Goal: Information Seeking & Learning: Compare options

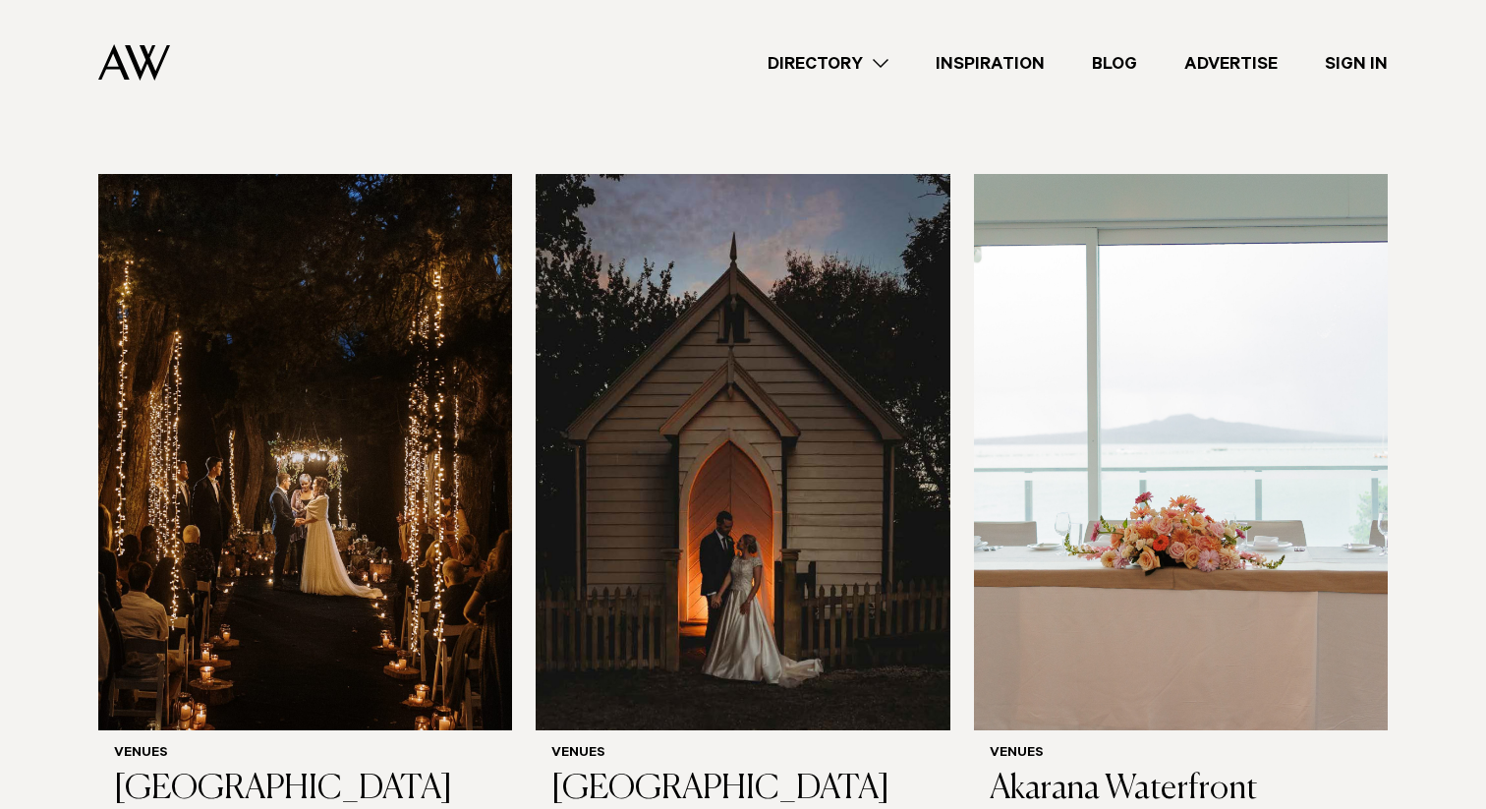
scroll to position [7195, 0]
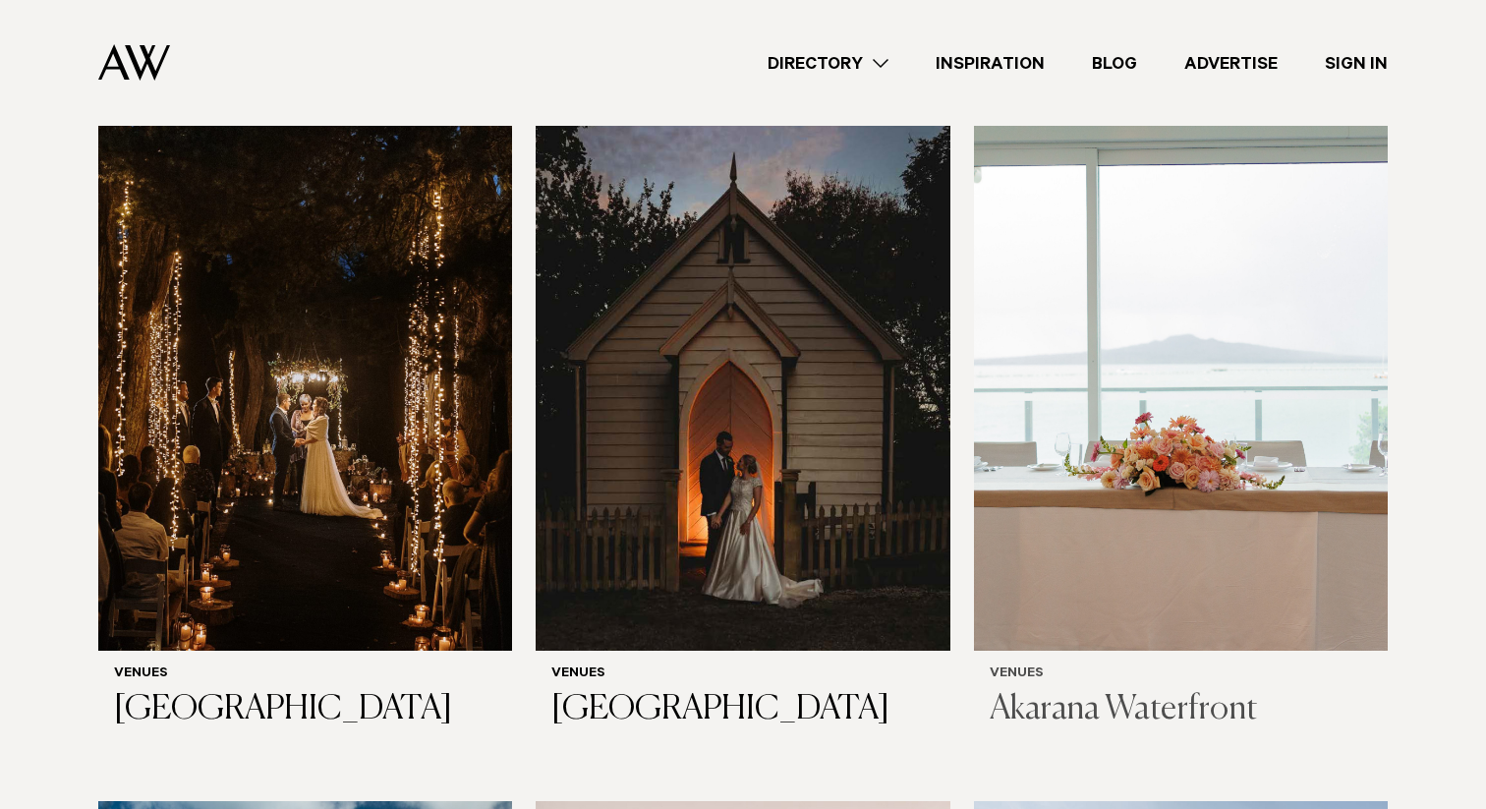
click at [1156, 479] on img at bounding box center [1181, 371] width 414 height 555
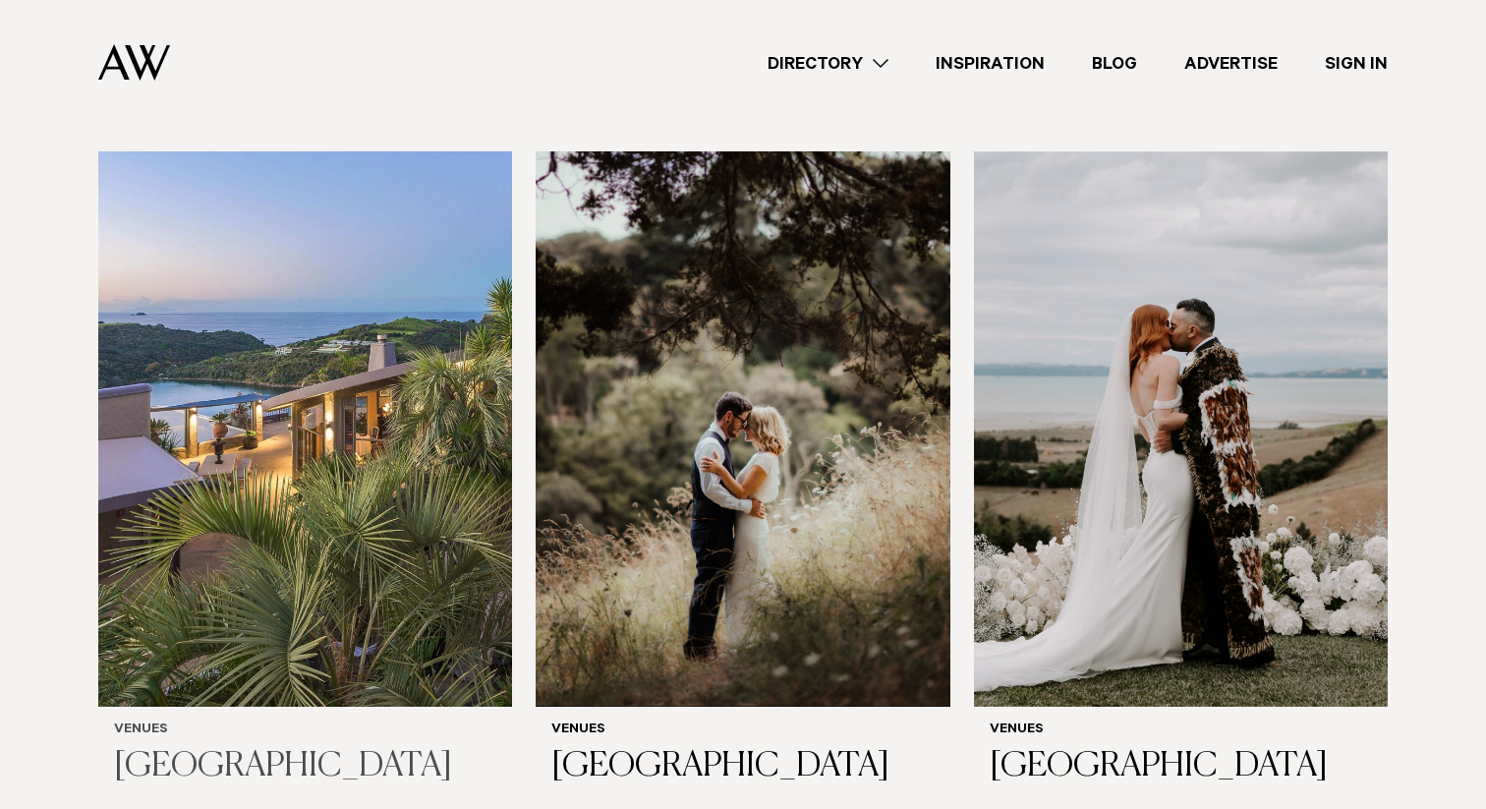
scroll to position [8636, 0]
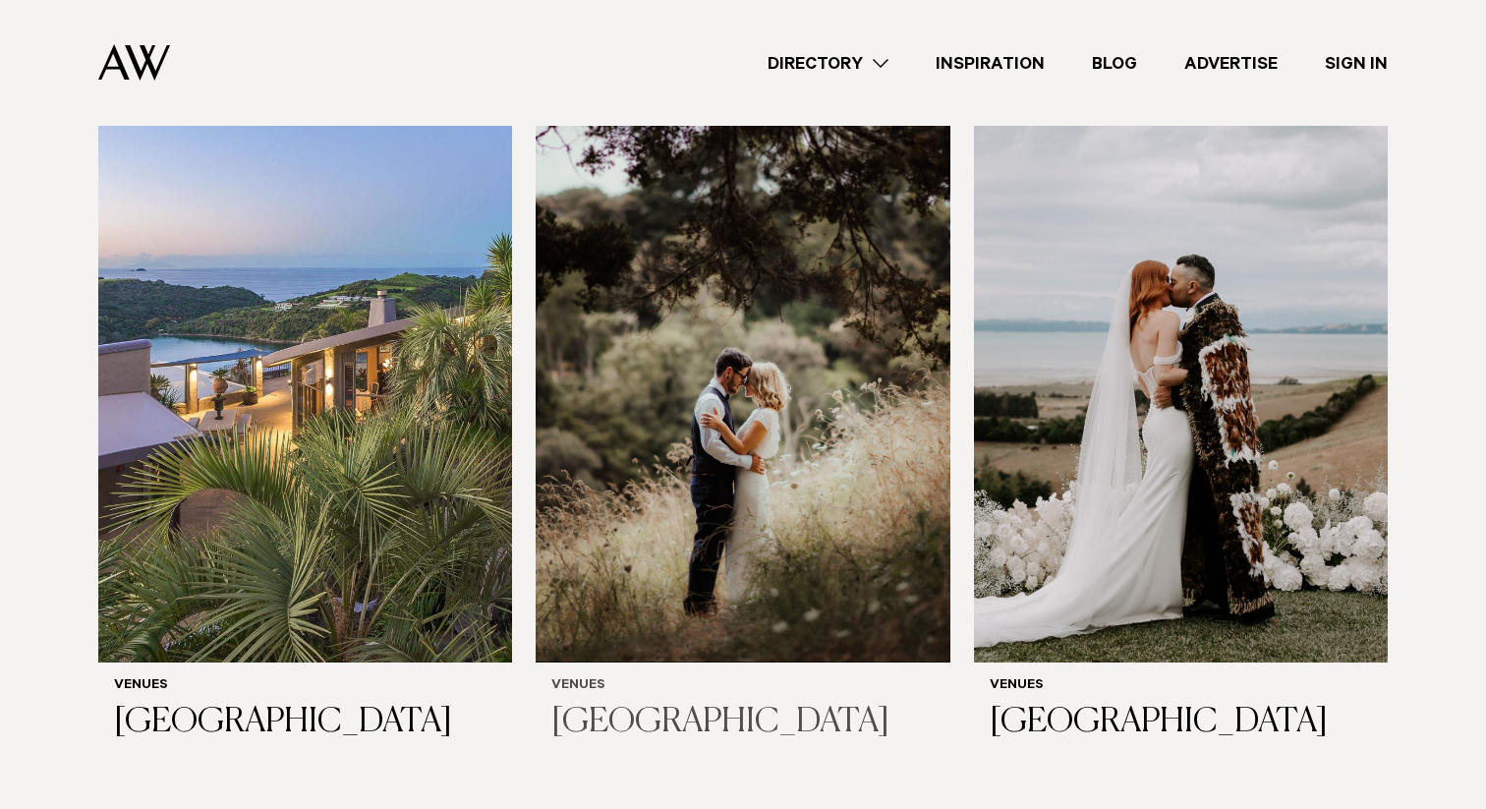
click at [834, 503] on img at bounding box center [743, 384] width 414 height 555
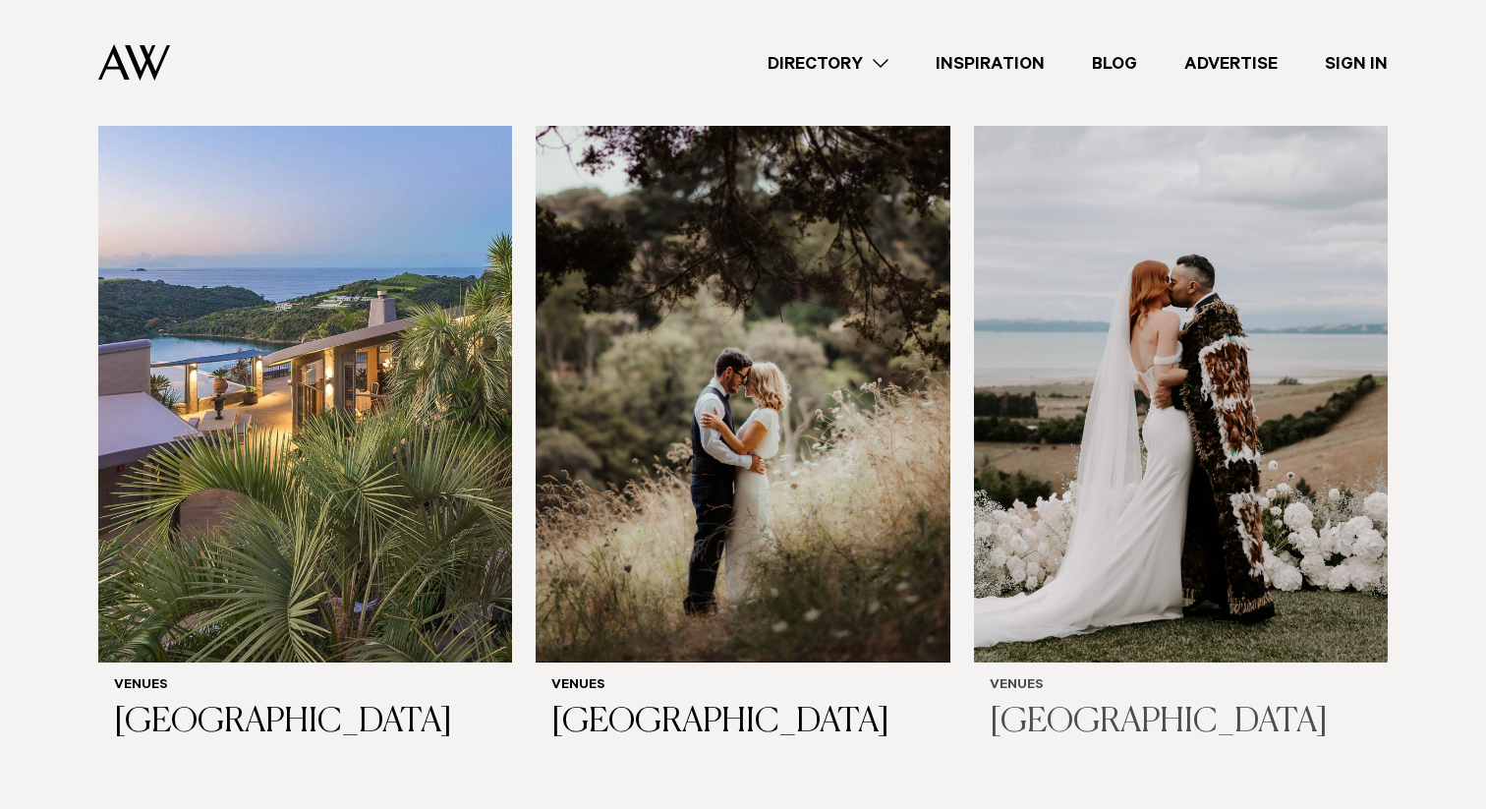
click at [1212, 422] on img at bounding box center [1181, 384] width 414 height 555
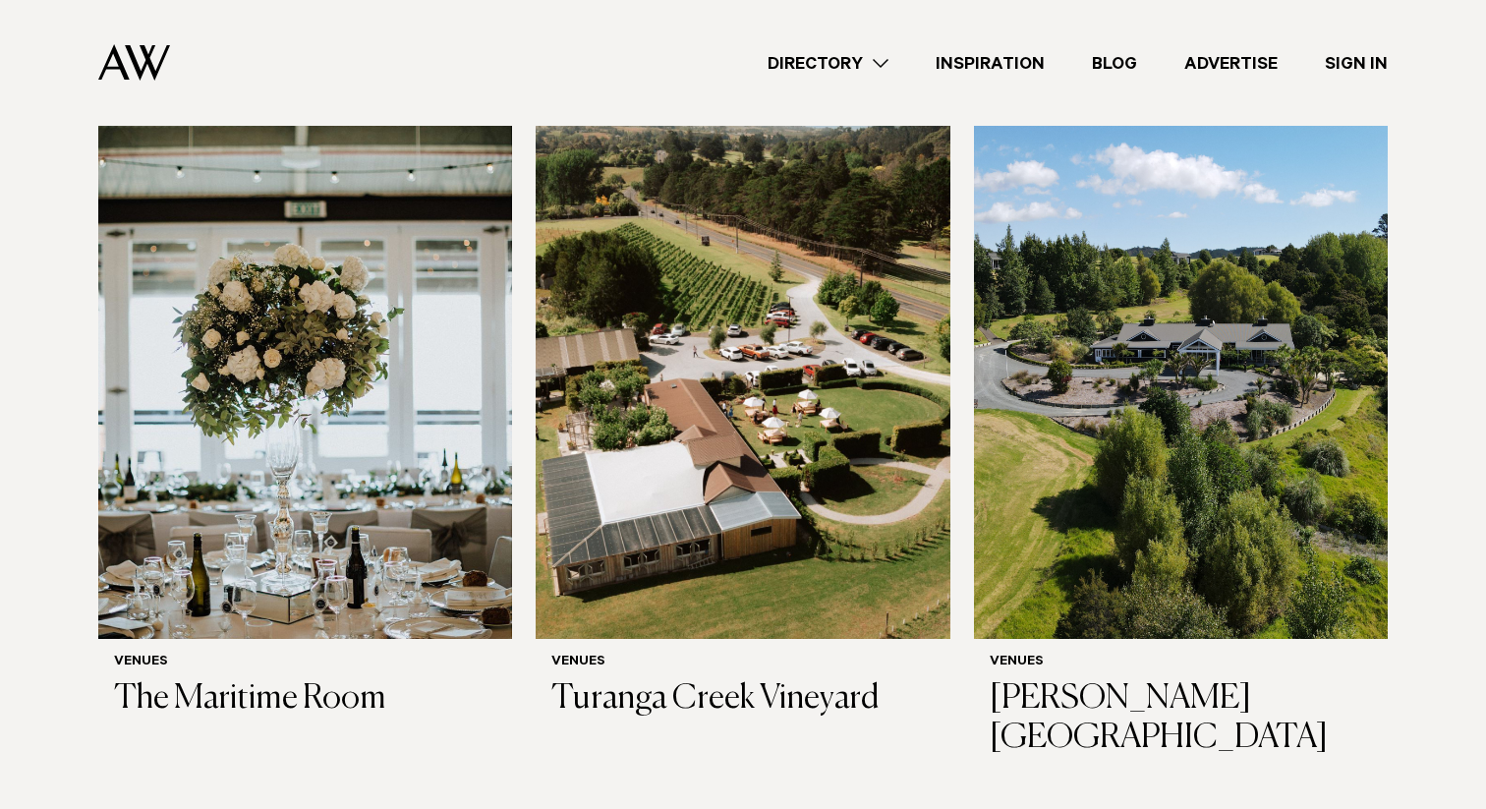
scroll to position [9367, 0]
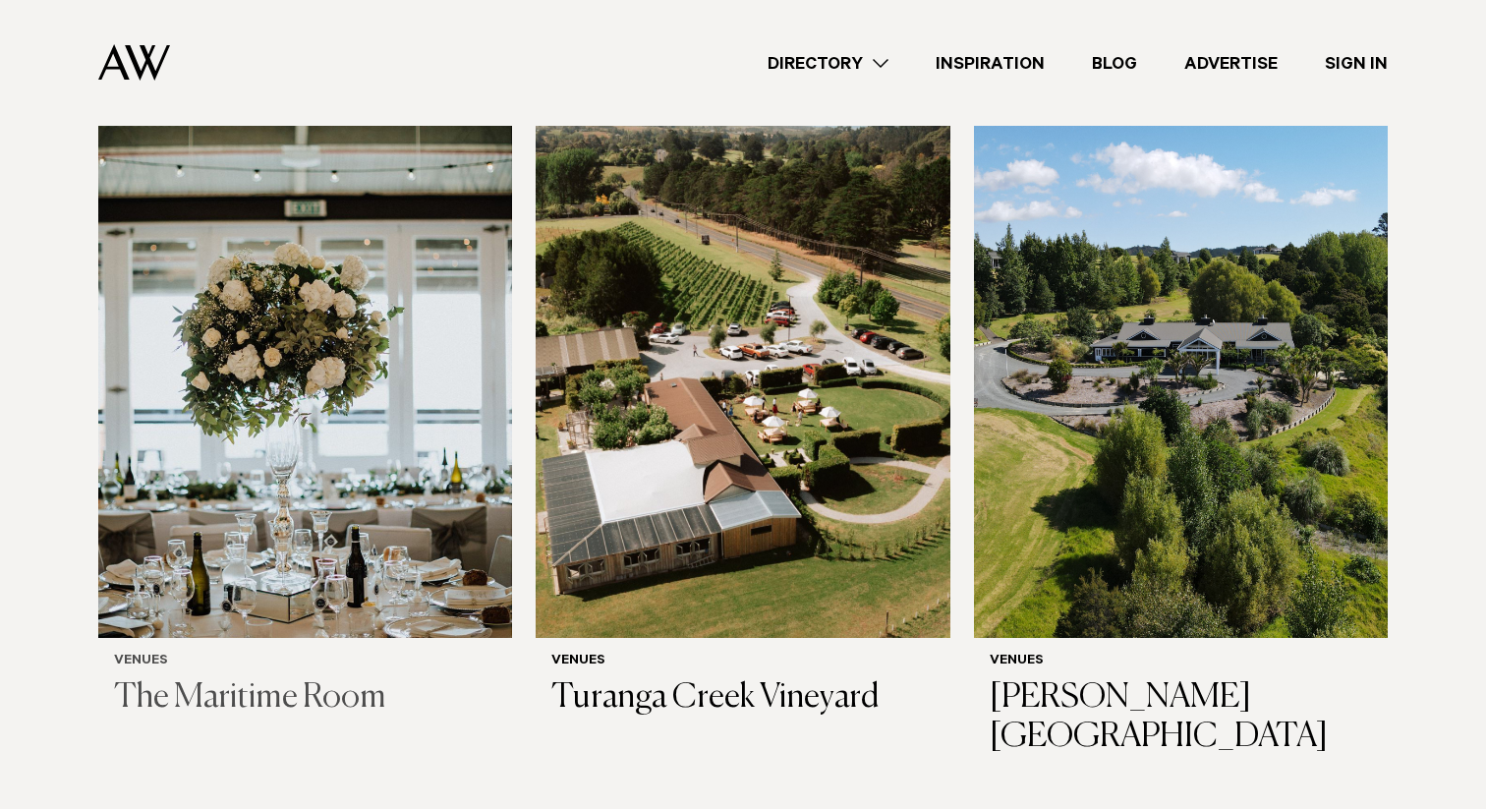
click at [480, 410] on img at bounding box center [305, 360] width 414 height 555
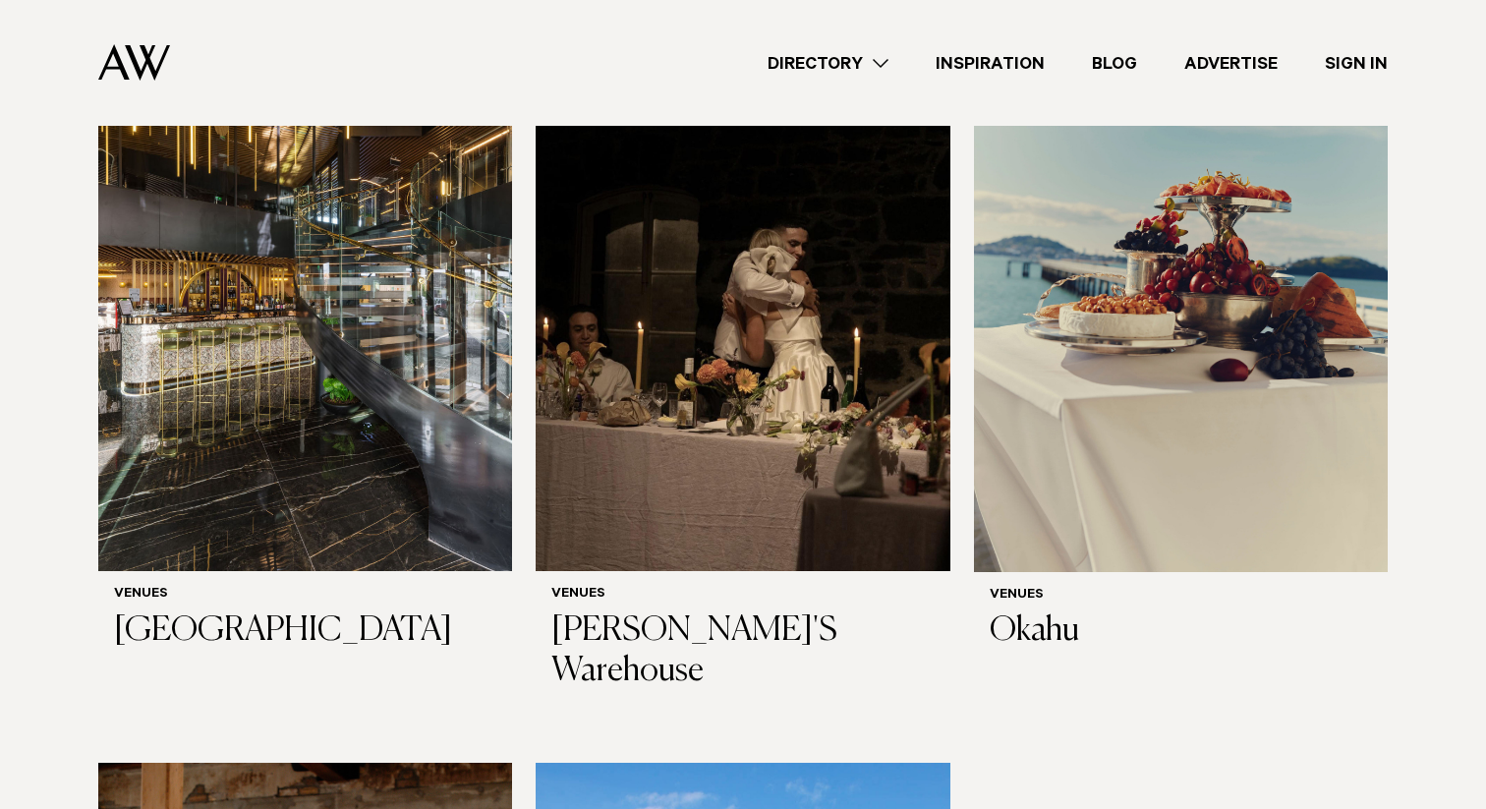
scroll to position [10232, 0]
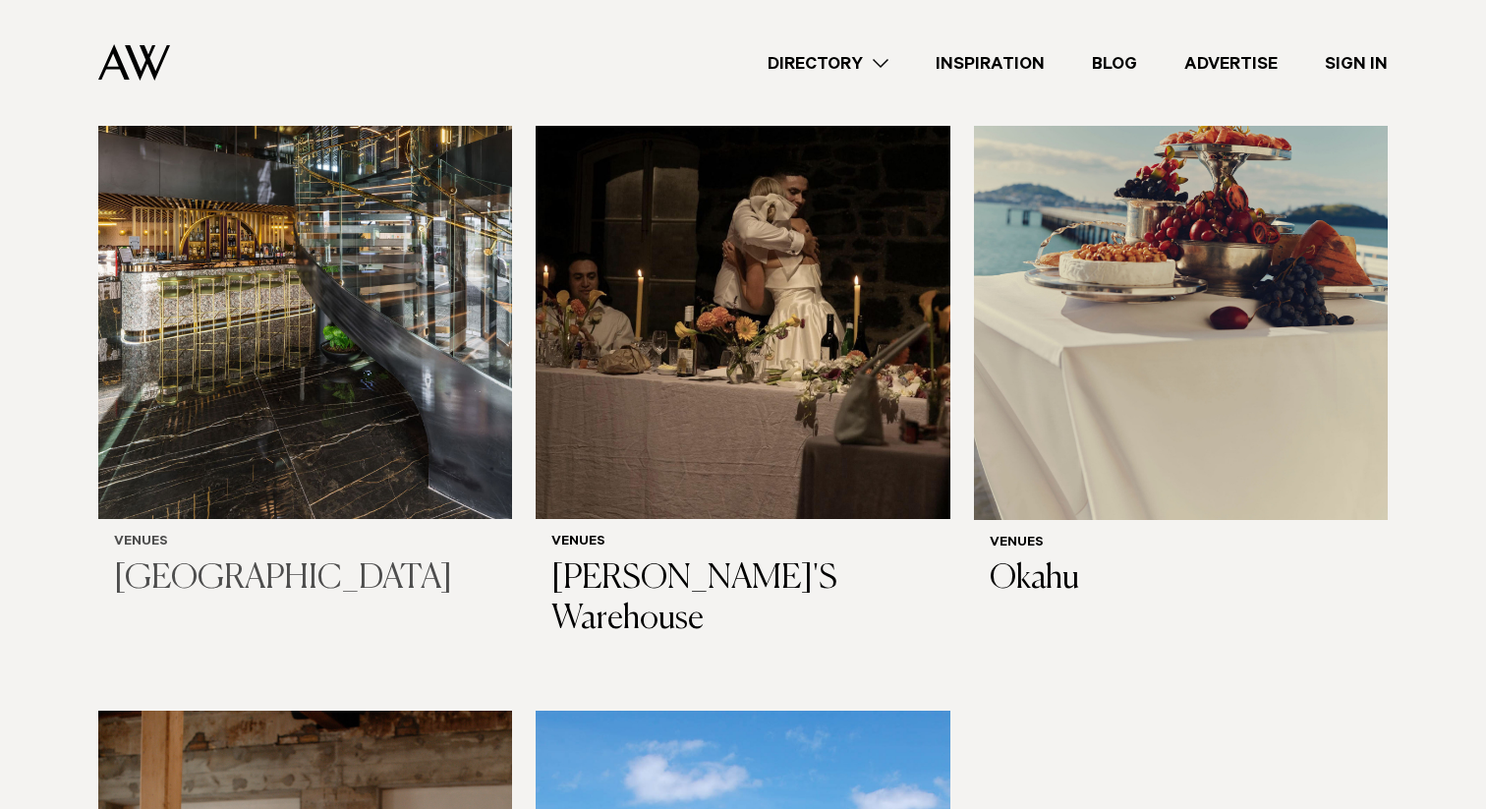
click at [310, 348] on img at bounding box center [305, 241] width 414 height 555
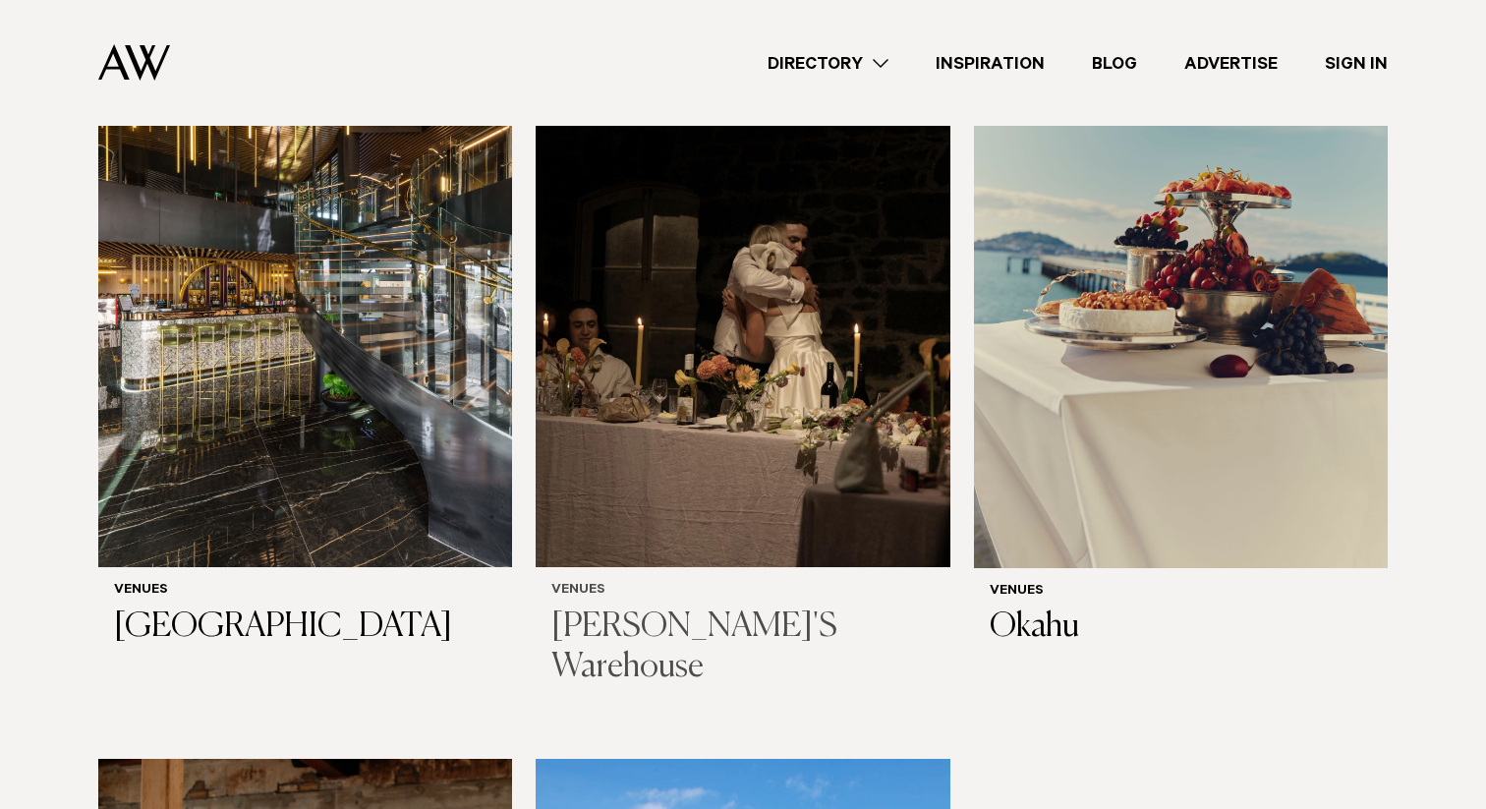
scroll to position [10182, 0]
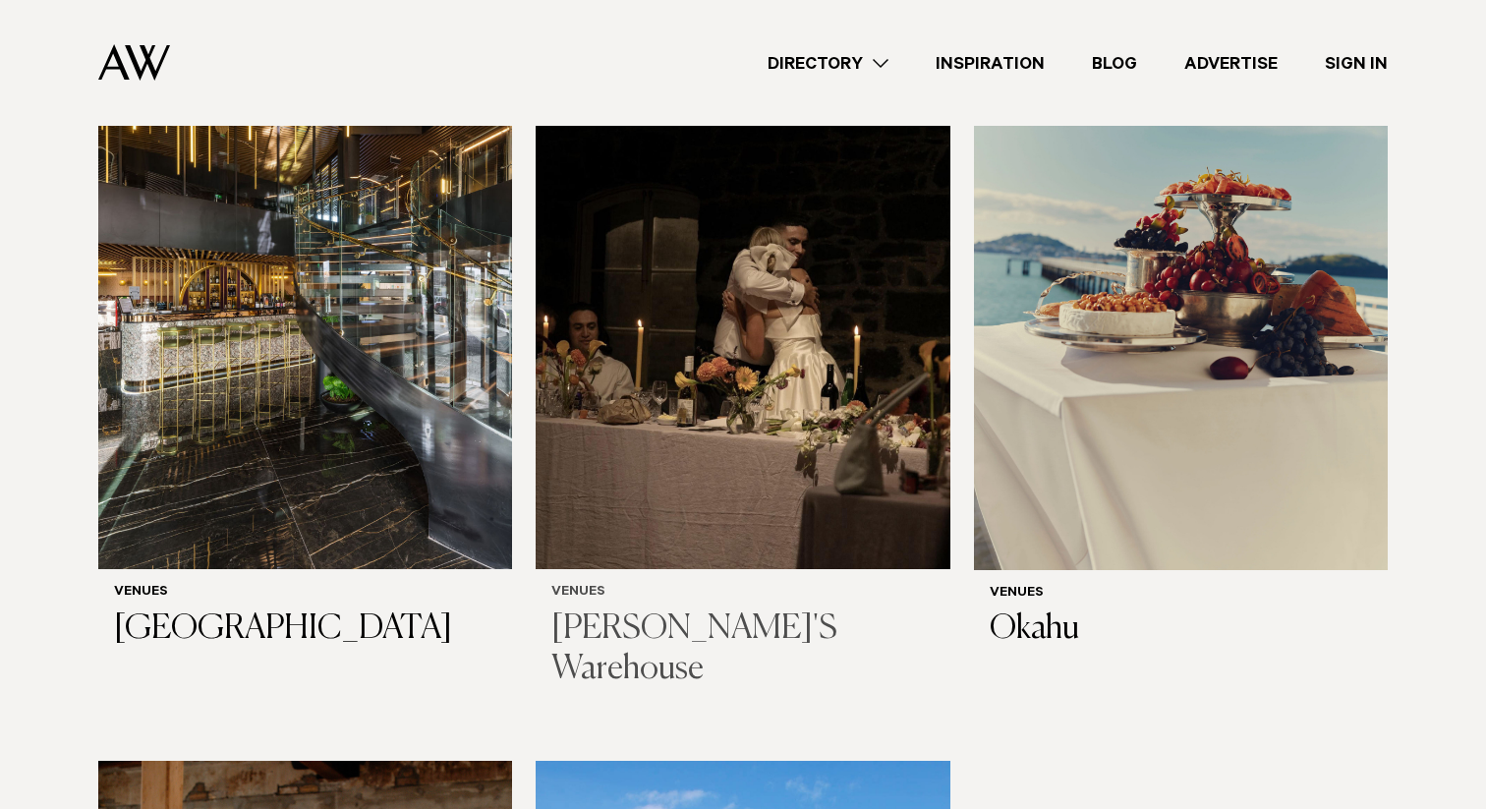
click at [857, 421] on img at bounding box center [743, 291] width 414 height 555
click at [1138, 420] on img at bounding box center [1181, 291] width 414 height 555
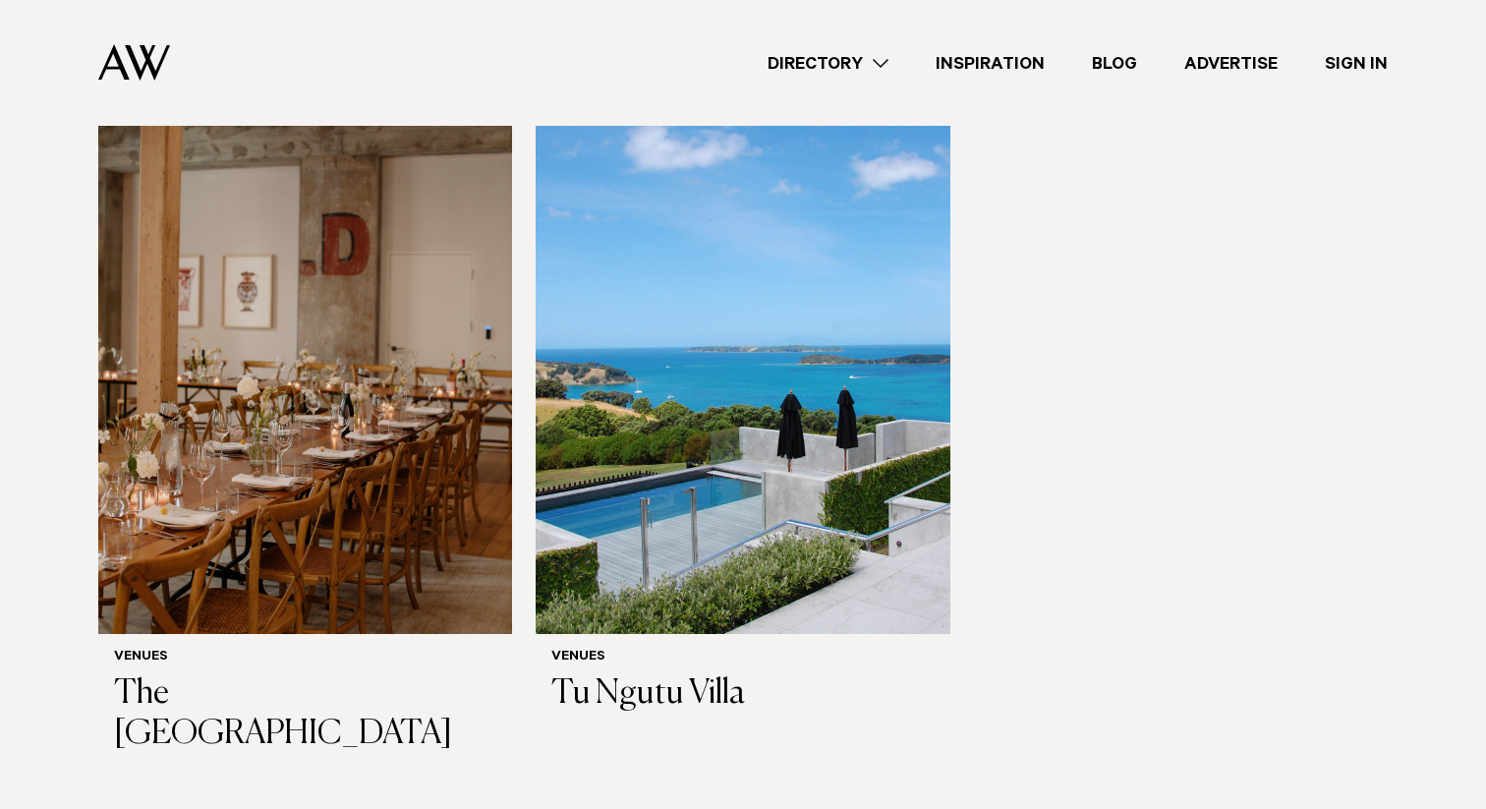
scroll to position [10862, 0]
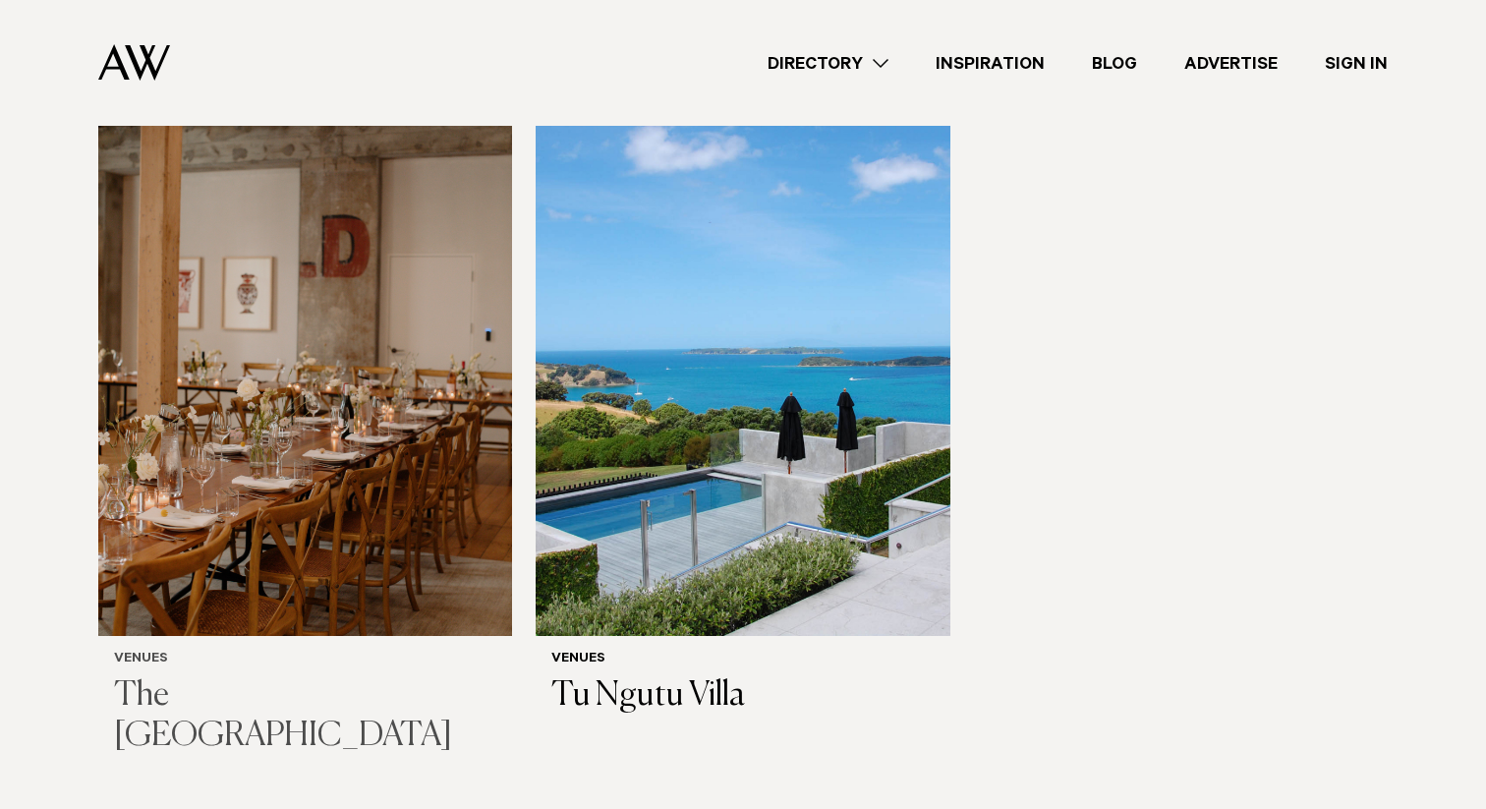
click at [155, 468] on img at bounding box center [305, 358] width 414 height 555
click at [708, 464] on img at bounding box center [743, 358] width 414 height 555
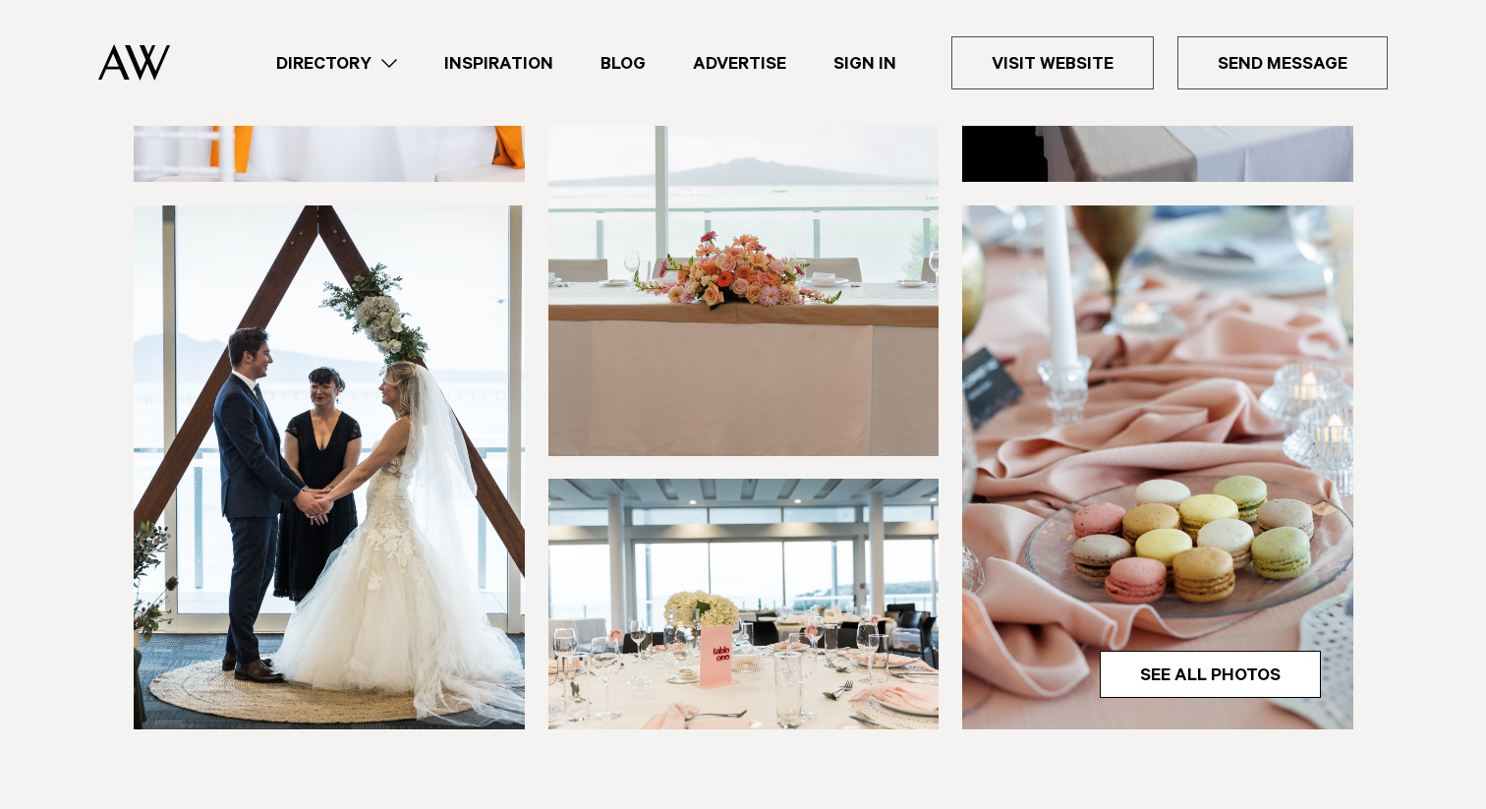
scroll to position [567, 0]
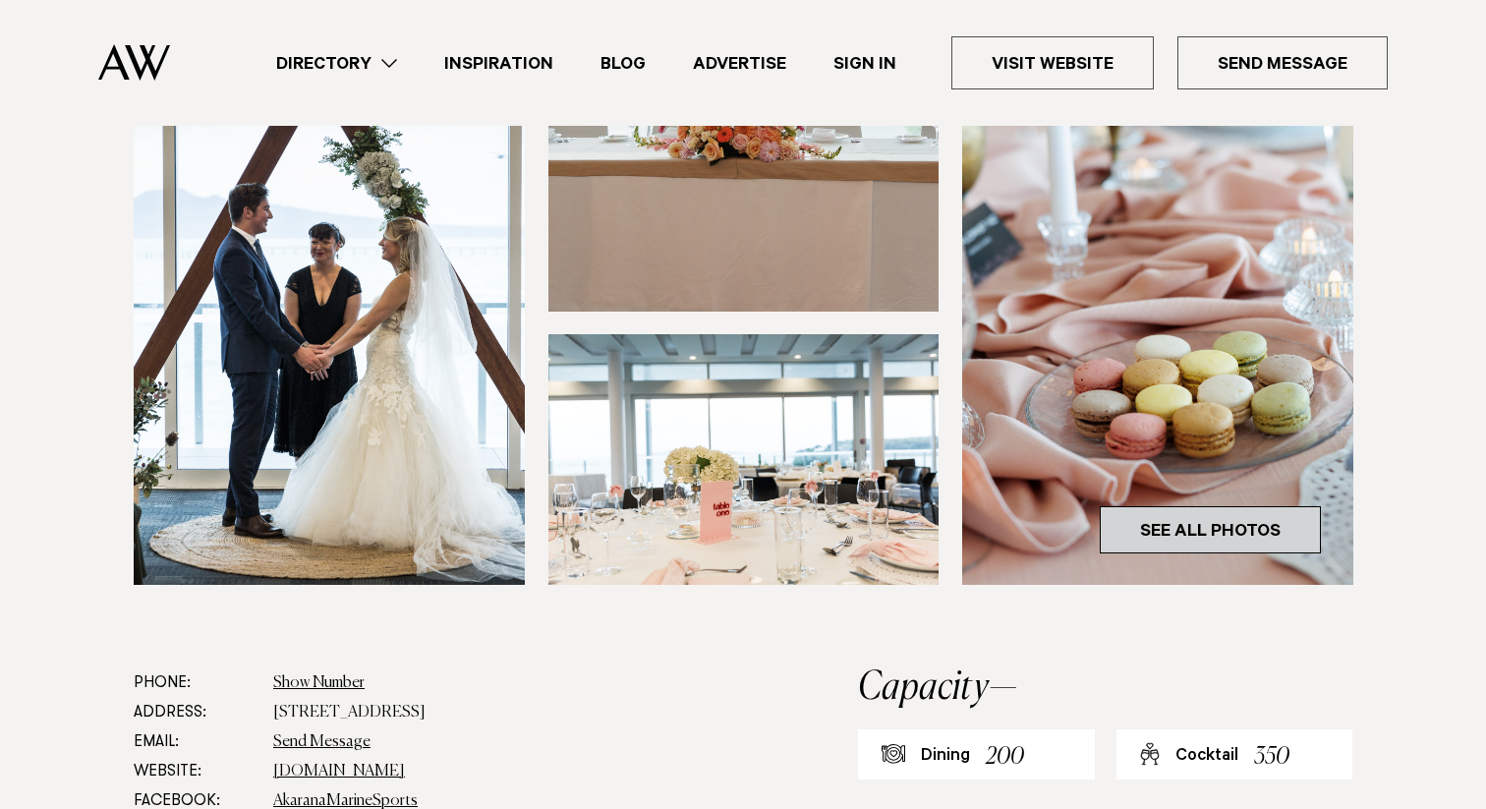
click at [1192, 542] on link "See All Photos" at bounding box center [1210, 529] width 221 height 47
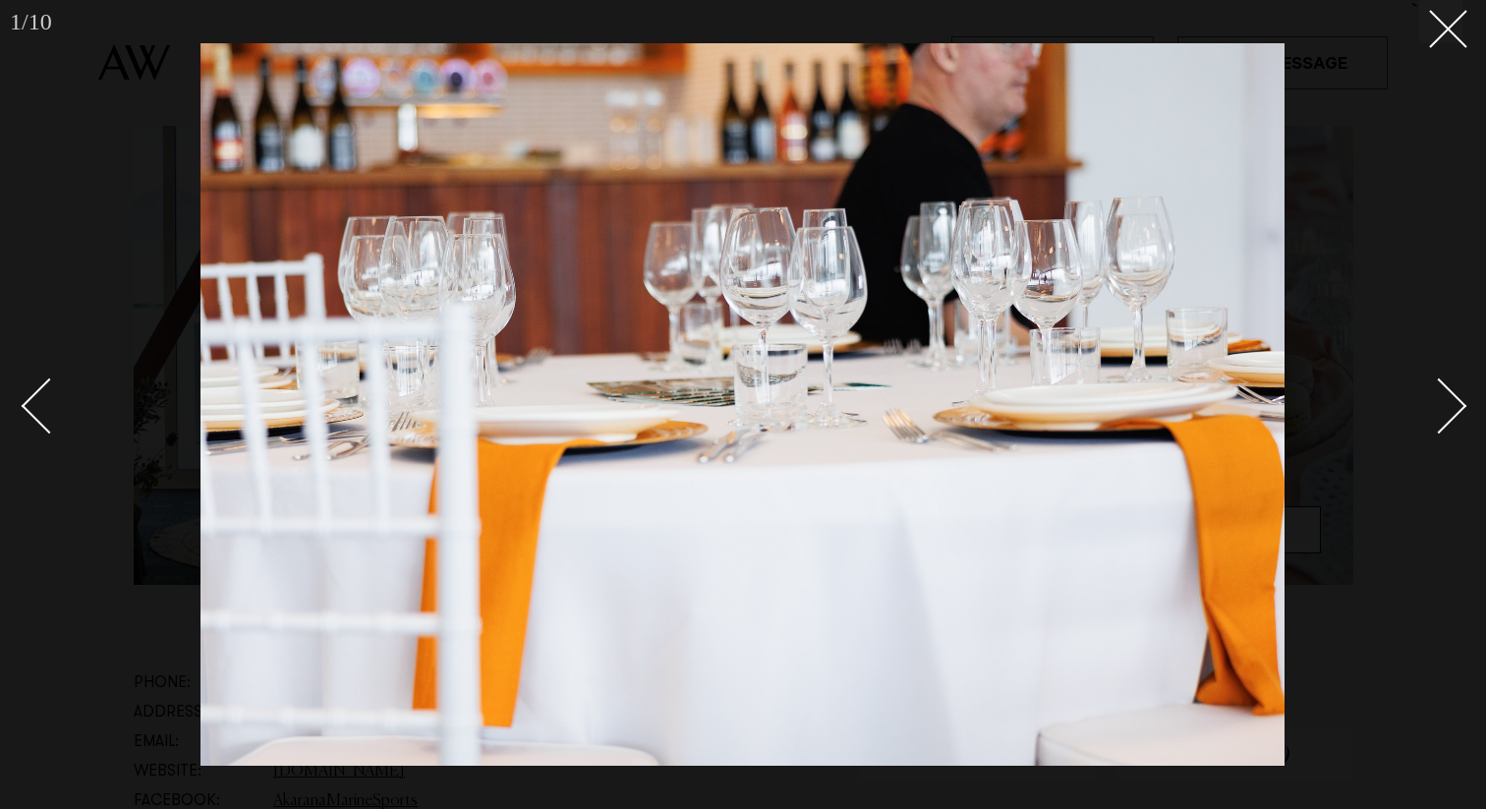
click at [1441, 396] on div "Next slide" at bounding box center [1440, 405] width 56 height 56
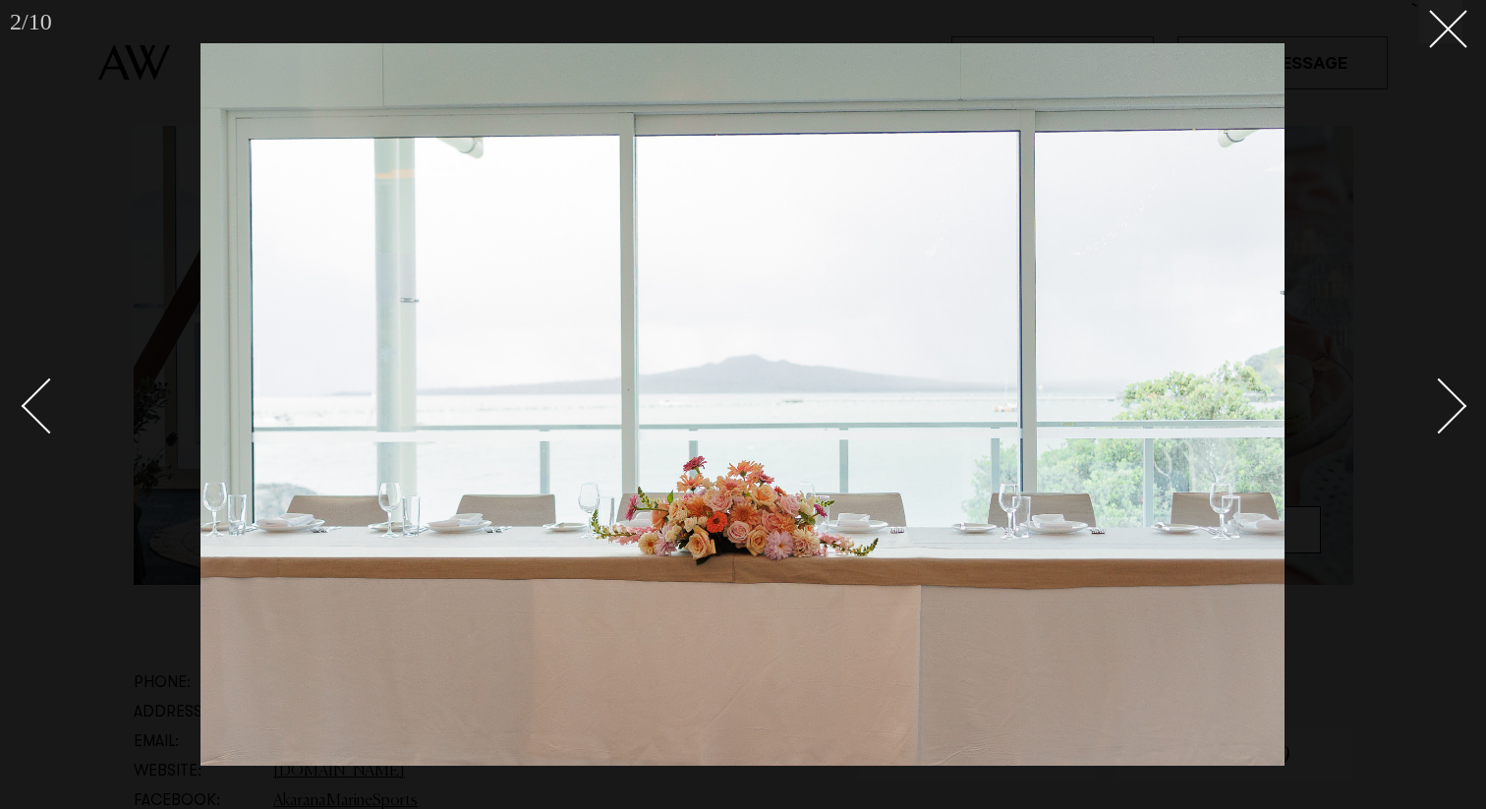
click at [1441, 396] on div "Next slide" at bounding box center [1440, 405] width 56 height 56
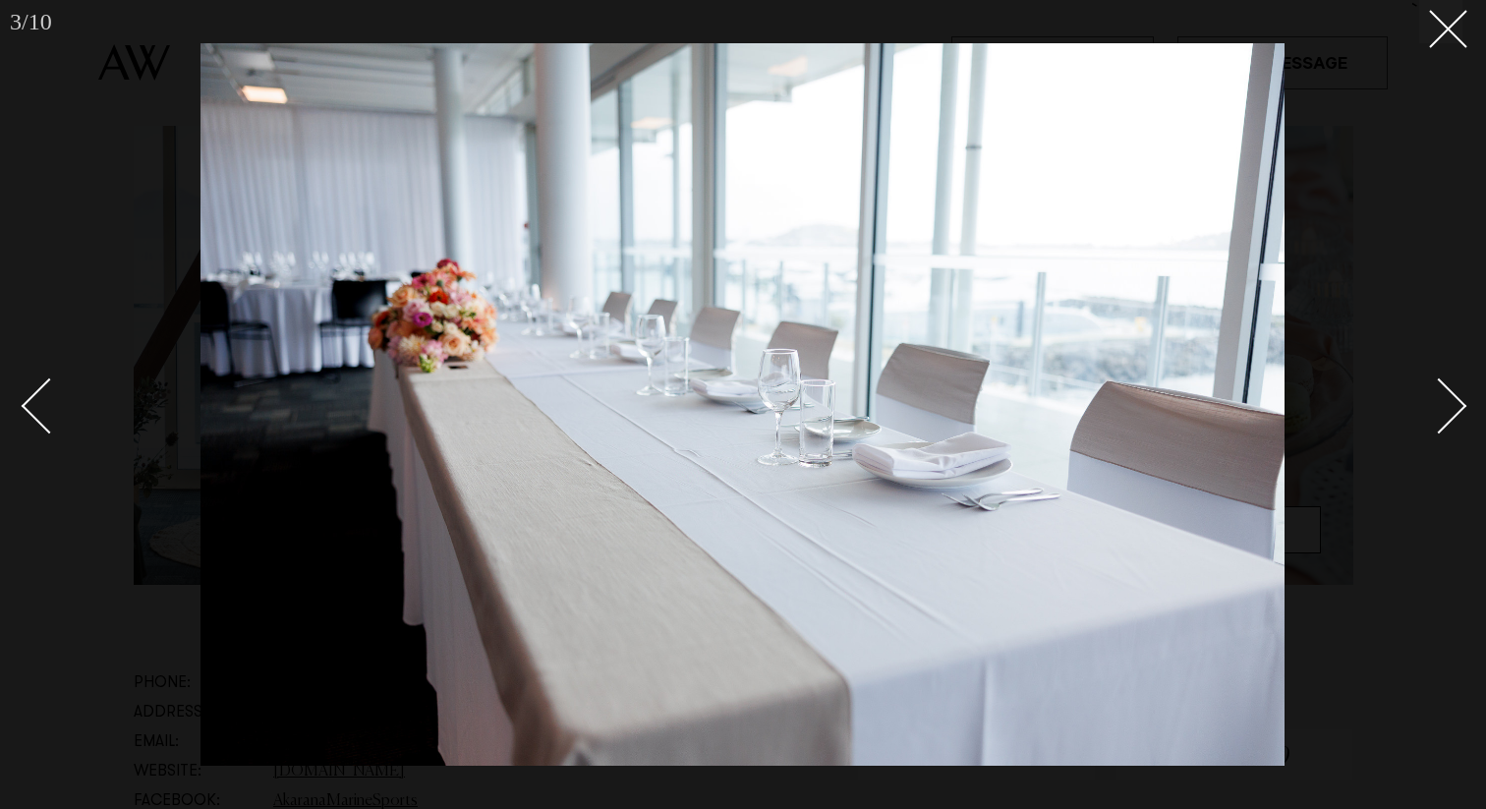
click at [1451, 412] on div "Next slide" at bounding box center [1440, 405] width 56 height 56
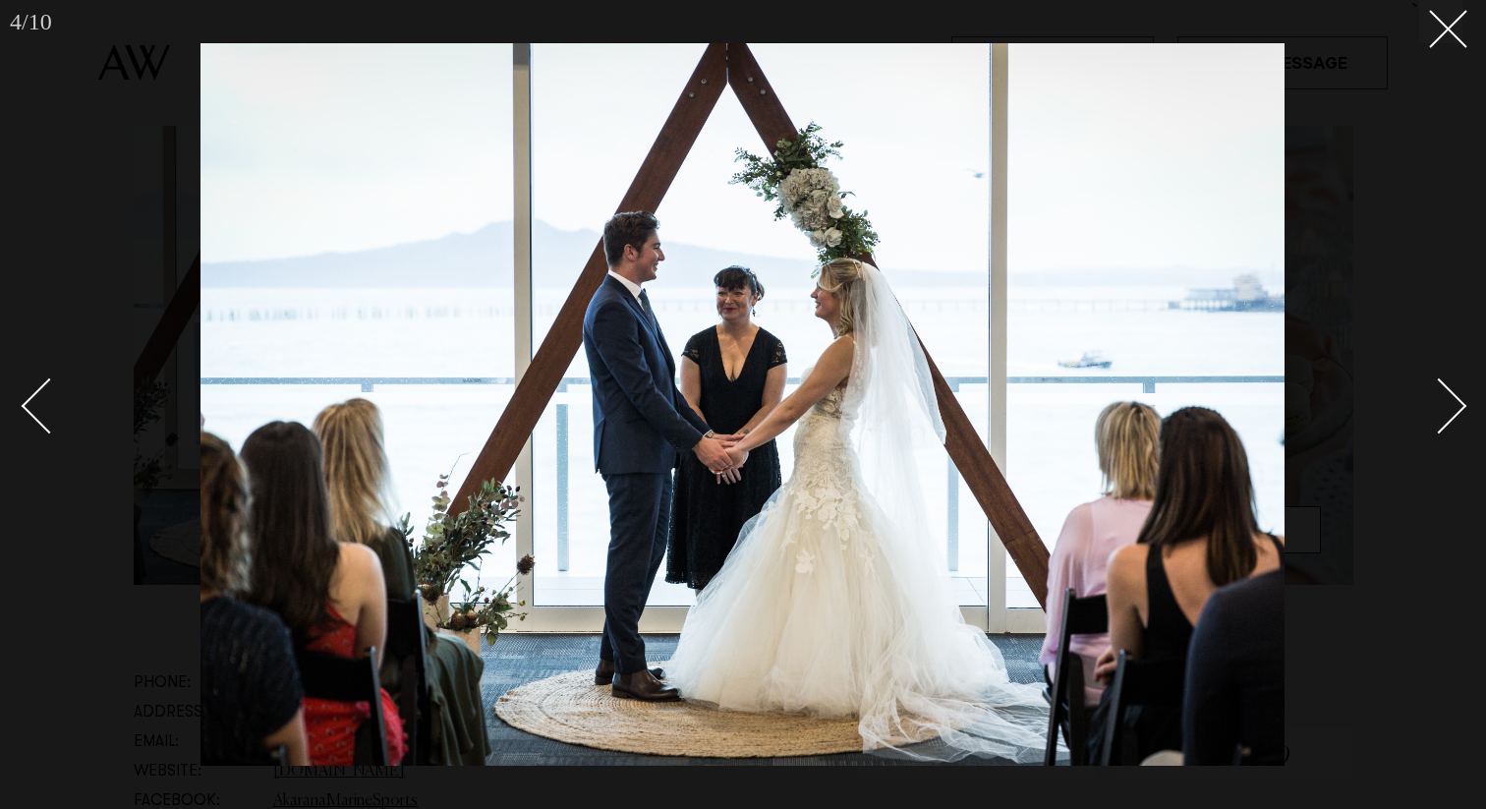
click at [1451, 412] on div "Next slide" at bounding box center [1440, 405] width 56 height 56
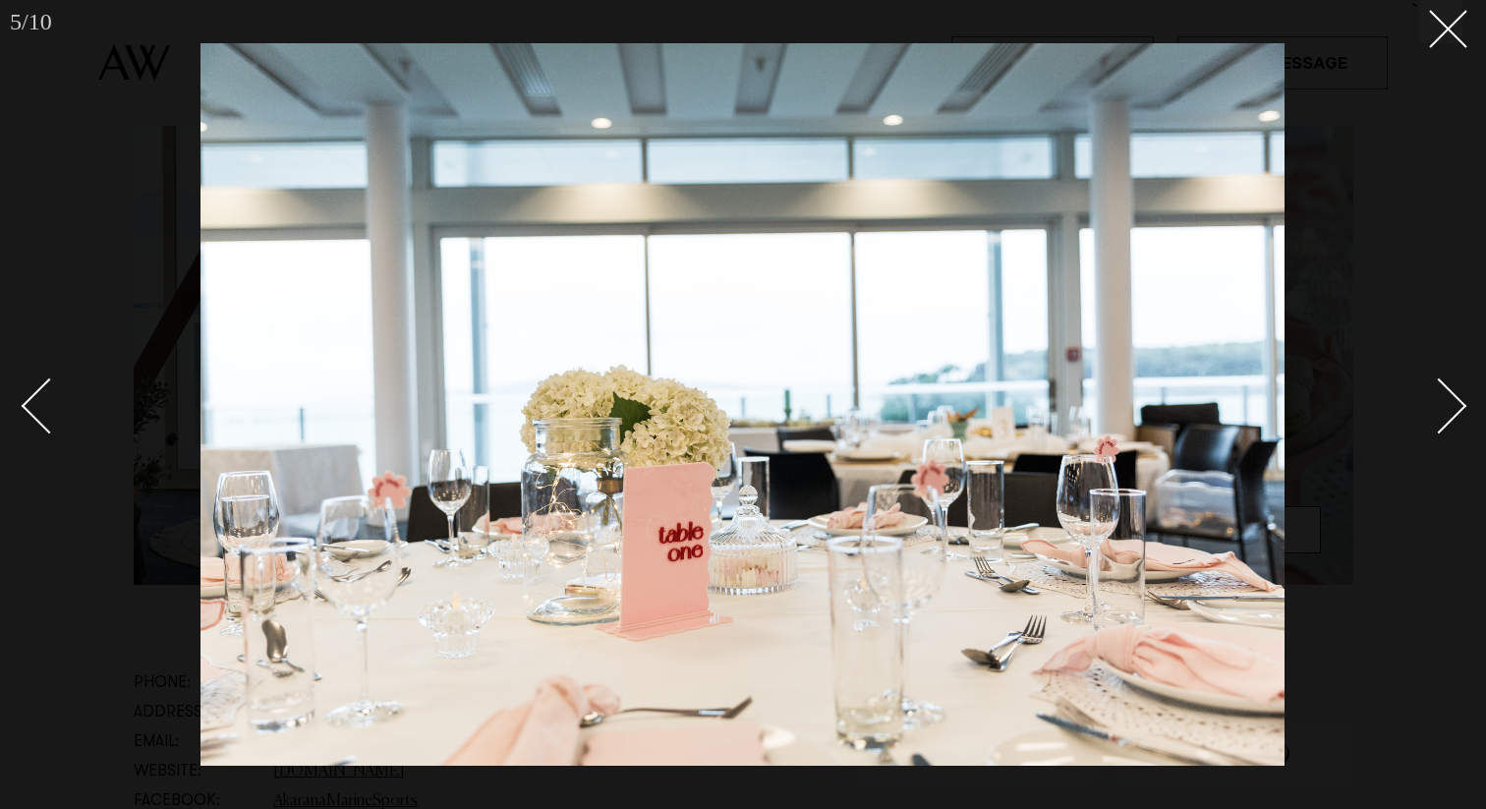
click at [1451, 412] on div "Next slide" at bounding box center [1440, 405] width 56 height 56
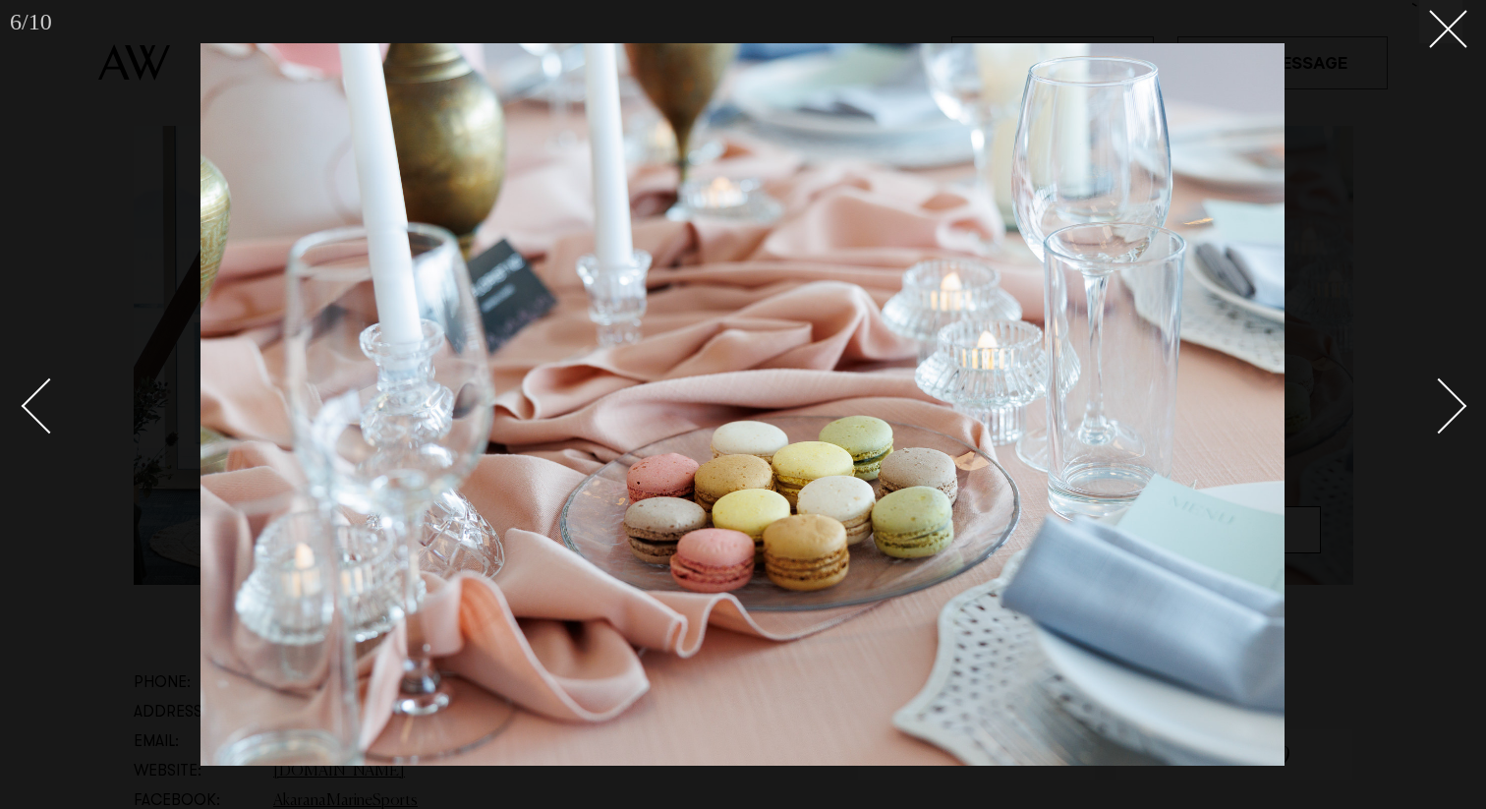
click at [1448, 413] on div "Next slide" at bounding box center [1440, 405] width 56 height 56
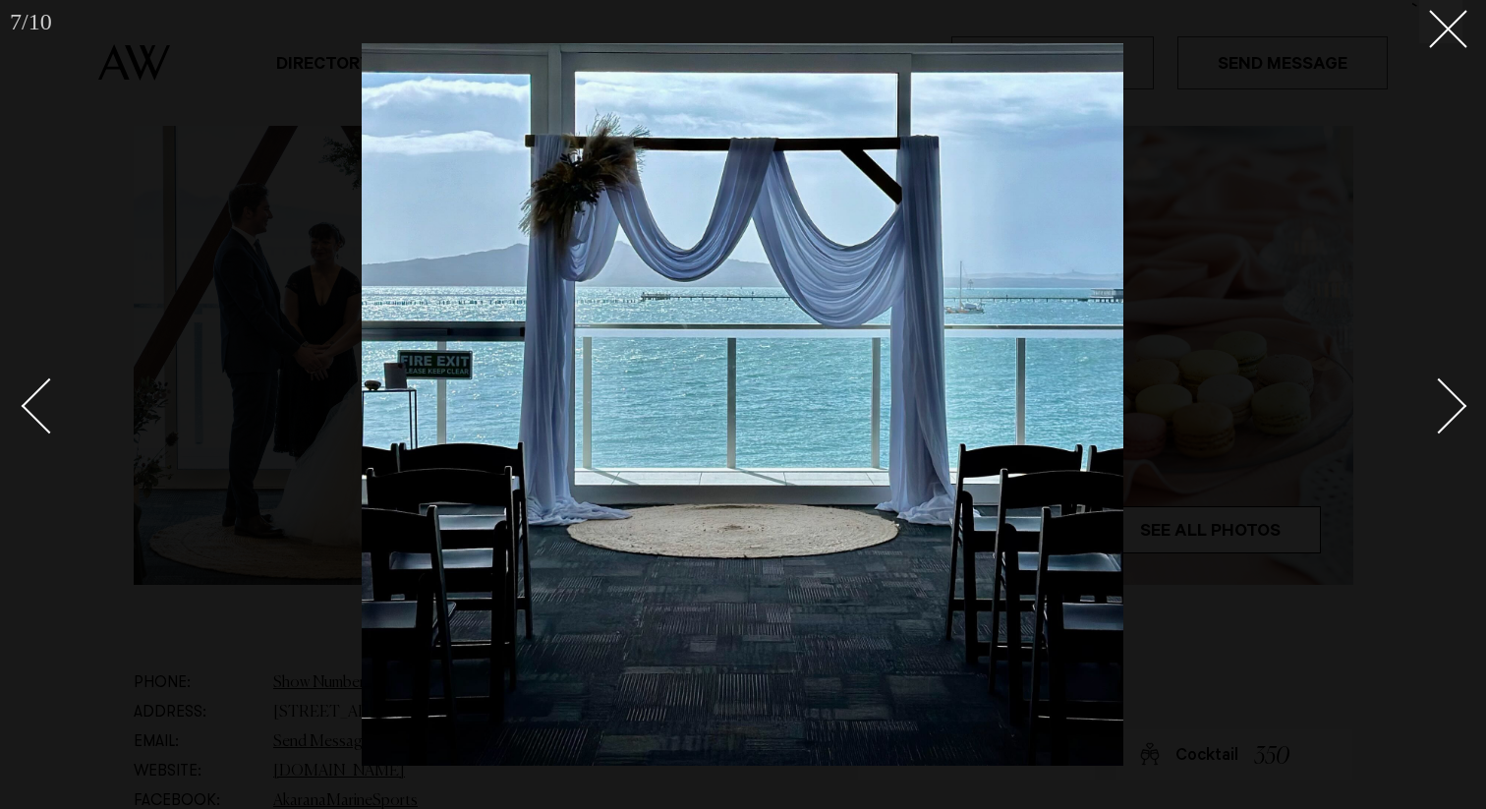
click at [1448, 413] on div "Next slide" at bounding box center [1440, 405] width 56 height 56
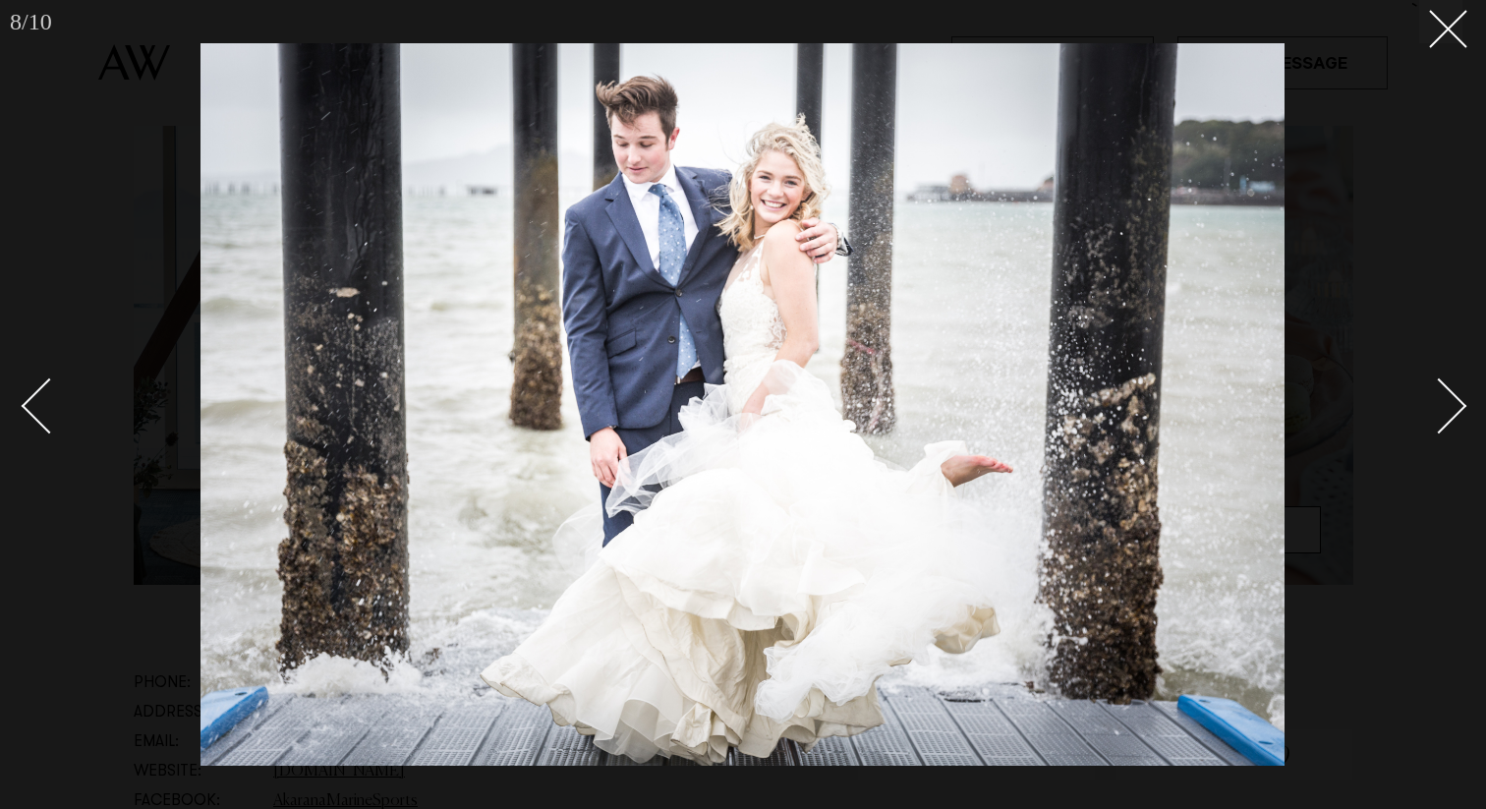
click at [1455, 408] on div "Next slide" at bounding box center [1440, 405] width 56 height 56
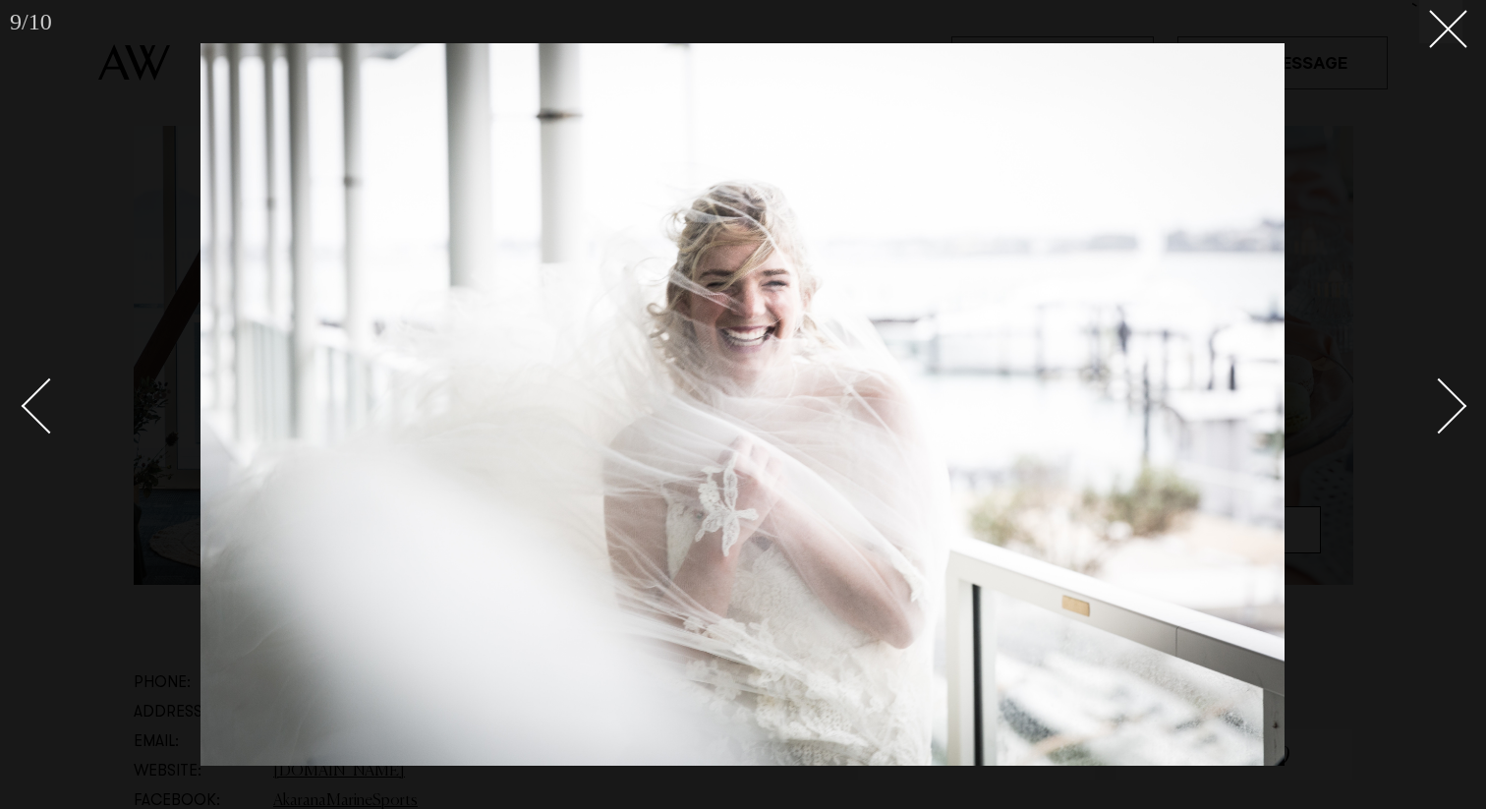
click at [1455, 408] on div "Next slide" at bounding box center [1440, 405] width 56 height 56
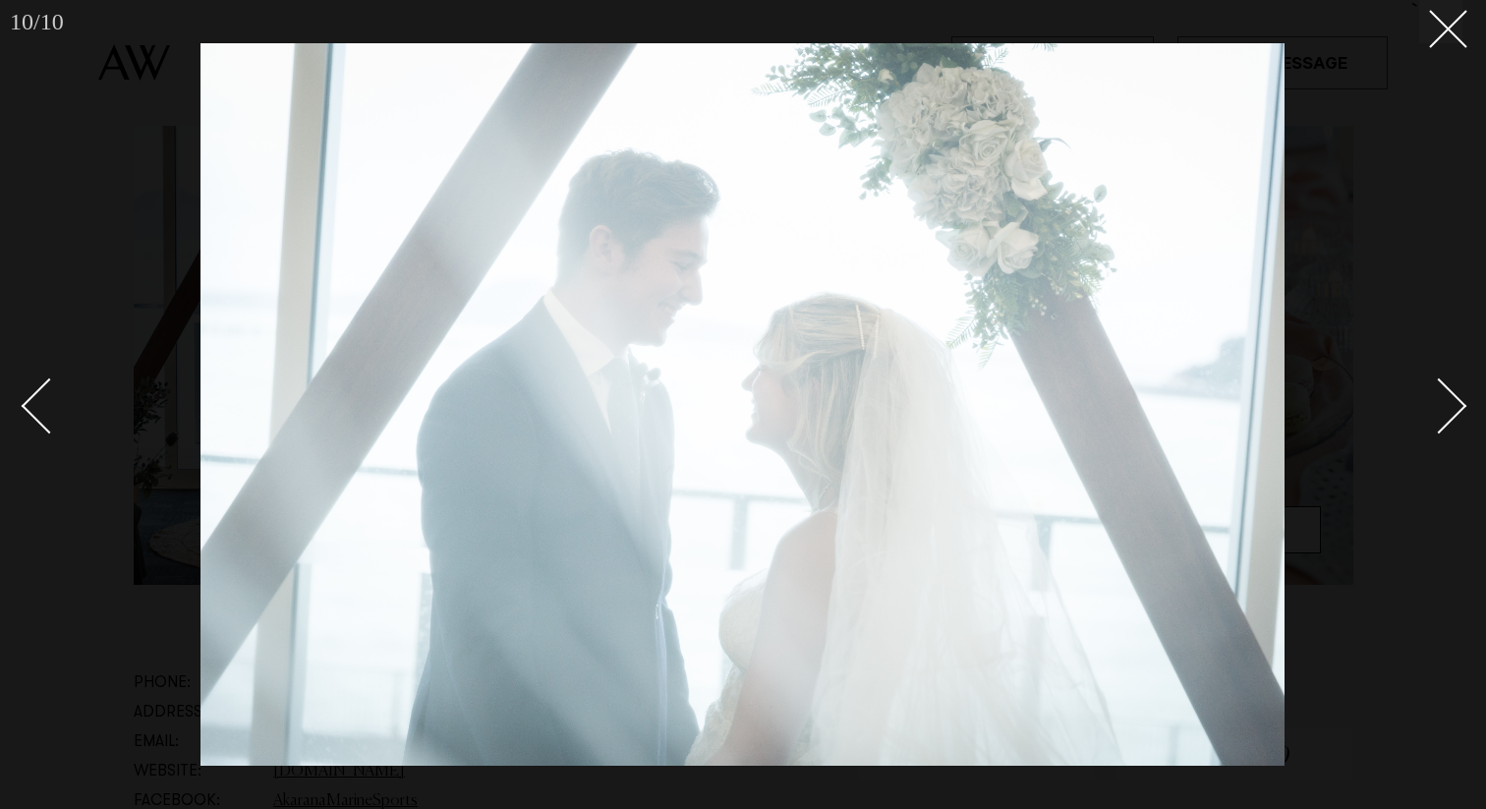
click at [1455, 408] on div "Next slide" at bounding box center [1440, 405] width 56 height 56
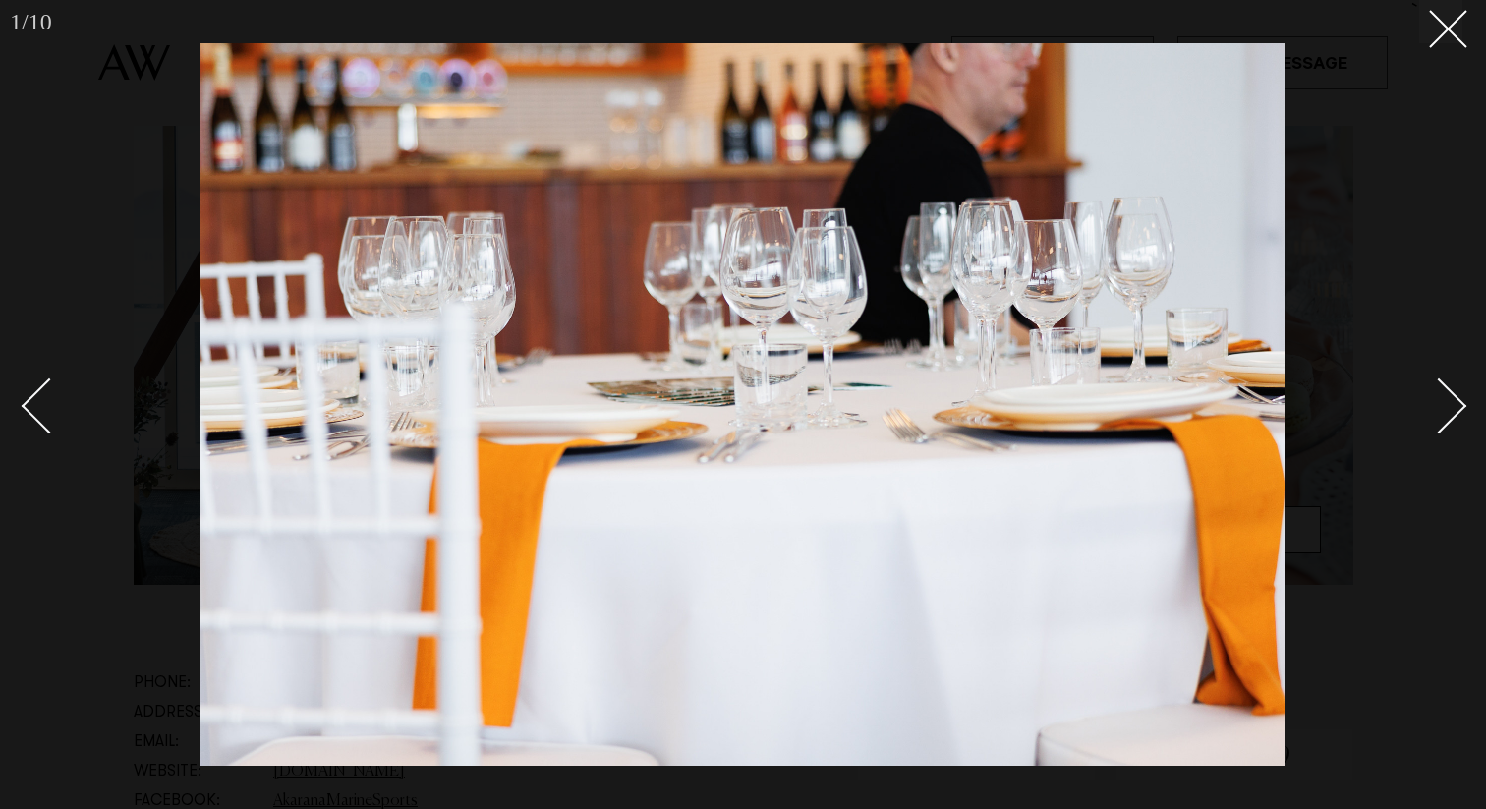
click at [1455, 408] on div "Next slide" at bounding box center [1440, 405] width 56 height 56
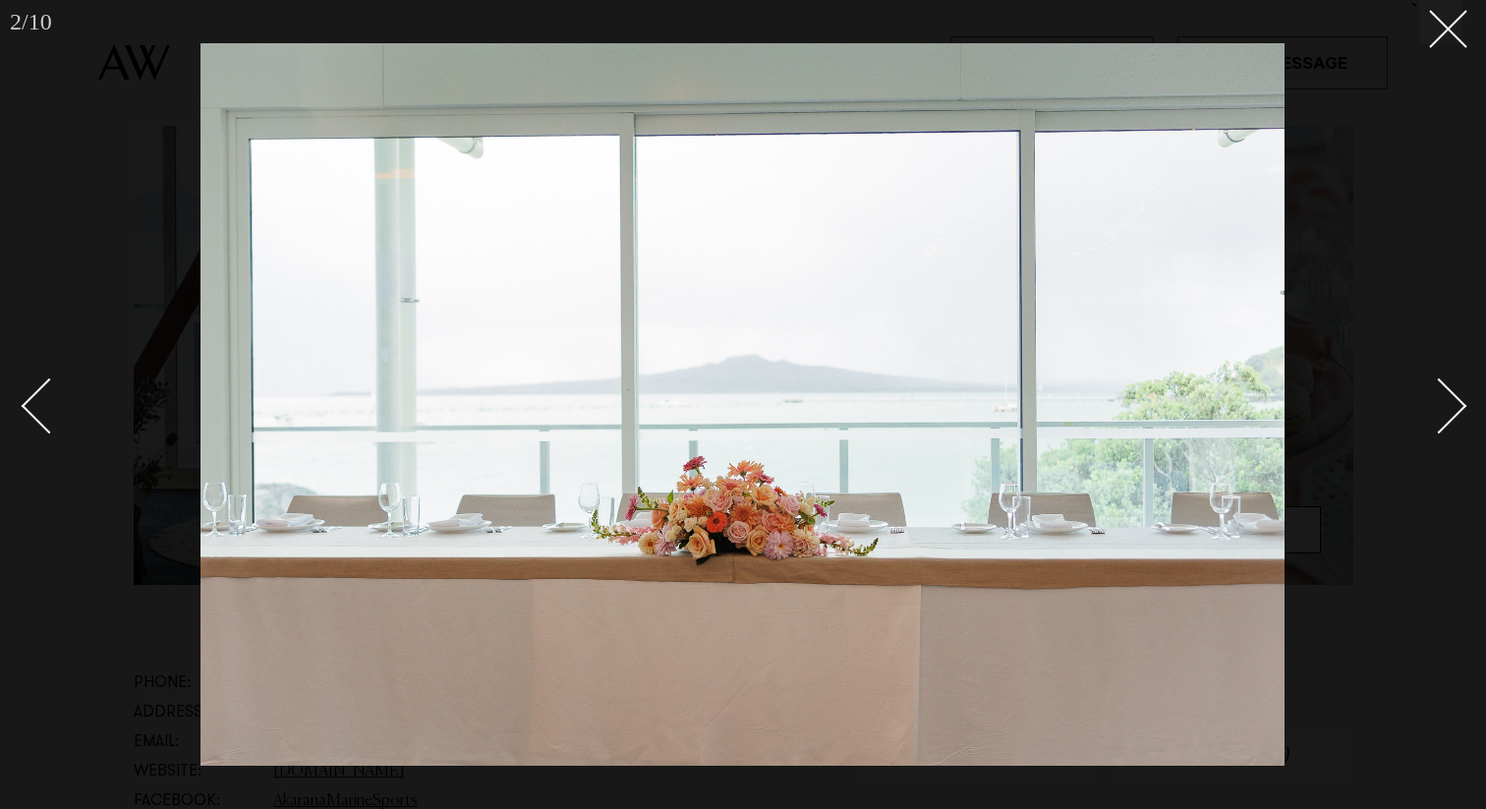
click at [1455, 408] on div "Next slide" at bounding box center [1440, 405] width 56 height 56
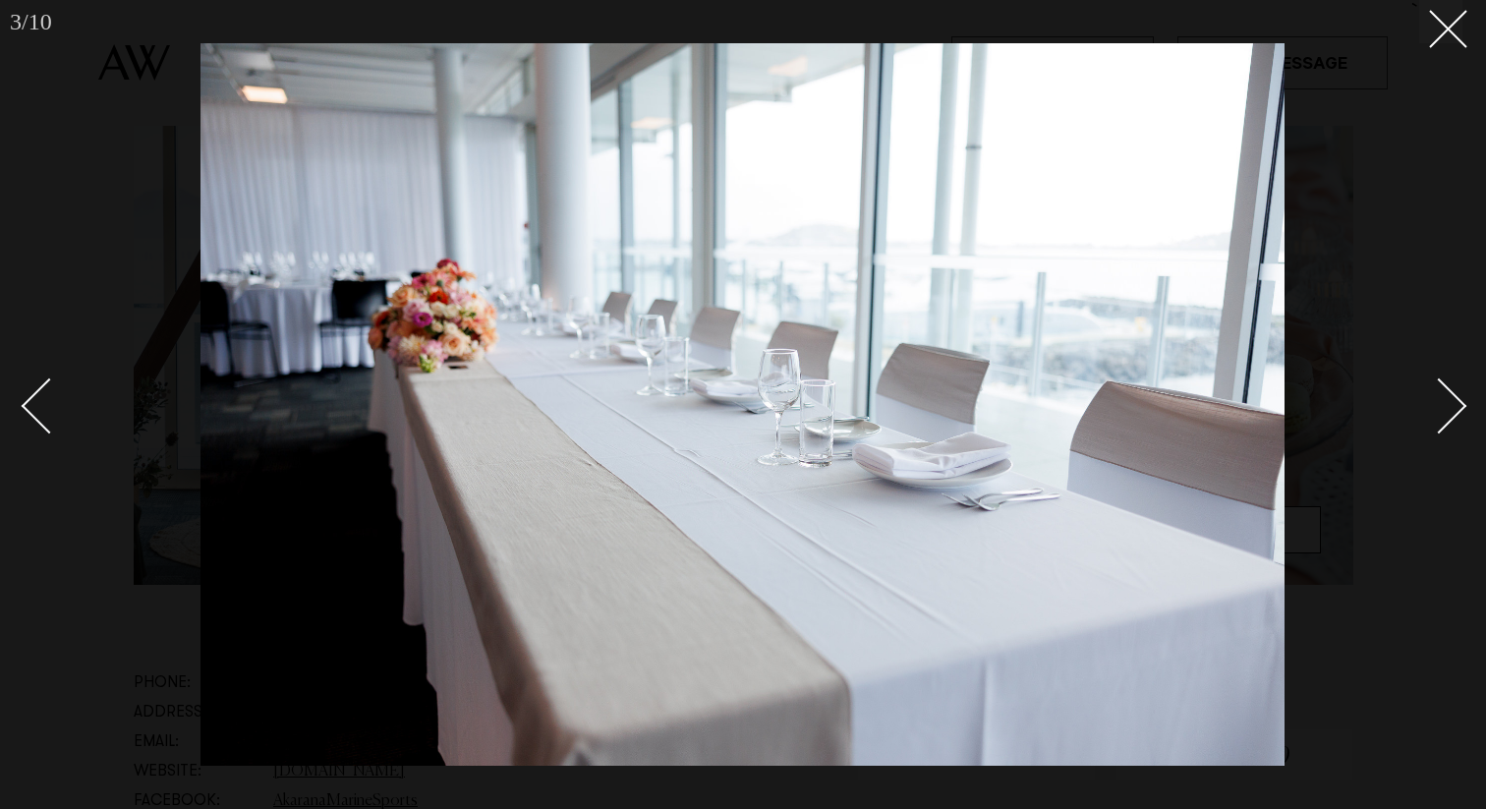
click at [1455, 408] on div "Next slide" at bounding box center [1440, 405] width 56 height 56
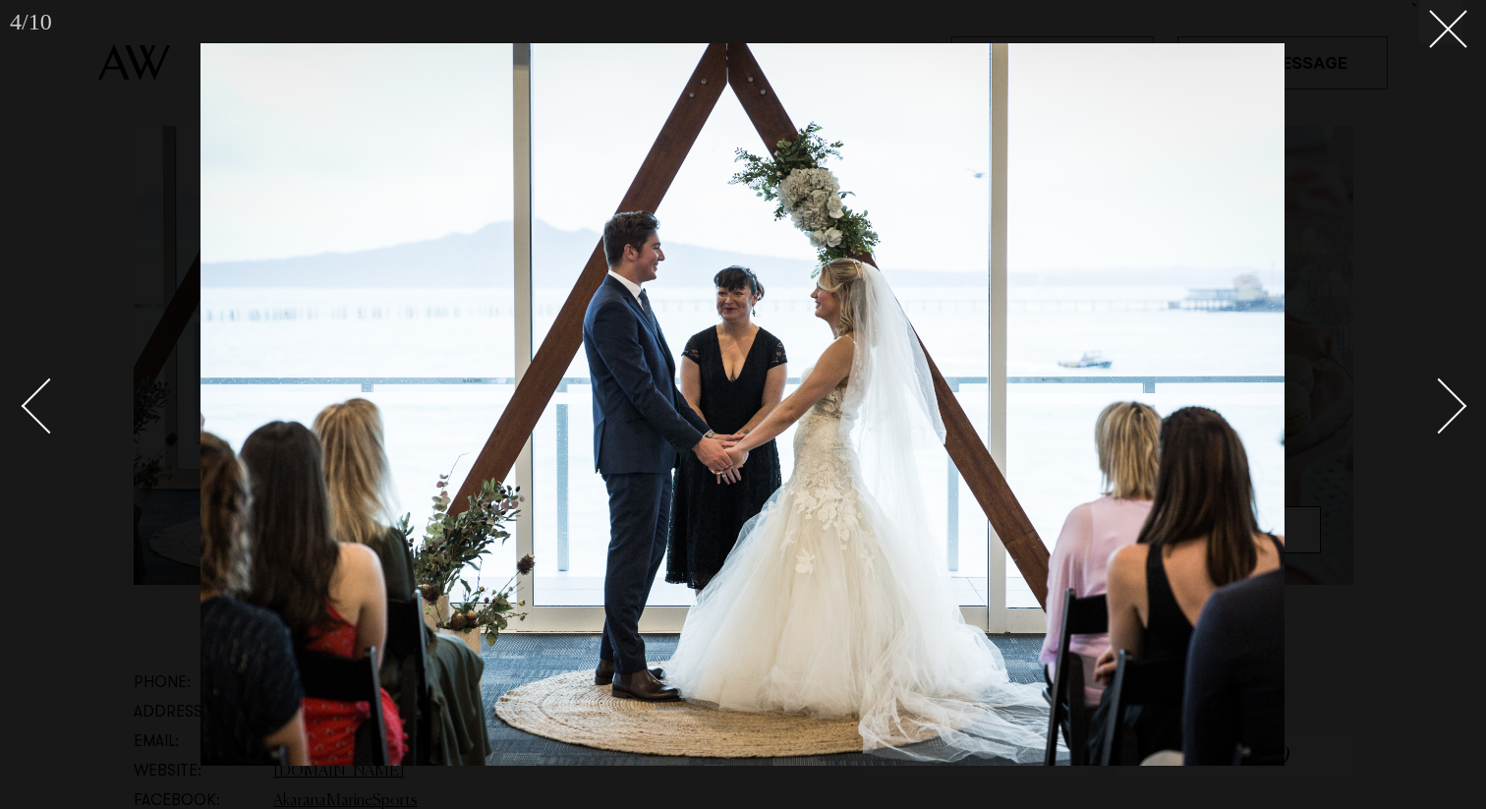
click at [1455, 408] on div "Next slide" at bounding box center [1440, 405] width 56 height 56
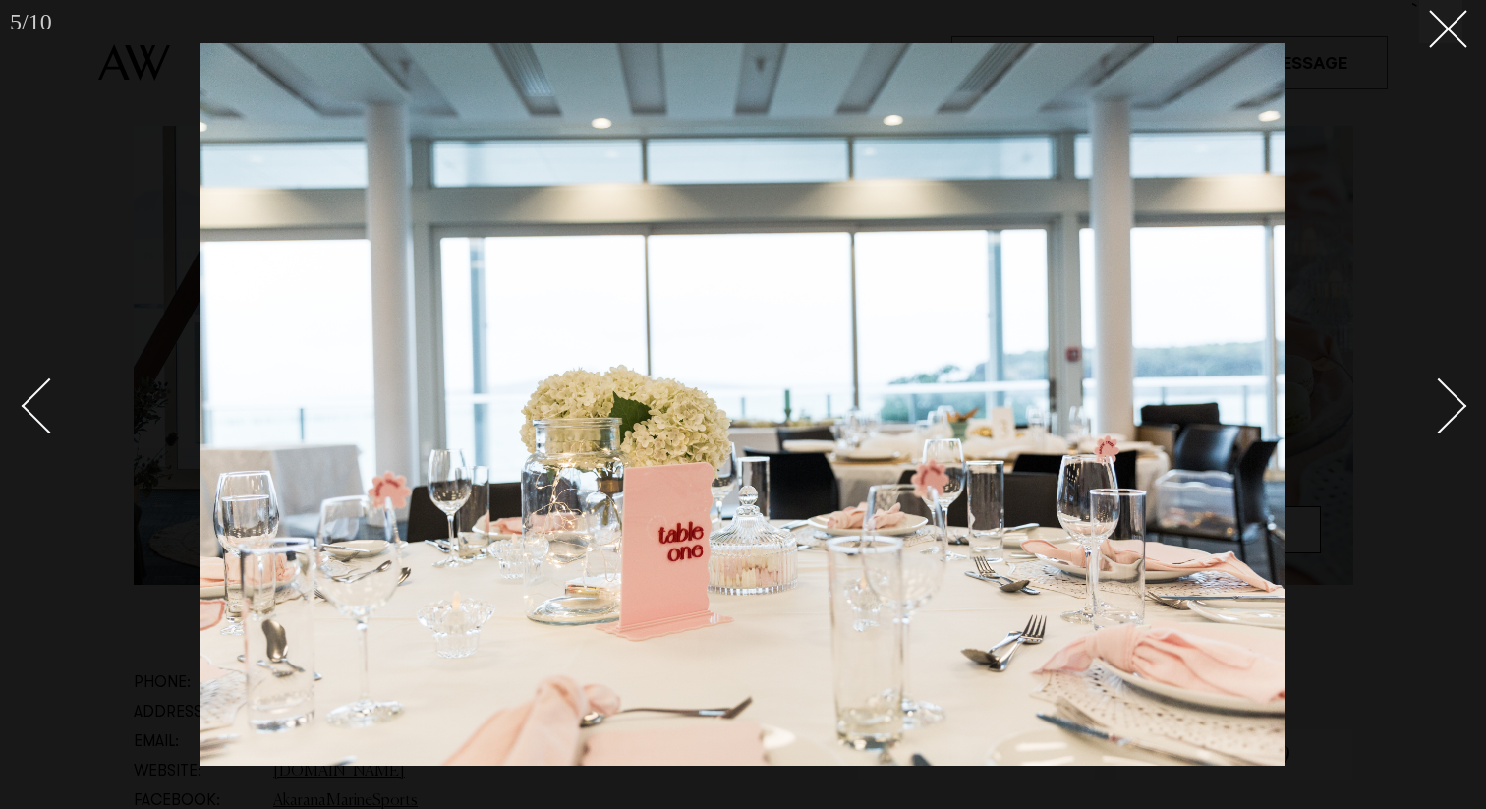
click at [1470, 406] on div at bounding box center [743, 404] width 1486 height 809
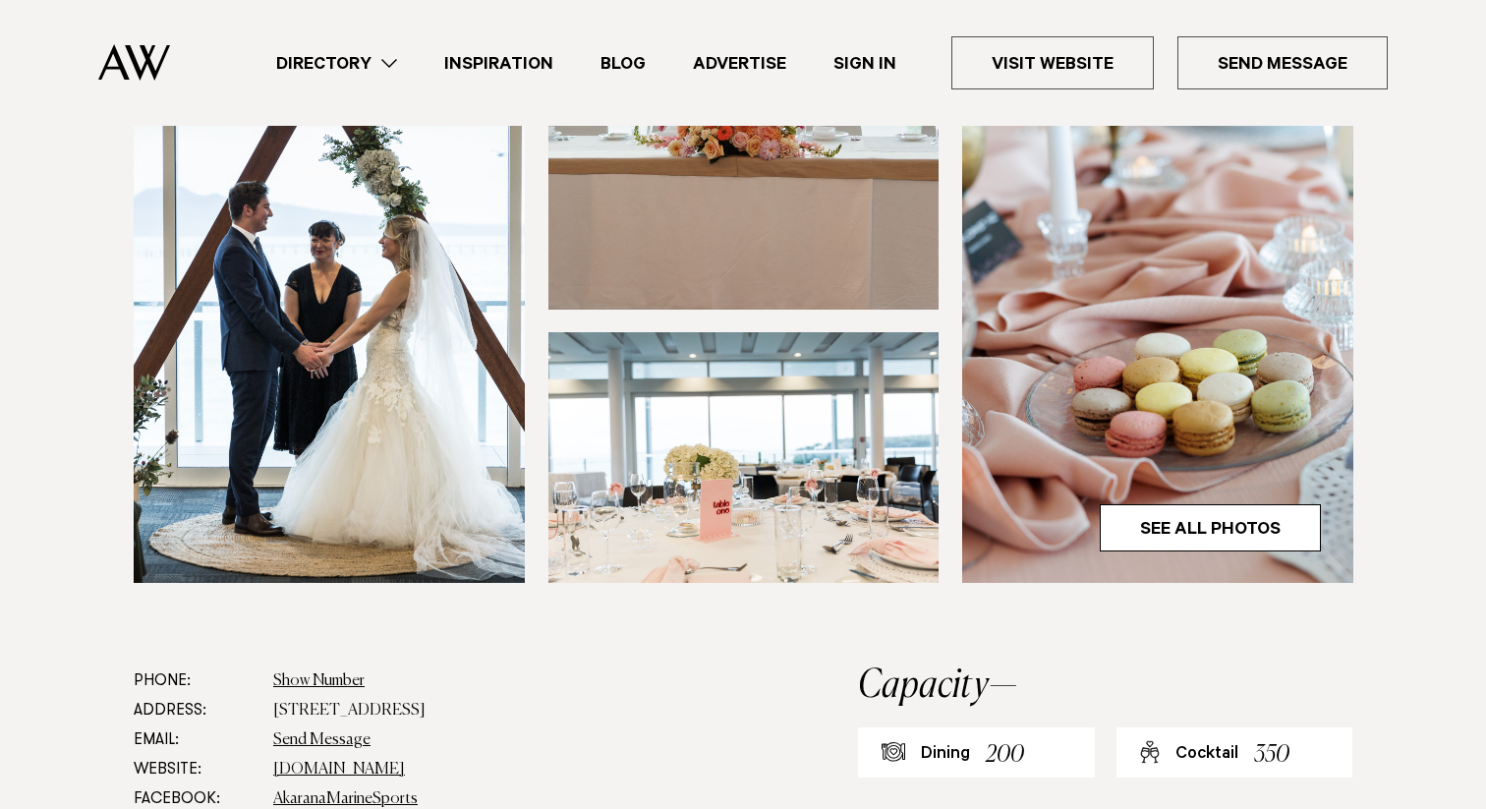
scroll to position [203, 0]
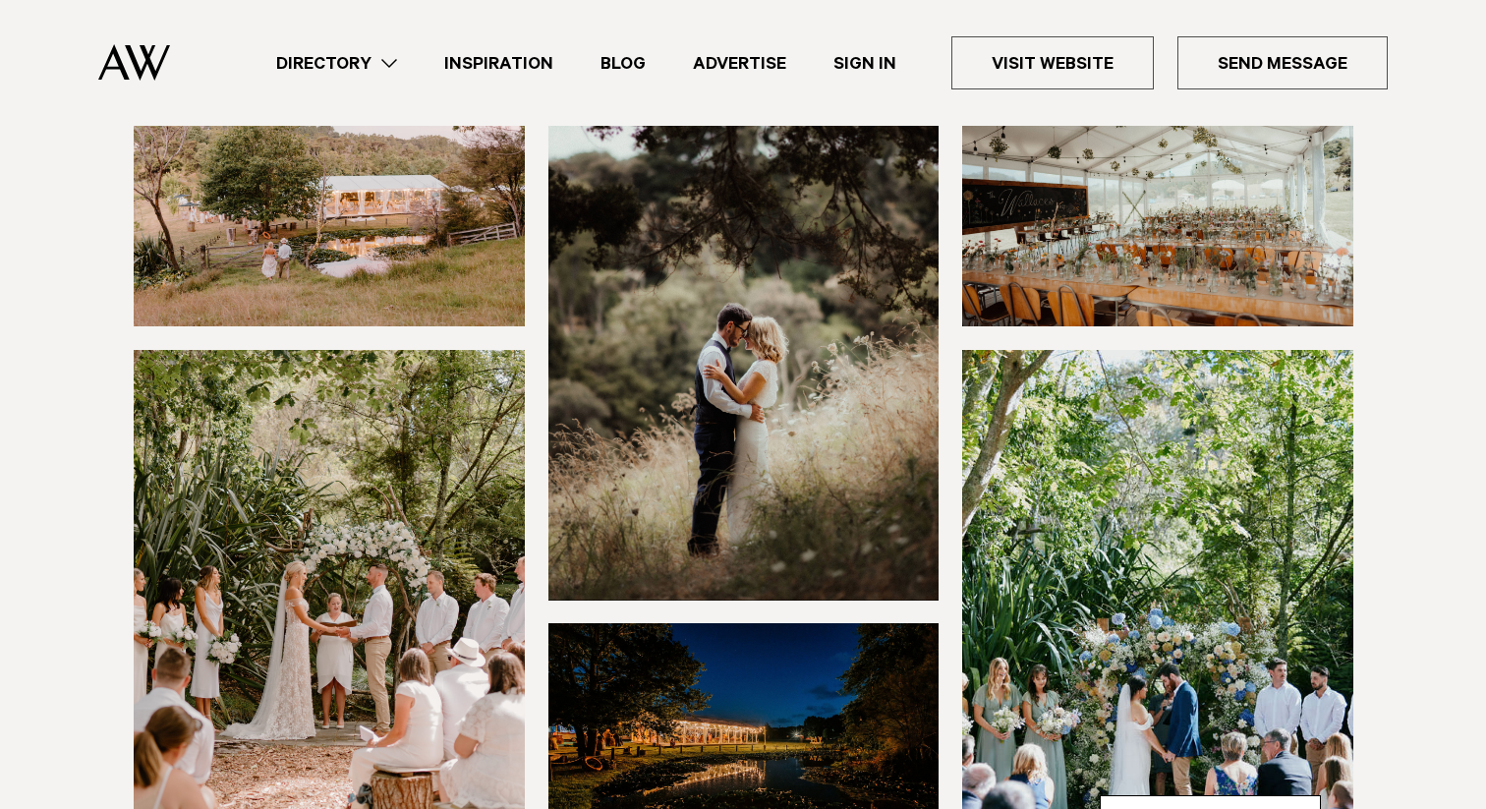
scroll to position [483, 0]
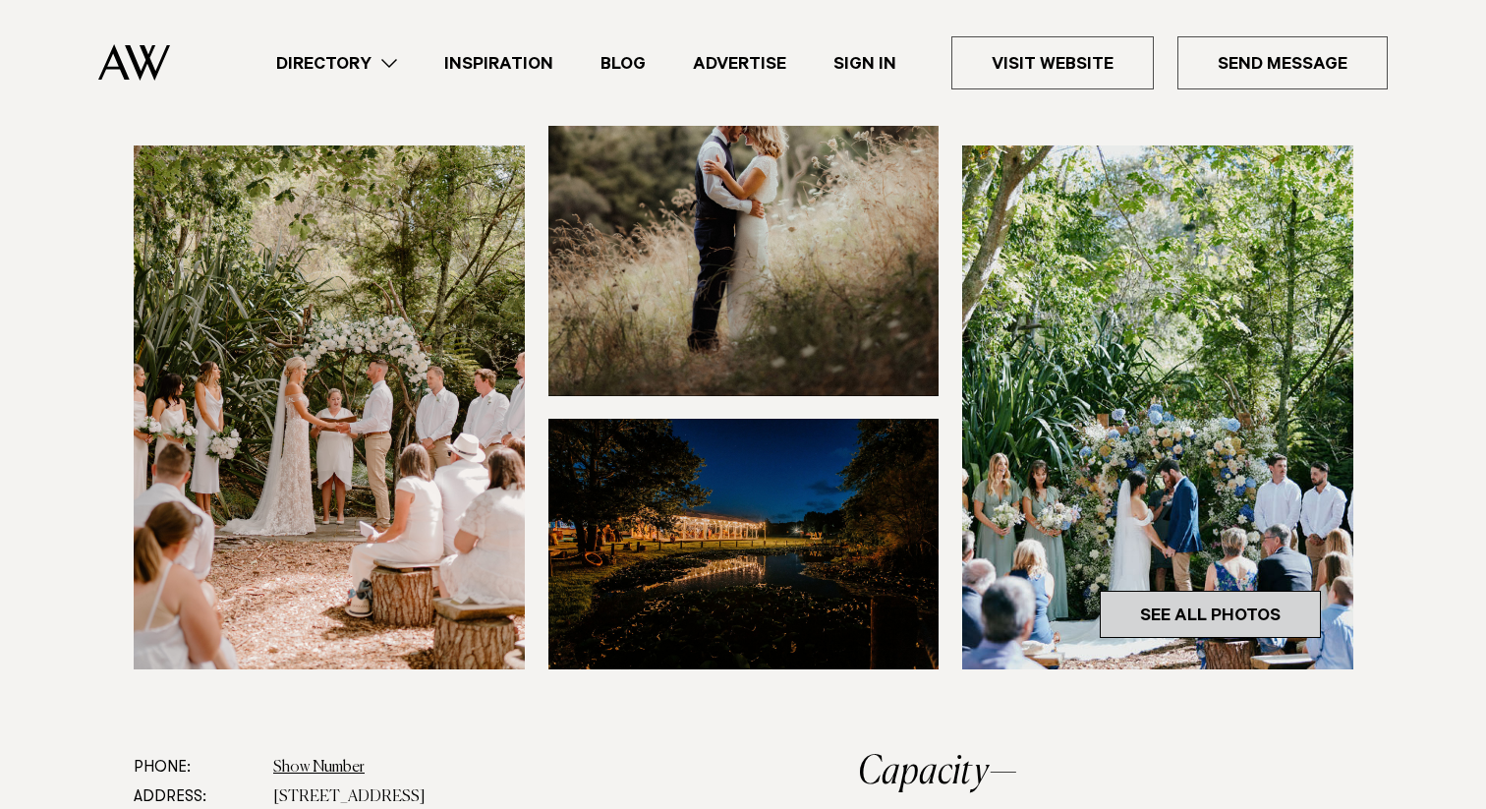
click at [1234, 630] on link "See All Photos" at bounding box center [1210, 614] width 221 height 47
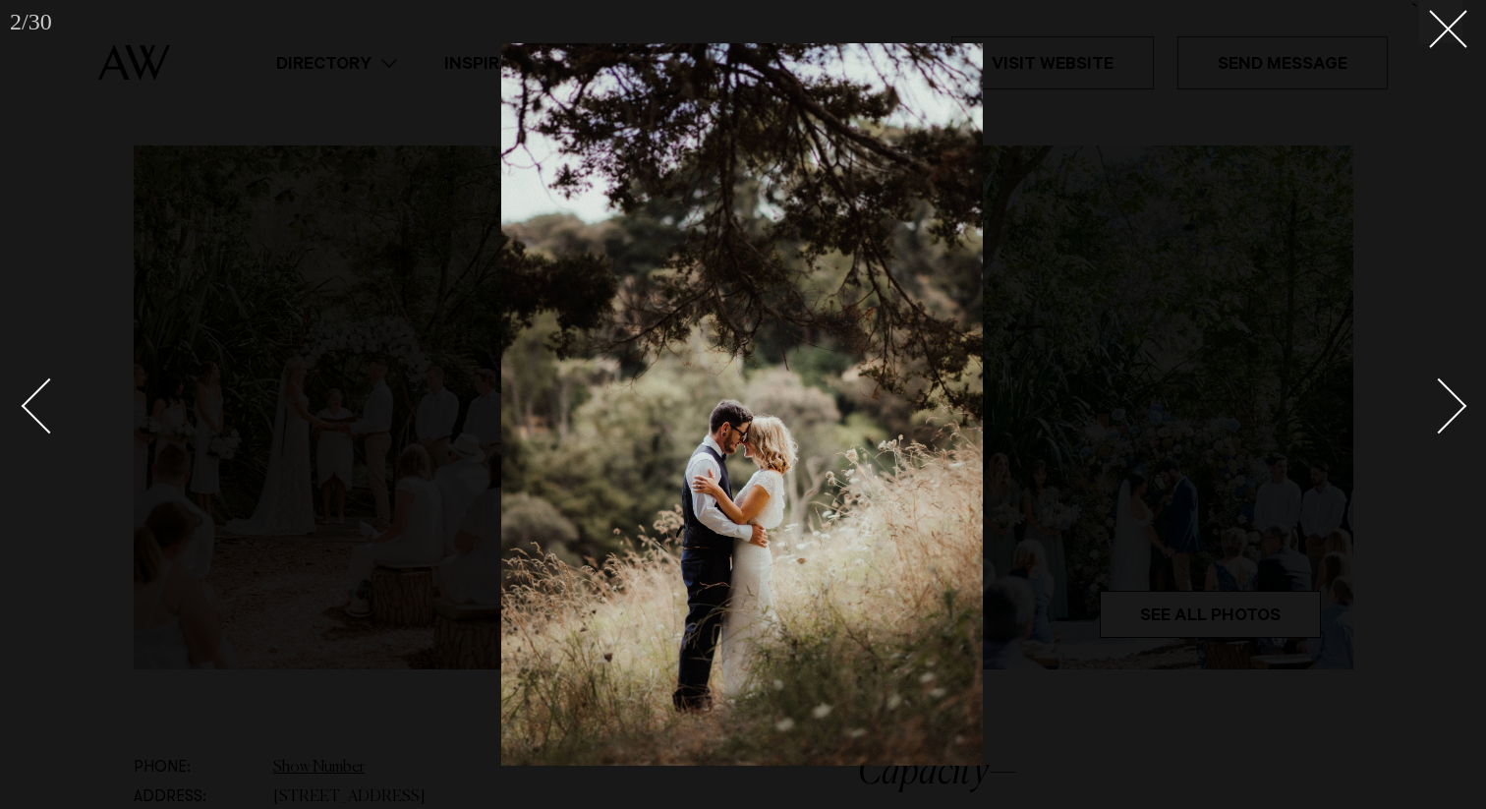
click at [1457, 381] on link at bounding box center [1428, 405] width 69 height 98
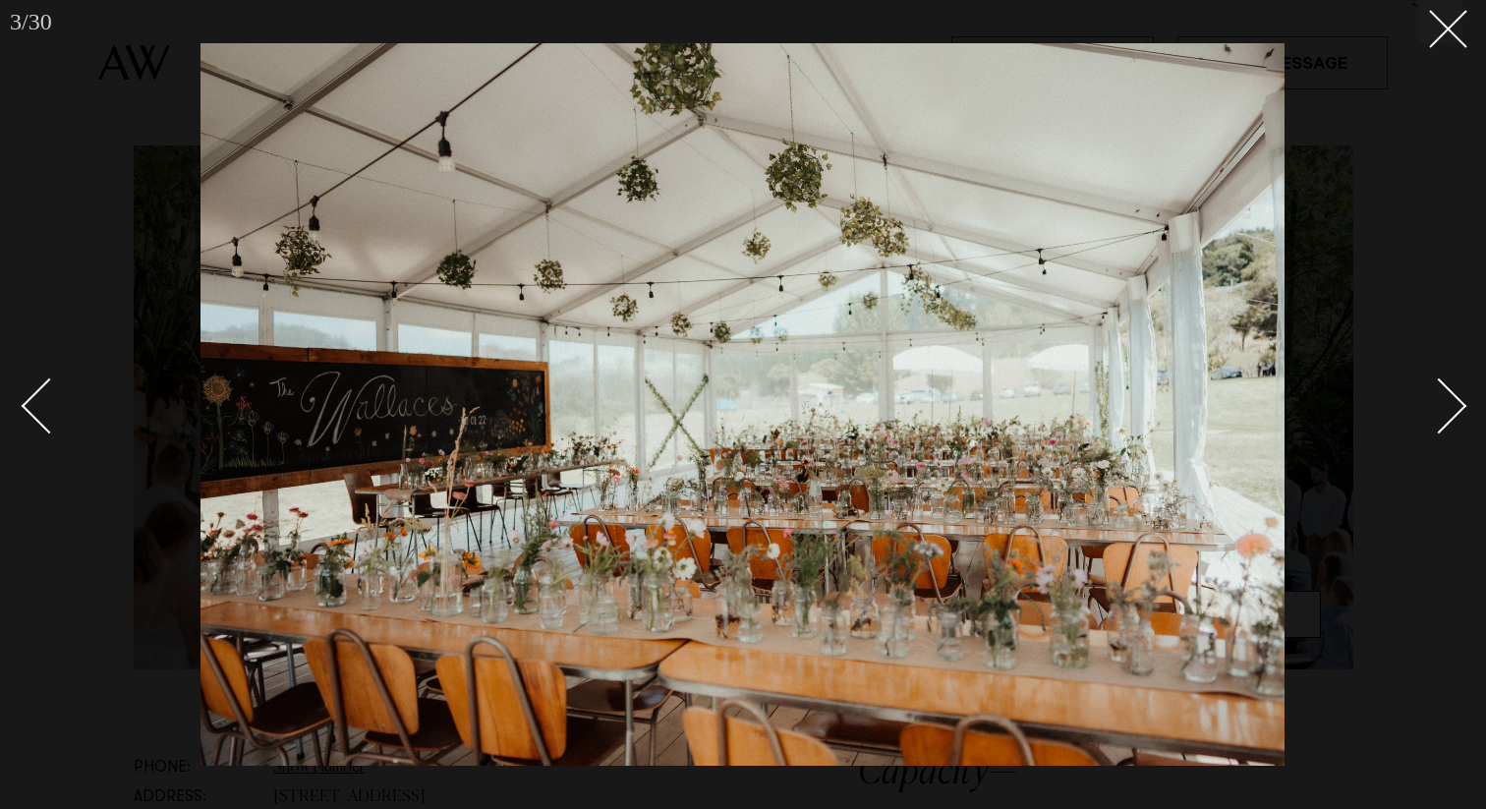
click at [1457, 381] on link at bounding box center [1428, 405] width 69 height 98
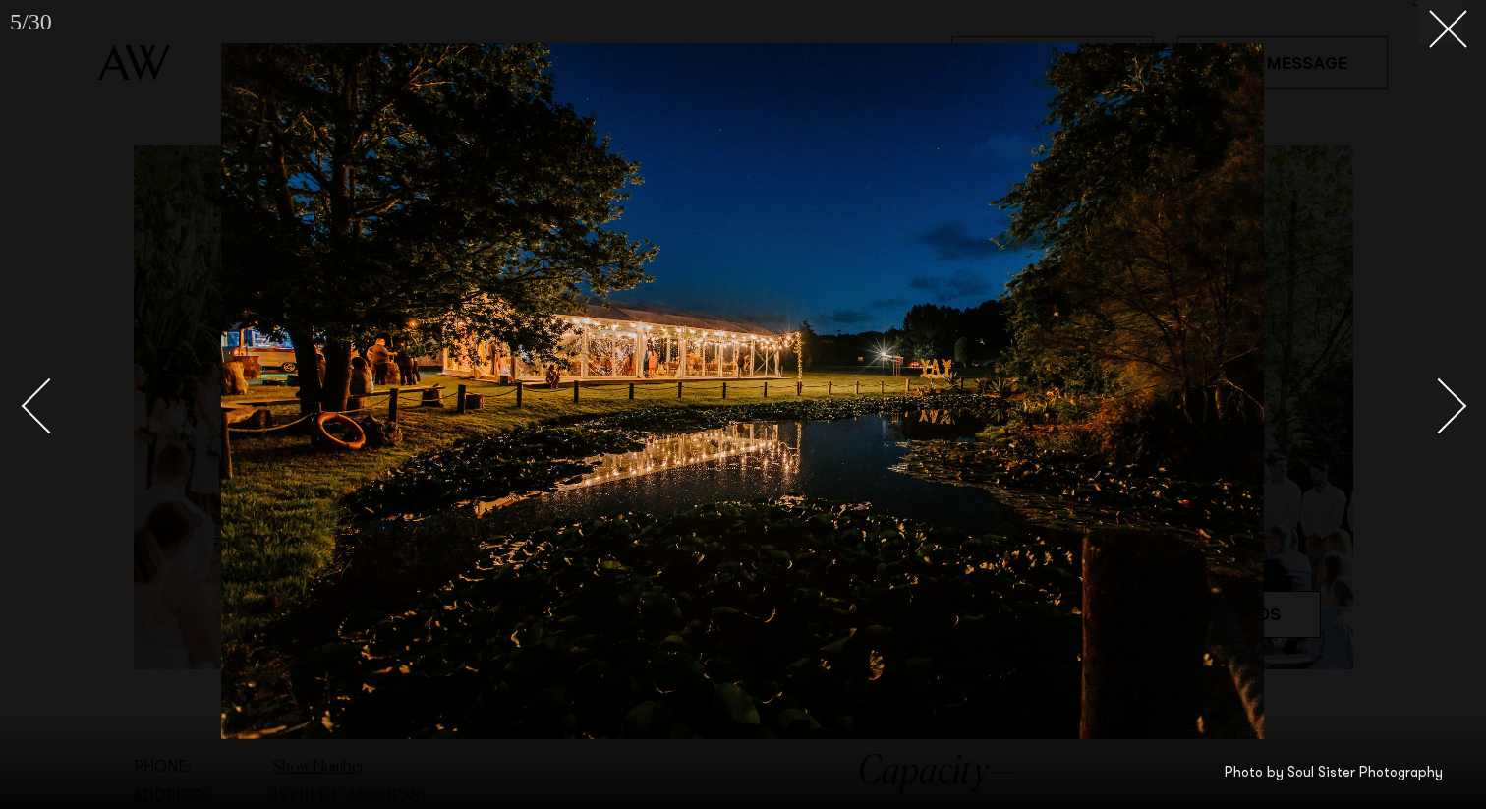
click at [1457, 381] on link at bounding box center [1428, 405] width 69 height 98
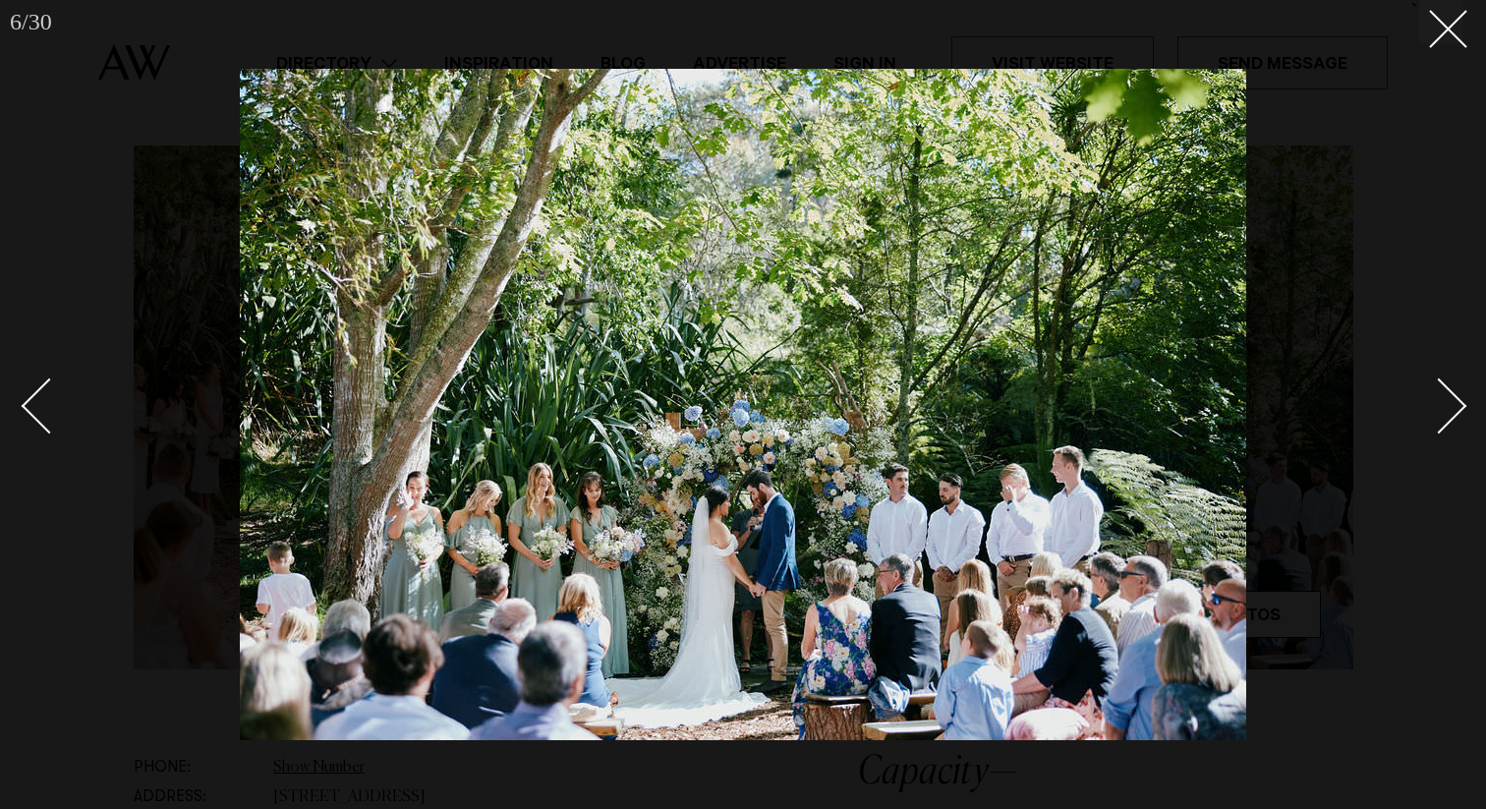
click at [1457, 381] on link at bounding box center [1428, 405] width 69 height 98
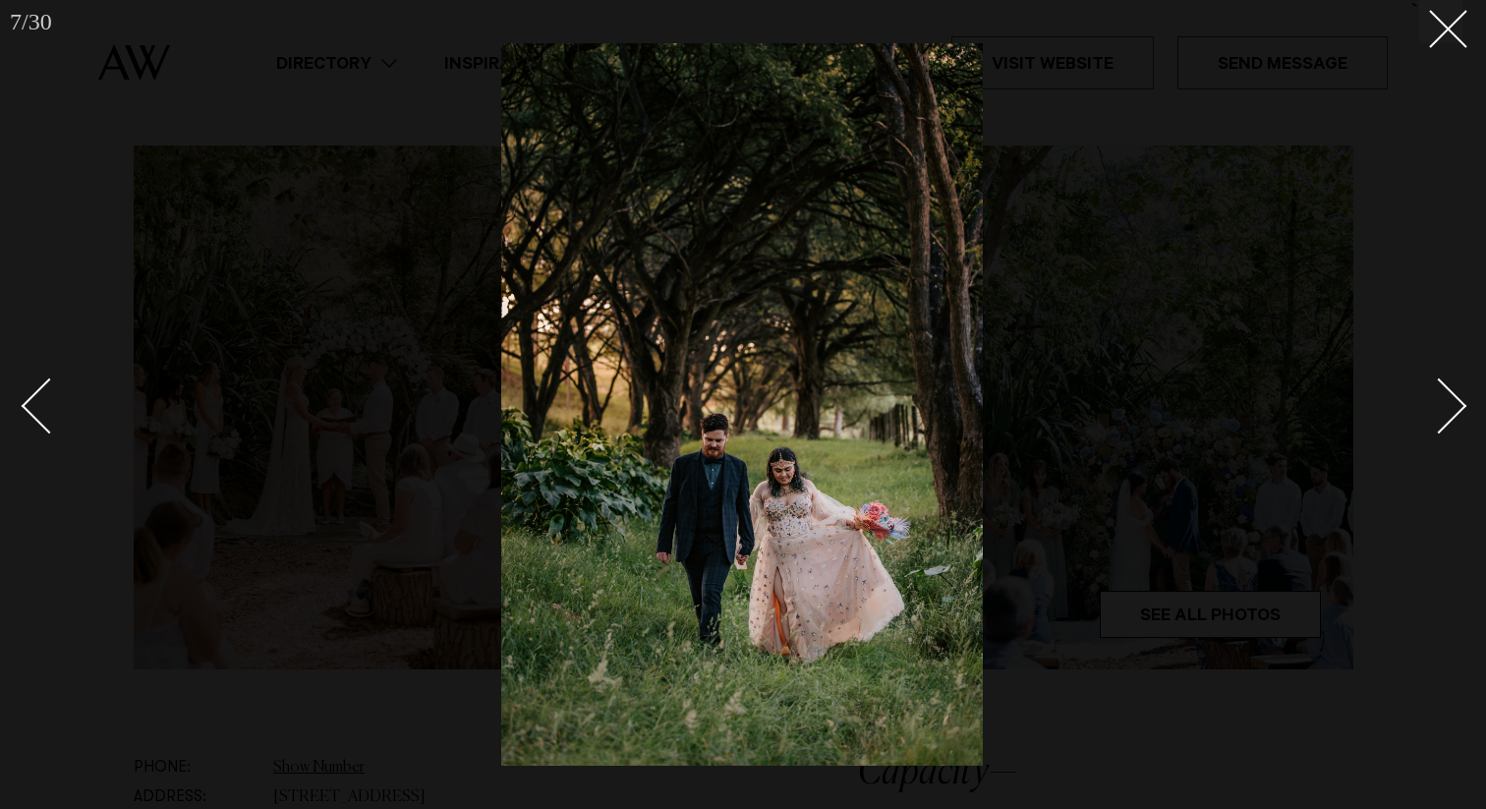
click at [1457, 381] on link at bounding box center [1428, 405] width 69 height 98
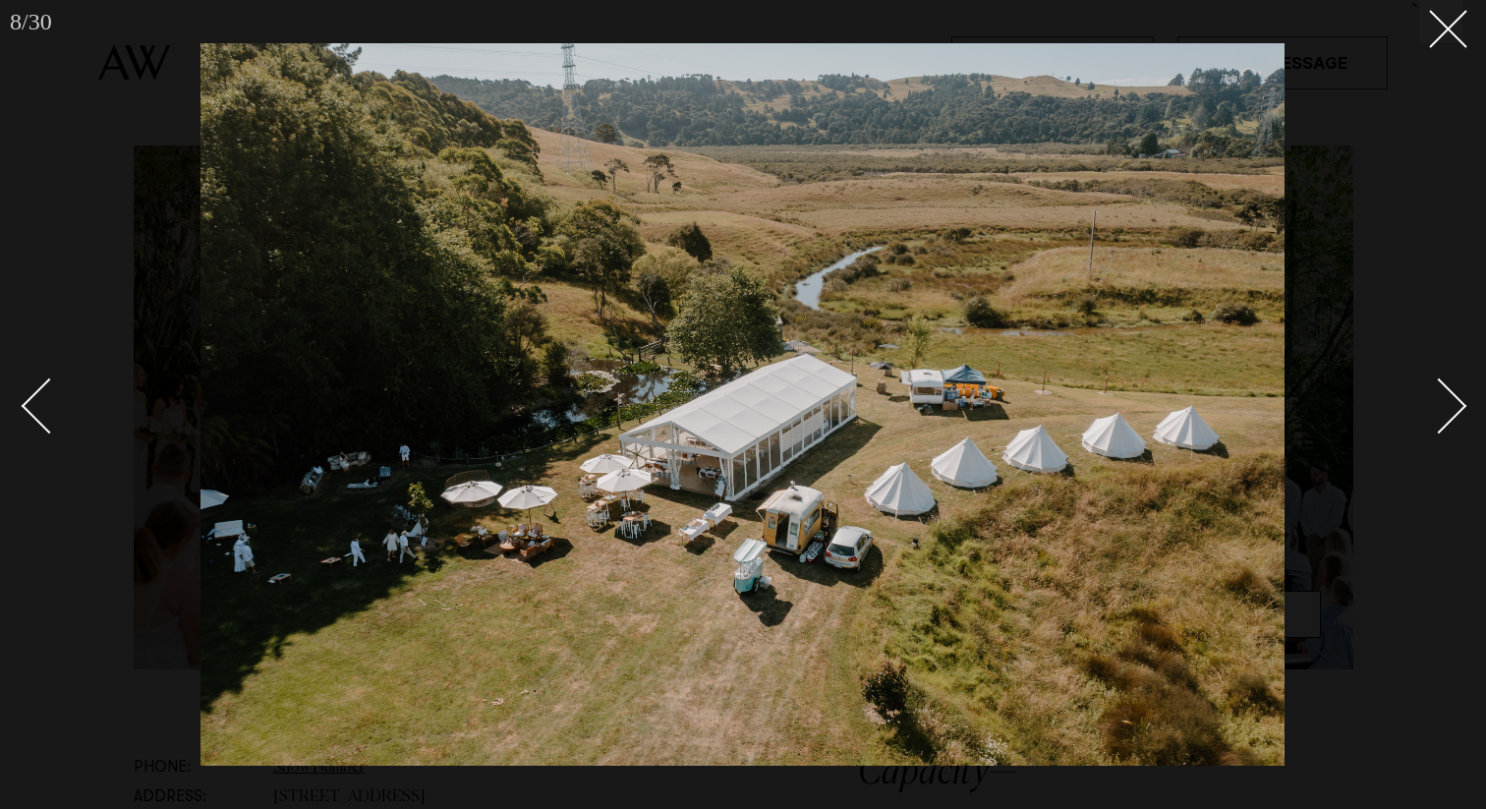
click at [1457, 381] on link at bounding box center [1428, 405] width 69 height 98
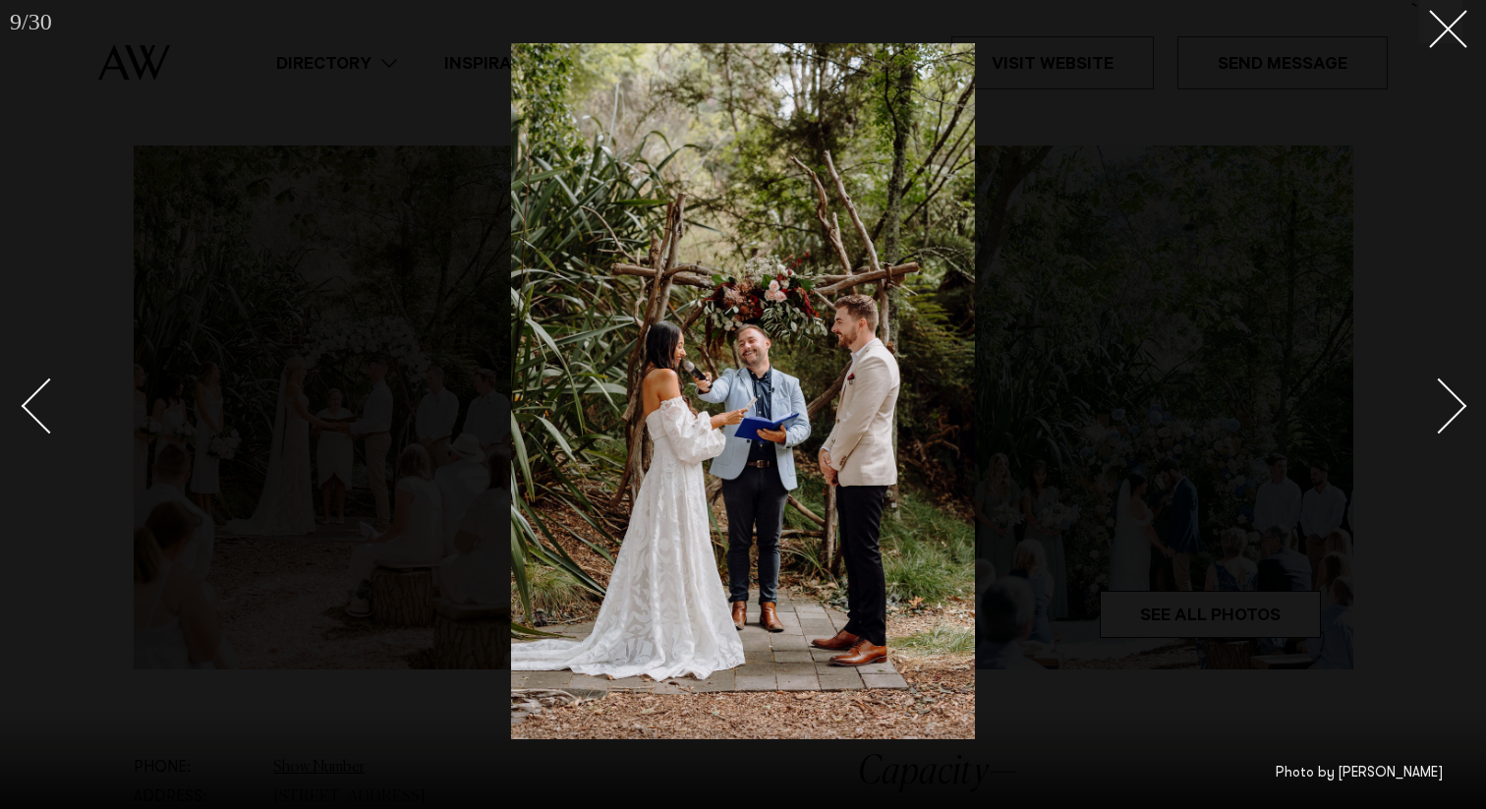
click at [1457, 381] on link at bounding box center [1428, 405] width 69 height 98
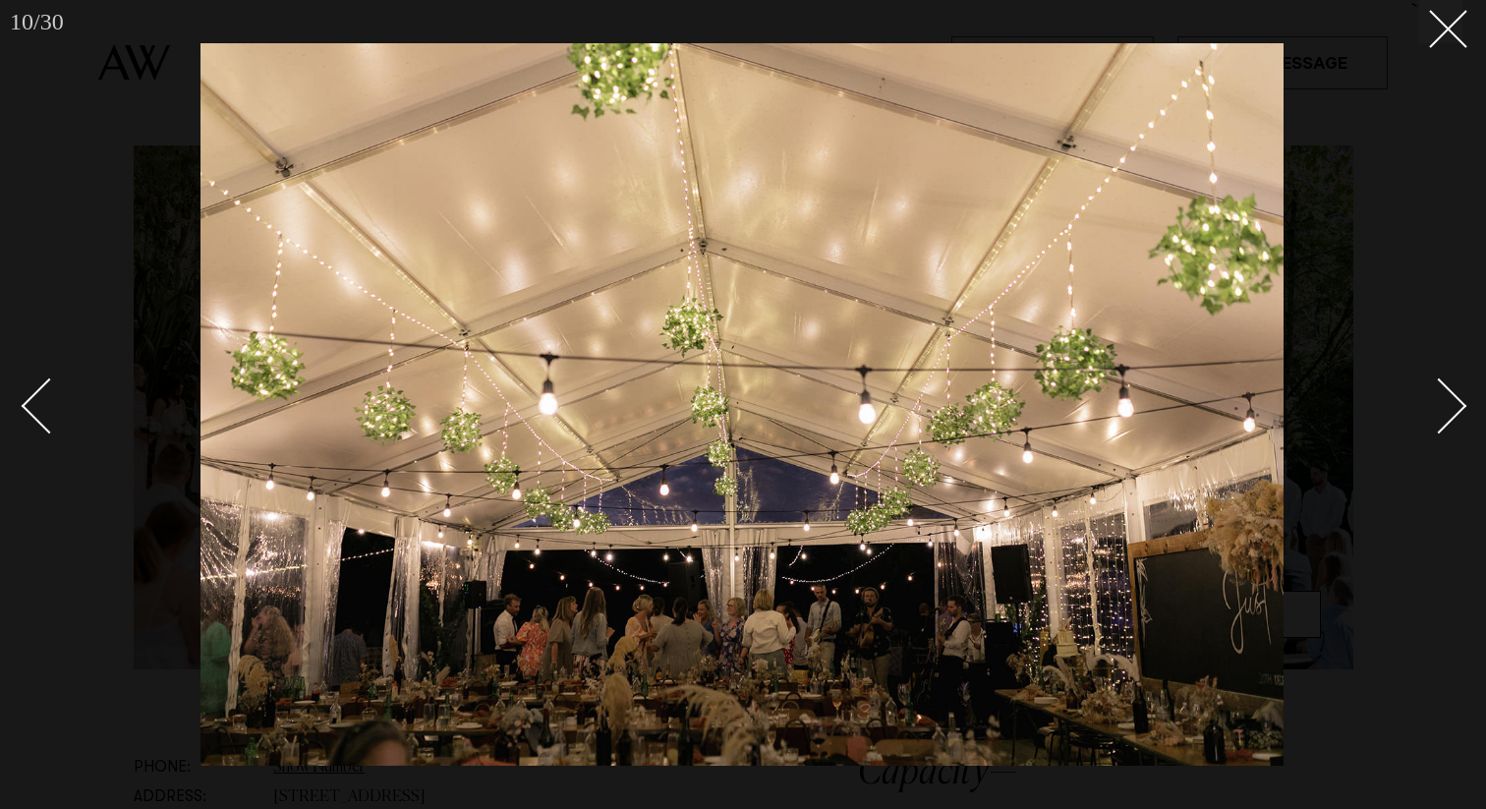
click at [1457, 381] on link at bounding box center [1428, 405] width 69 height 98
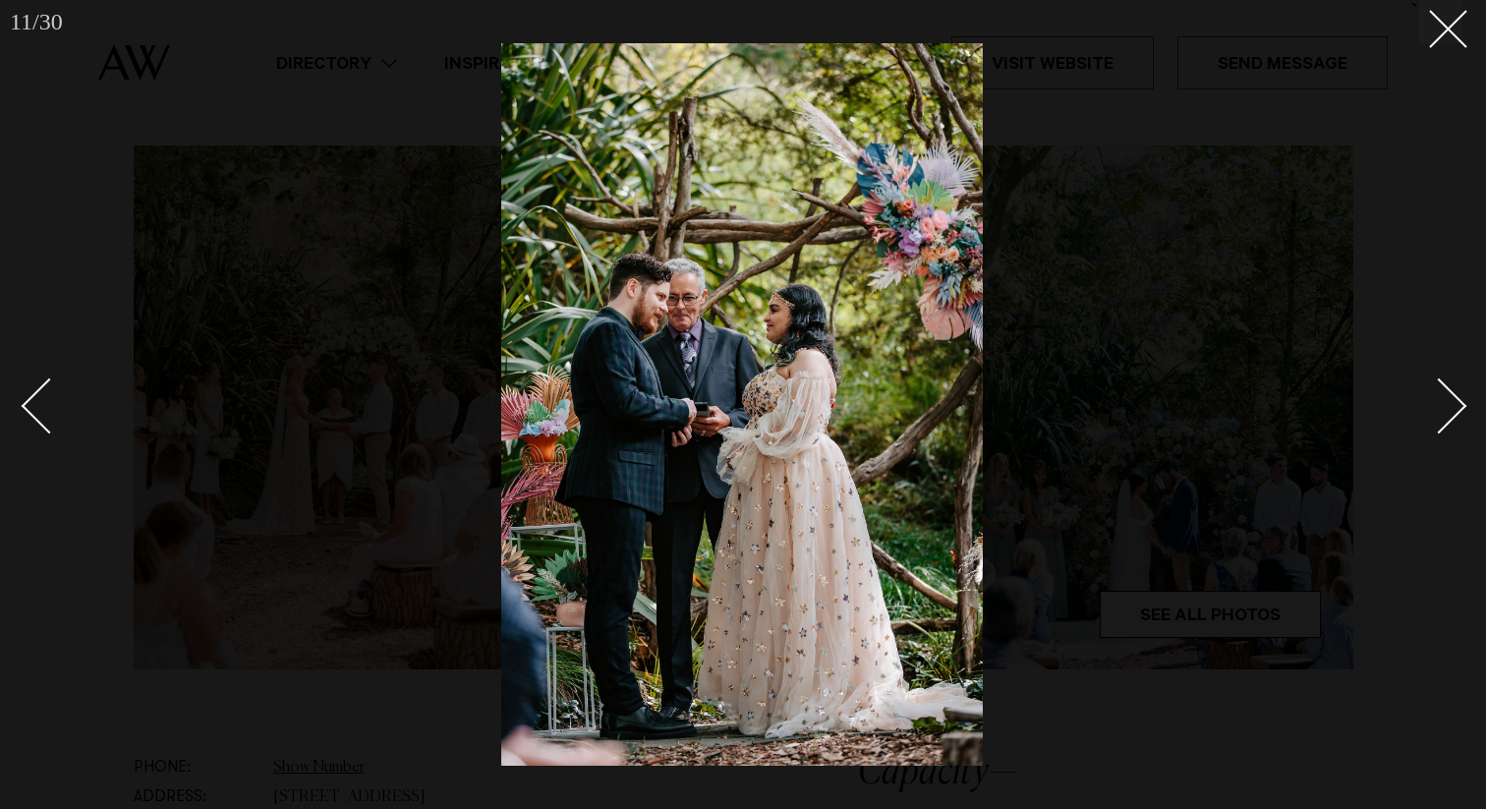
click at [1457, 381] on link at bounding box center [1428, 405] width 69 height 98
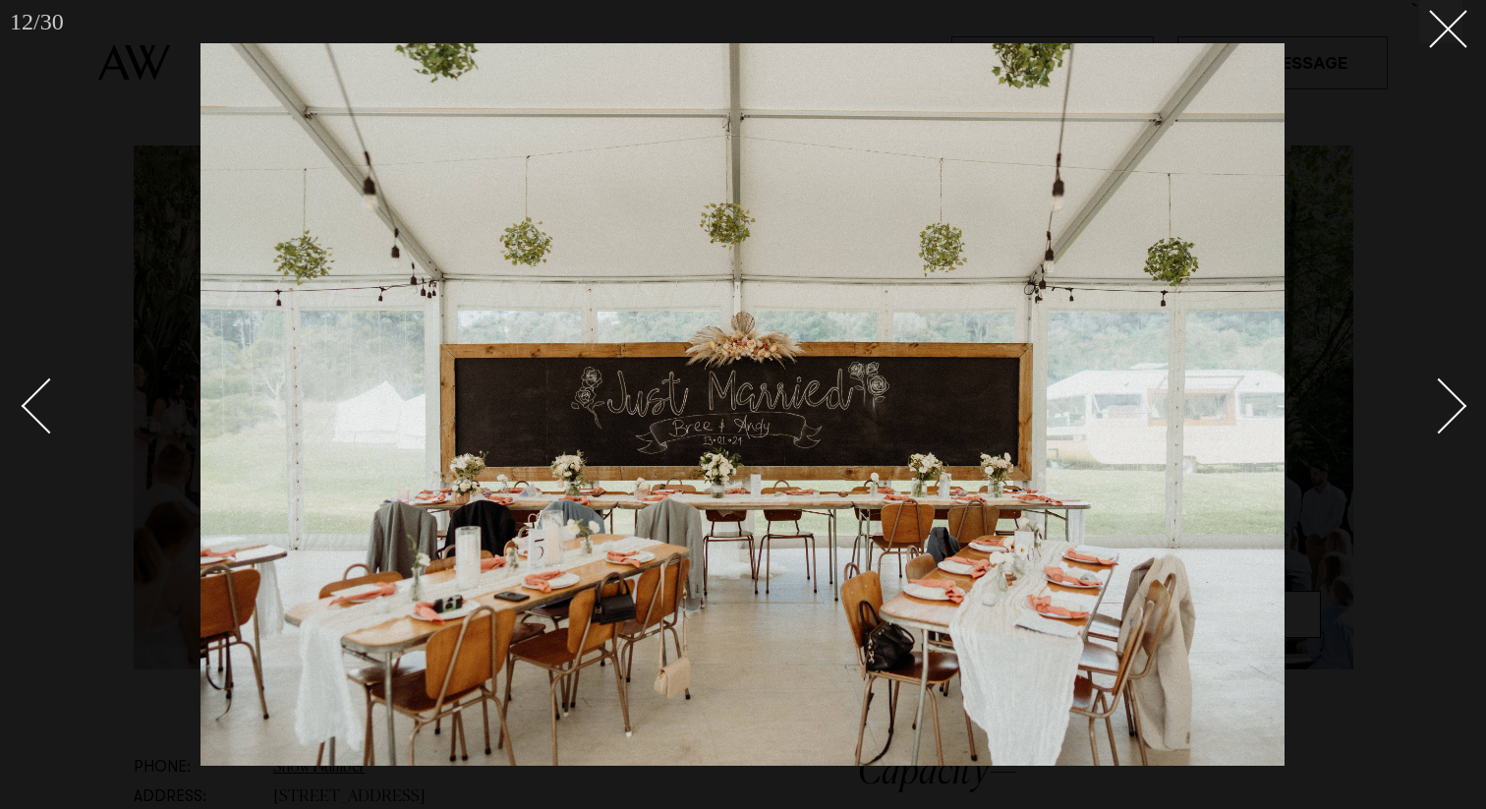
click at [1457, 381] on link at bounding box center [1428, 405] width 69 height 98
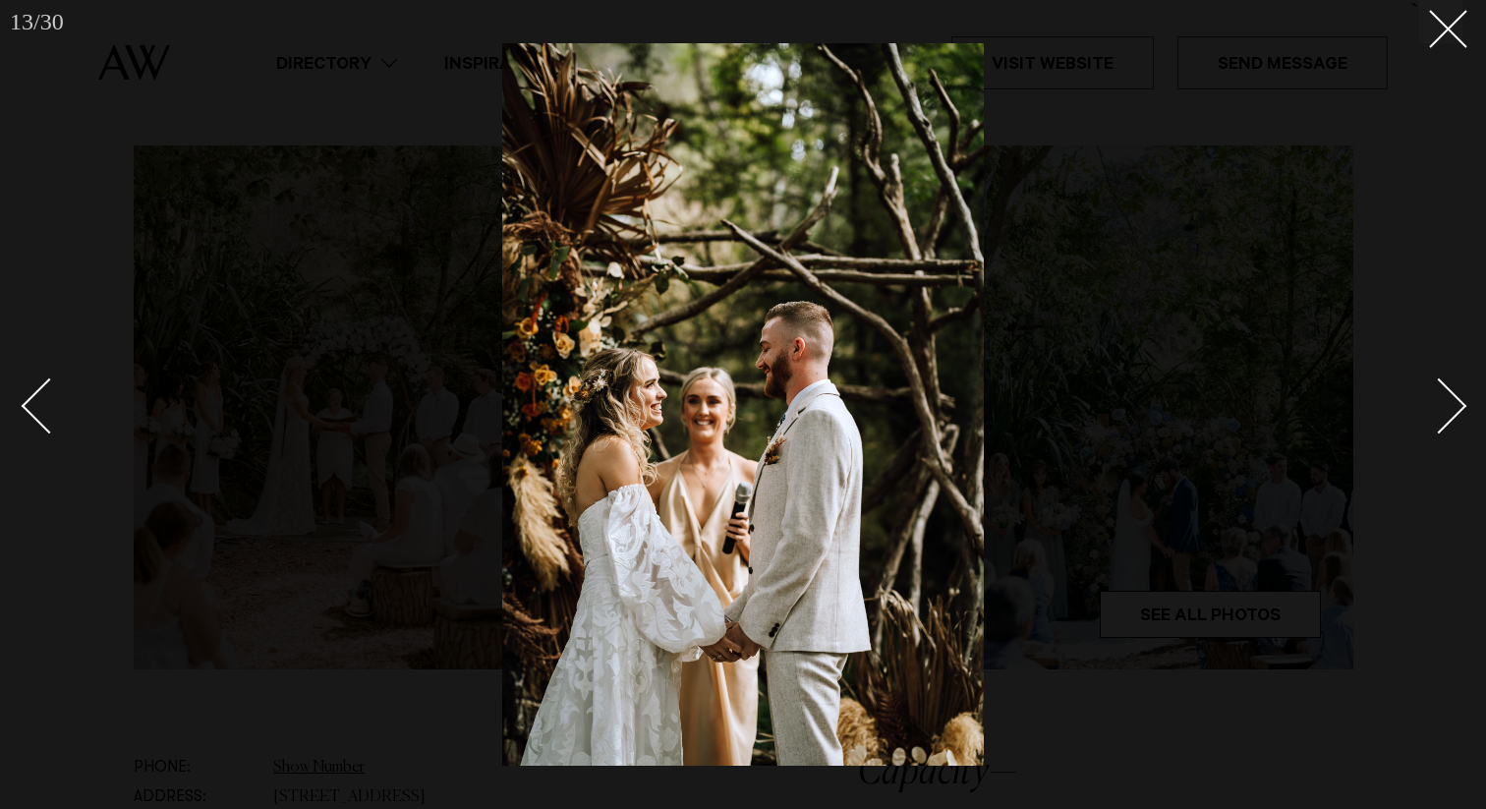
click at [1457, 381] on link at bounding box center [1428, 405] width 69 height 98
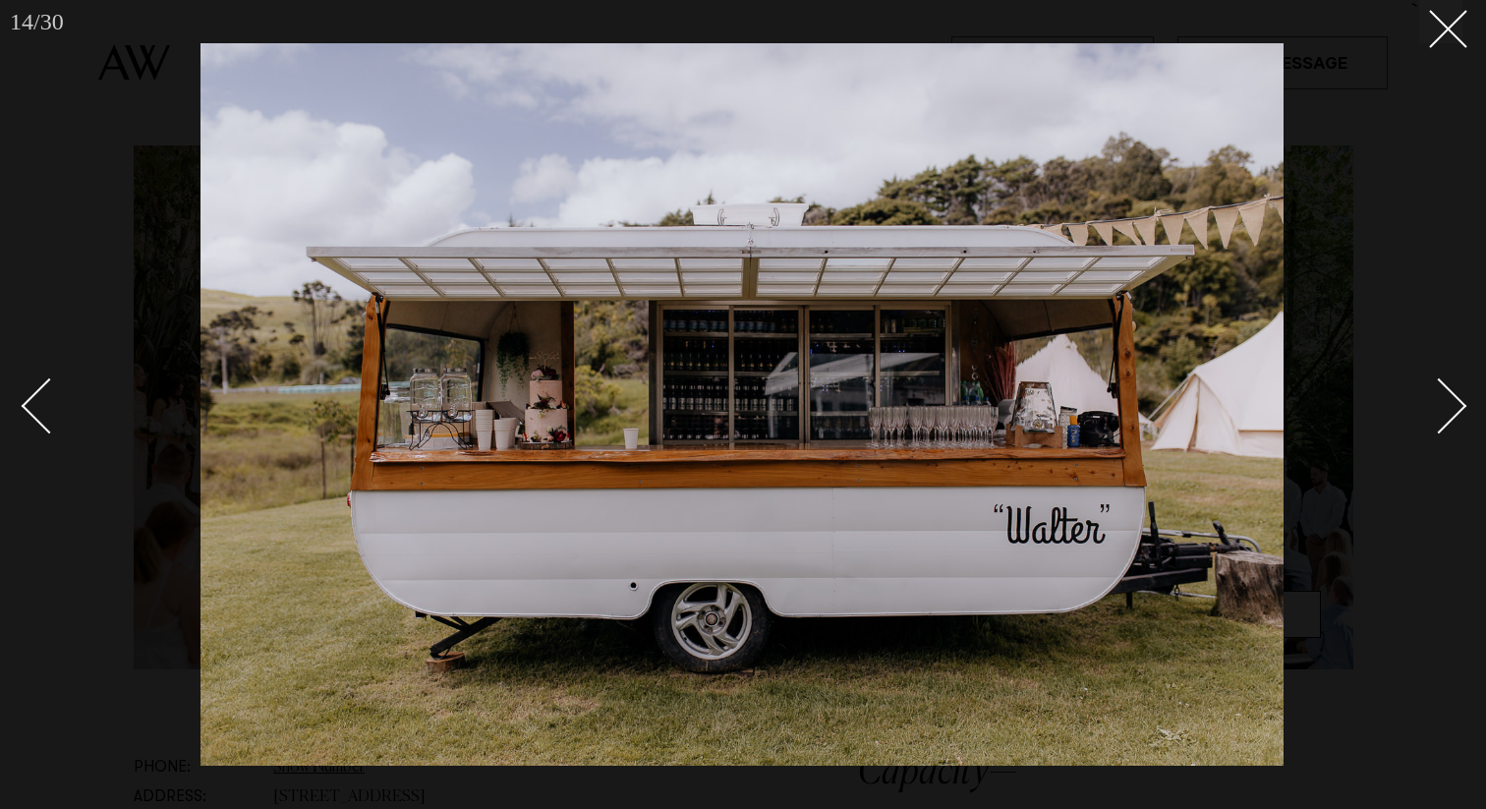
click at [1457, 381] on link at bounding box center [1428, 405] width 69 height 98
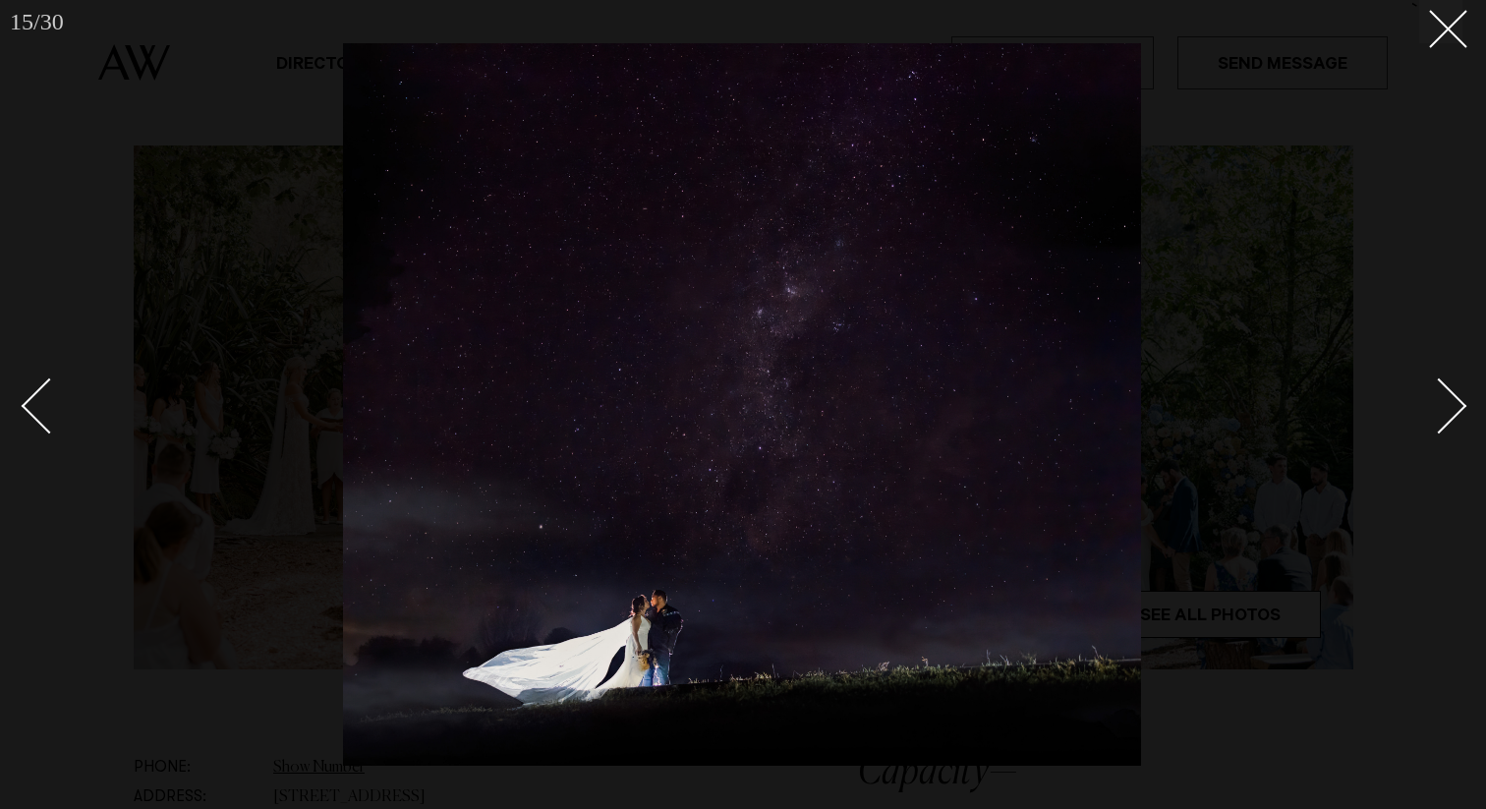
click at [1457, 381] on link at bounding box center [1428, 405] width 69 height 98
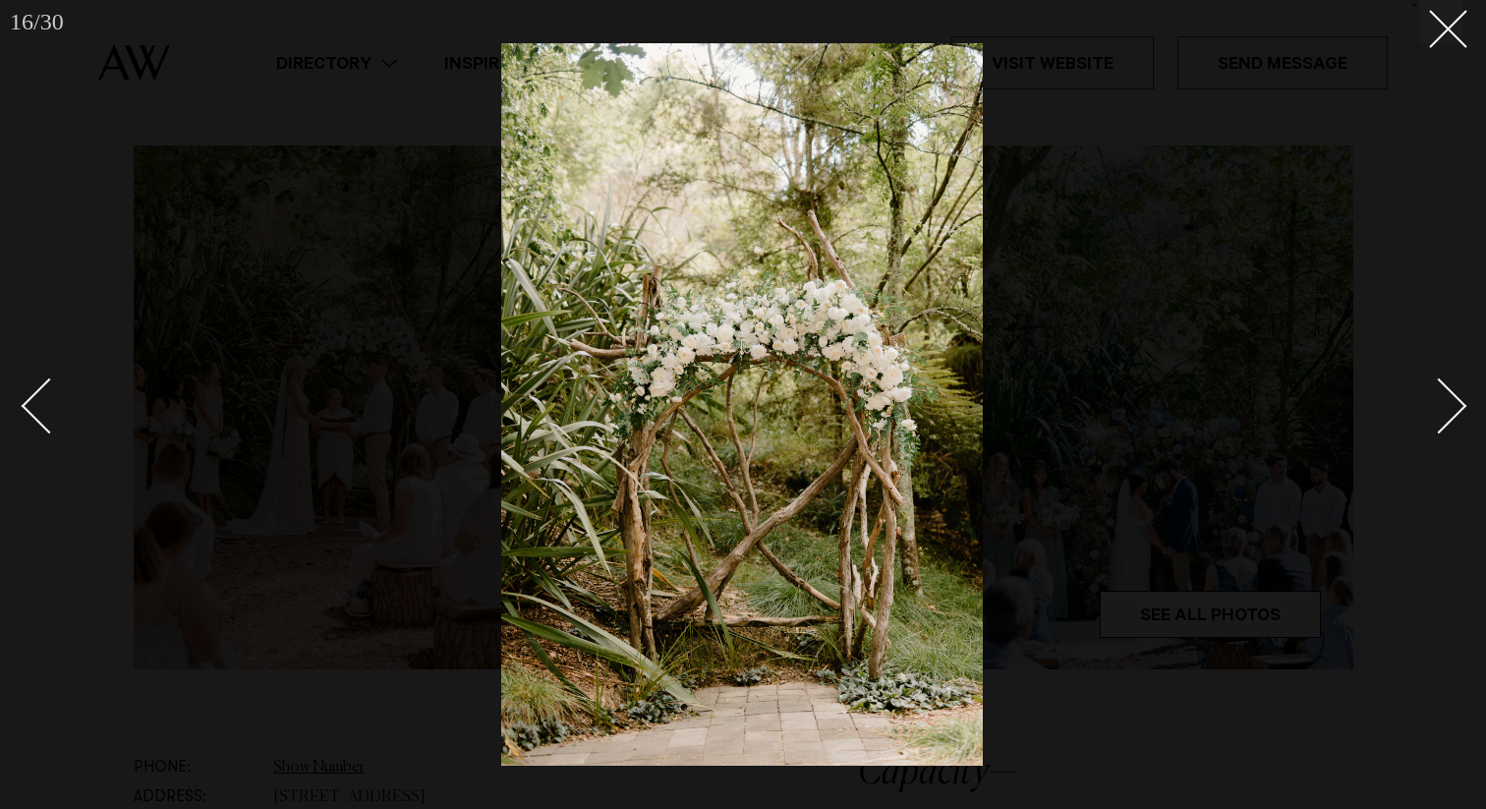
click at [1457, 381] on link at bounding box center [1428, 405] width 69 height 98
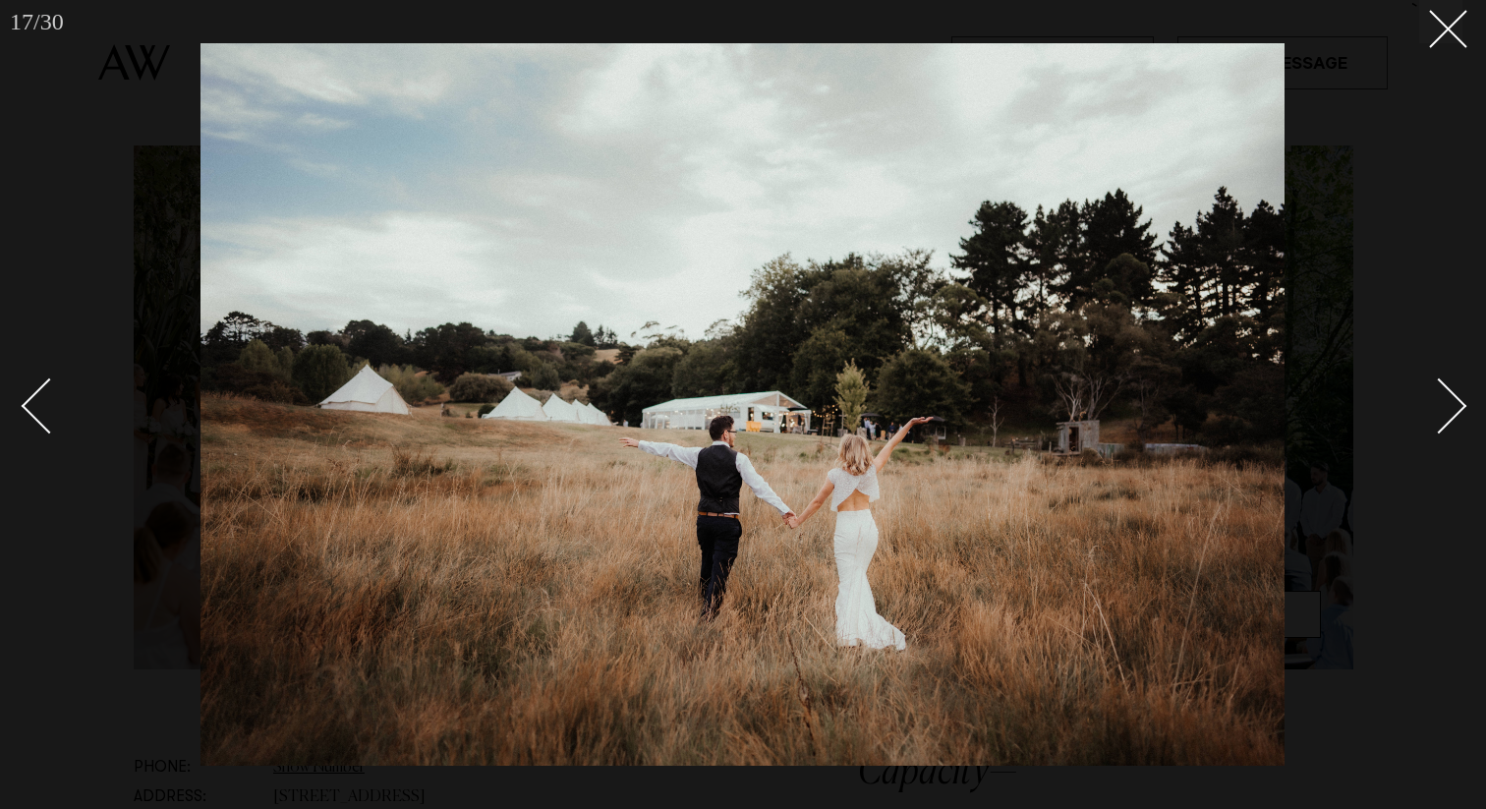
click at [1457, 381] on link at bounding box center [1428, 405] width 69 height 98
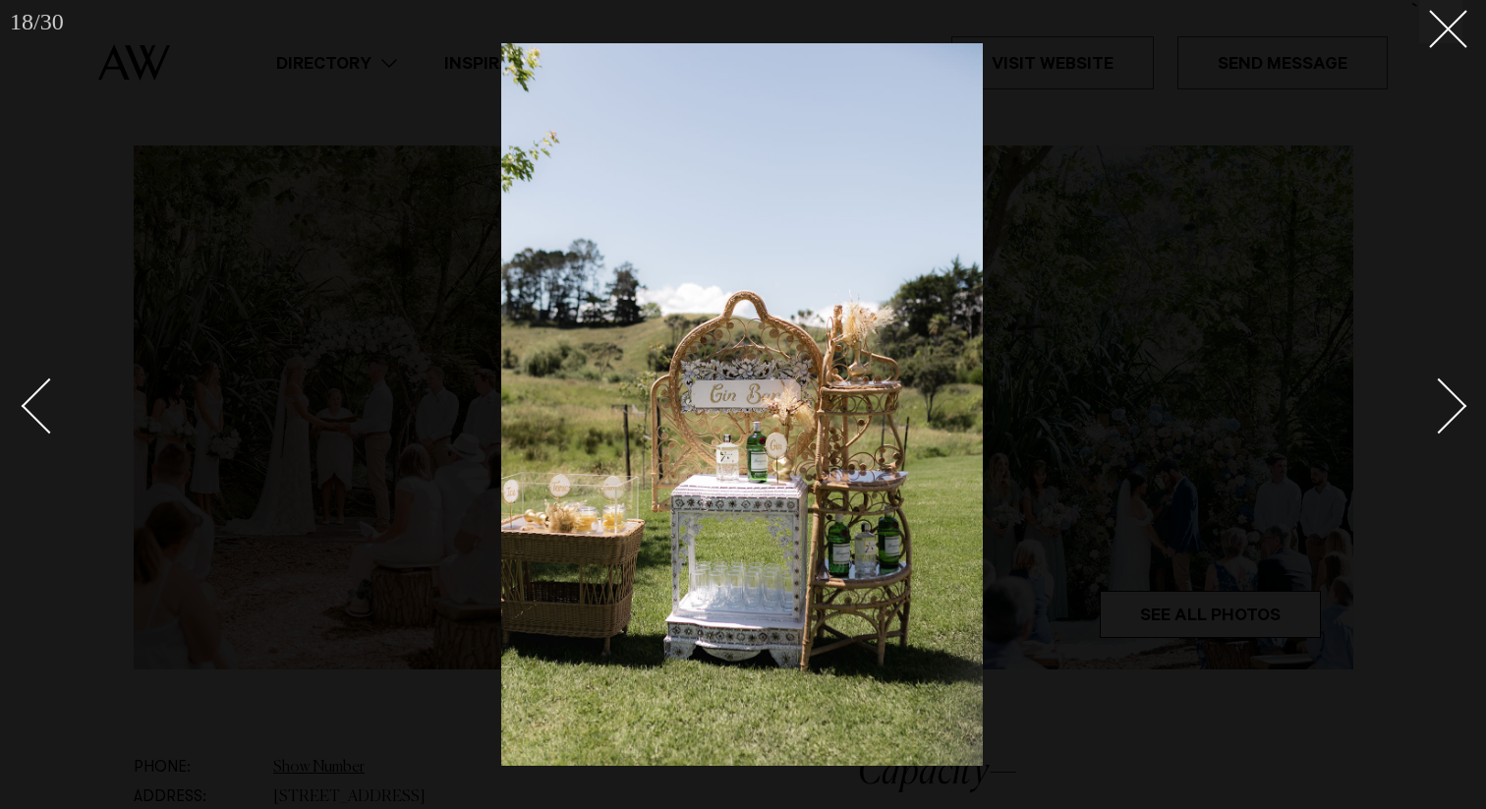
click at [1457, 381] on link at bounding box center [1428, 405] width 69 height 98
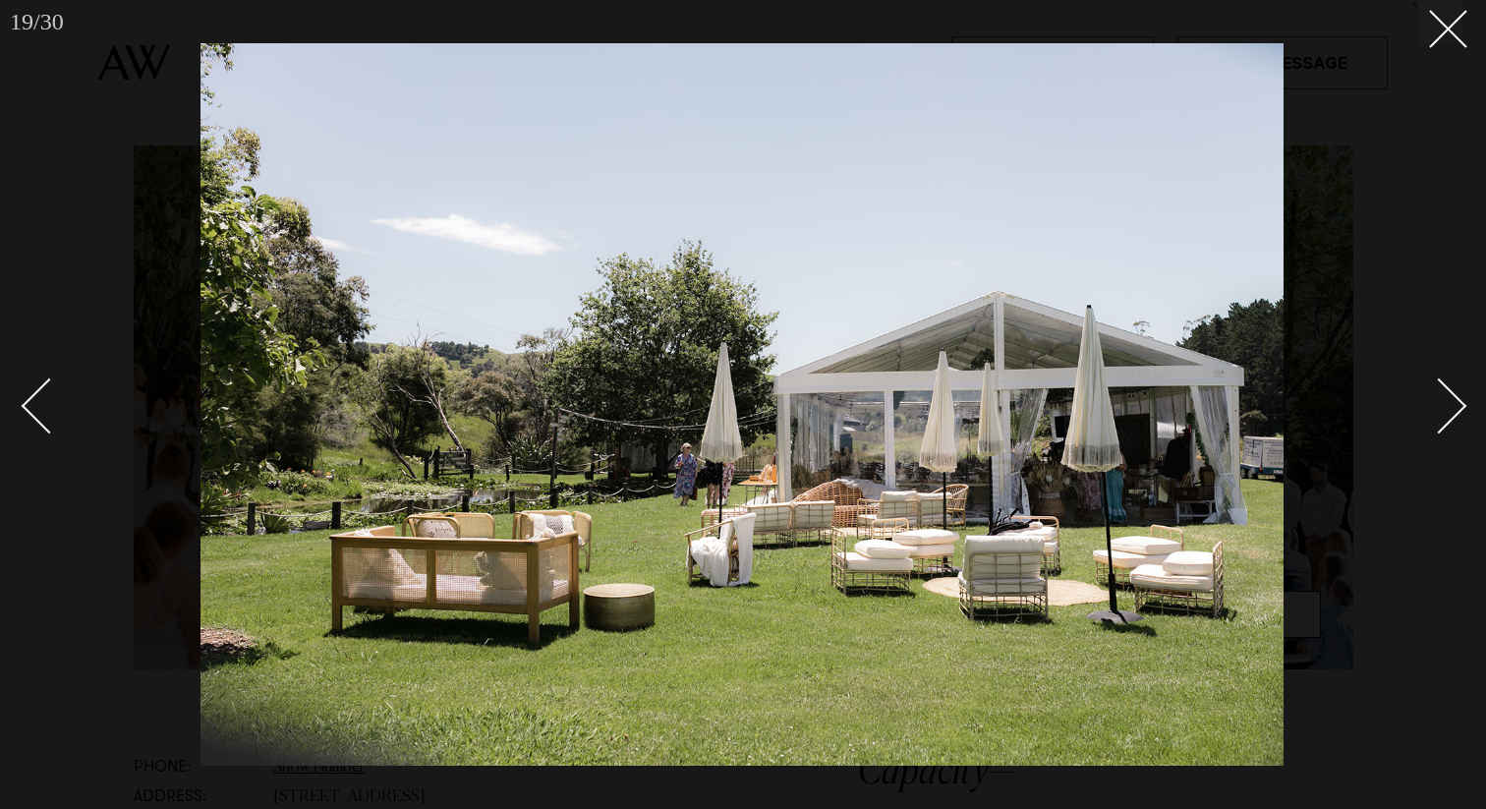
click at [1442, 416] on div "Next slide" at bounding box center [1440, 405] width 56 height 56
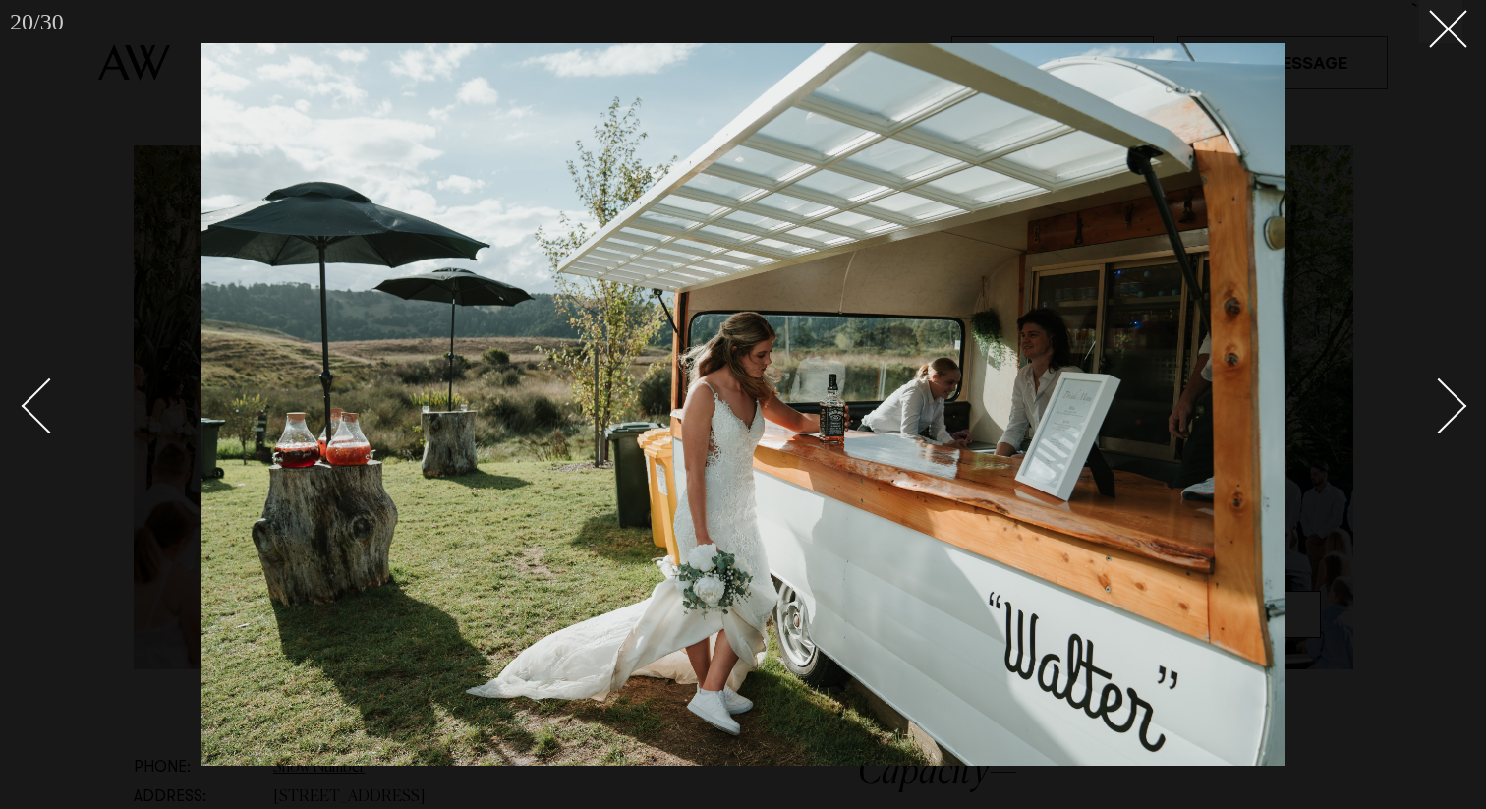
click at [1442, 416] on div "Next slide" at bounding box center [1440, 405] width 56 height 56
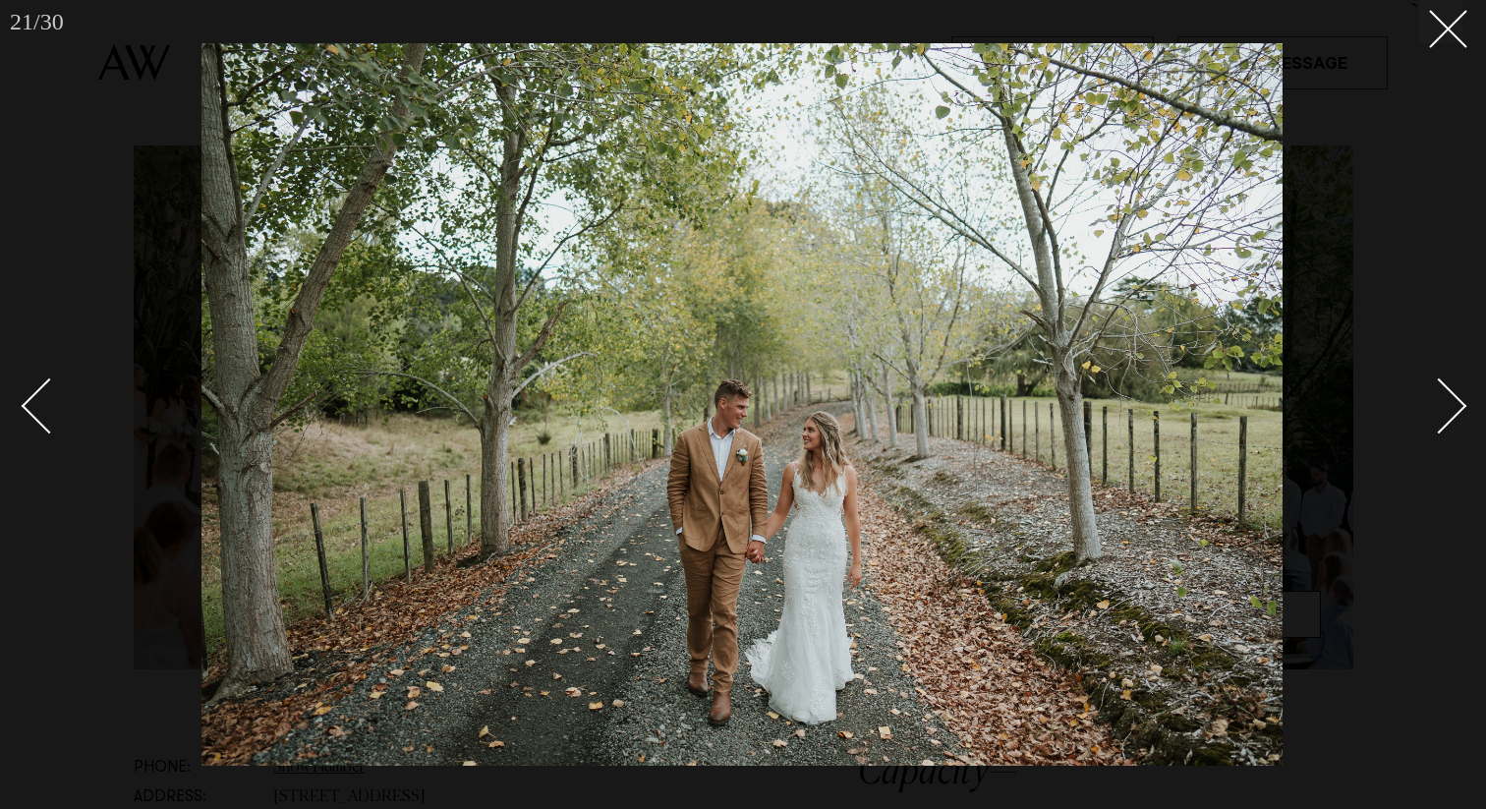
click at [1442, 416] on div "Next slide" at bounding box center [1440, 405] width 56 height 56
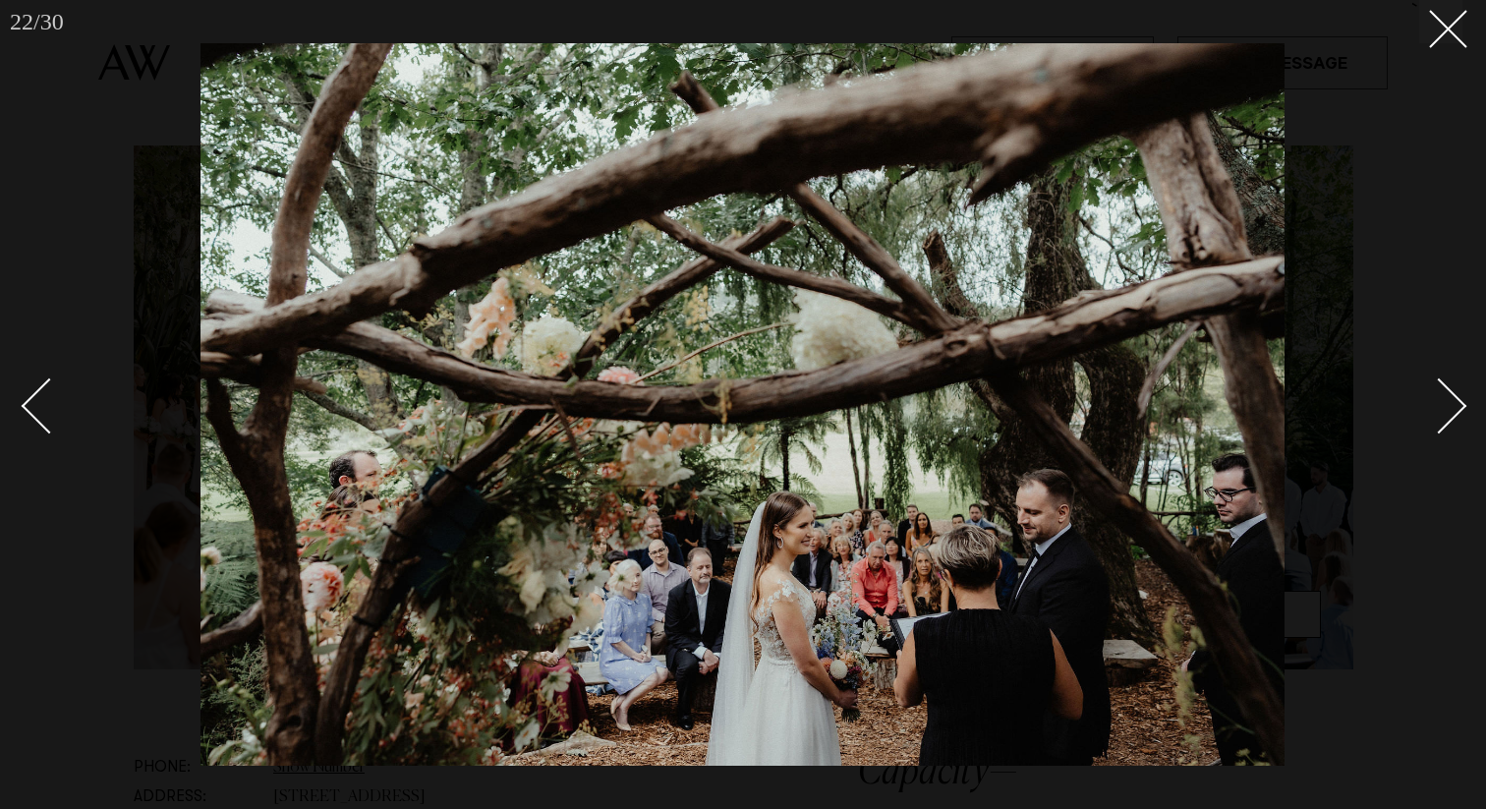
click at [1442, 416] on div "Next slide" at bounding box center [1440, 405] width 56 height 56
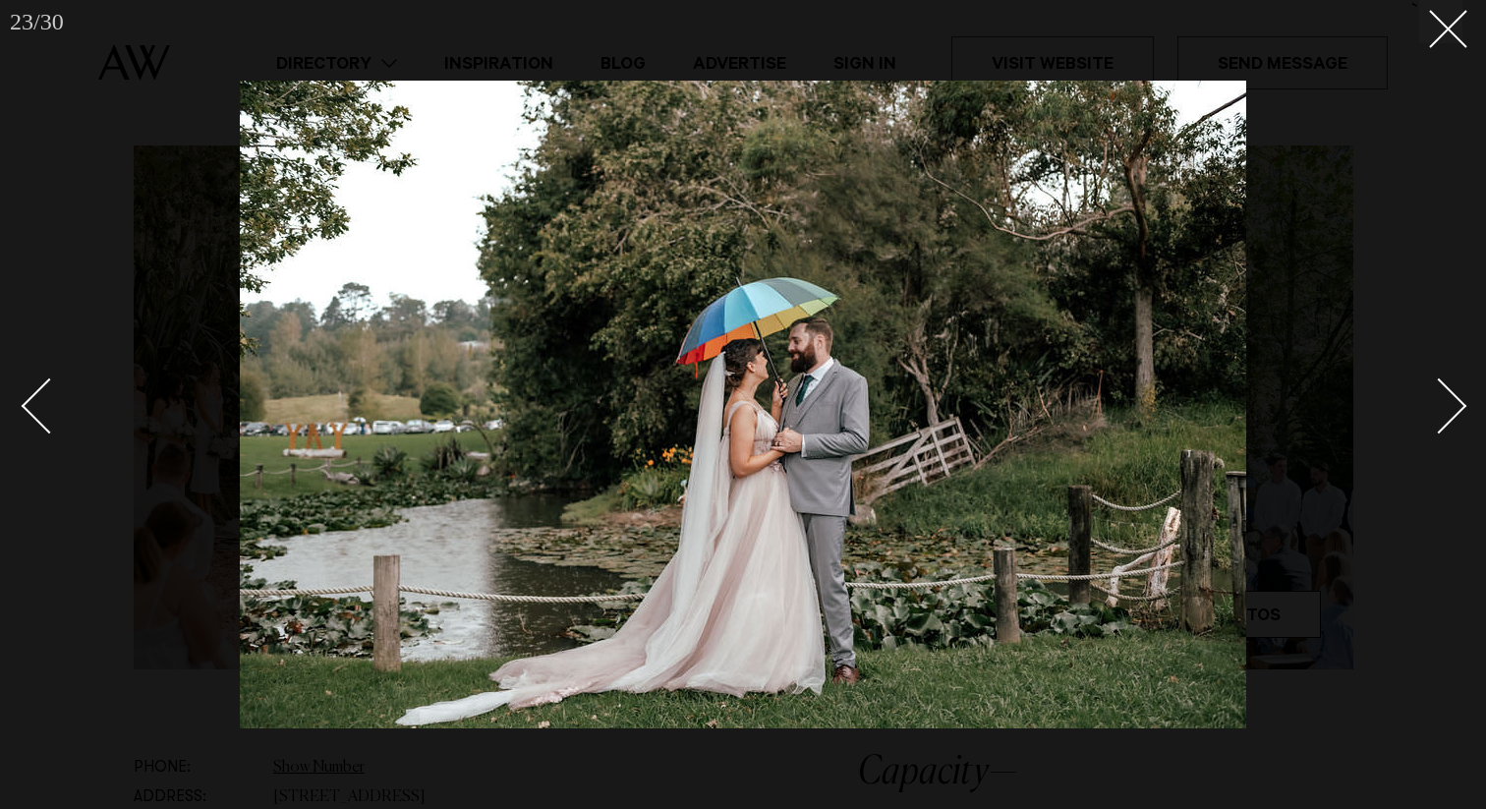
click at [1442, 416] on div "Next slide" at bounding box center [1440, 405] width 56 height 56
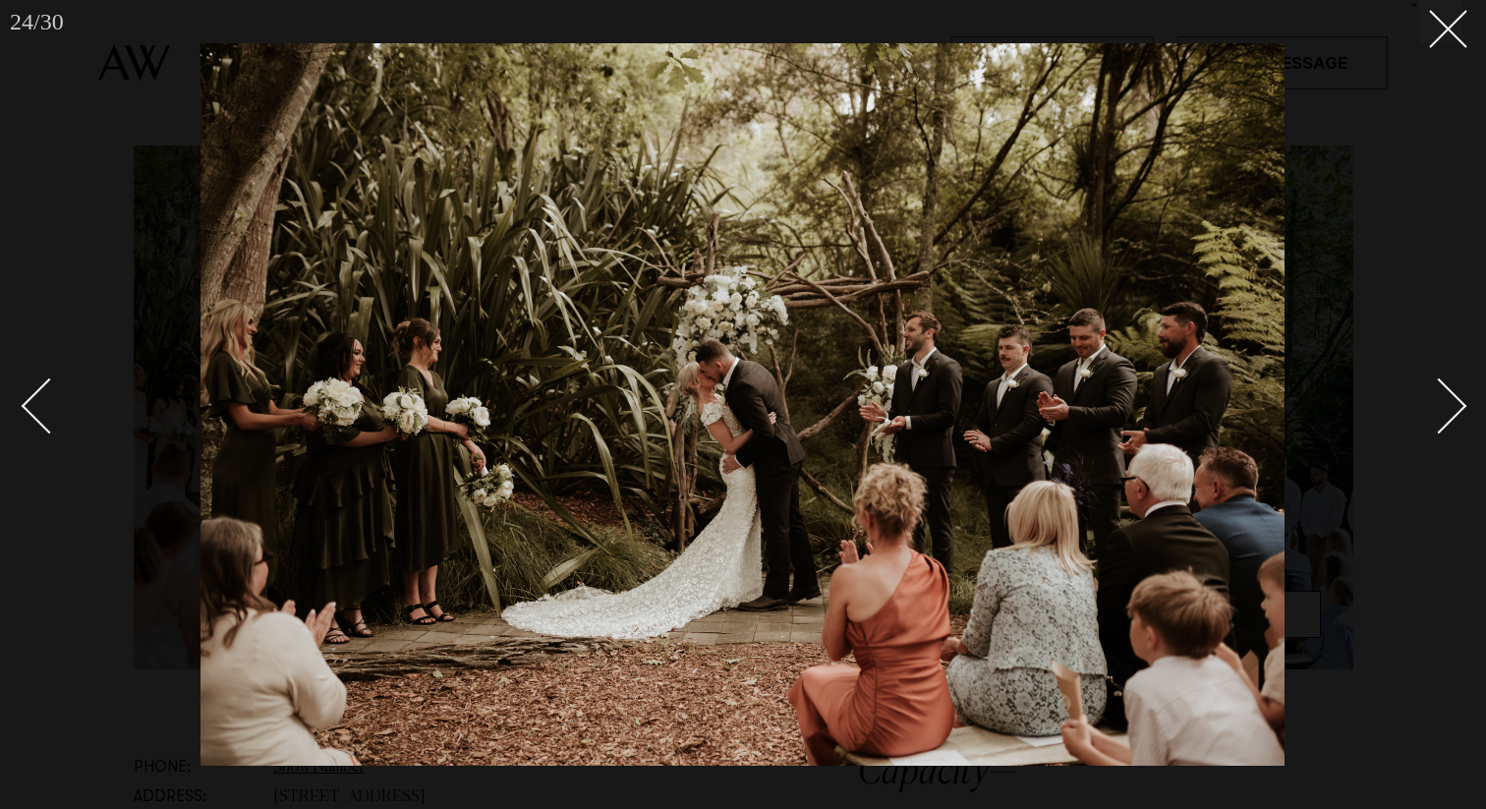
click at [1442, 416] on div "Next slide" at bounding box center [1440, 405] width 56 height 56
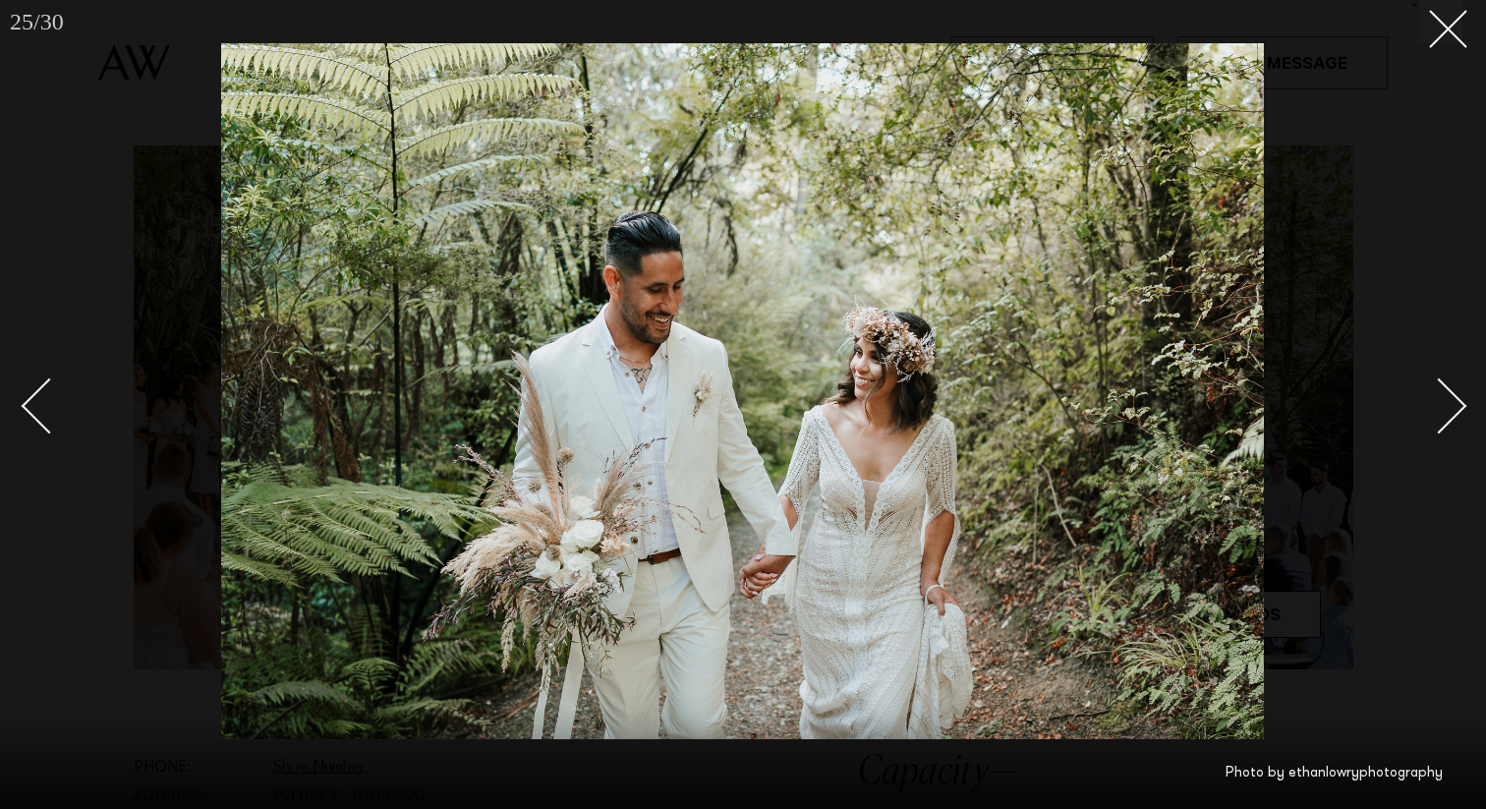
click at [1442, 416] on div "Next slide" at bounding box center [1440, 405] width 56 height 56
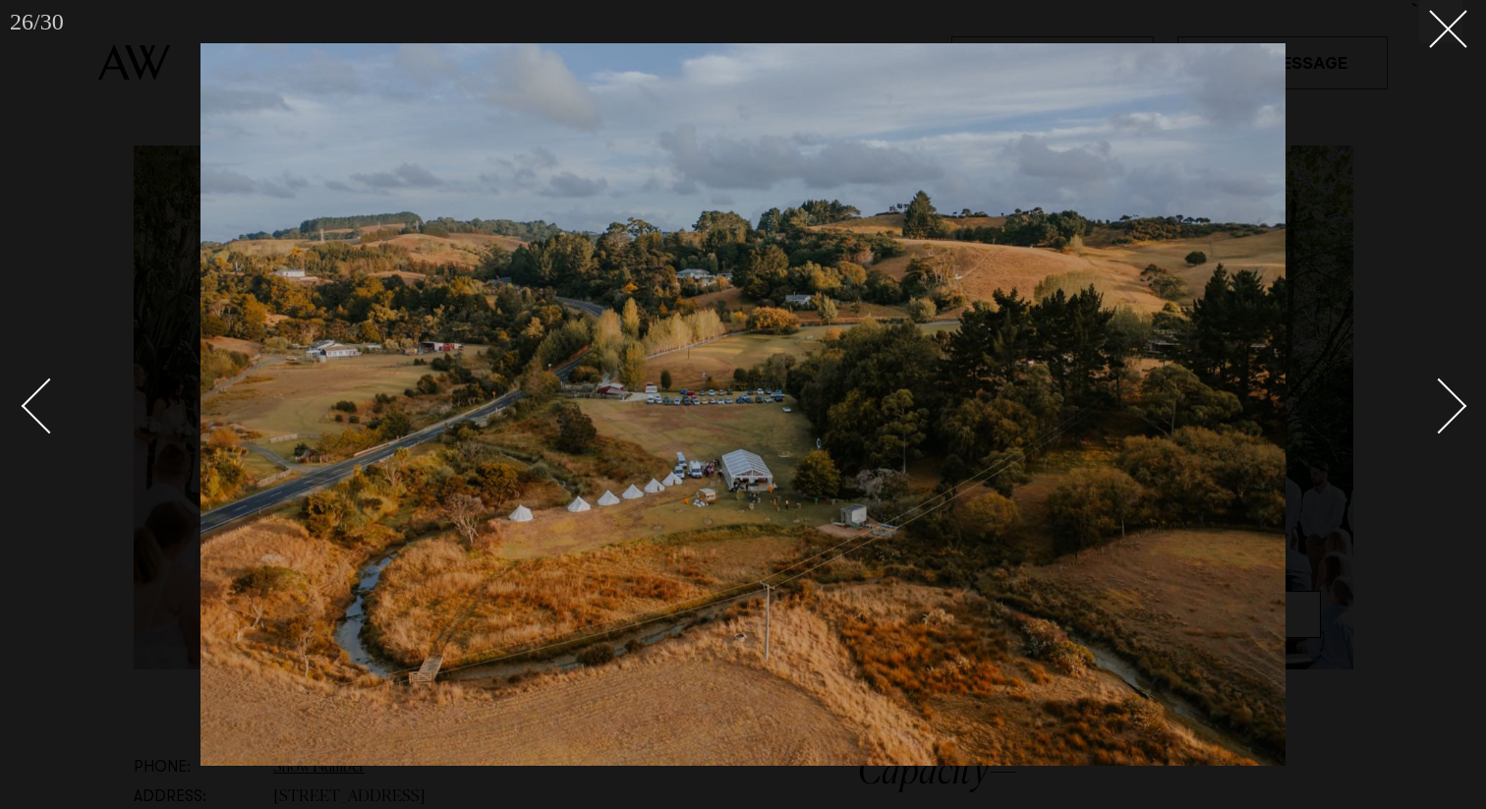
click at [1442, 416] on div "Next slide" at bounding box center [1440, 405] width 56 height 56
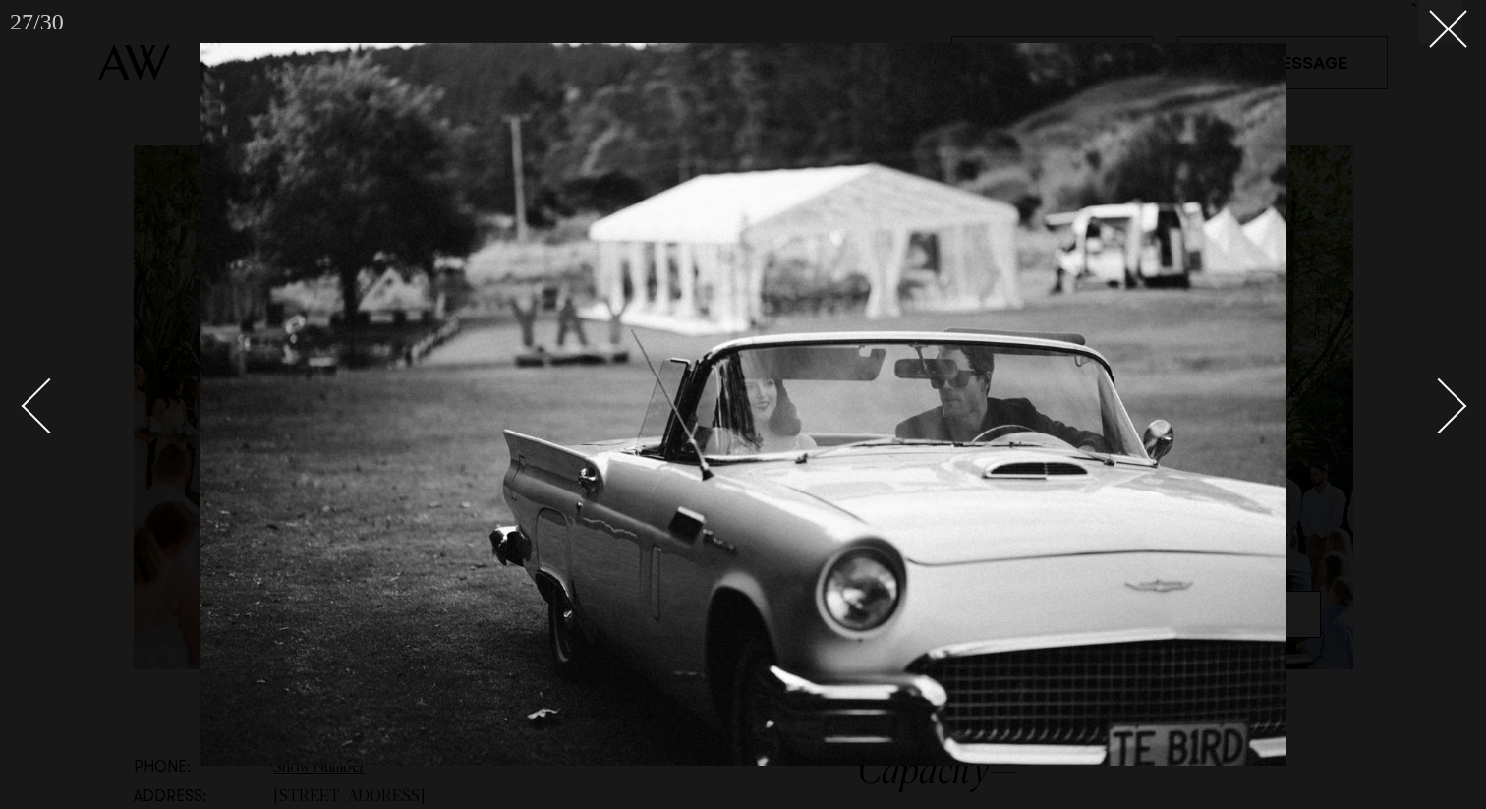
click at [1442, 416] on div "Next slide" at bounding box center [1440, 405] width 56 height 56
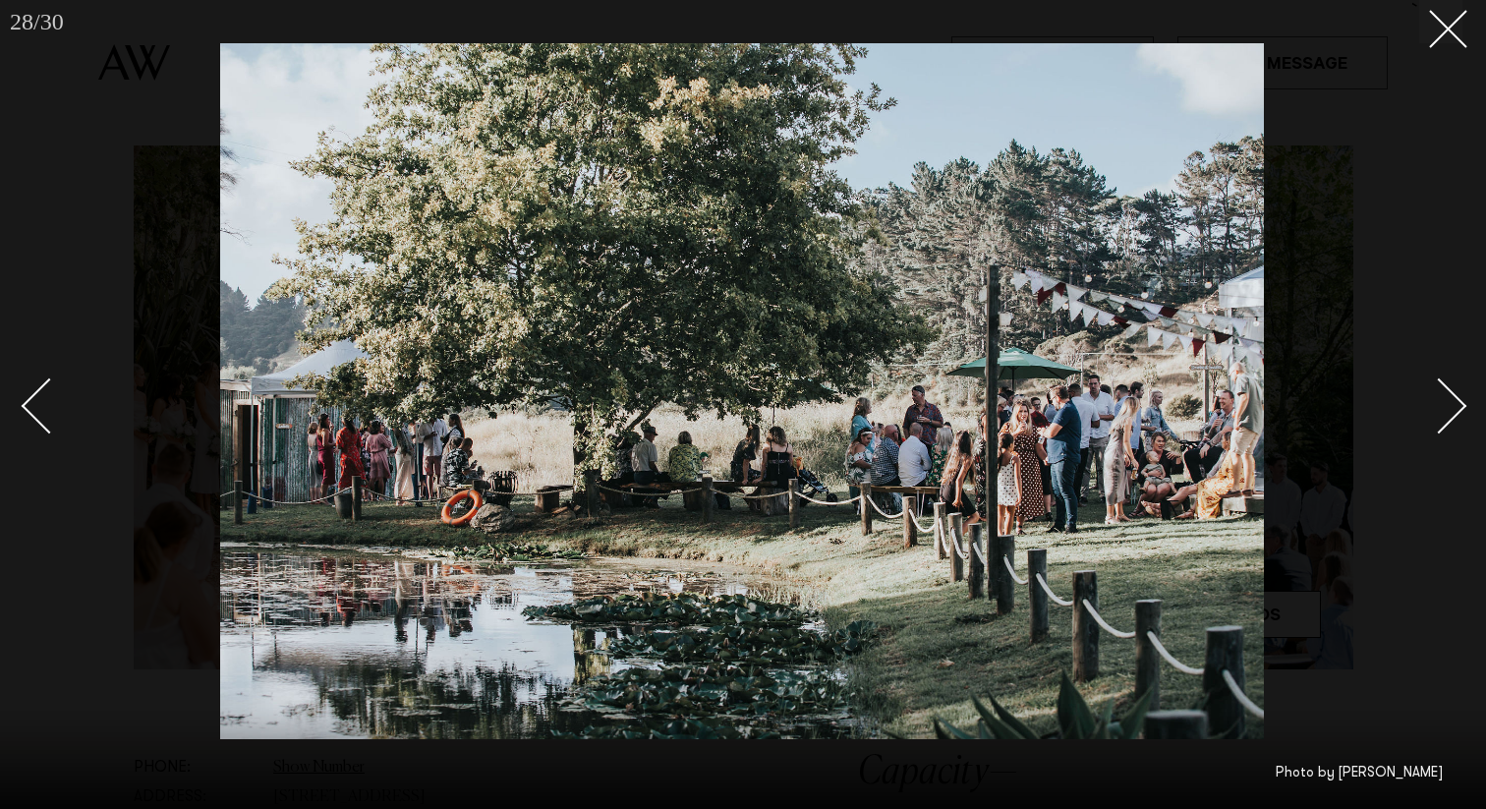
click at [1442, 416] on div "Next slide" at bounding box center [1440, 405] width 56 height 56
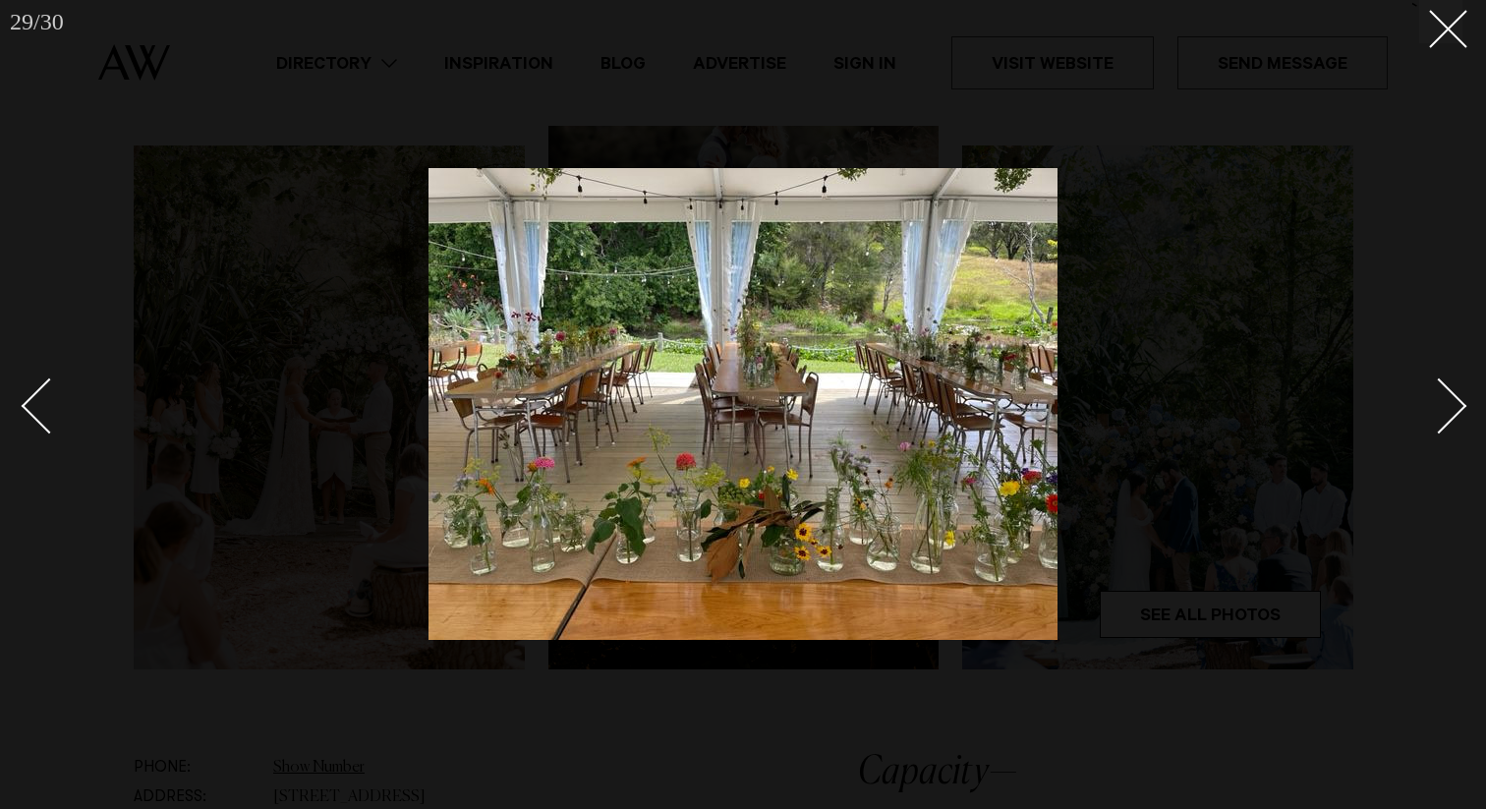
click at [1454, 61] on div at bounding box center [743, 404] width 1486 height 809
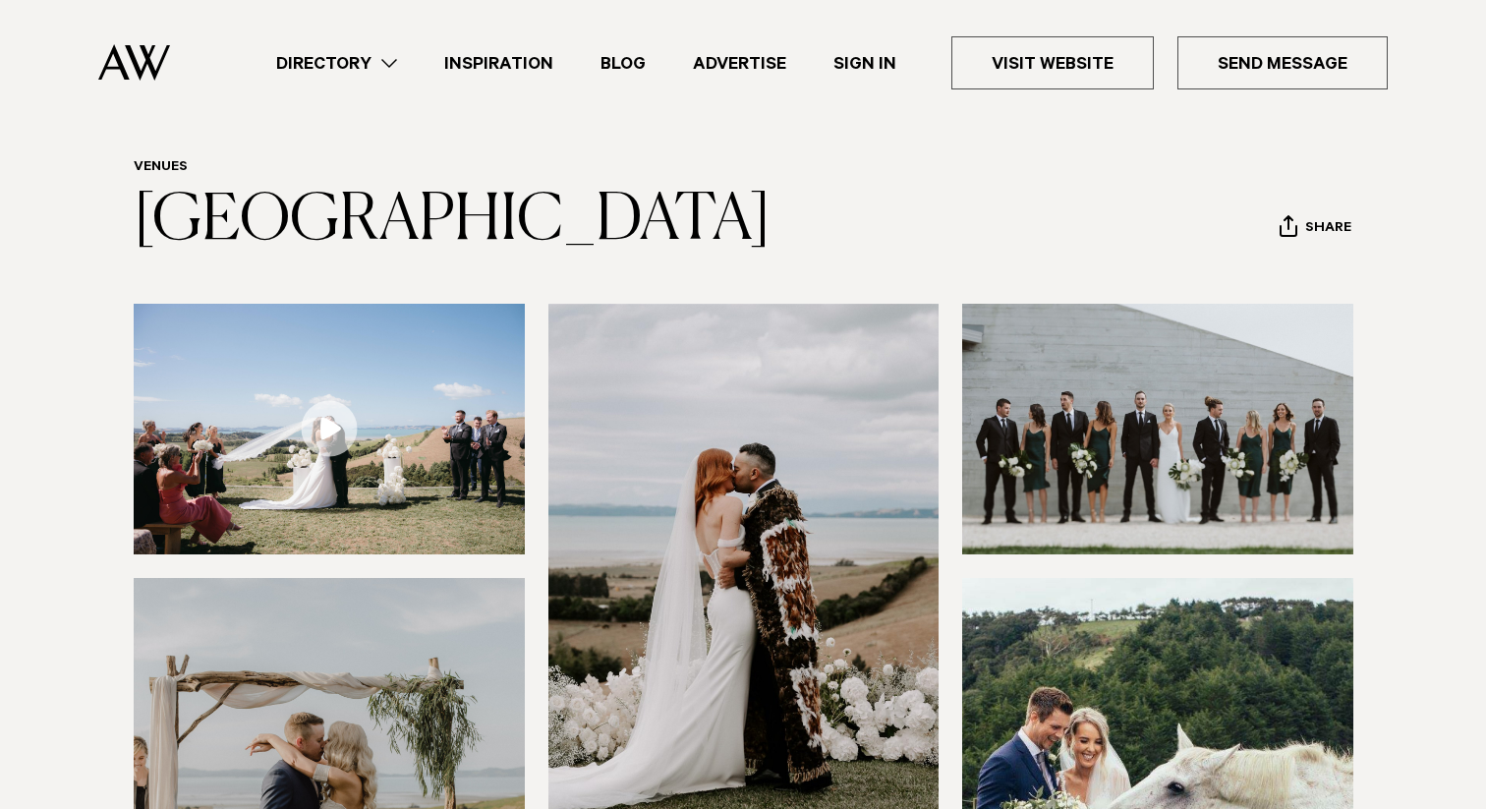
scroll to position [73, 0]
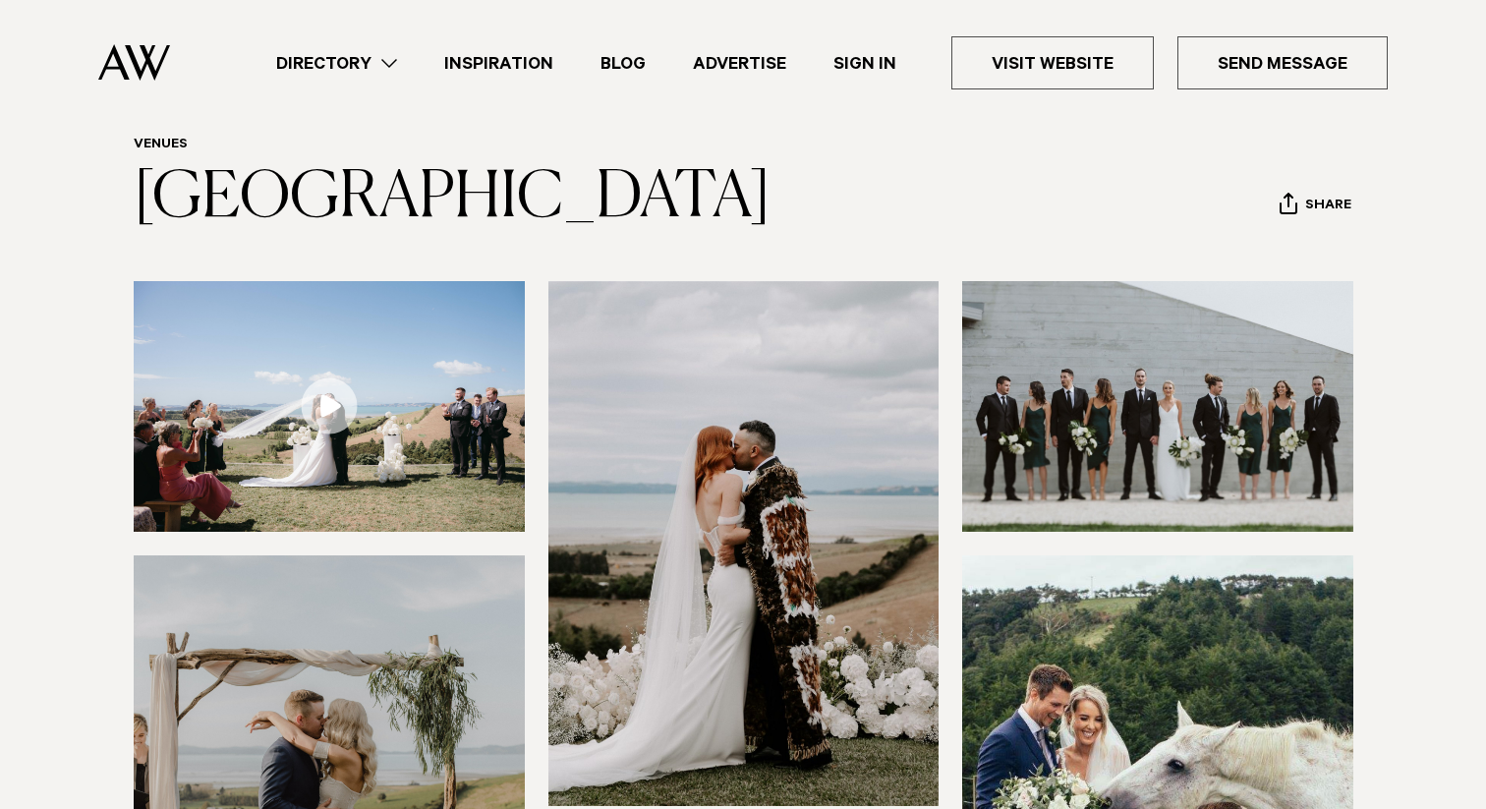
click at [424, 408] on img at bounding box center [329, 406] width 391 height 251
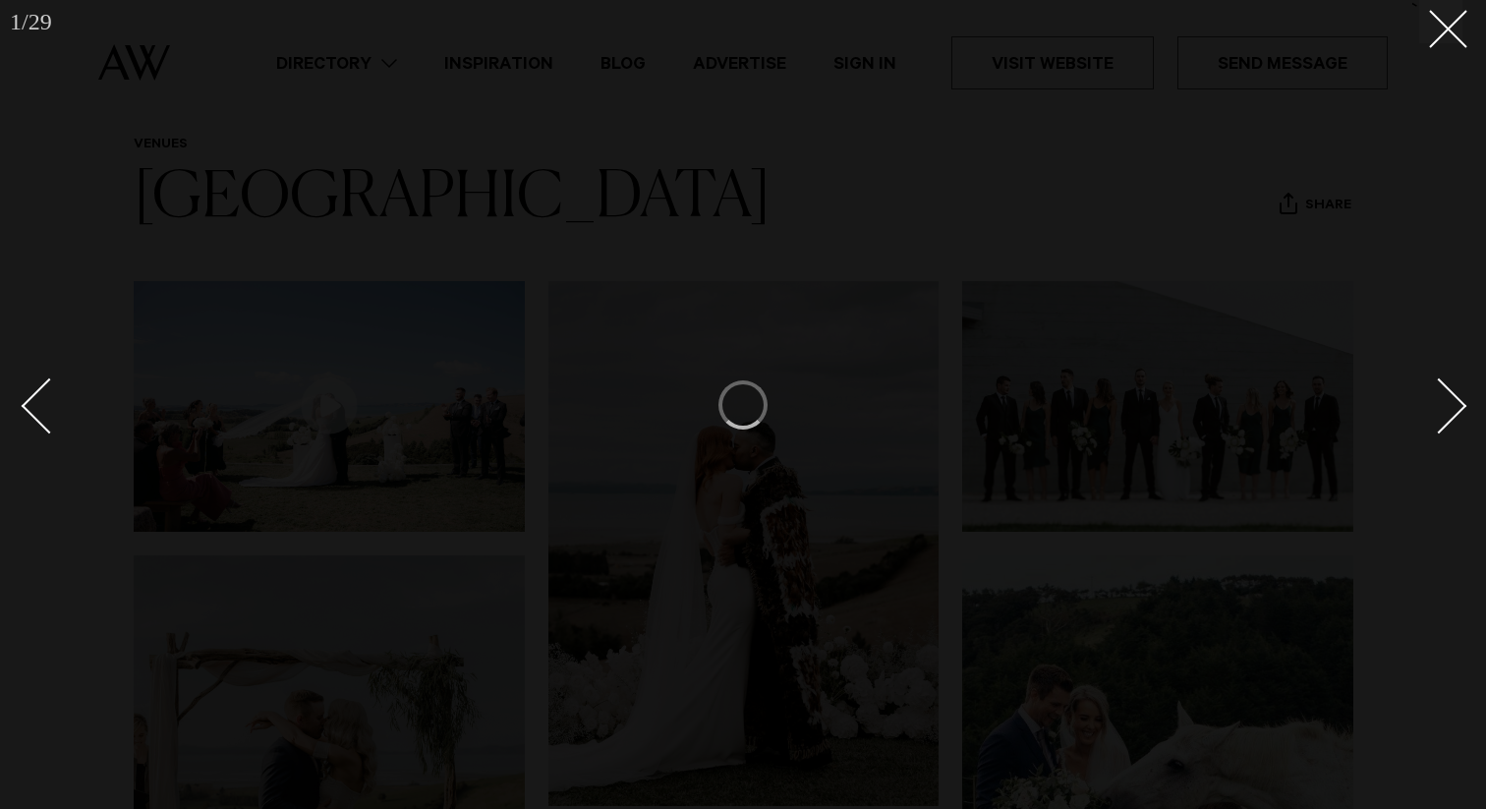
click at [1460, 417] on link at bounding box center [1428, 405] width 69 height 98
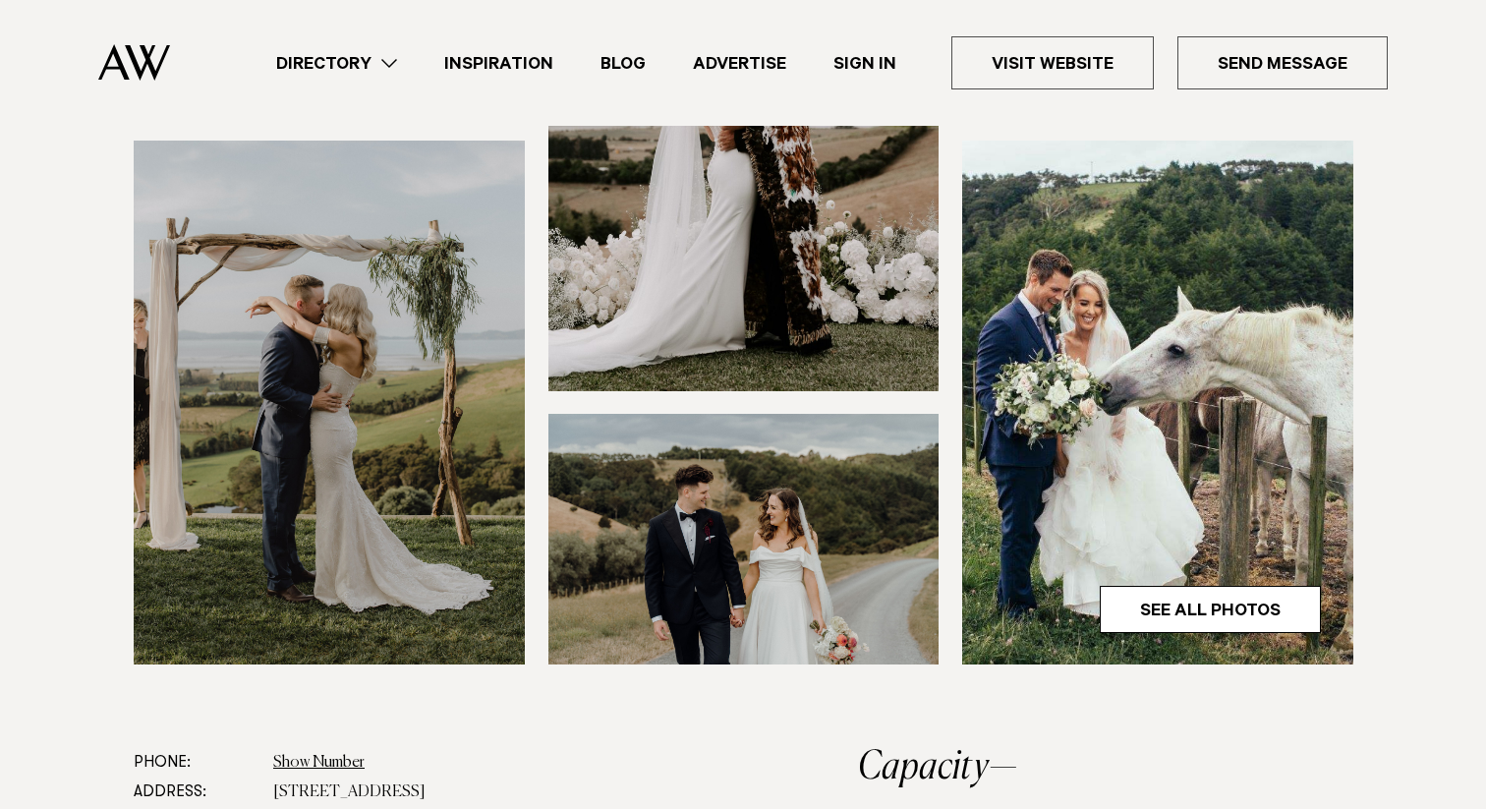
scroll to position [659, 0]
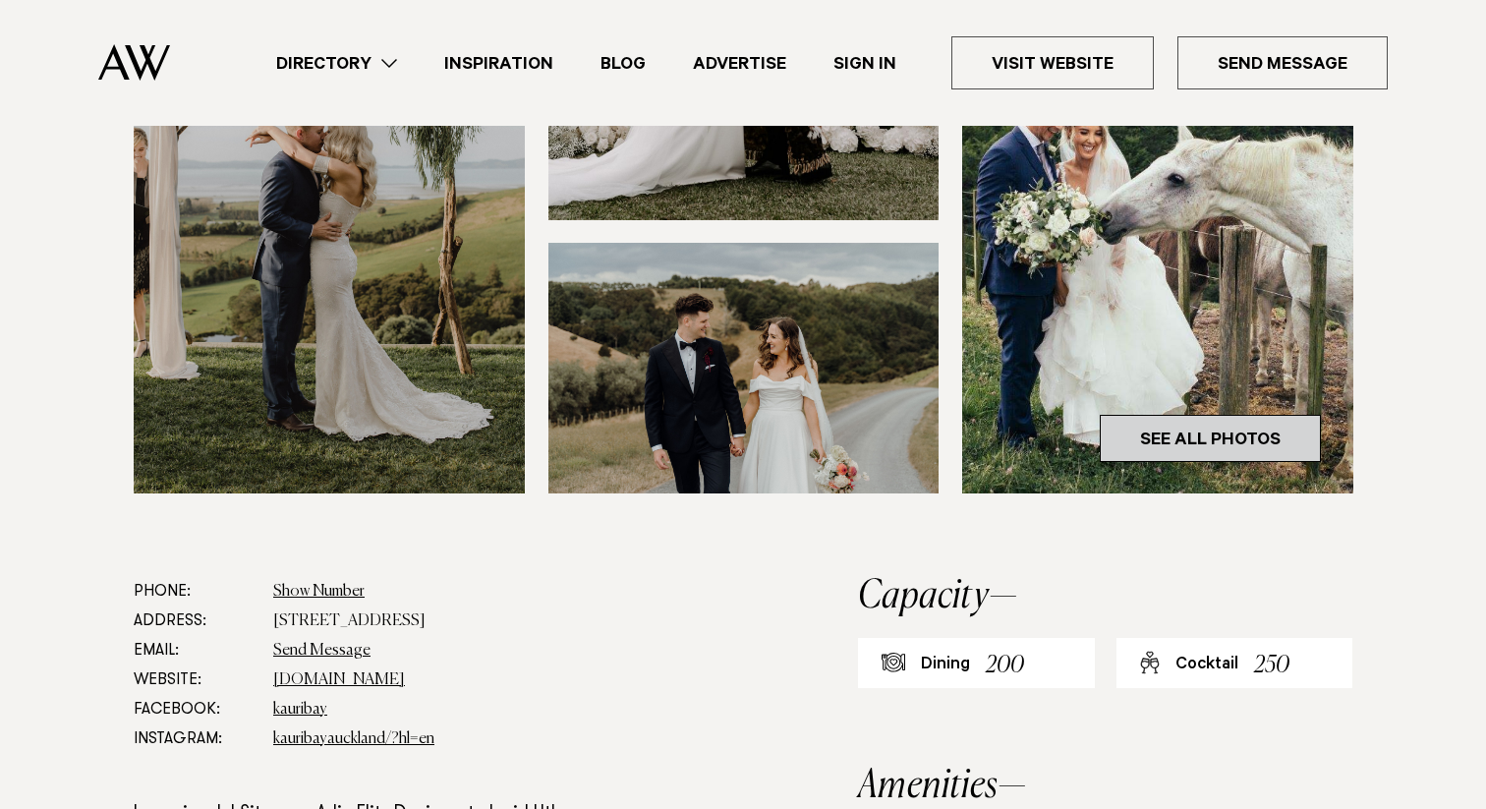
click at [1183, 441] on link "See All Photos" at bounding box center [1210, 438] width 221 height 47
click at [1194, 431] on link "See All Photos" at bounding box center [1210, 438] width 221 height 47
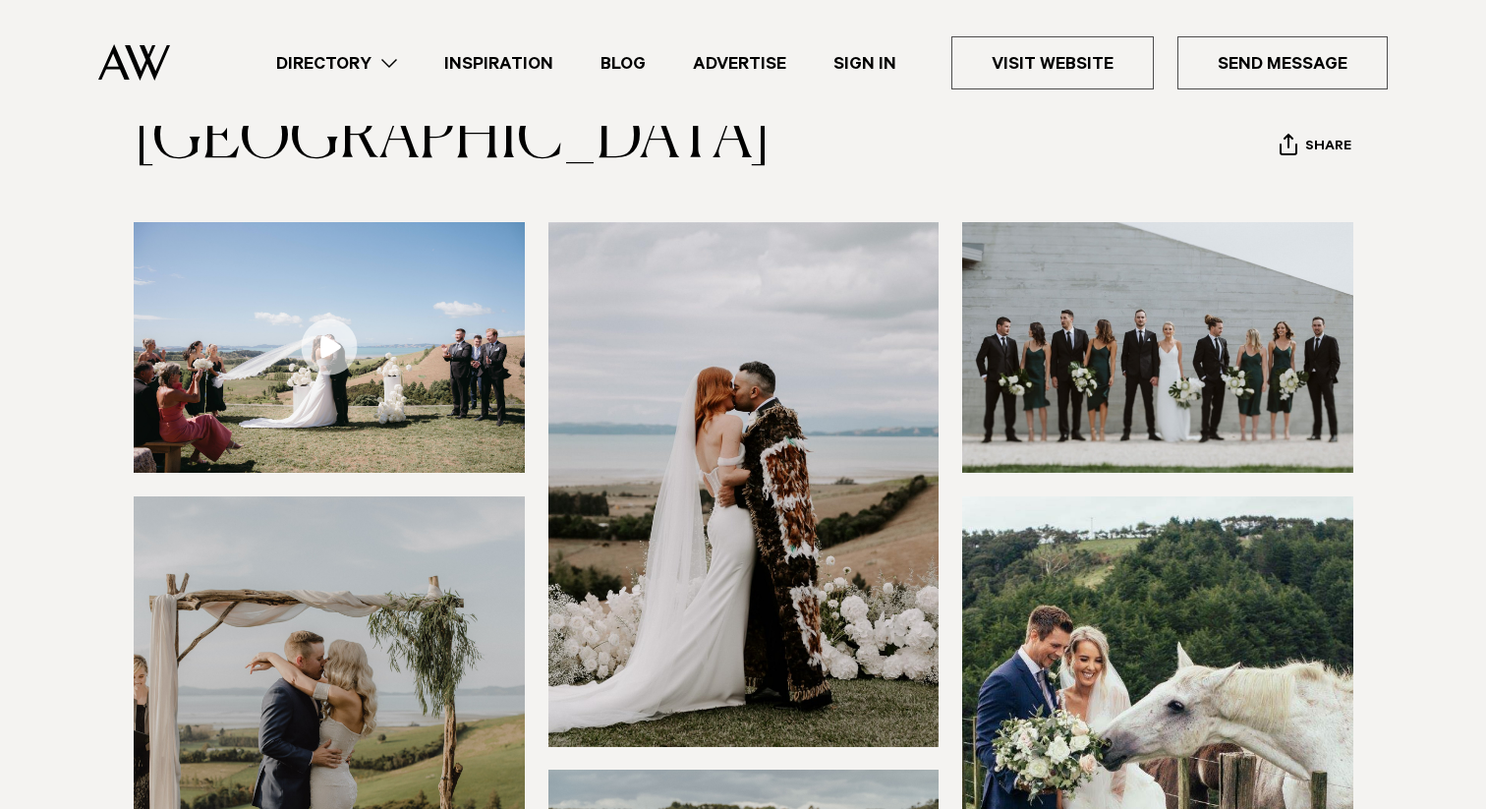
scroll to position [31, 0]
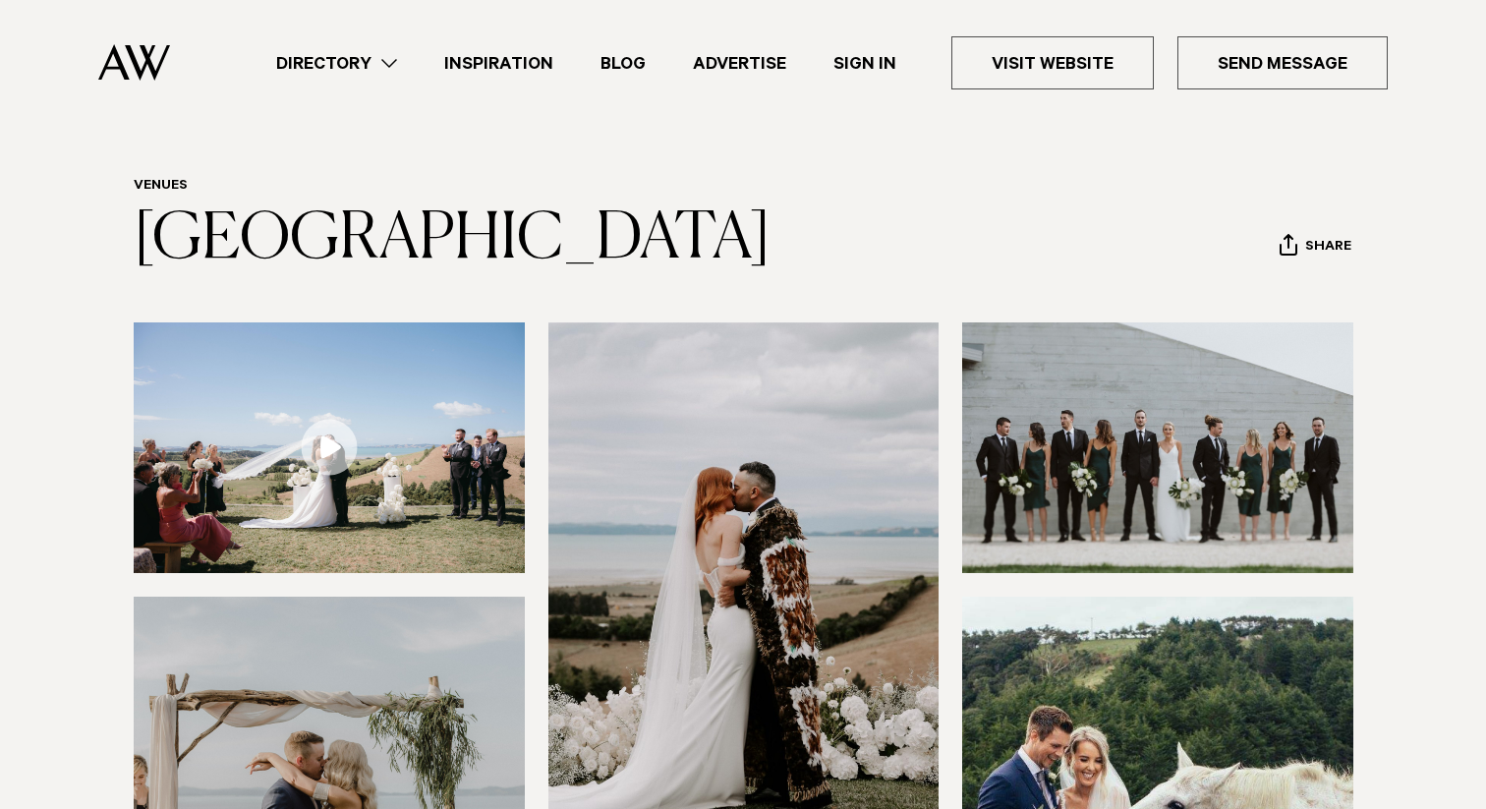
click at [145, 47] on img at bounding box center [134, 62] width 72 height 36
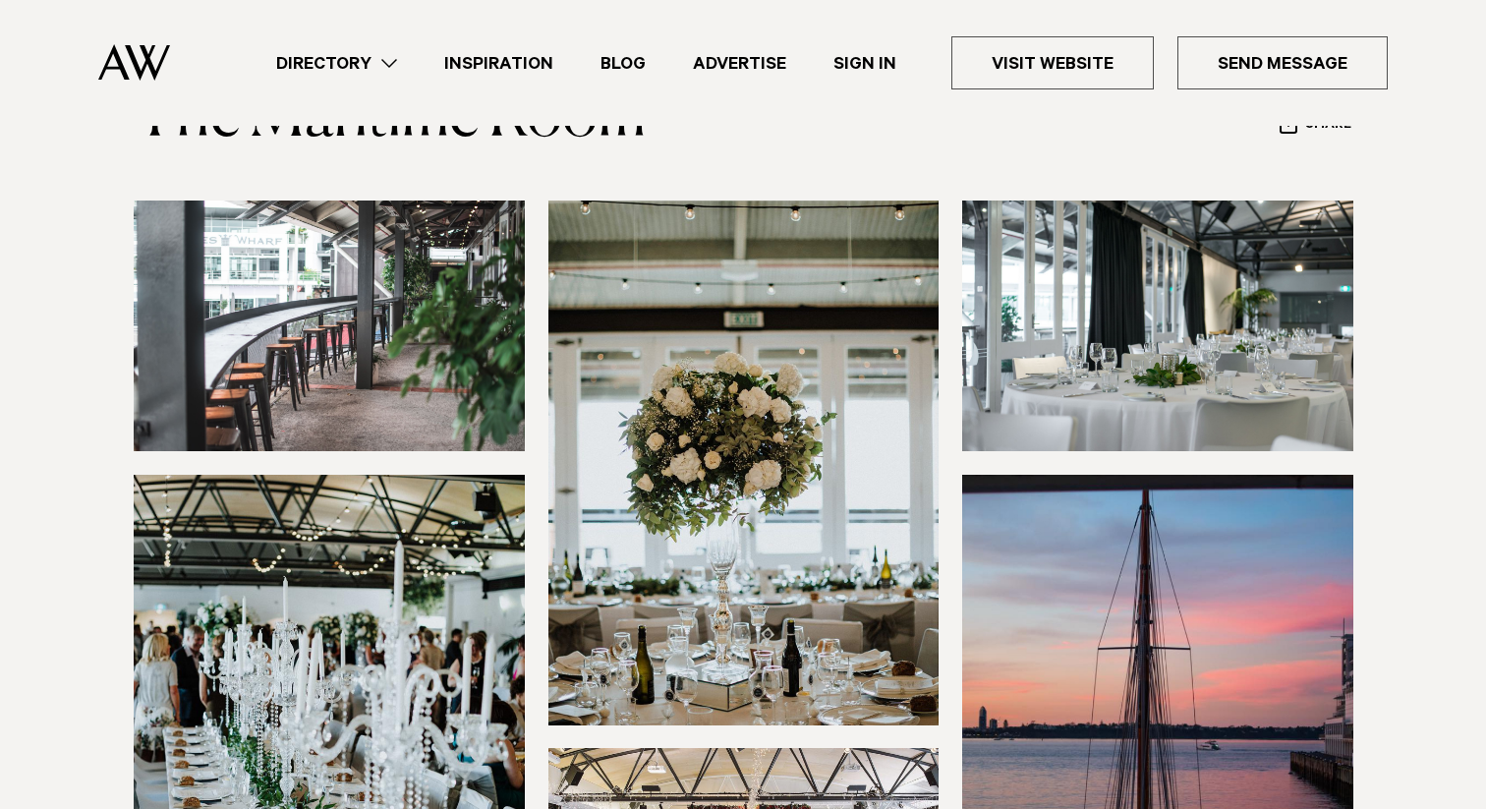
scroll to position [148, 0]
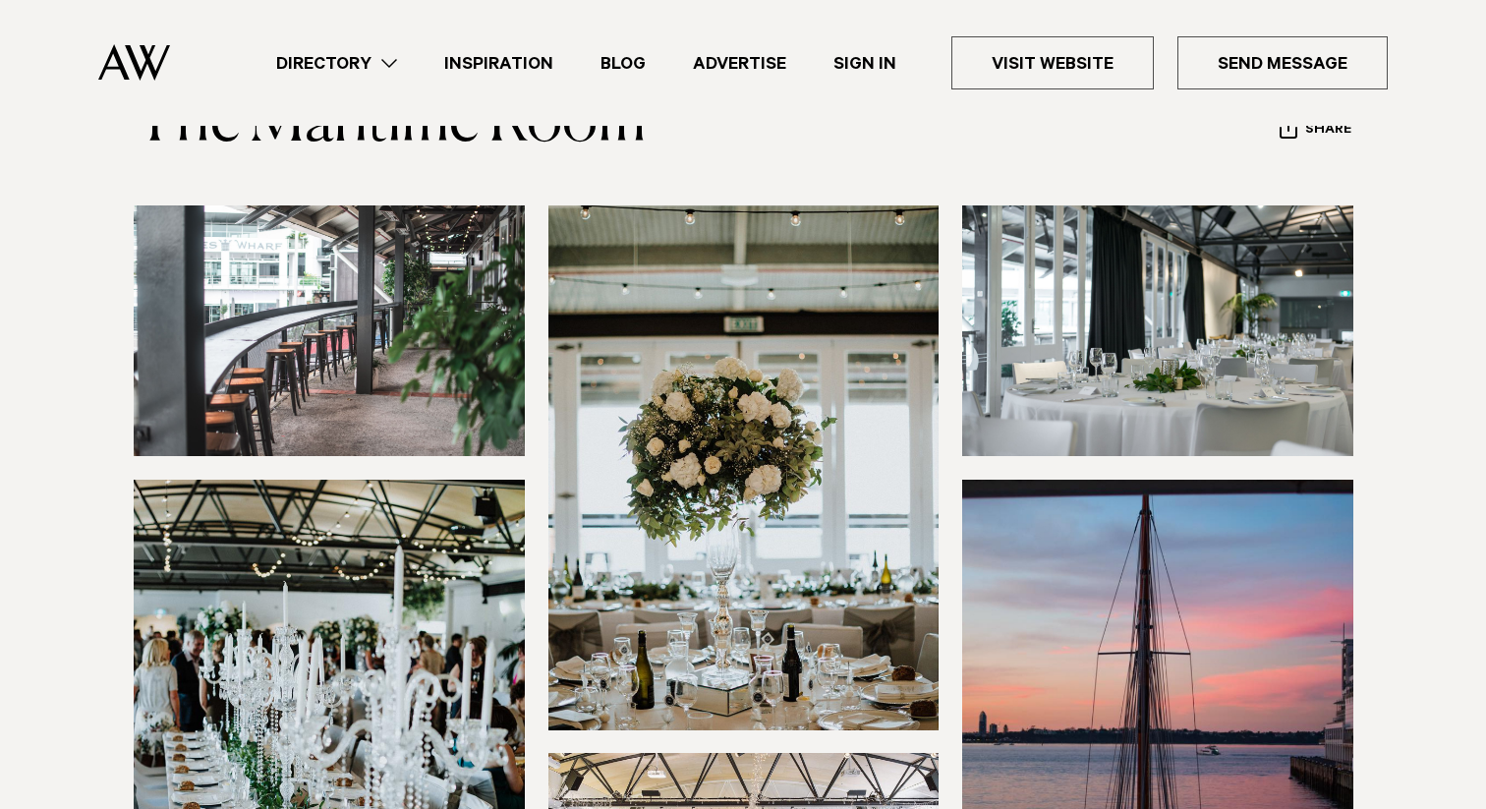
click at [396, 380] on img at bounding box center [329, 330] width 391 height 251
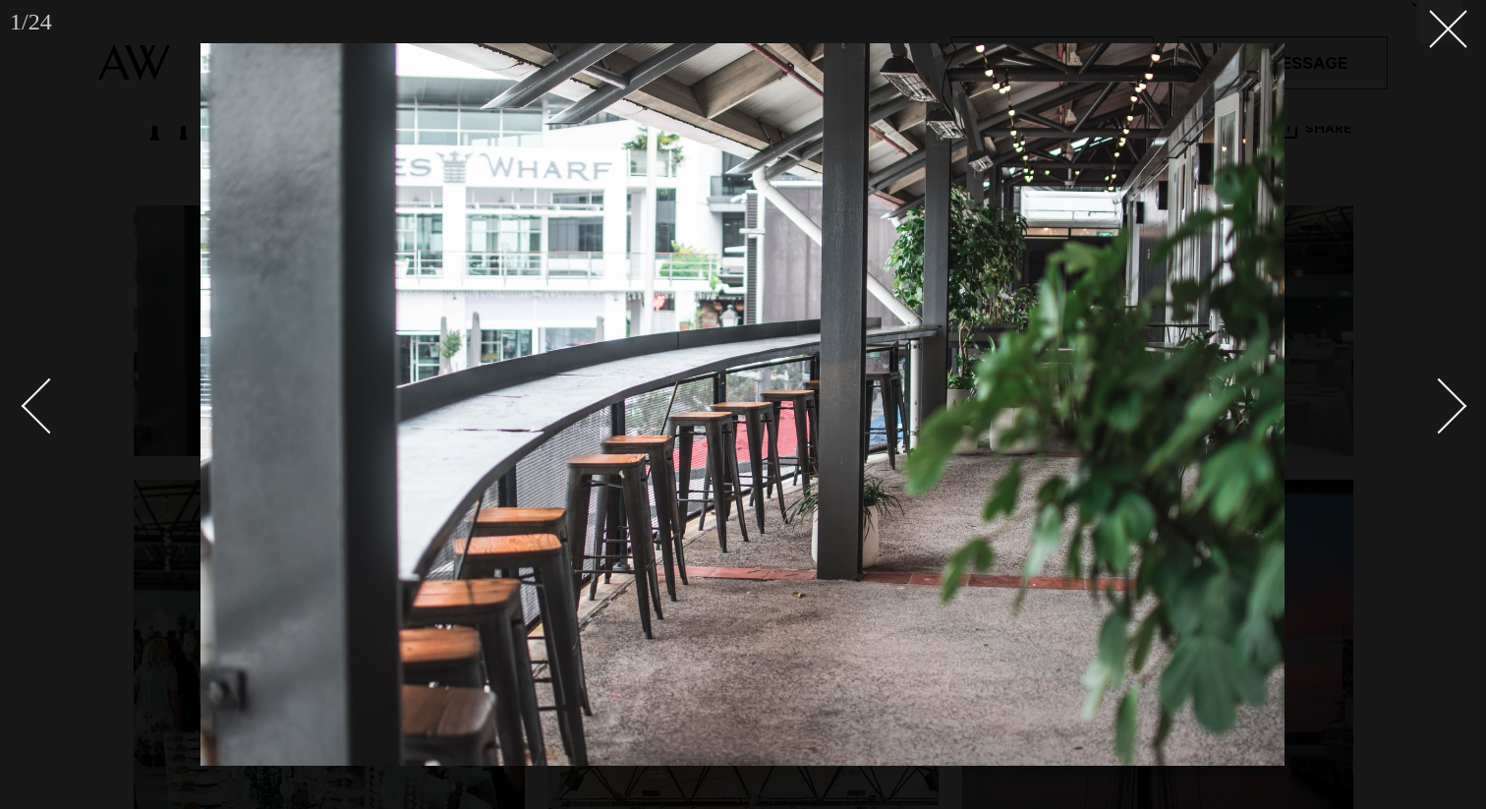
click at [1456, 410] on div "Next slide" at bounding box center [1440, 405] width 56 height 56
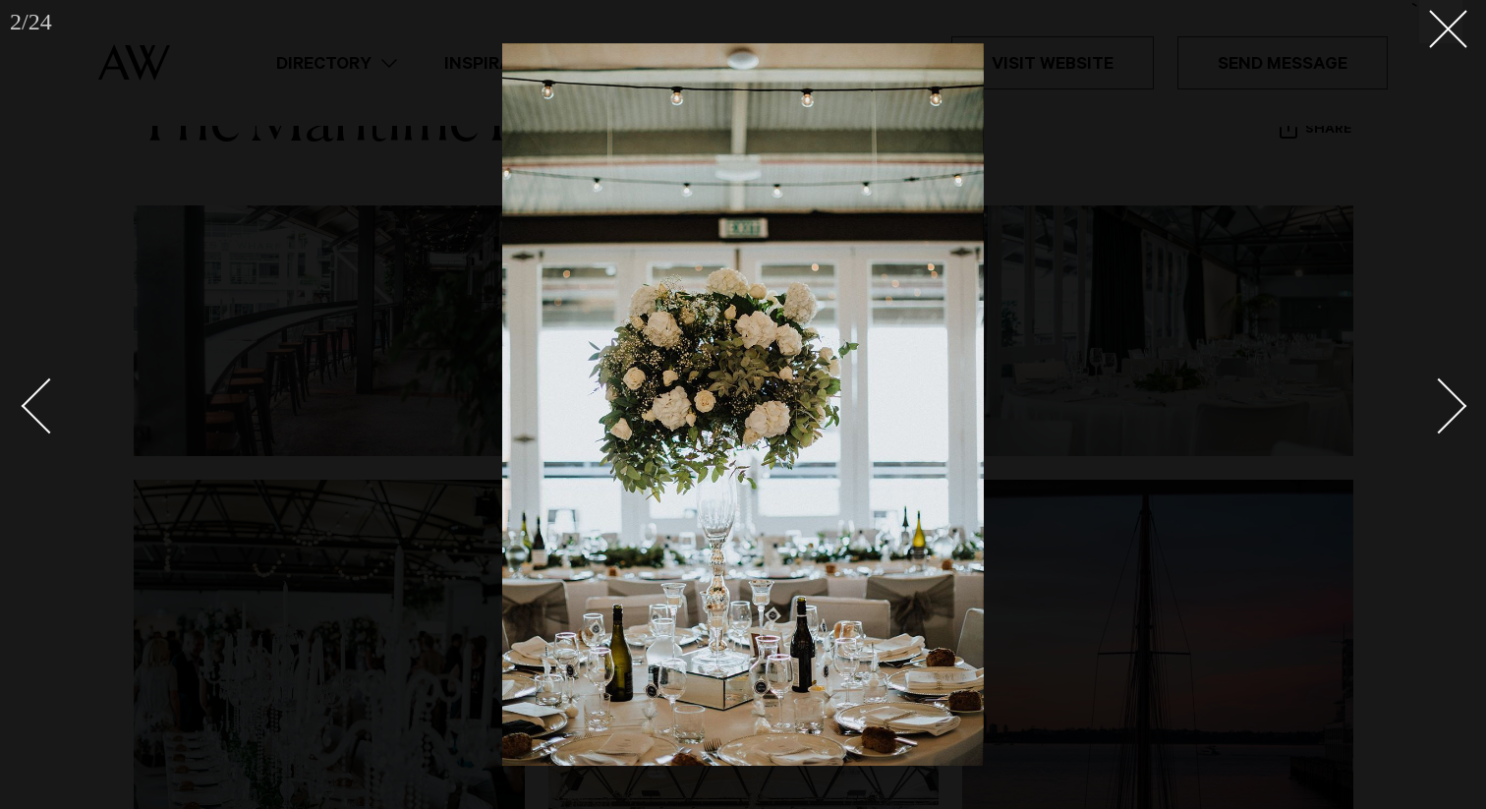
click at [1456, 410] on div "Next slide" at bounding box center [1440, 405] width 56 height 56
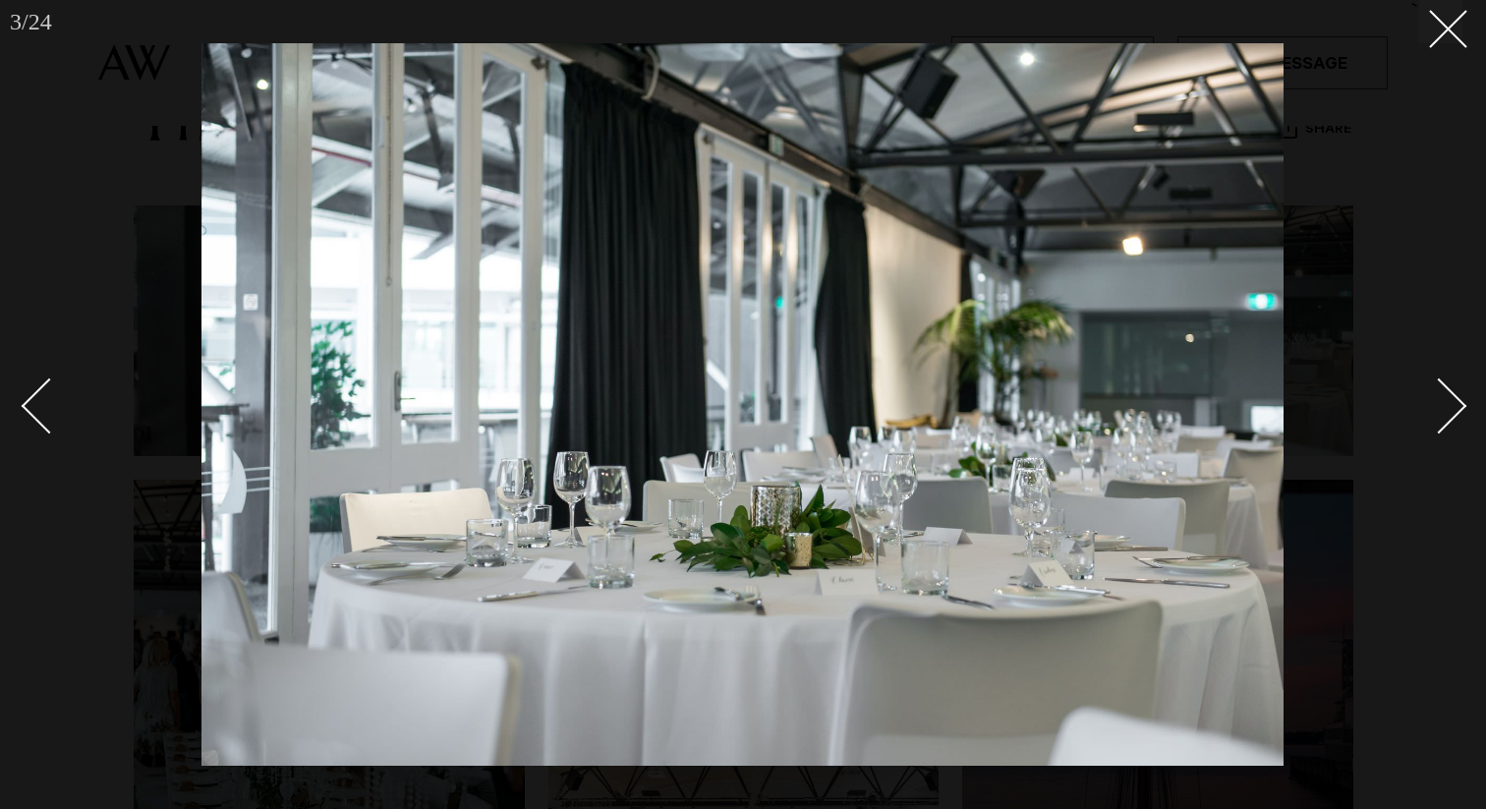
click at [1456, 410] on div "Next slide" at bounding box center [1440, 405] width 56 height 56
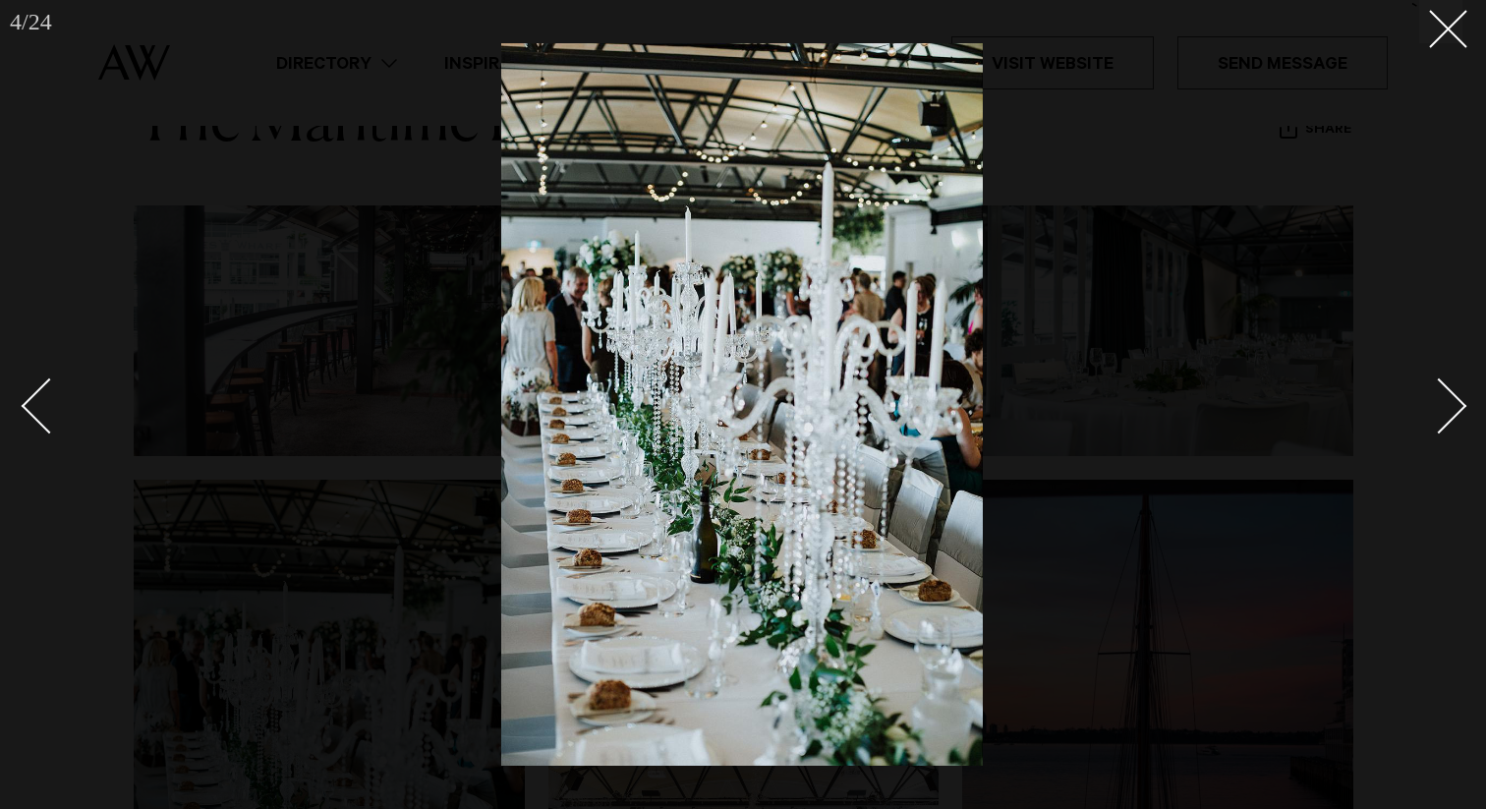
click at [1456, 410] on div "Next slide" at bounding box center [1440, 405] width 56 height 56
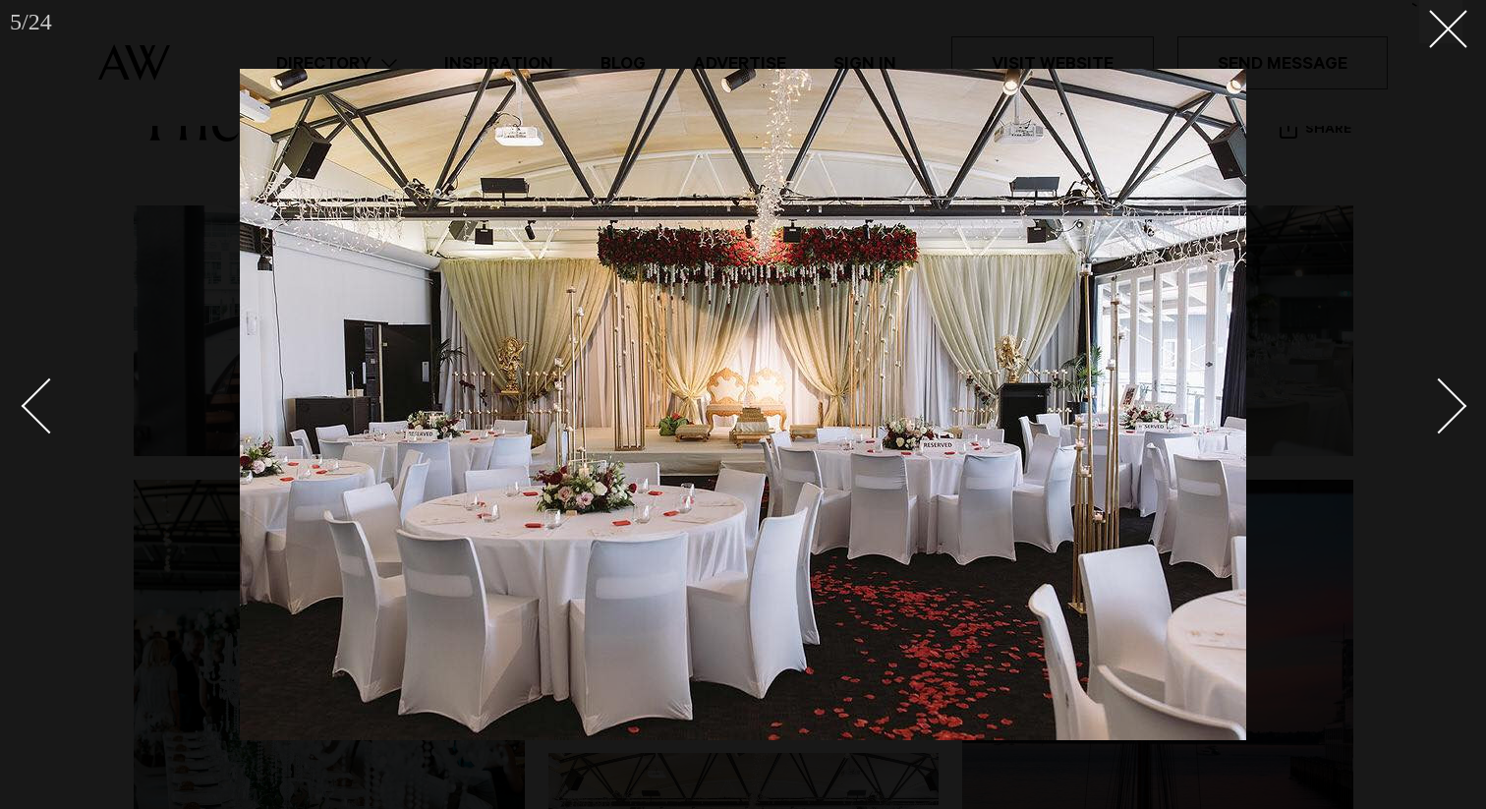
click at [1460, 419] on link at bounding box center [1428, 405] width 69 height 98
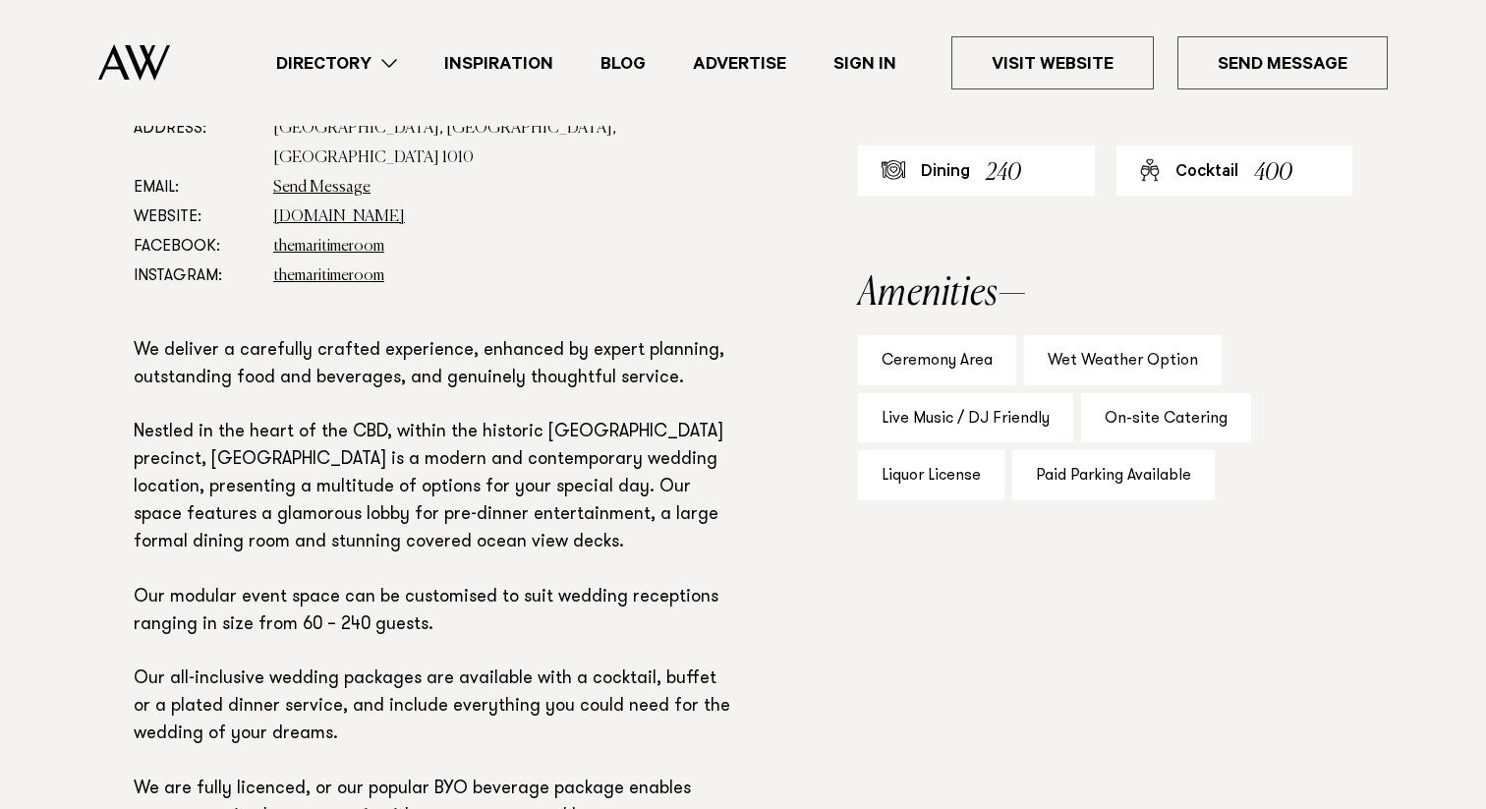
scroll to position [1059, 0]
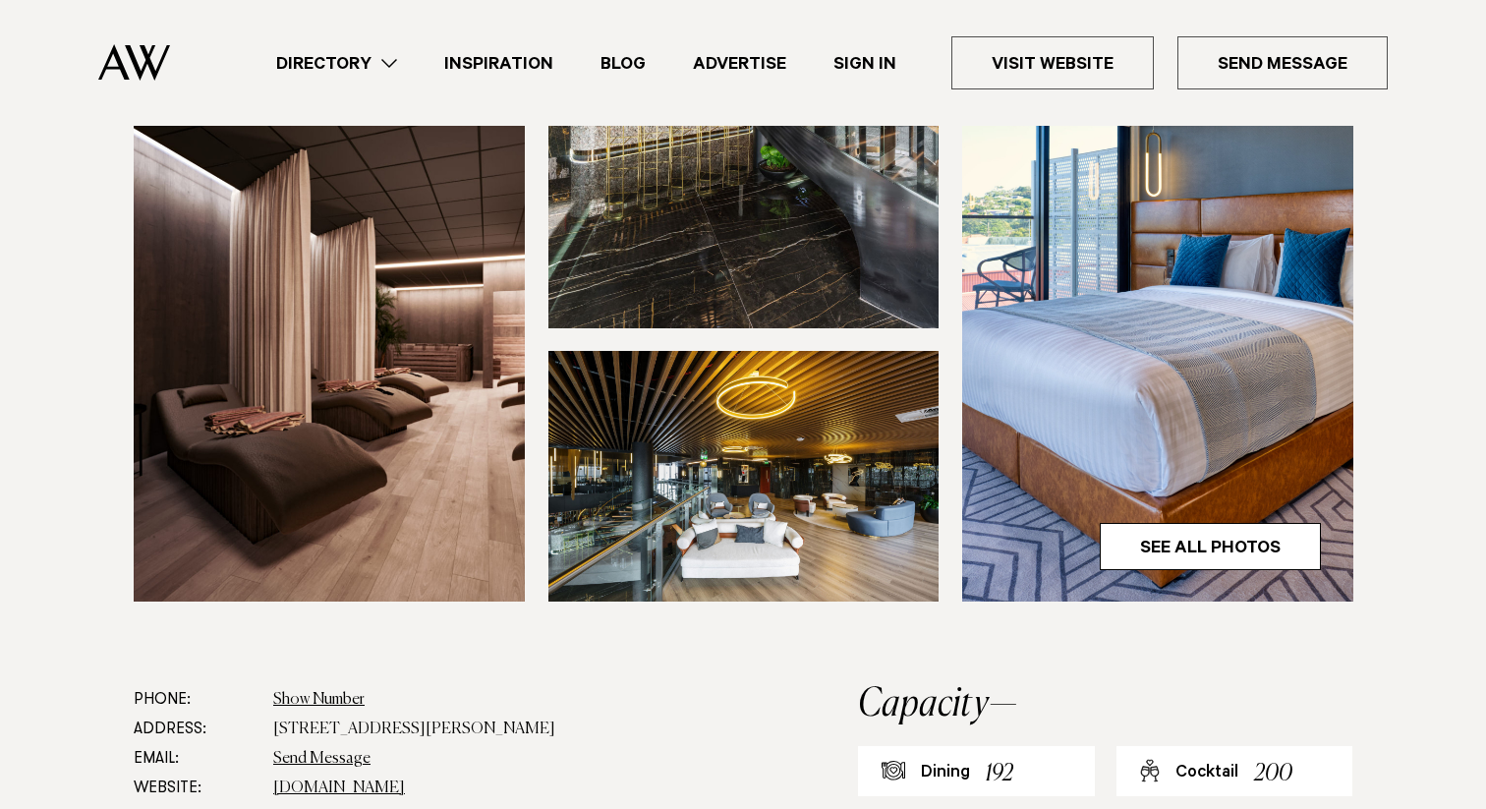
scroll to position [602, 0]
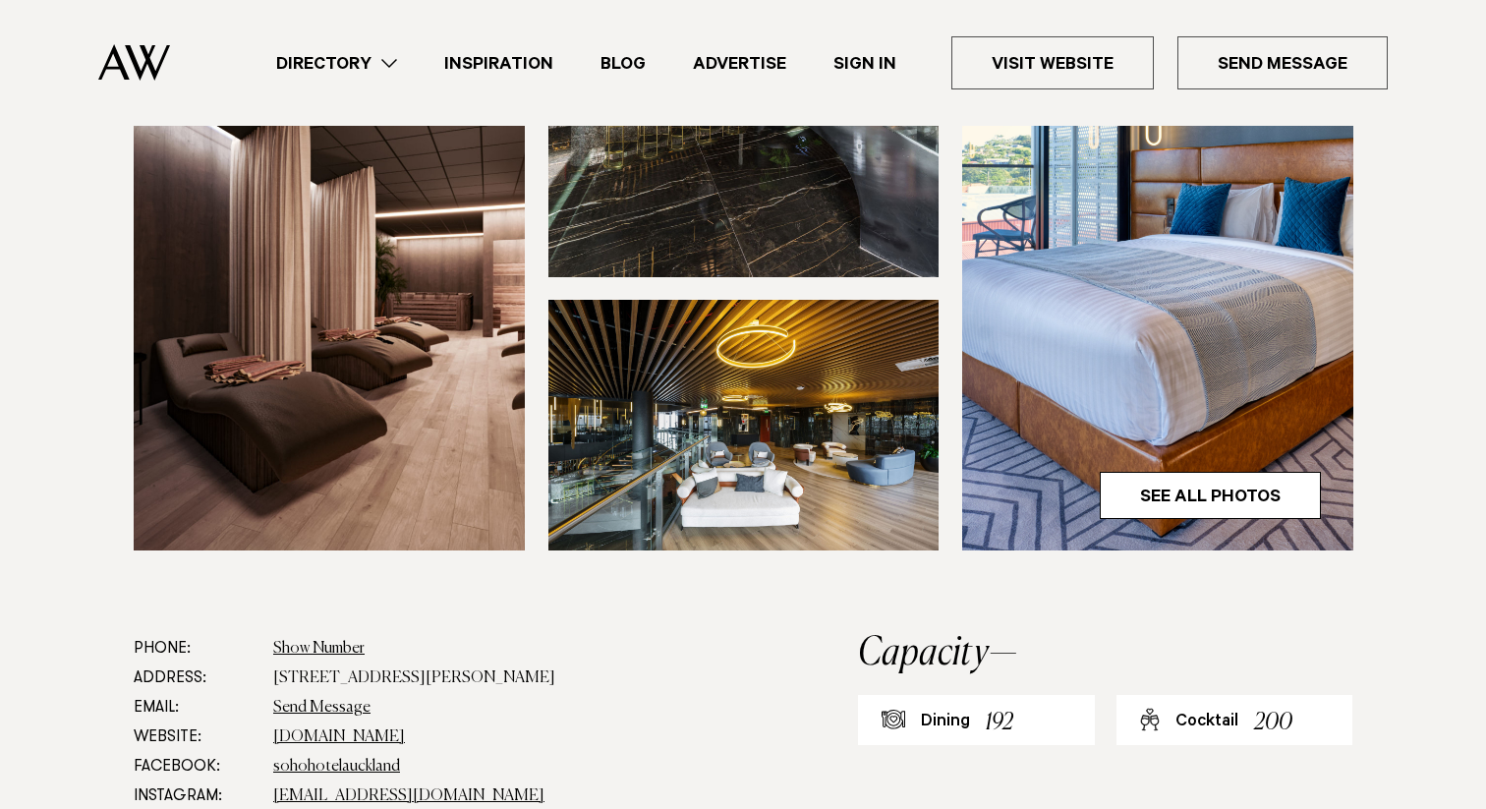
click at [1199, 470] on img at bounding box center [1157, 289] width 391 height 524
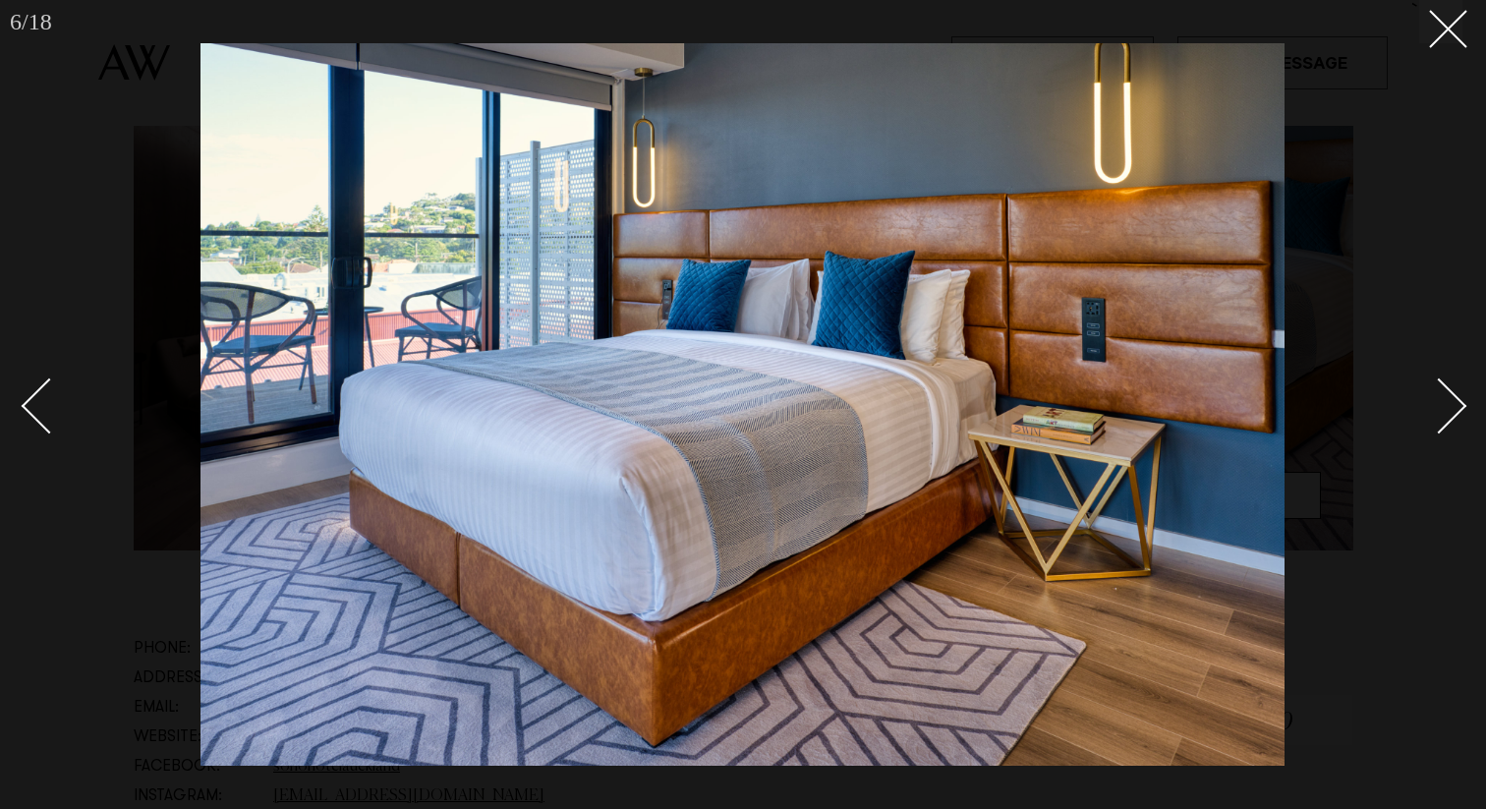
click at [1439, 404] on div "Next slide" at bounding box center [1440, 405] width 56 height 56
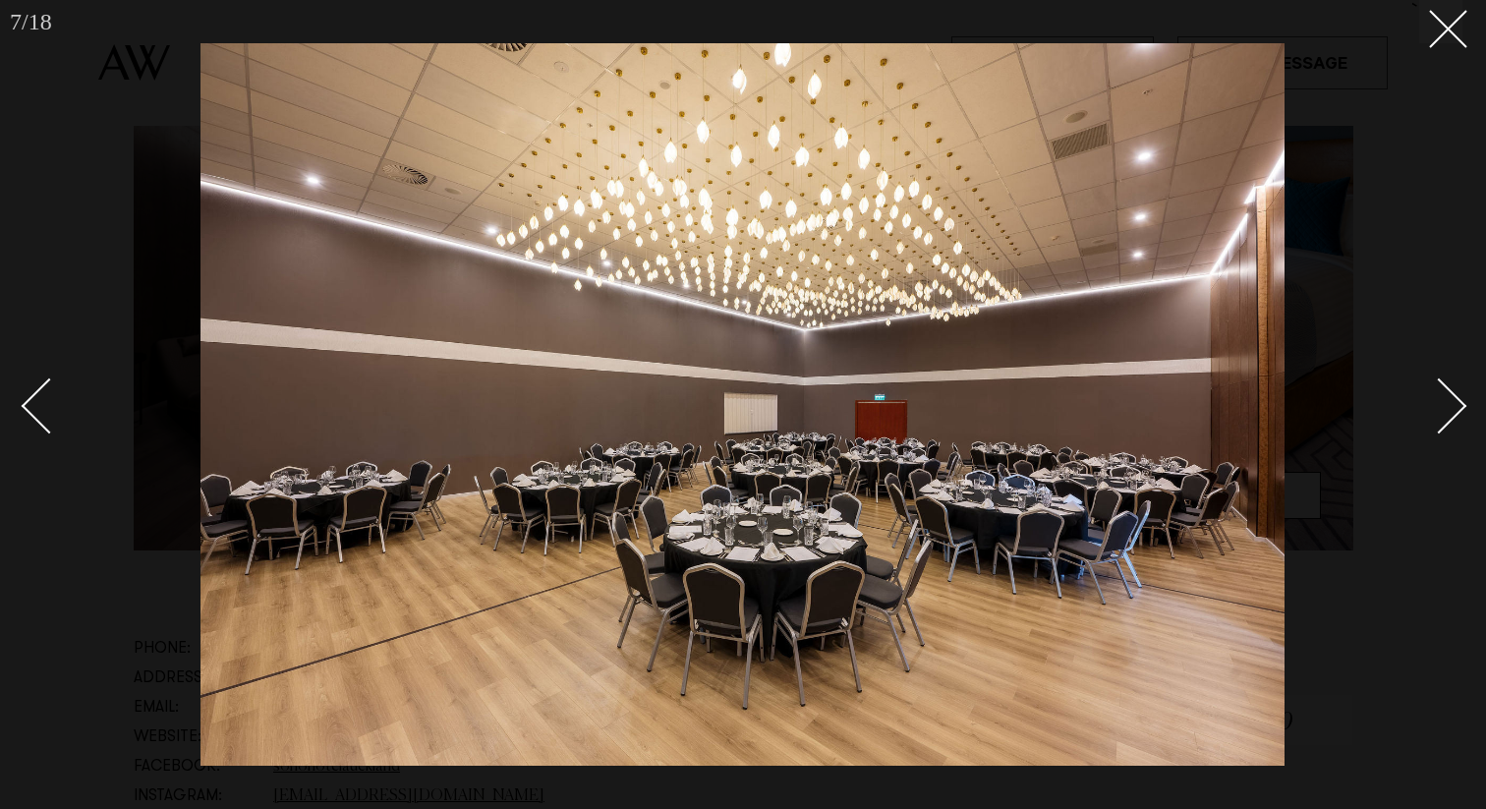
click at [1439, 404] on div "Next slide" at bounding box center [1440, 405] width 56 height 56
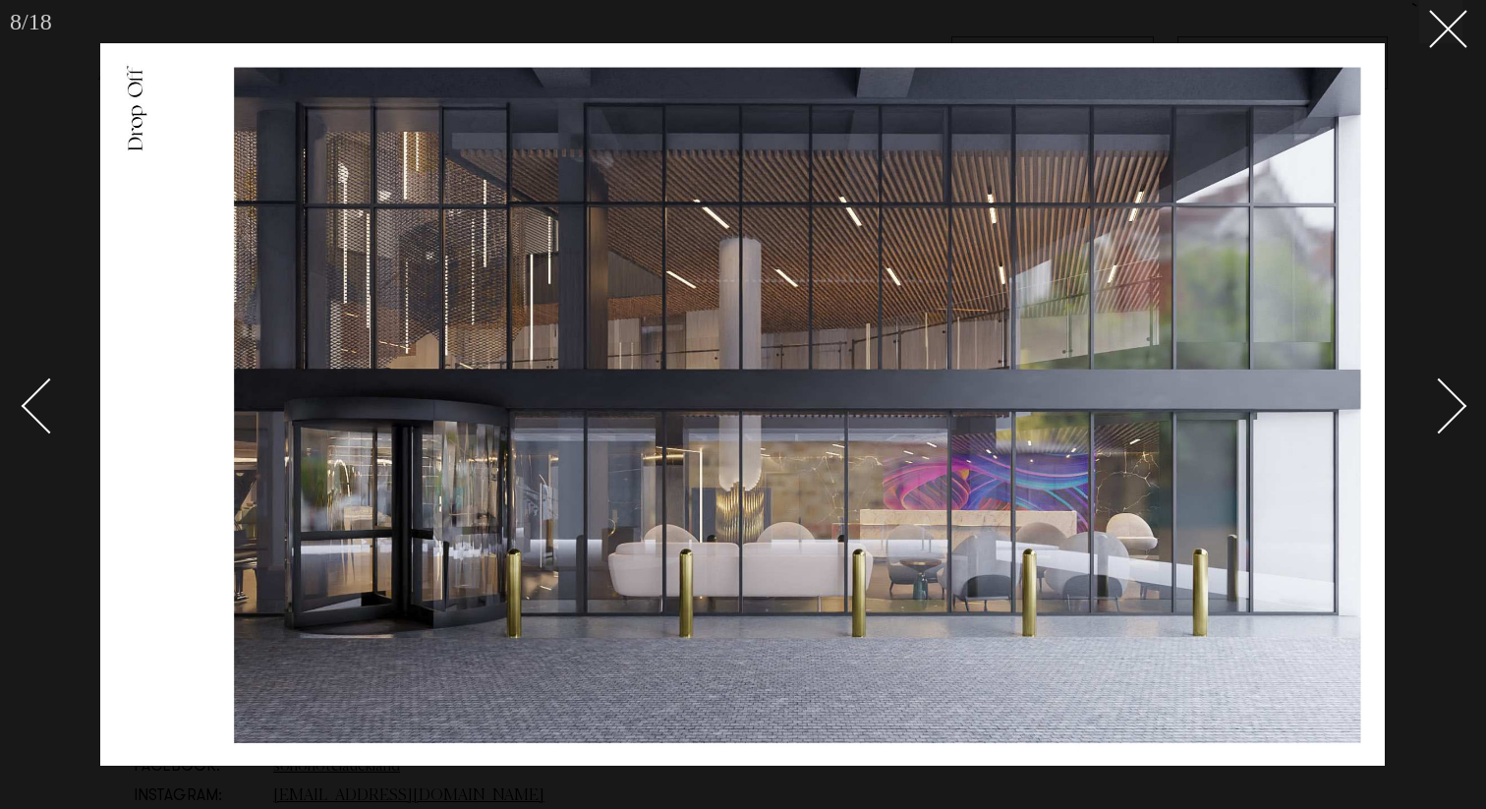
click at [1439, 404] on div "Next slide" at bounding box center [1440, 405] width 56 height 56
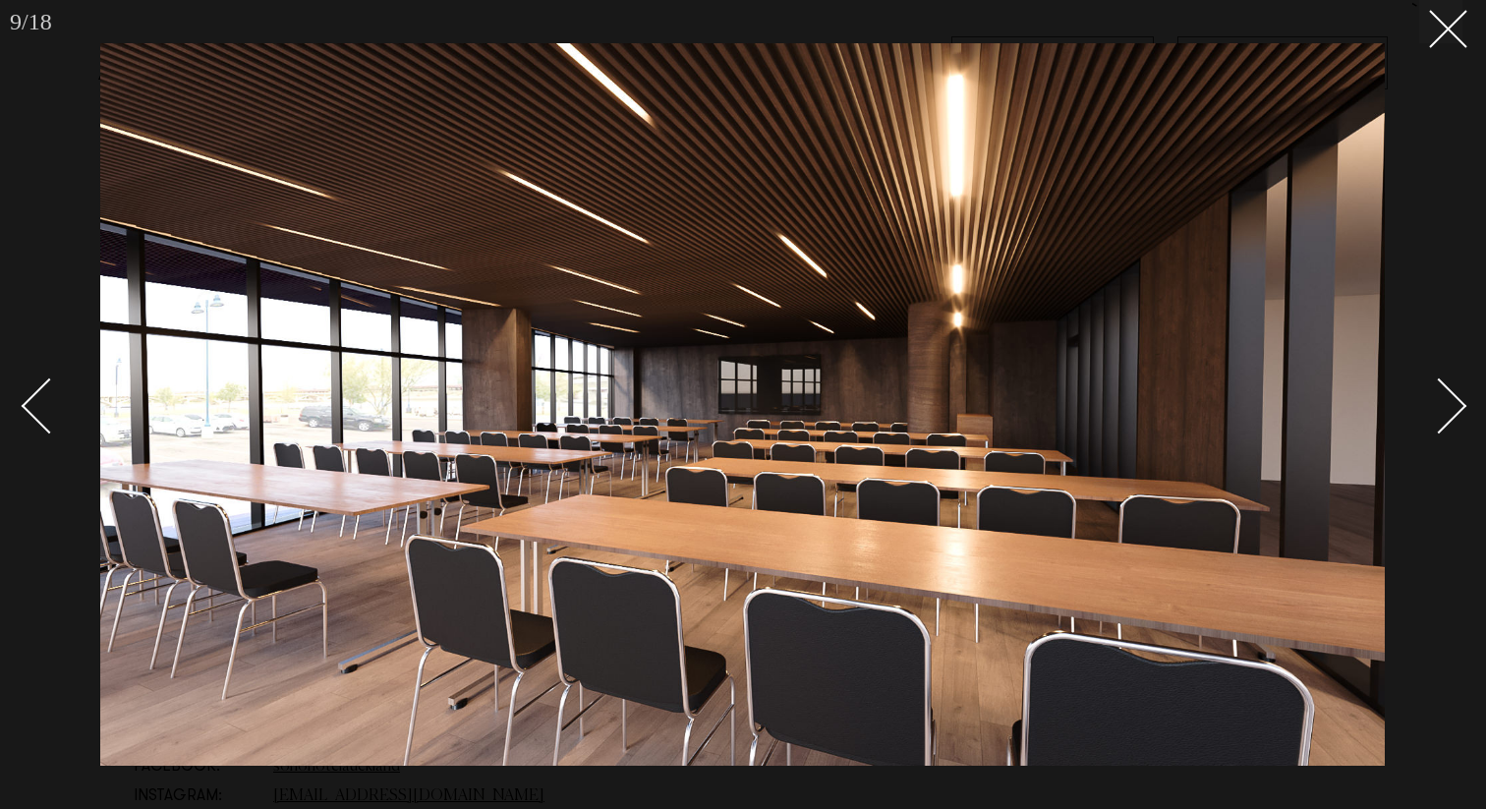
click at [1439, 404] on div "Next slide" at bounding box center [1440, 405] width 56 height 56
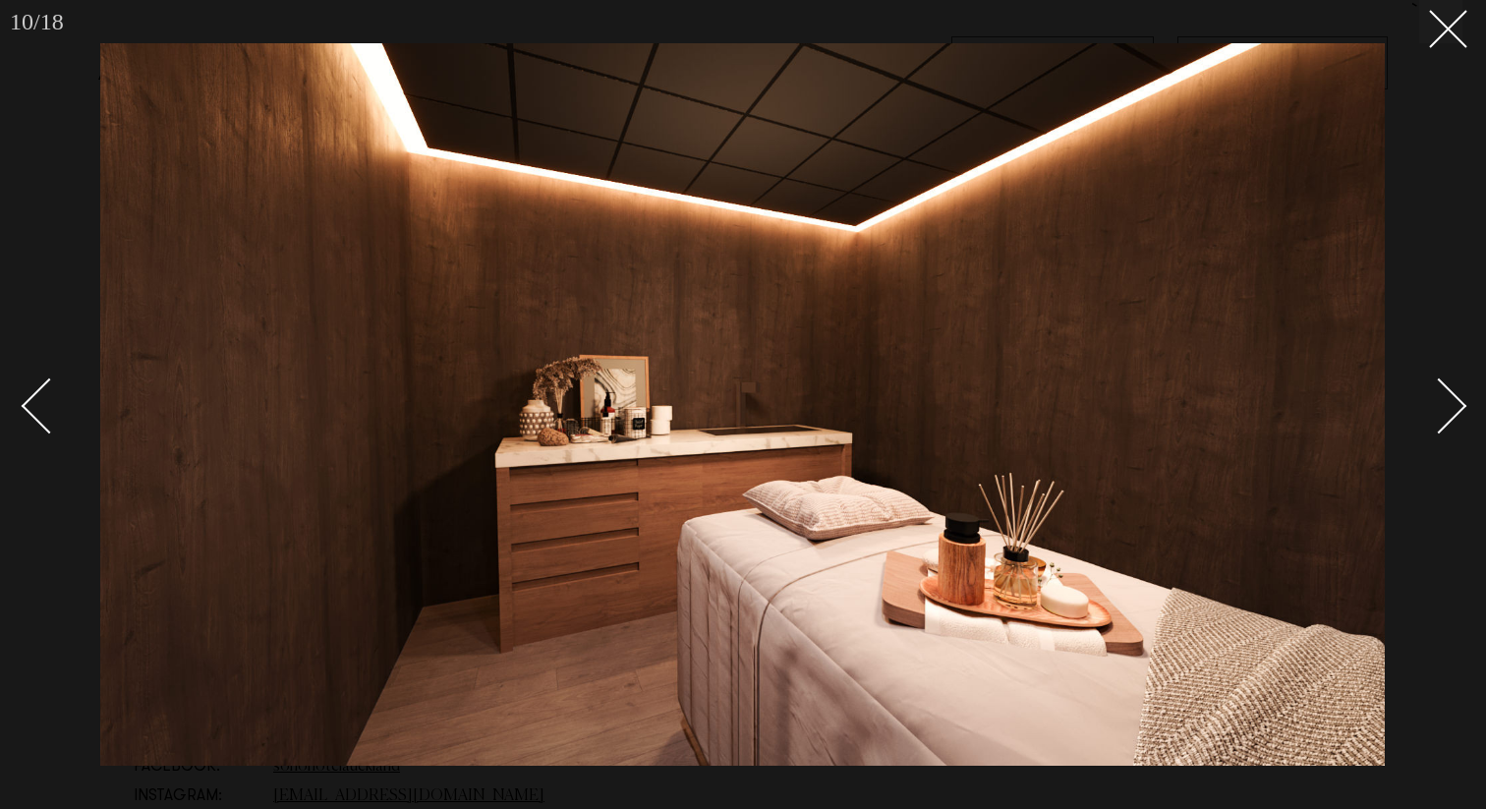
click at [1439, 404] on div "Next slide" at bounding box center [1440, 405] width 56 height 56
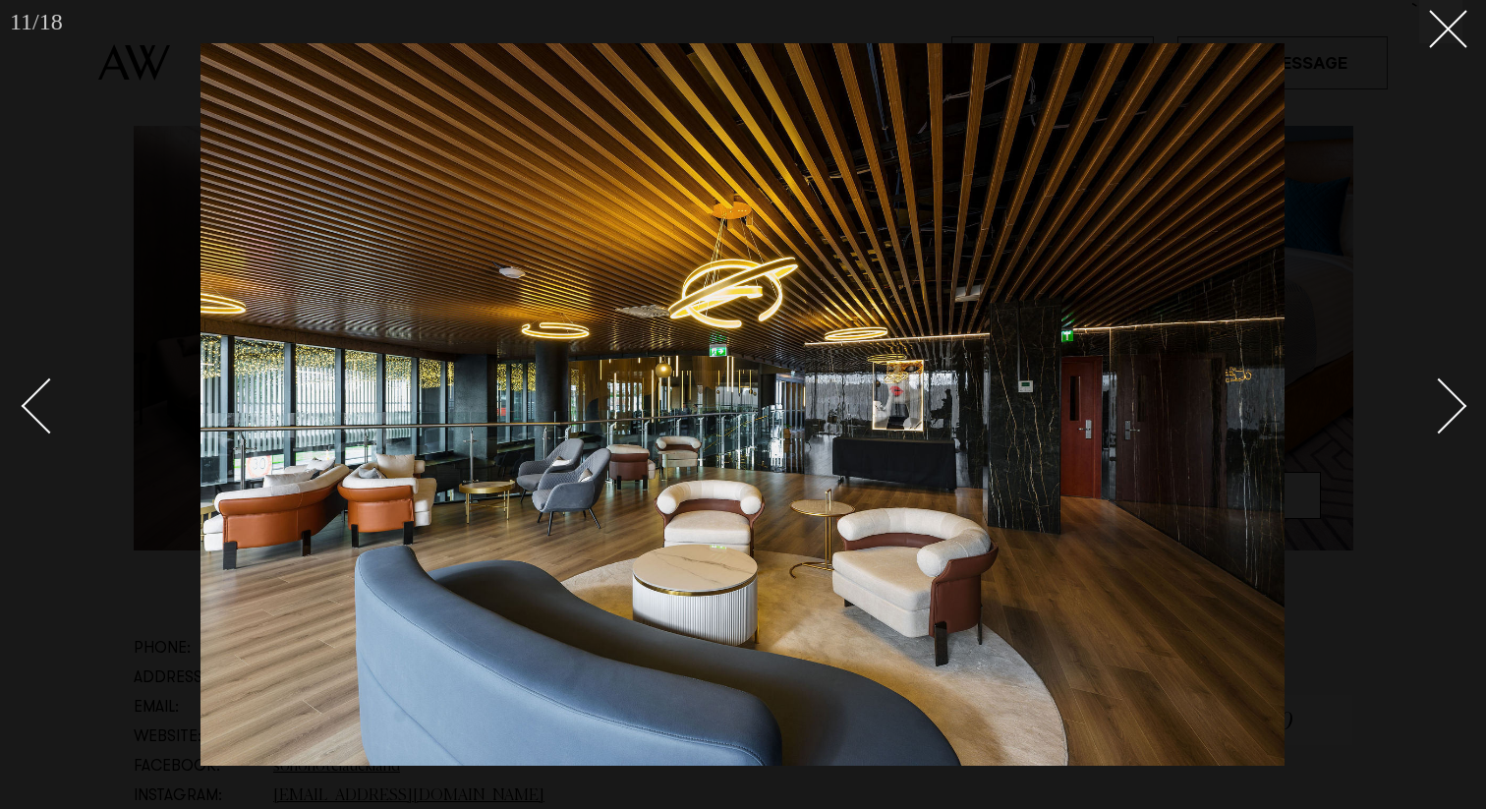
click at [1439, 404] on div "Next slide" at bounding box center [1440, 405] width 56 height 56
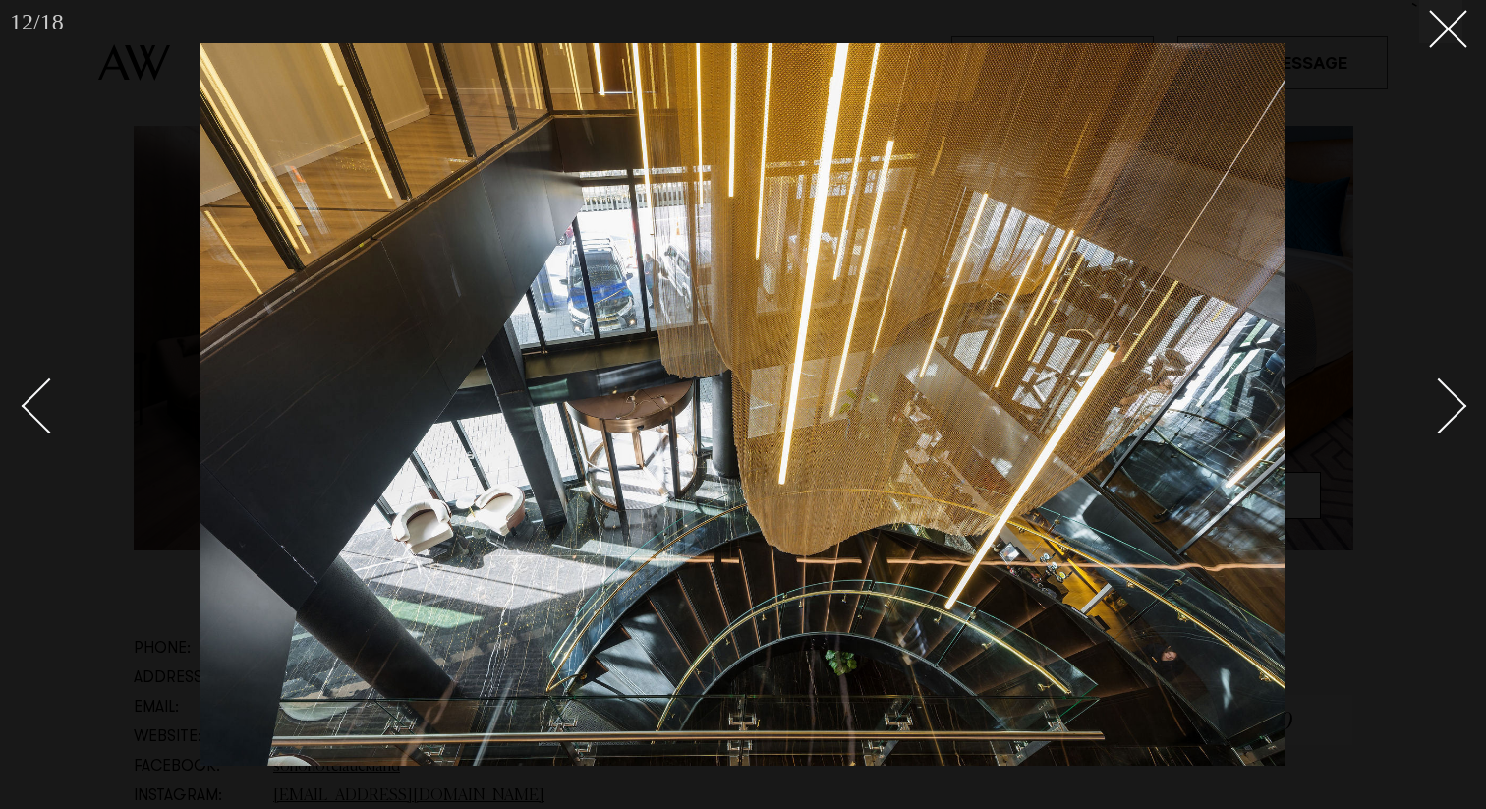
click at [1439, 404] on div "Next slide" at bounding box center [1440, 405] width 56 height 56
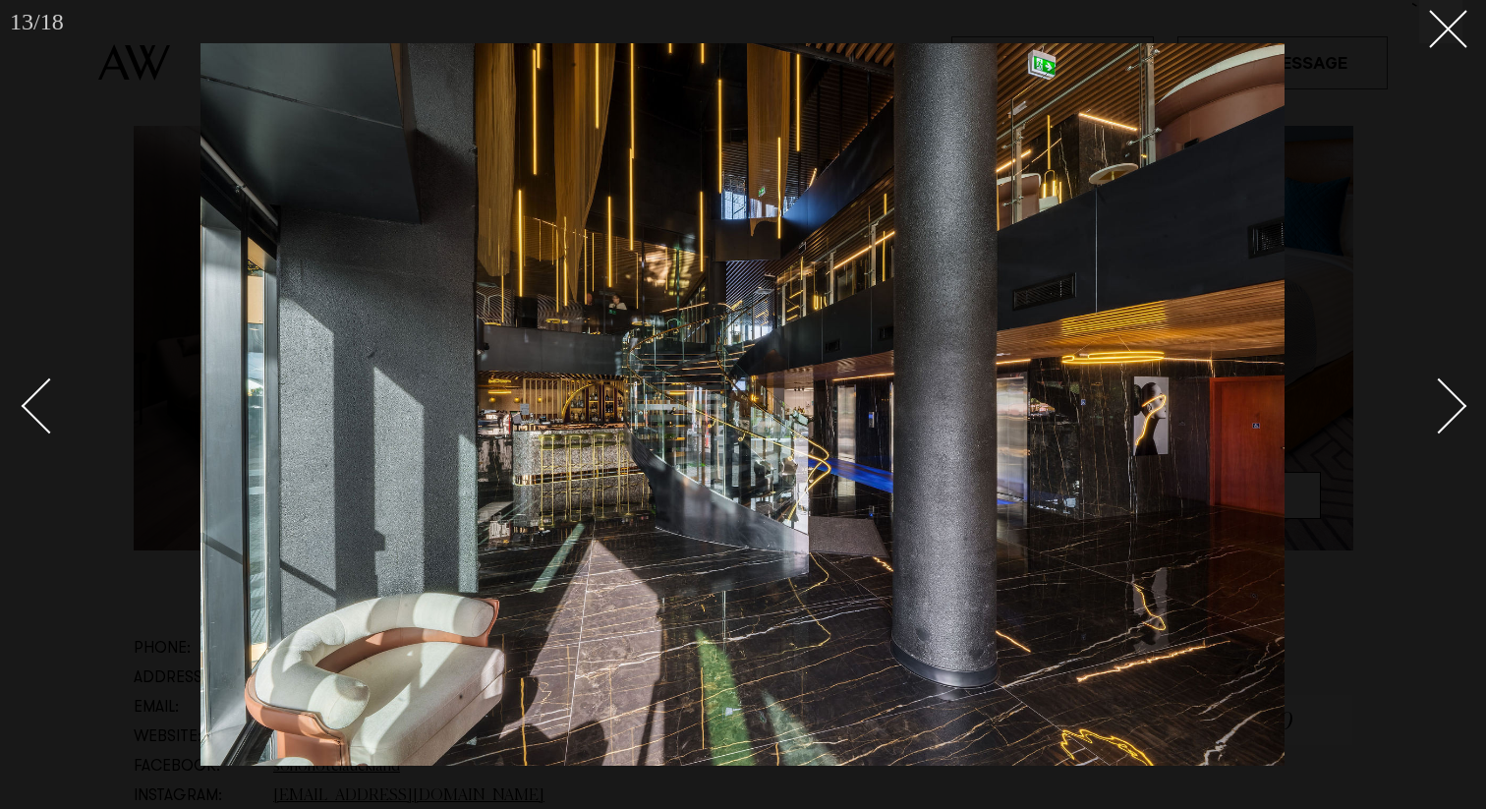
click at [1439, 404] on div "Next slide" at bounding box center [1440, 405] width 56 height 56
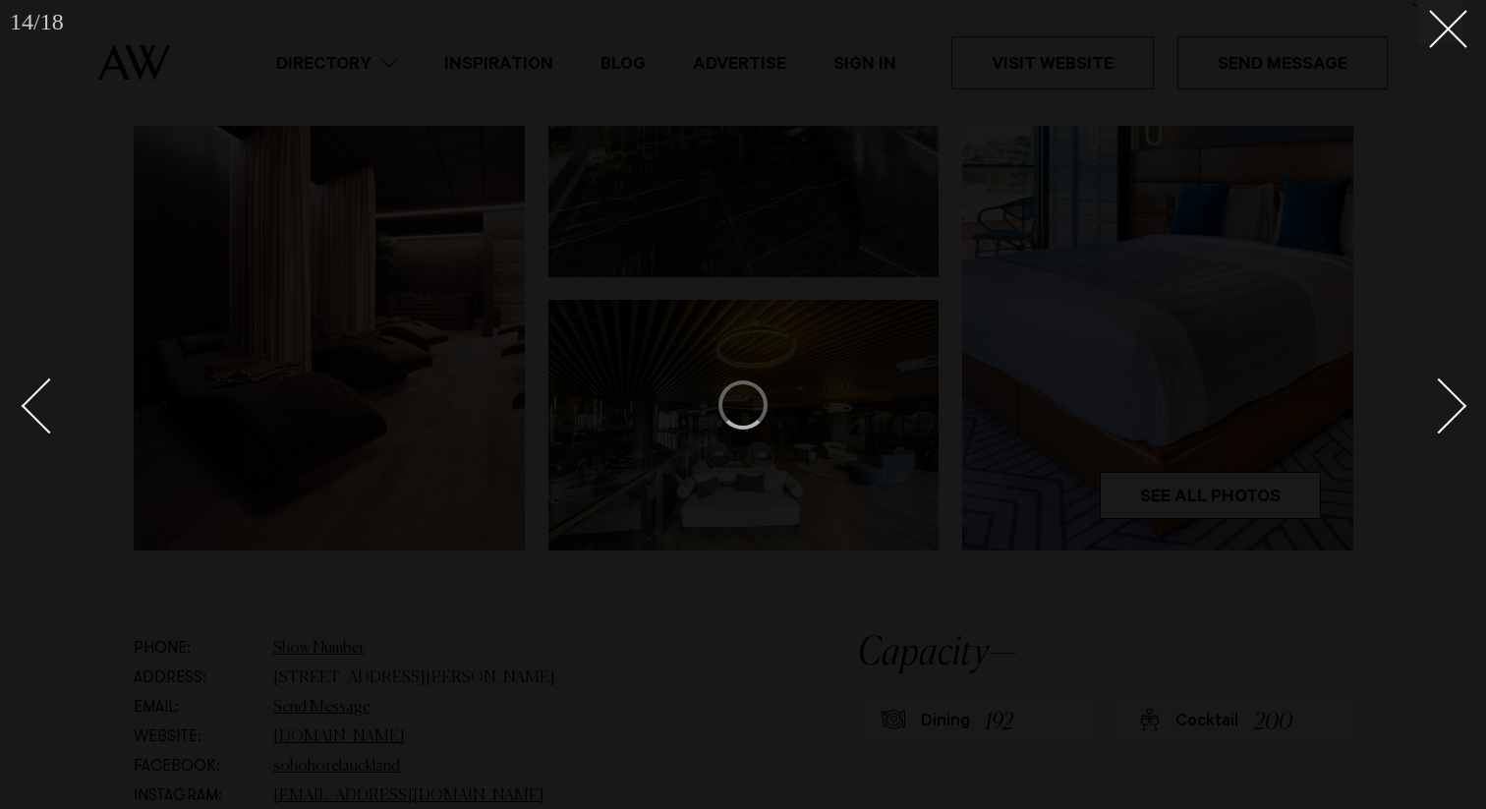
click at [1444, 59] on div at bounding box center [743, 404] width 1486 height 809
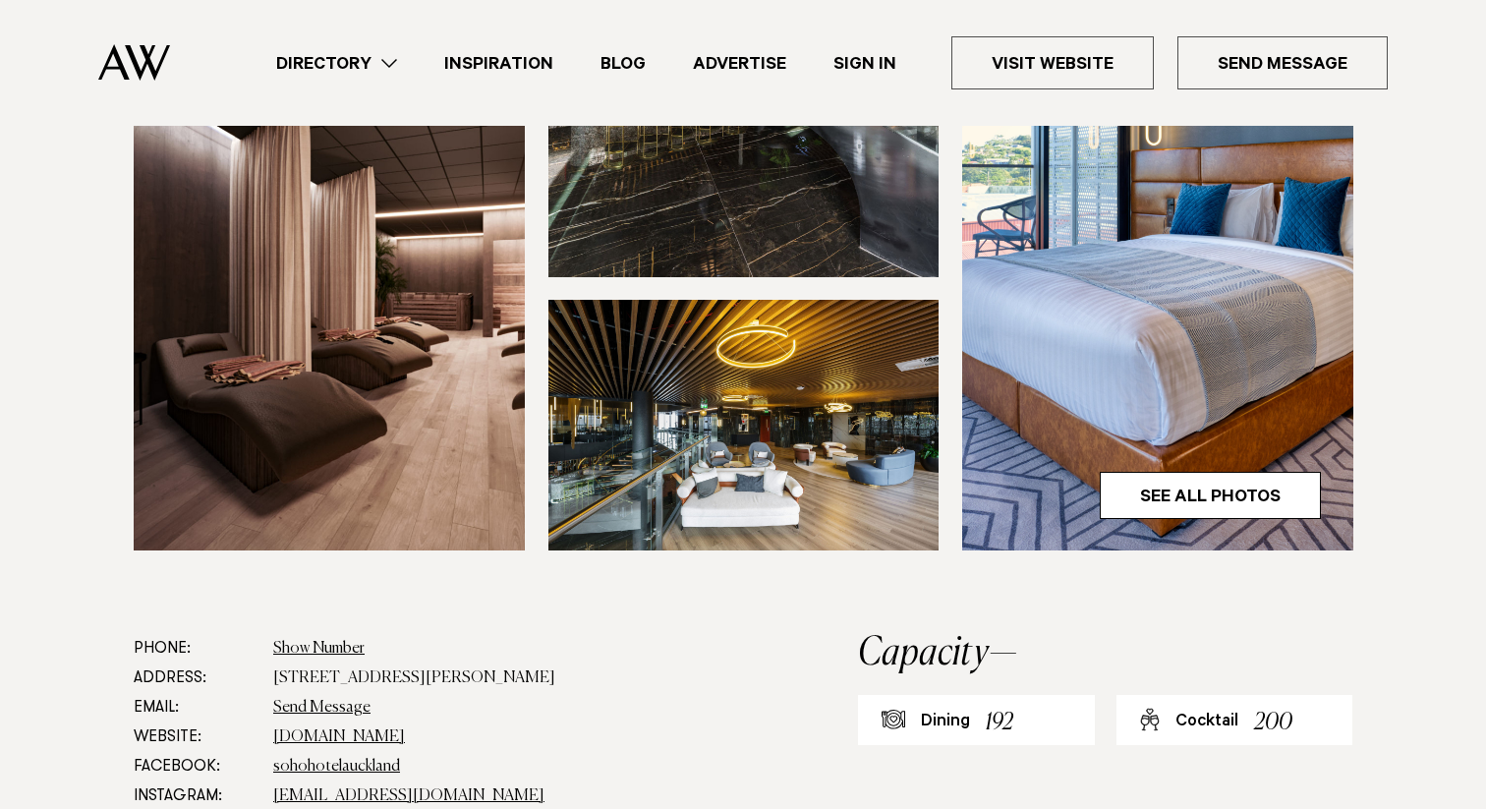
click at [1444, 49] on div "Directory Hair & Makeup Flowers Venues" at bounding box center [743, 63] width 1455 height 126
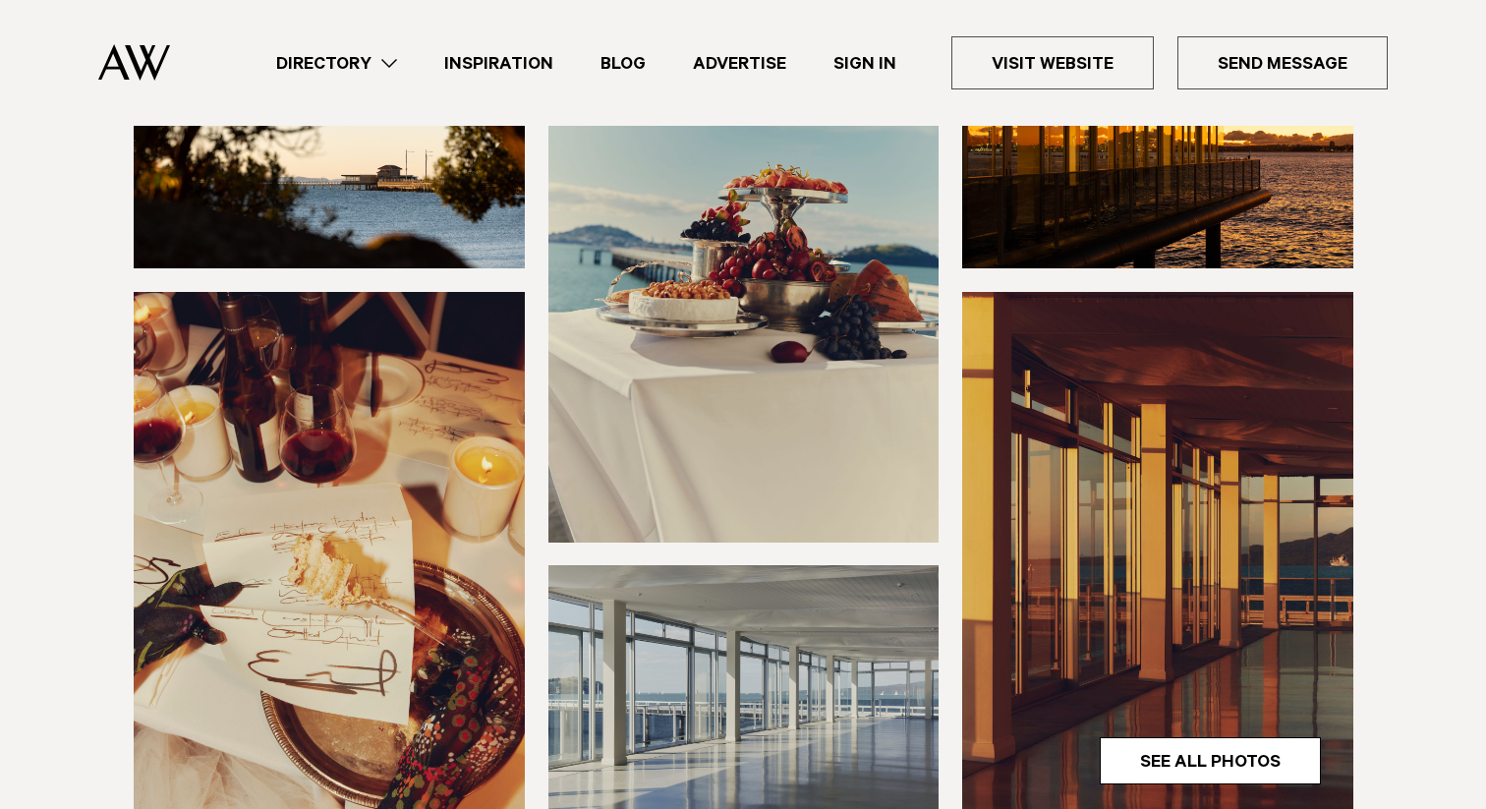
scroll to position [218, 0]
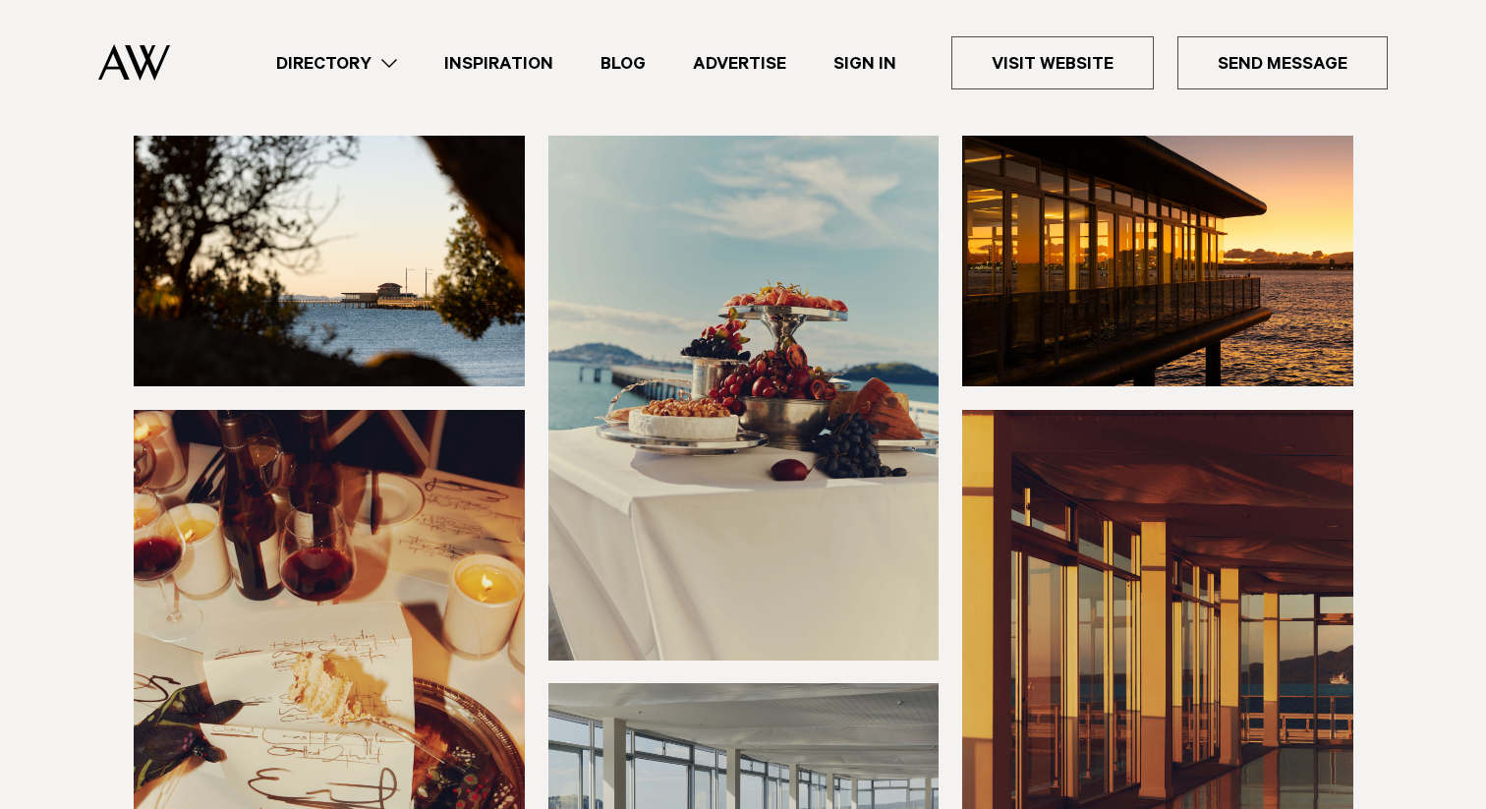
click at [811, 501] on img at bounding box center [744, 398] width 391 height 524
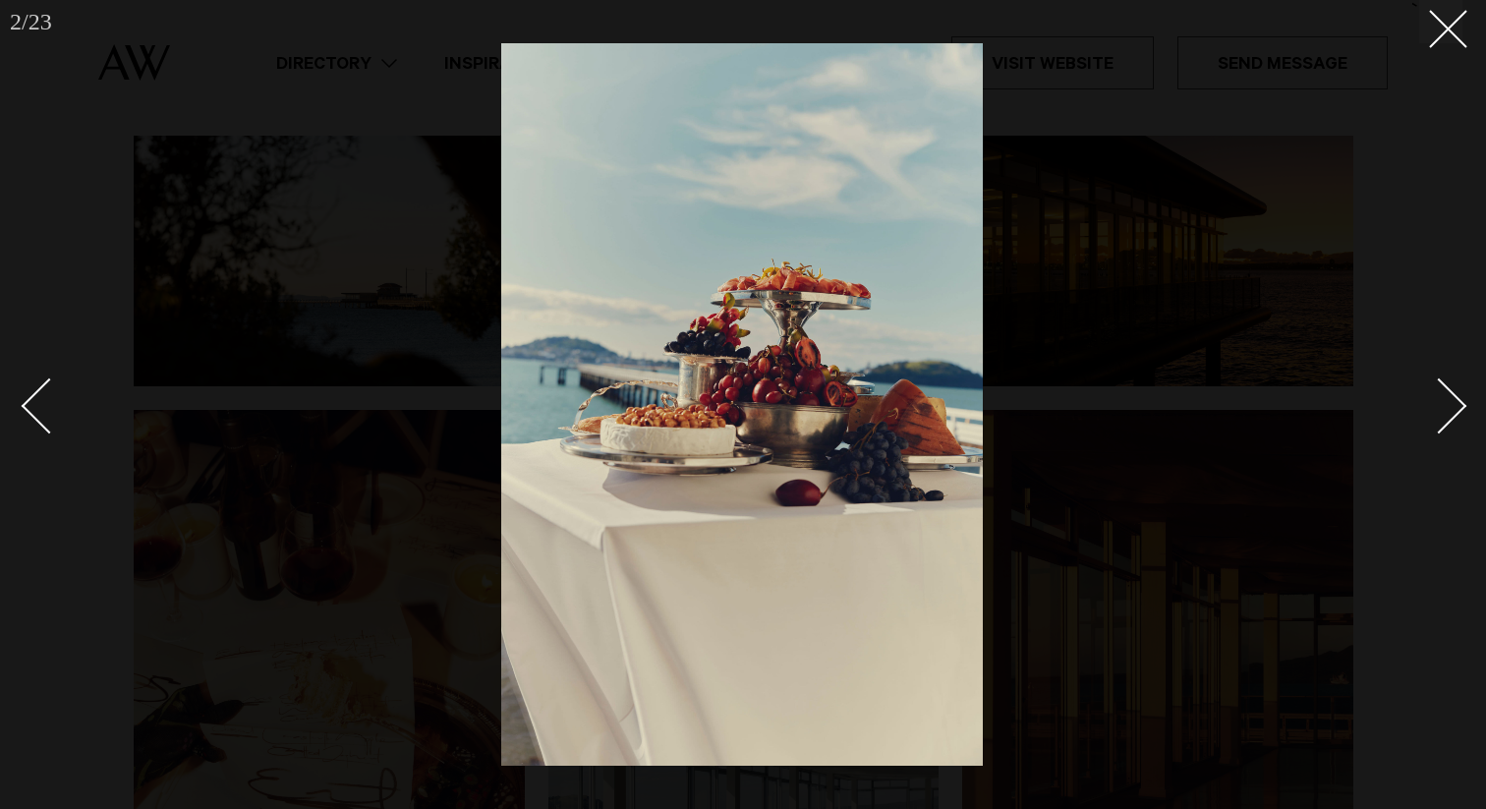
click at [1429, 401] on div "Next slide" at bounding box center [1440, 405] width 56 height 56
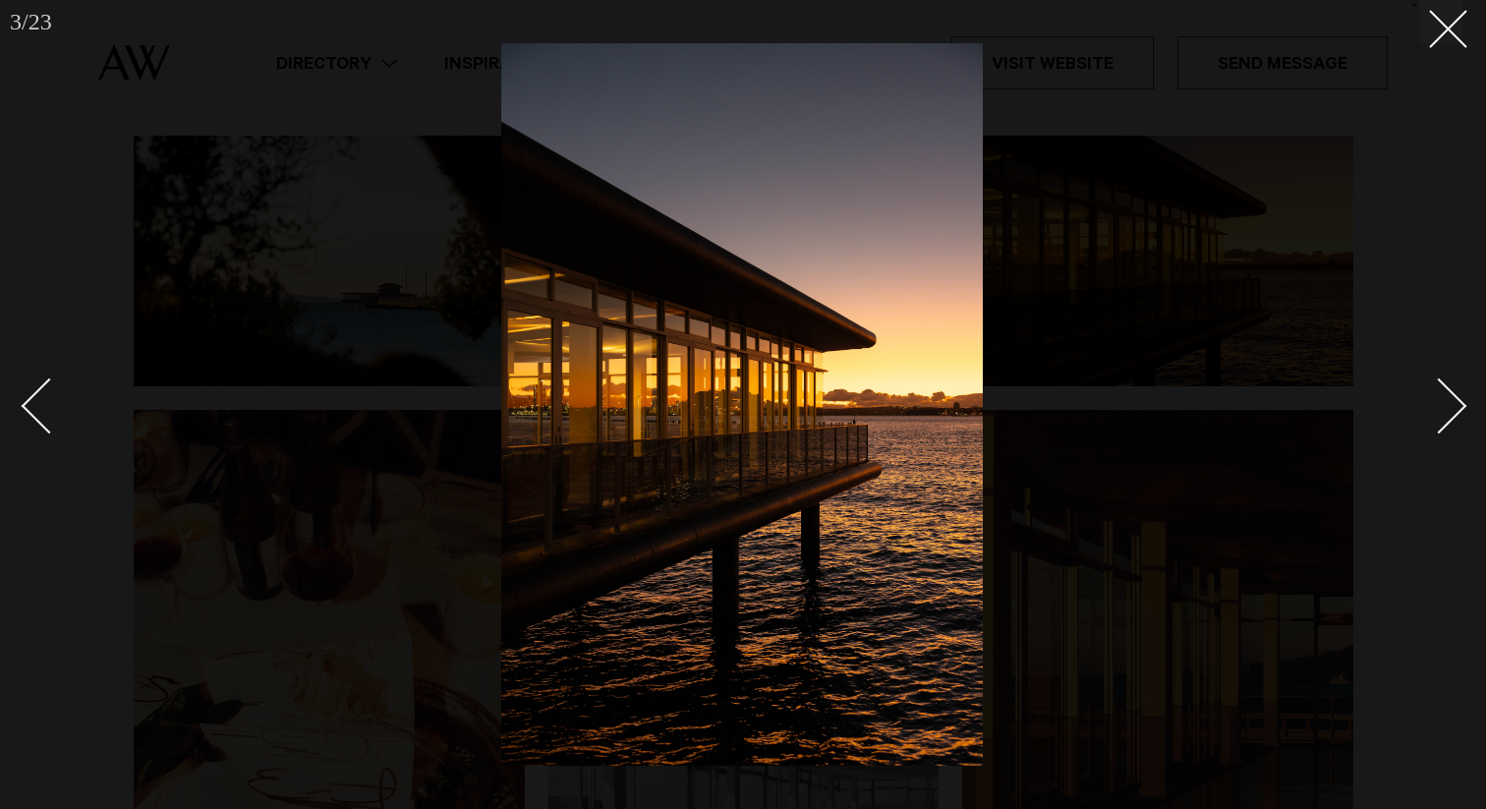
click at [1429, 401] on div "Next slide" at bounding box center [1440, 405] width 56 height 56
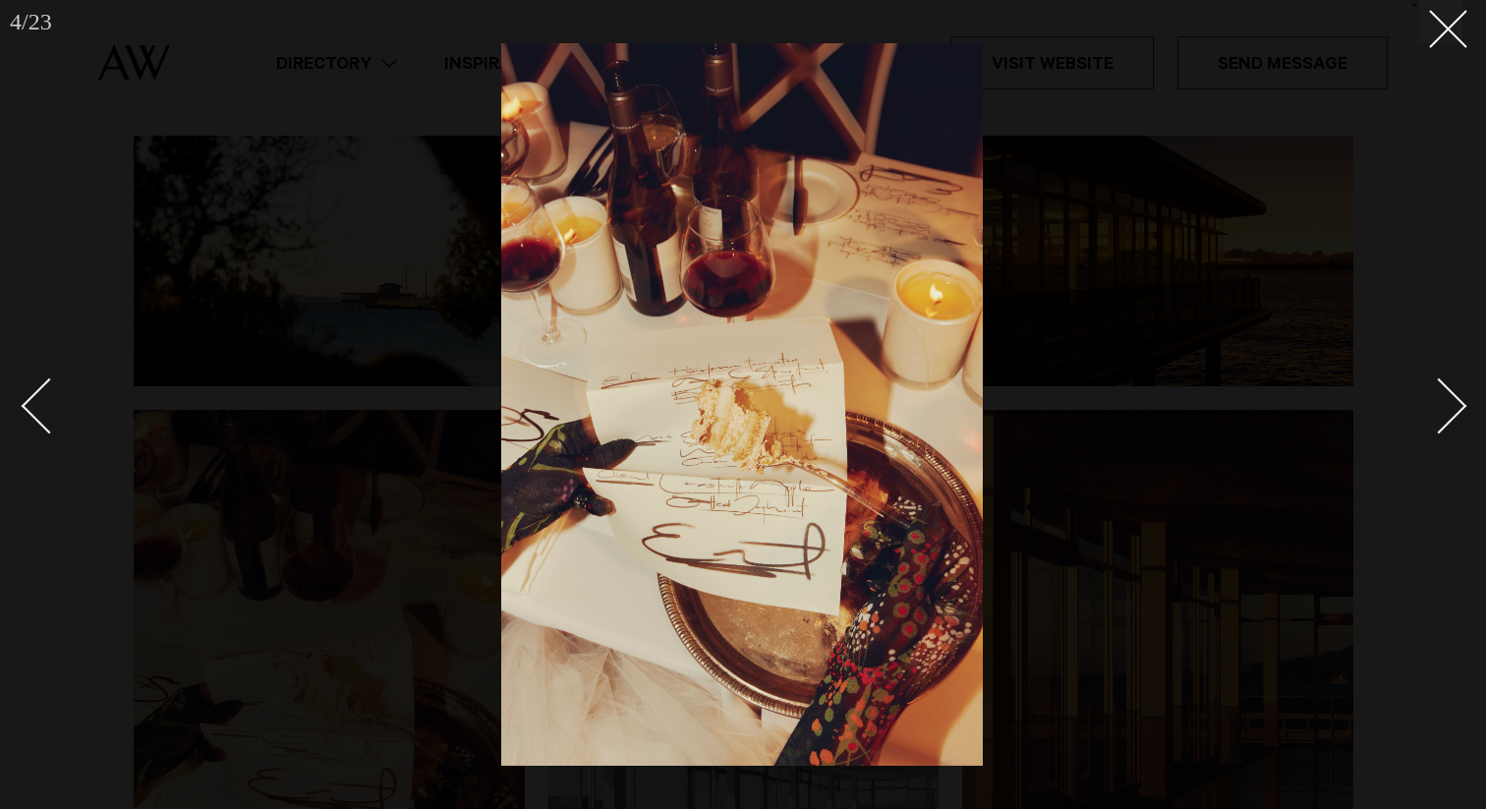
click at [1429, 401] on div "Next slide" at bounding box center [1440, 405] width 56 height 56
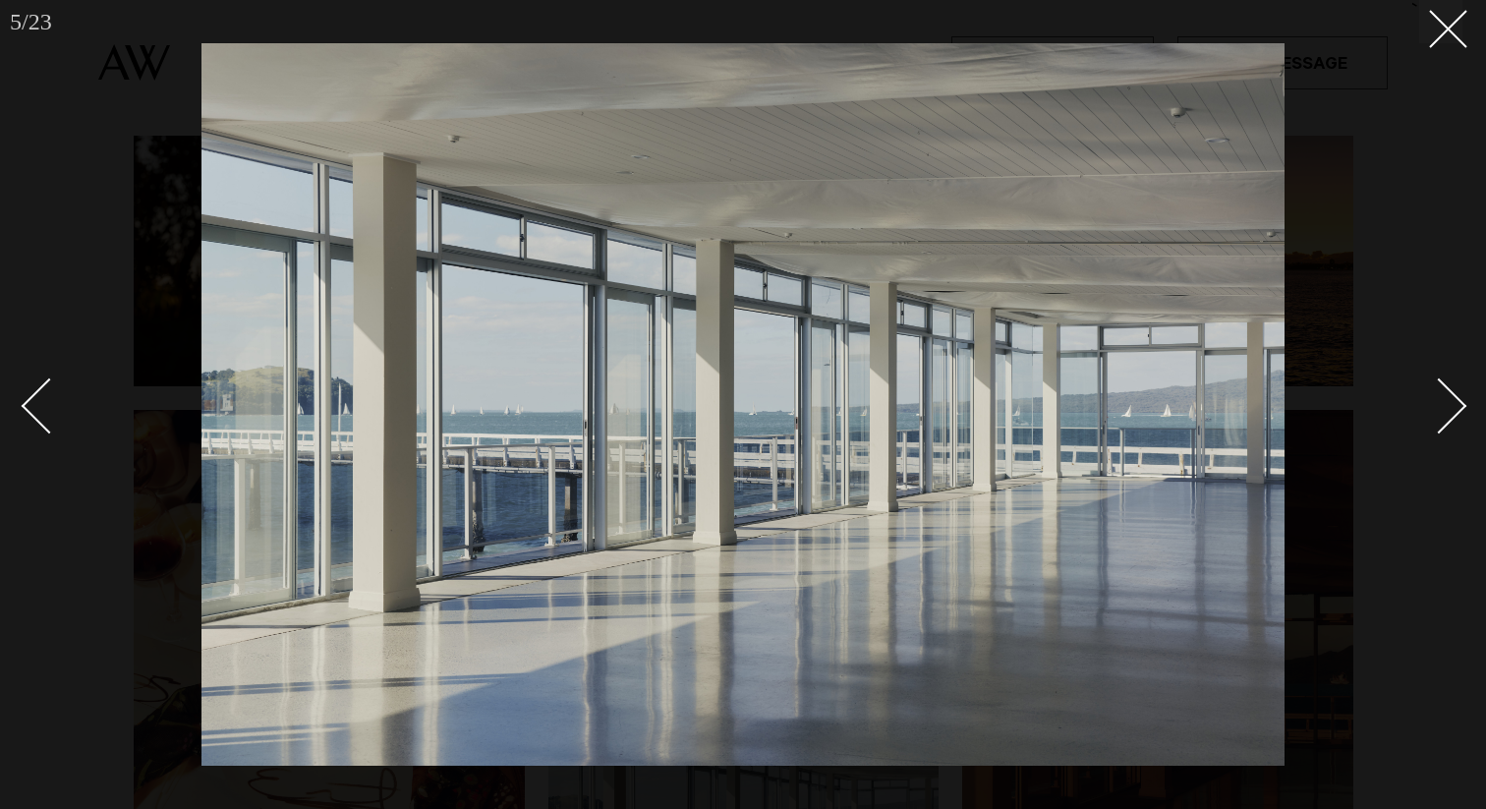
click at [1429, 401] on div "Next slide" at bounding box center [1440, 405] width 56 height 56
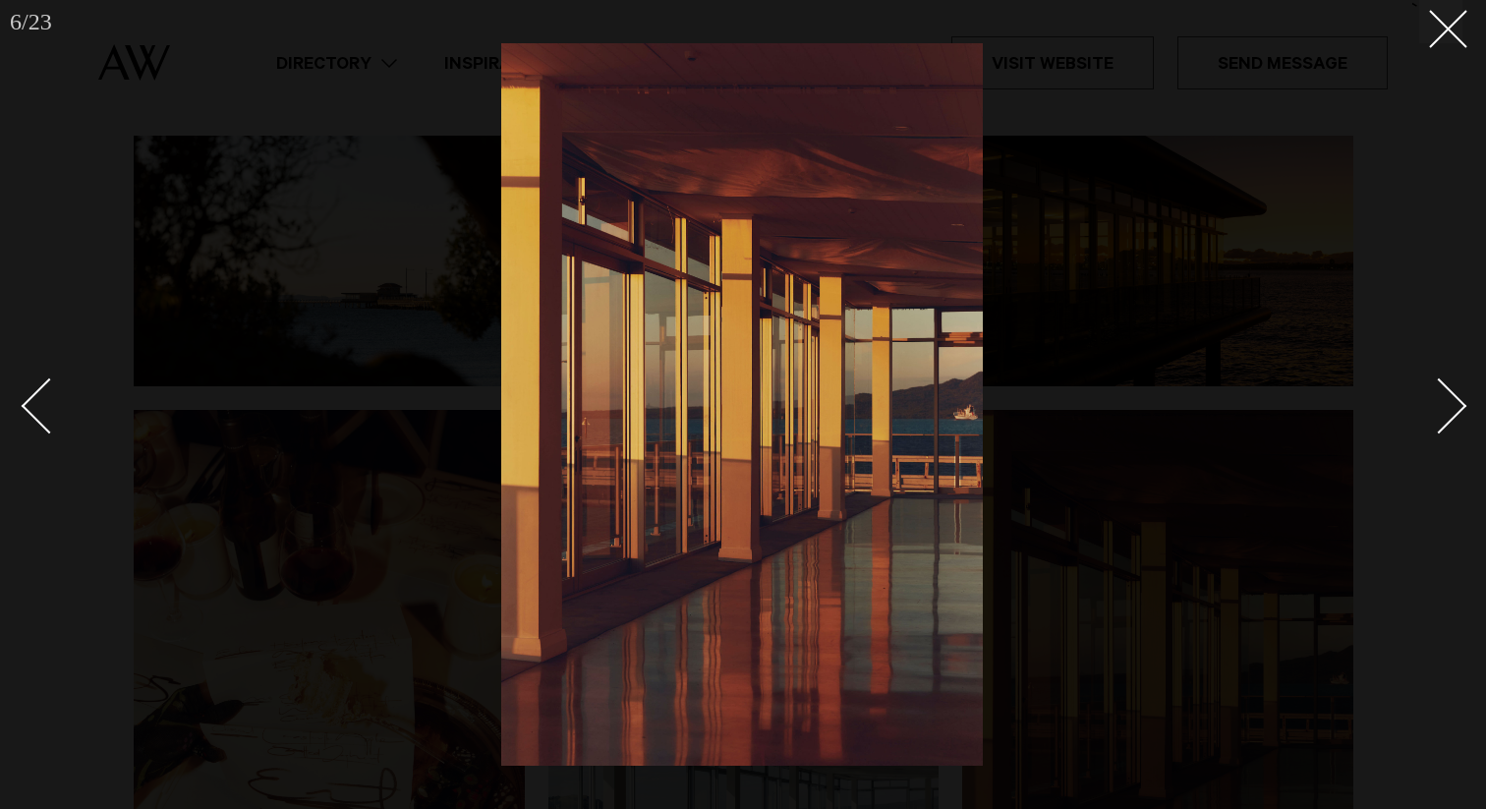
click at [1429, 401] on div "Next slide" at bounding box center [1440, 405] width 56 height 56
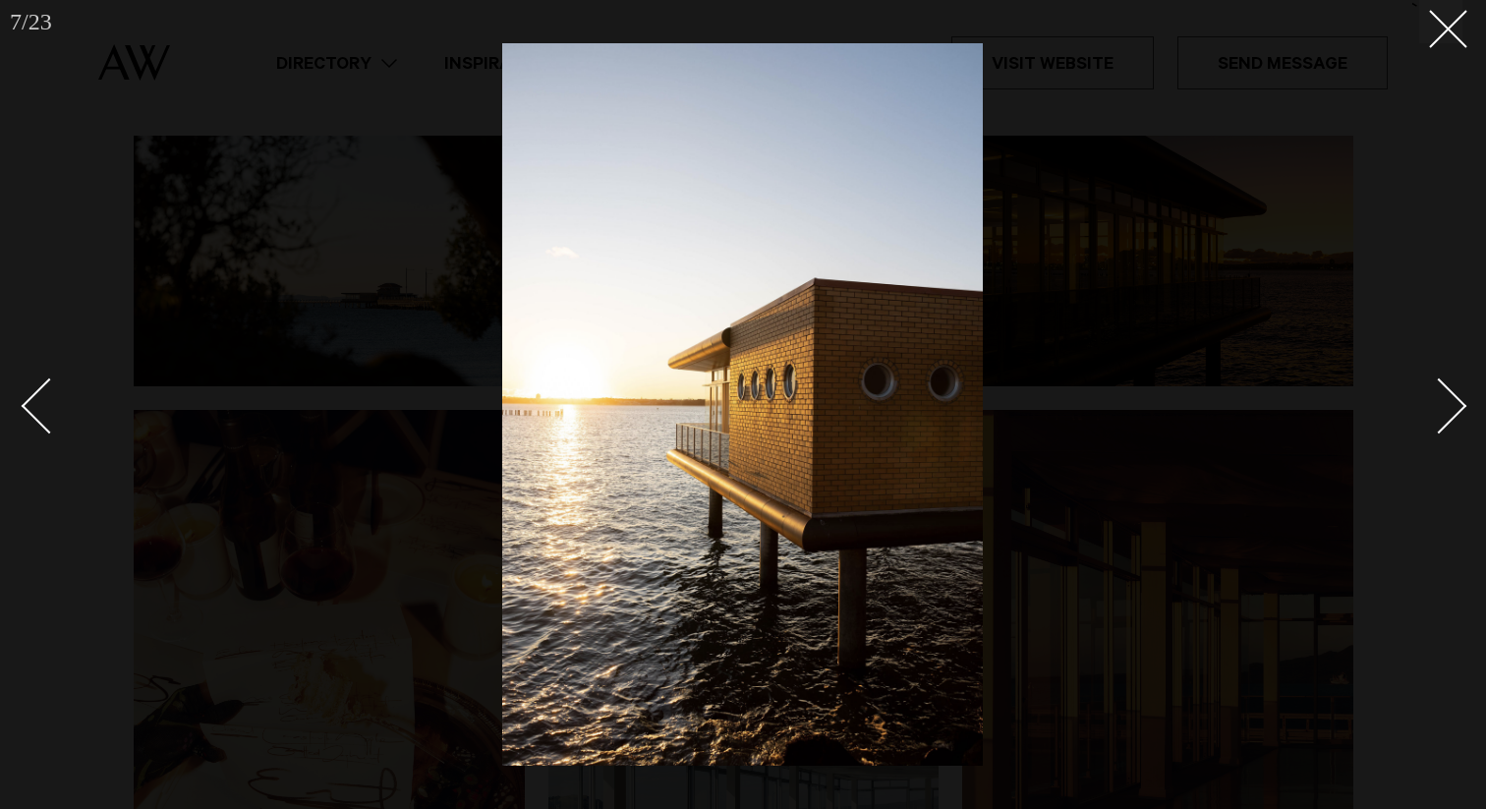
click at [1429, 401] on div "Next slide" at bounding box center [1440, 405] width 56 height 56
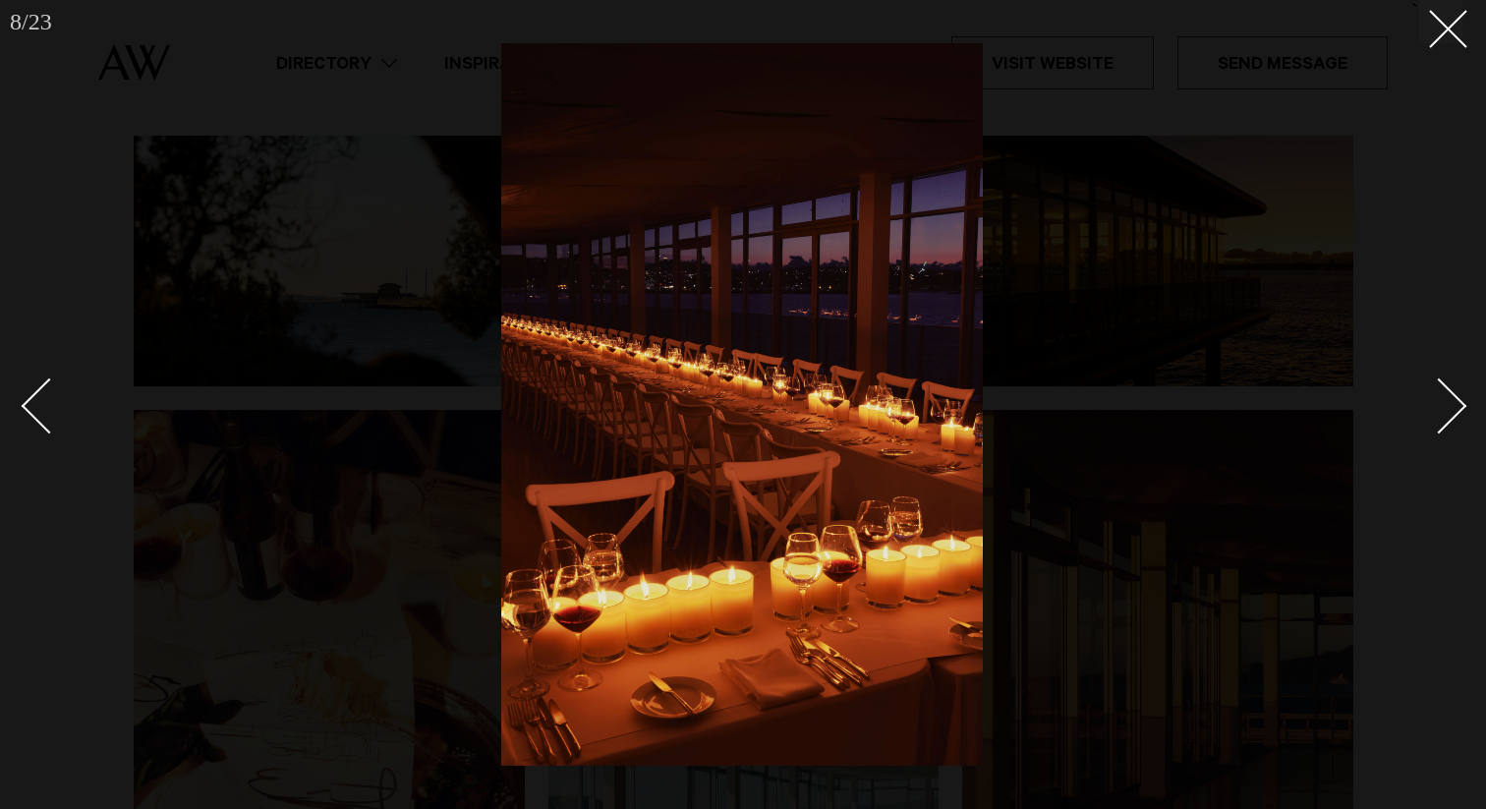
click at [1429, 401] on div "Next slide" at bounding box center [1440, 405] width 56 height 56
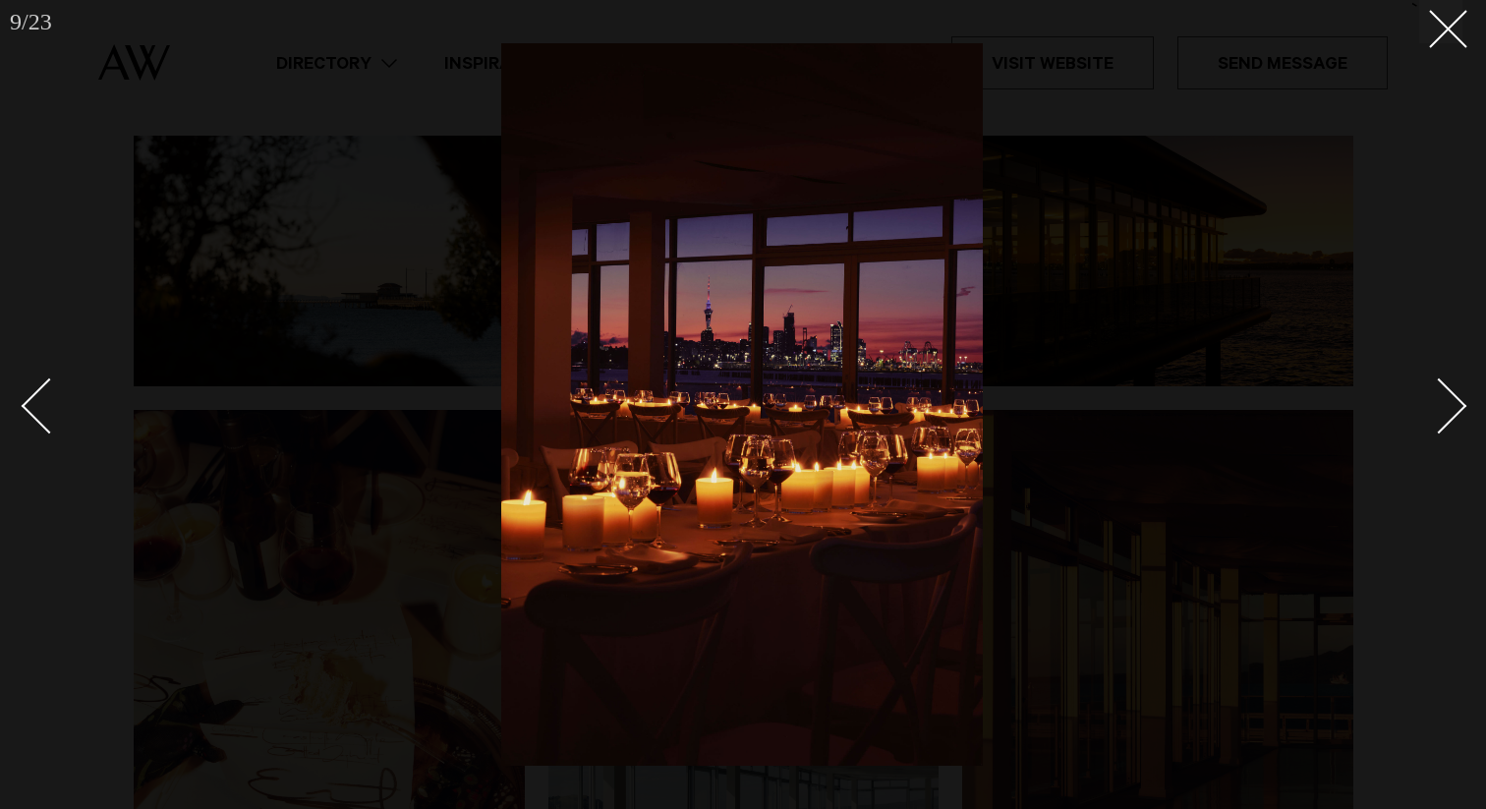
click at [1429, 401] on div "Next slide" at bounding box center [1440, 405] width 56 height 56
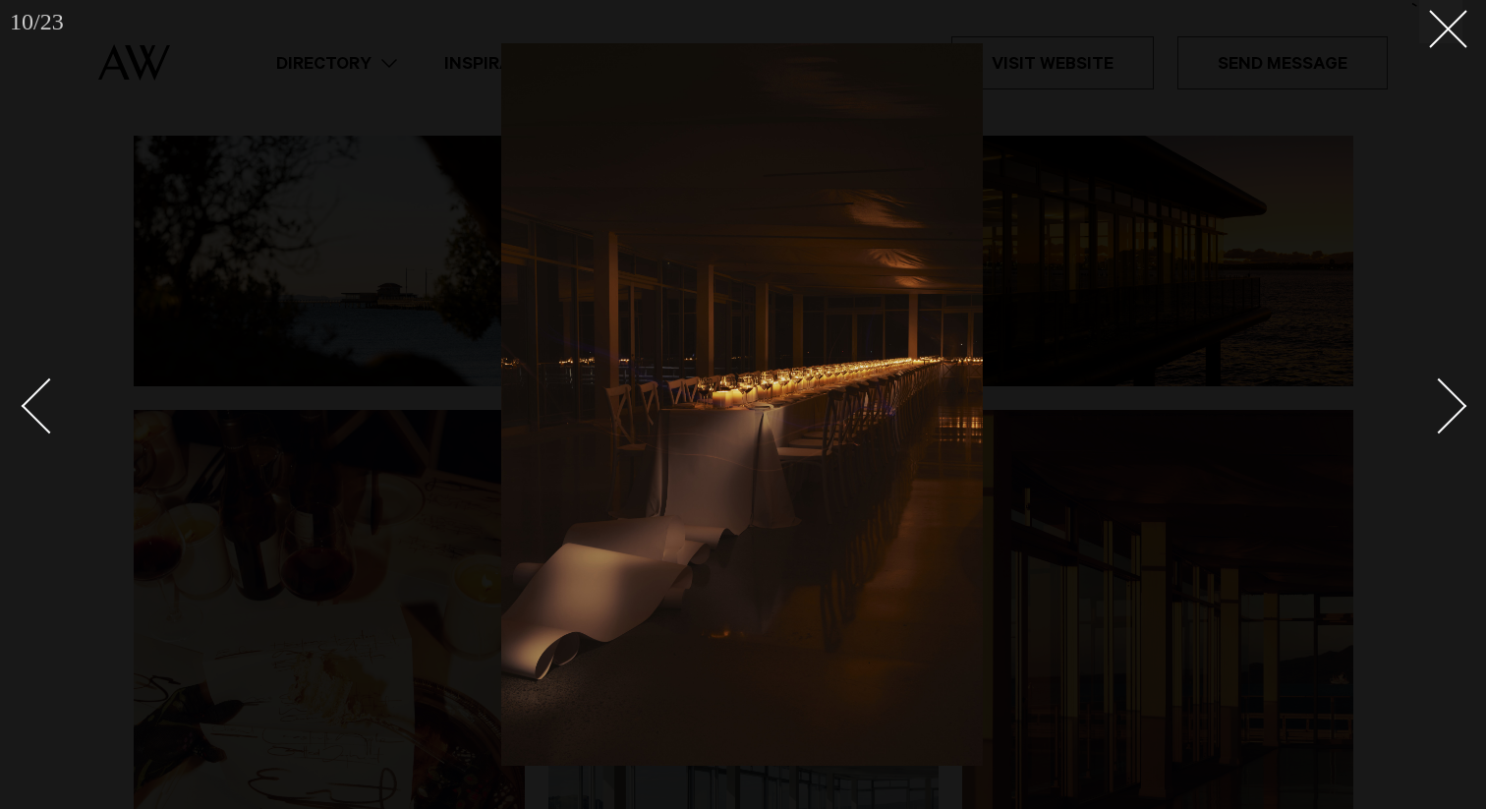
click at [1429, 401] on div "Next slide" at bounding box center [1440, 405] width 56 height 56
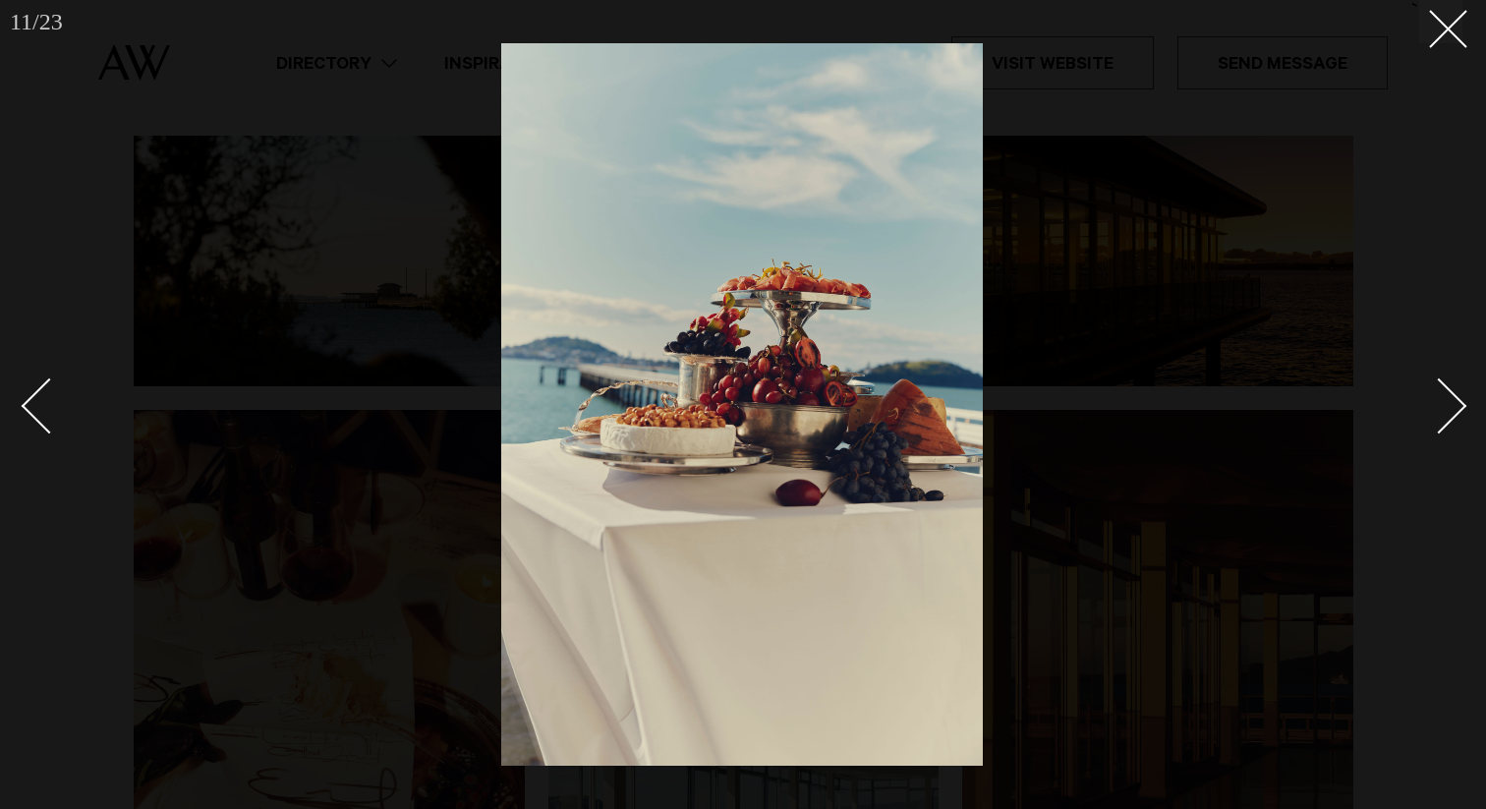
click at [1429, 401] on div "Next slide" at bounding box center [1440, 405] width 56 height 56
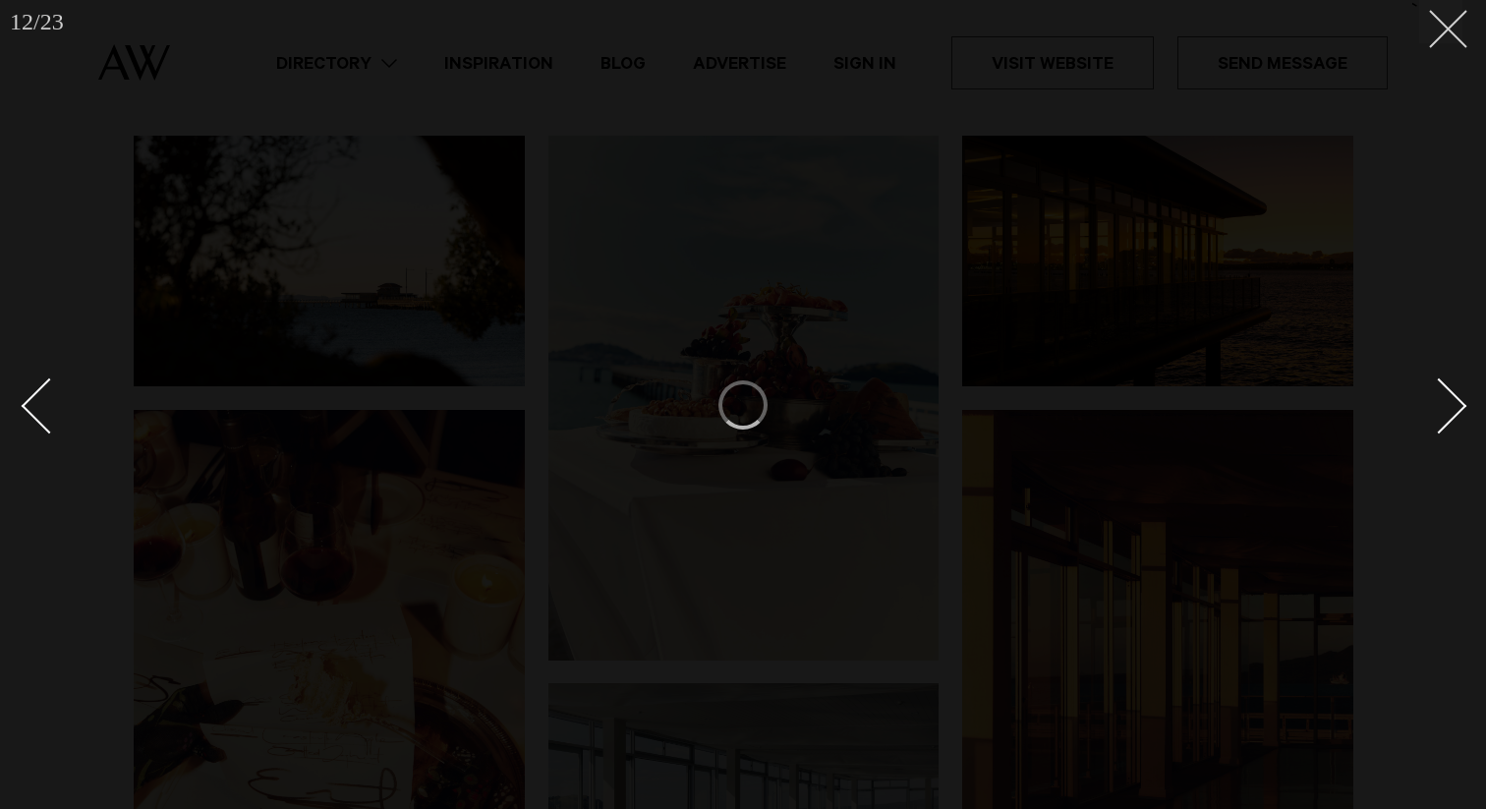
click at [1442, 31] on icon at bounding box center [1441, 22] width 24 height 24
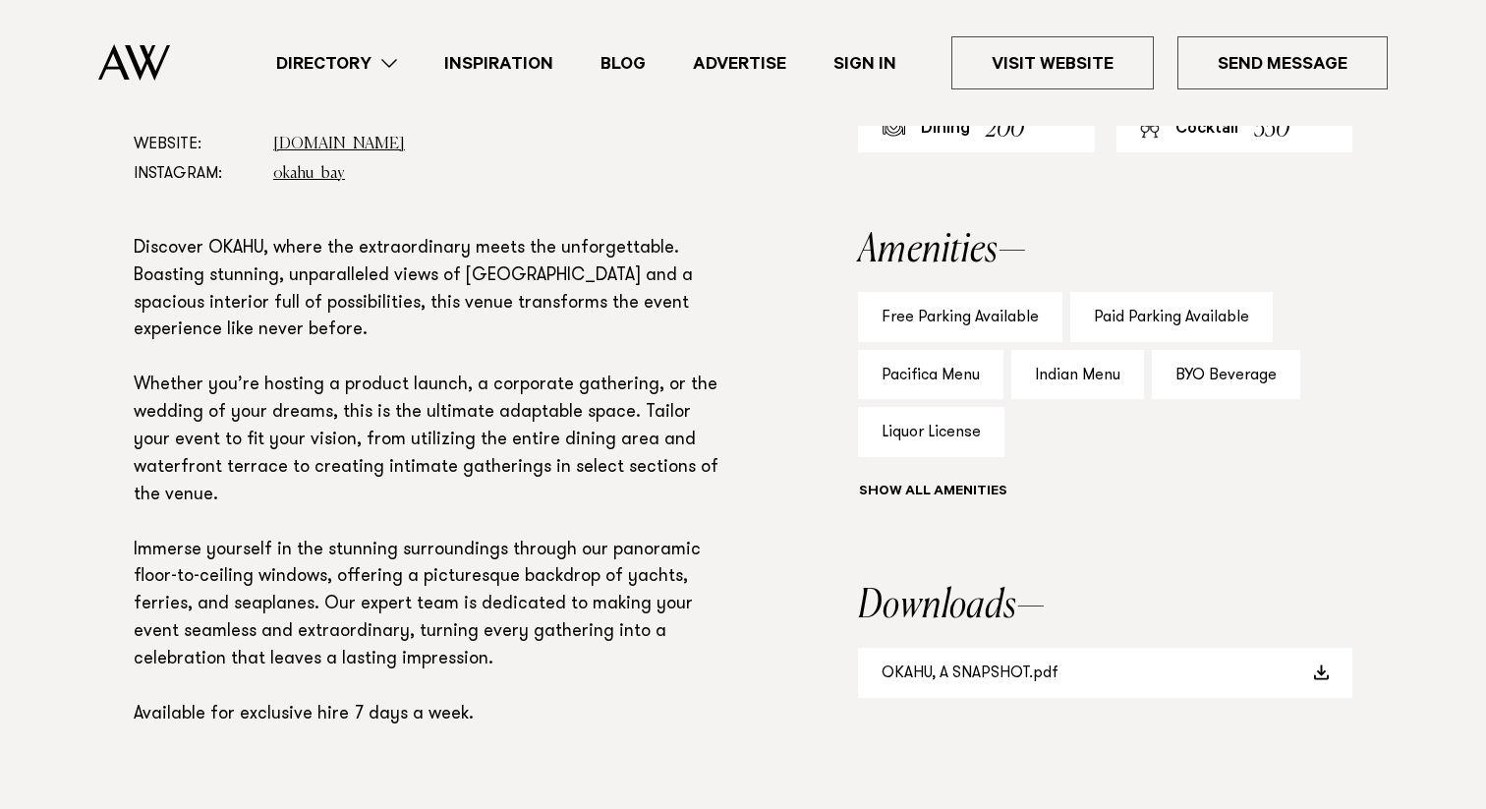
scroll to position [1202, 0]
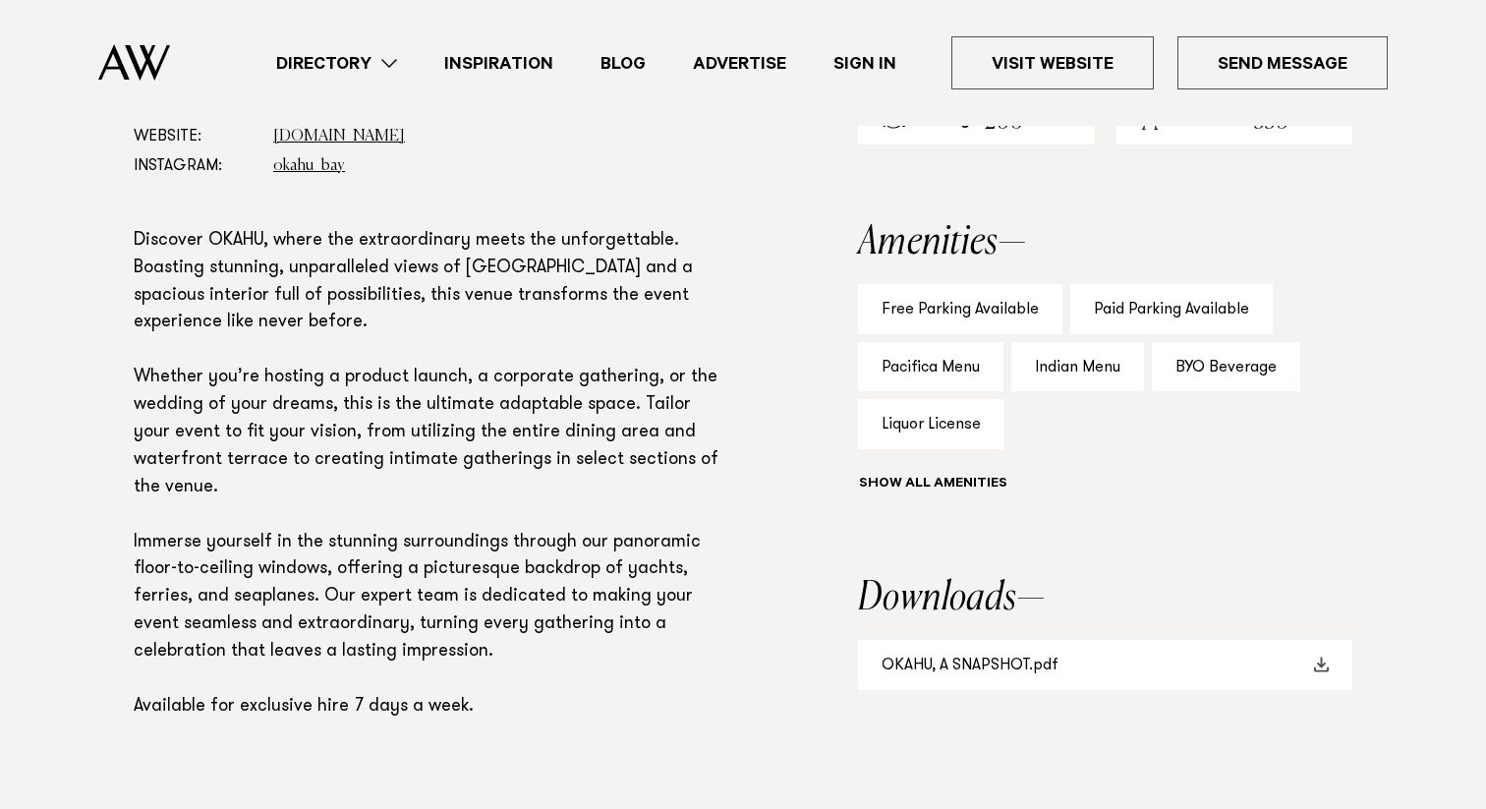
click at [989, 660] on link "OKAHU, A SNAPSHOT.pdf" at bounding box center [1105, 665] width 494 height 50
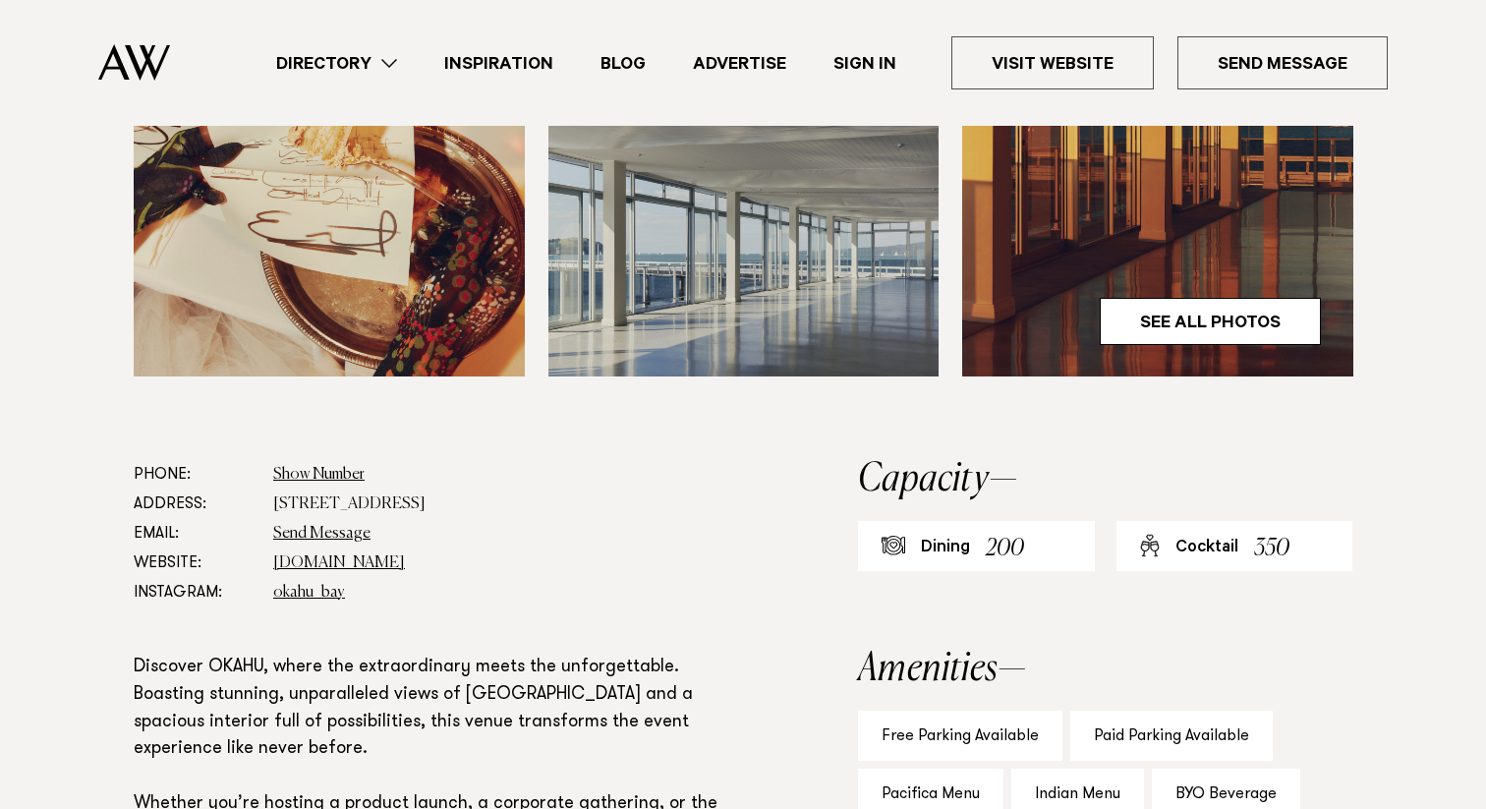
scroll to position [0, 0]
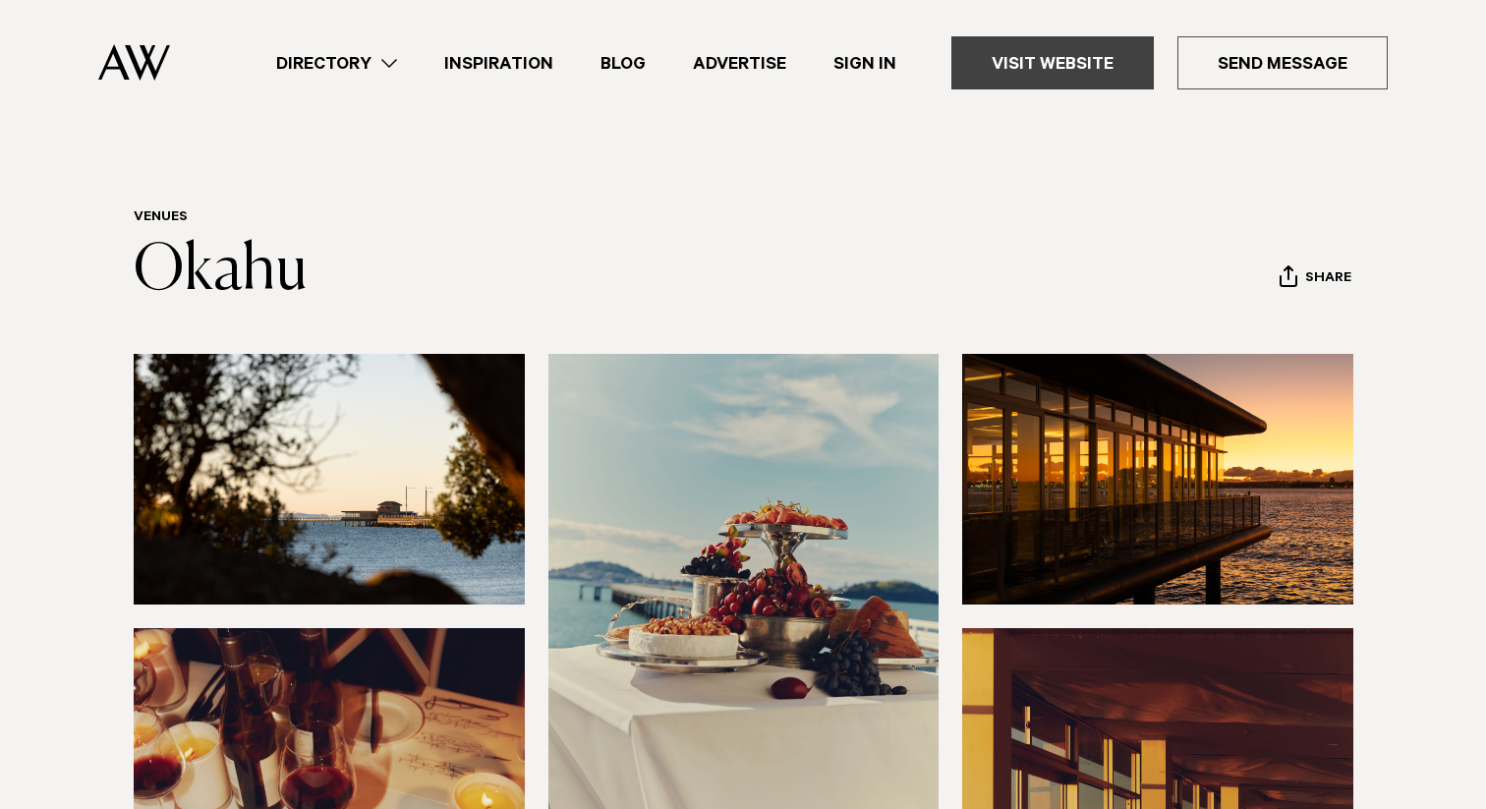
click at [1125, 73] on link "Visit Website" at bounding box center [1053, 62] width 203 height 53
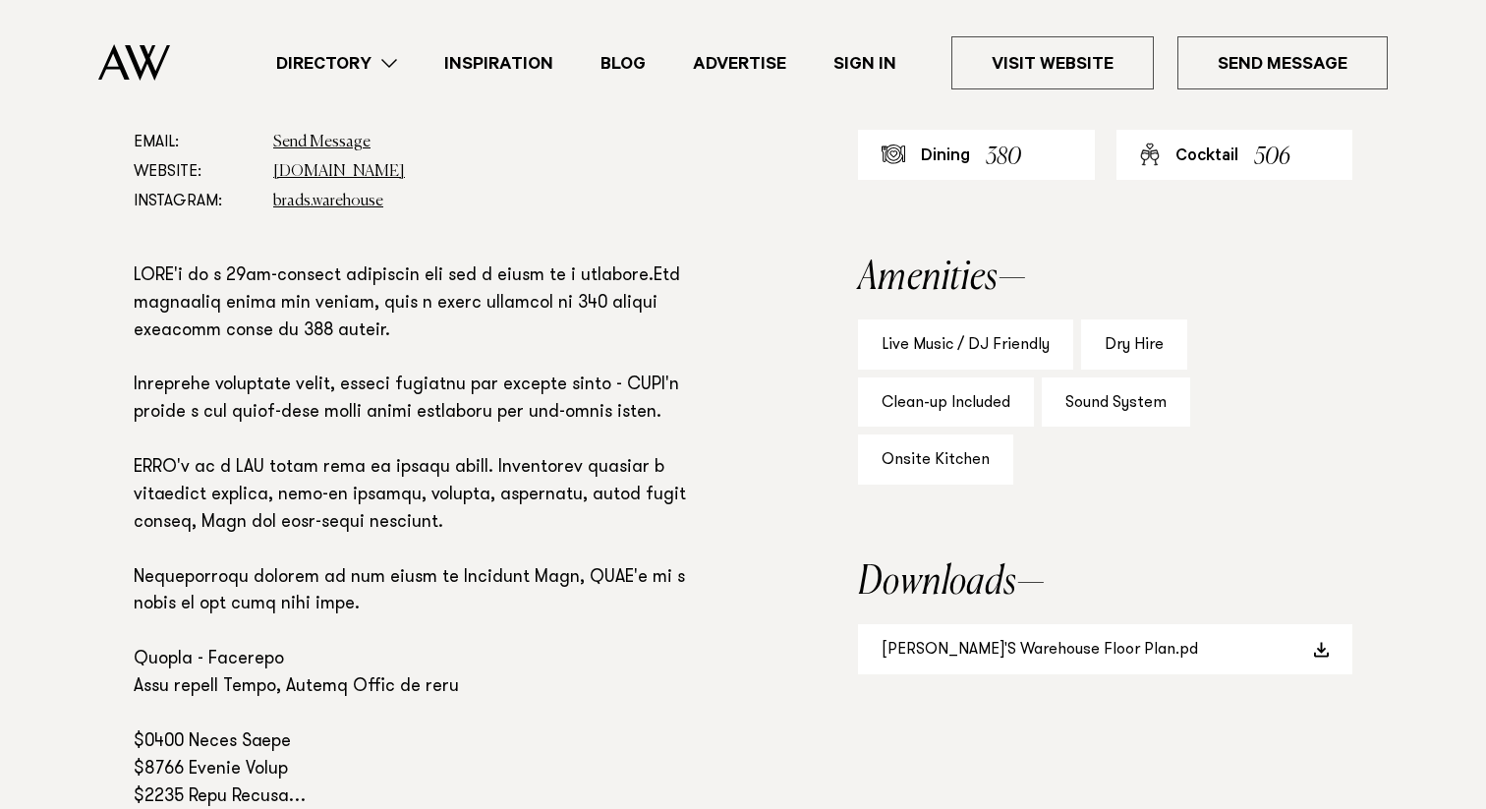
scroll to position [1270, 0]
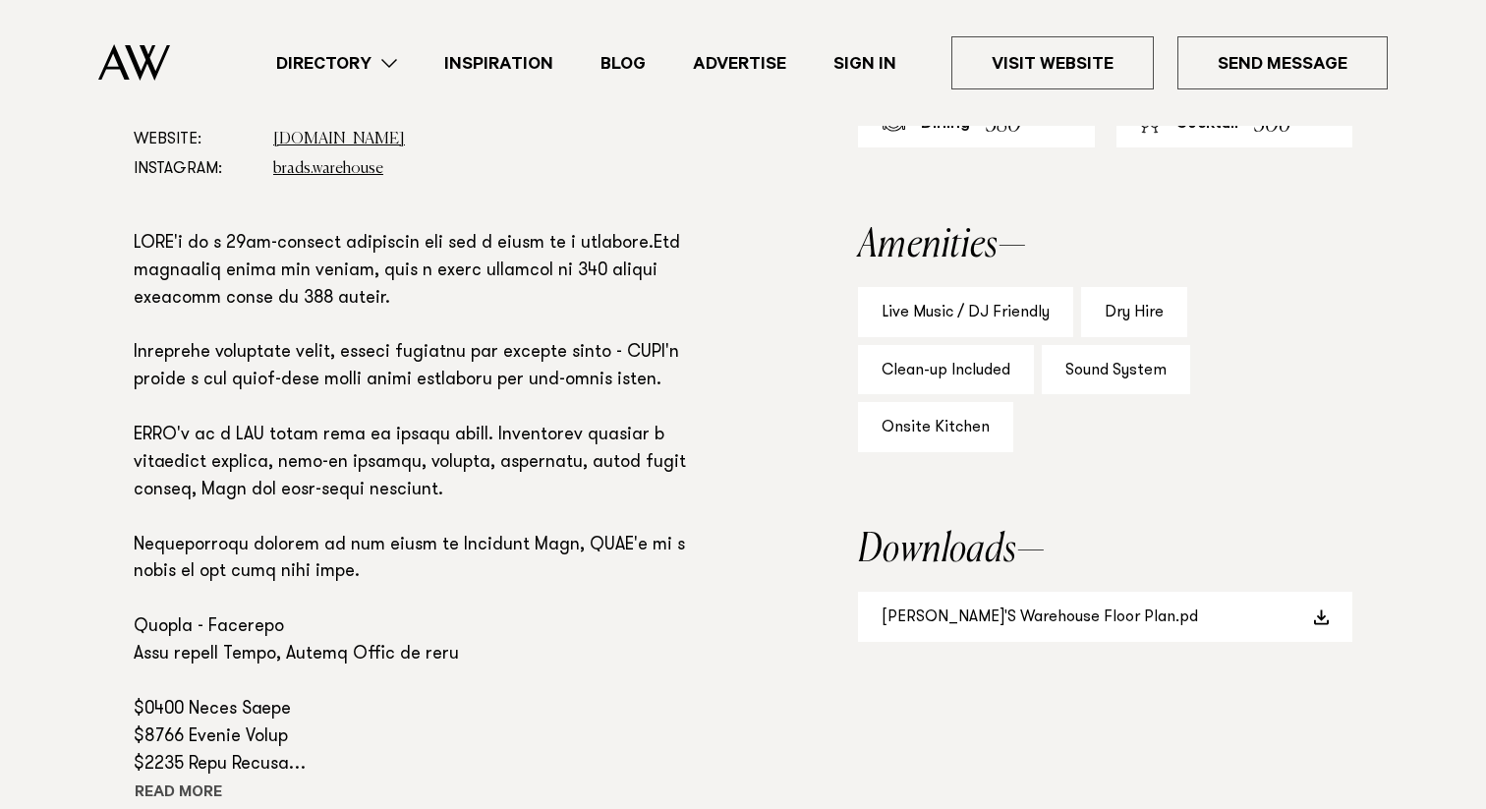
click at [155, 780] on button "Read more" at bounding box center [222, 794] width 177 height 29
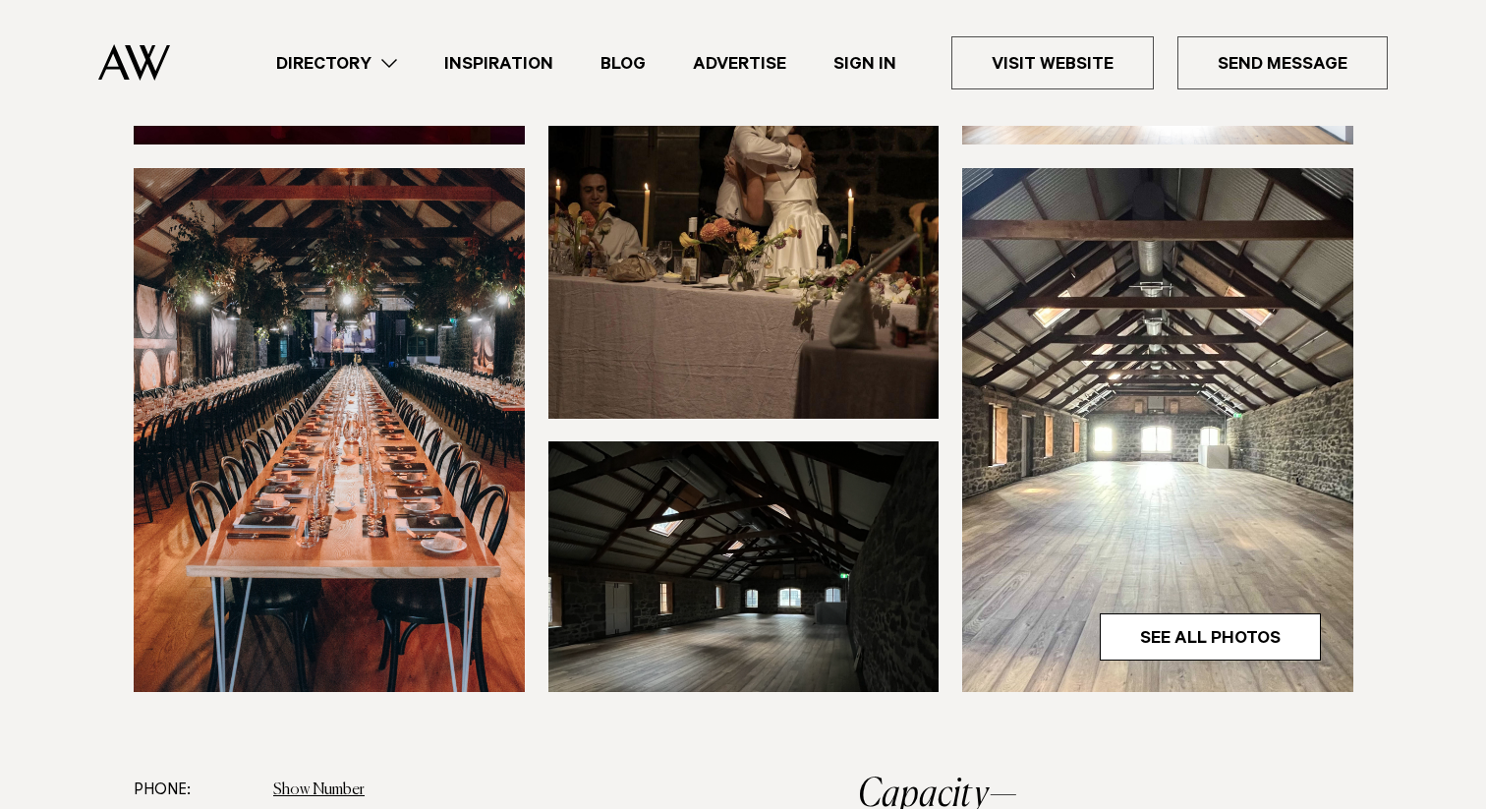
scroll to position [546, 0]
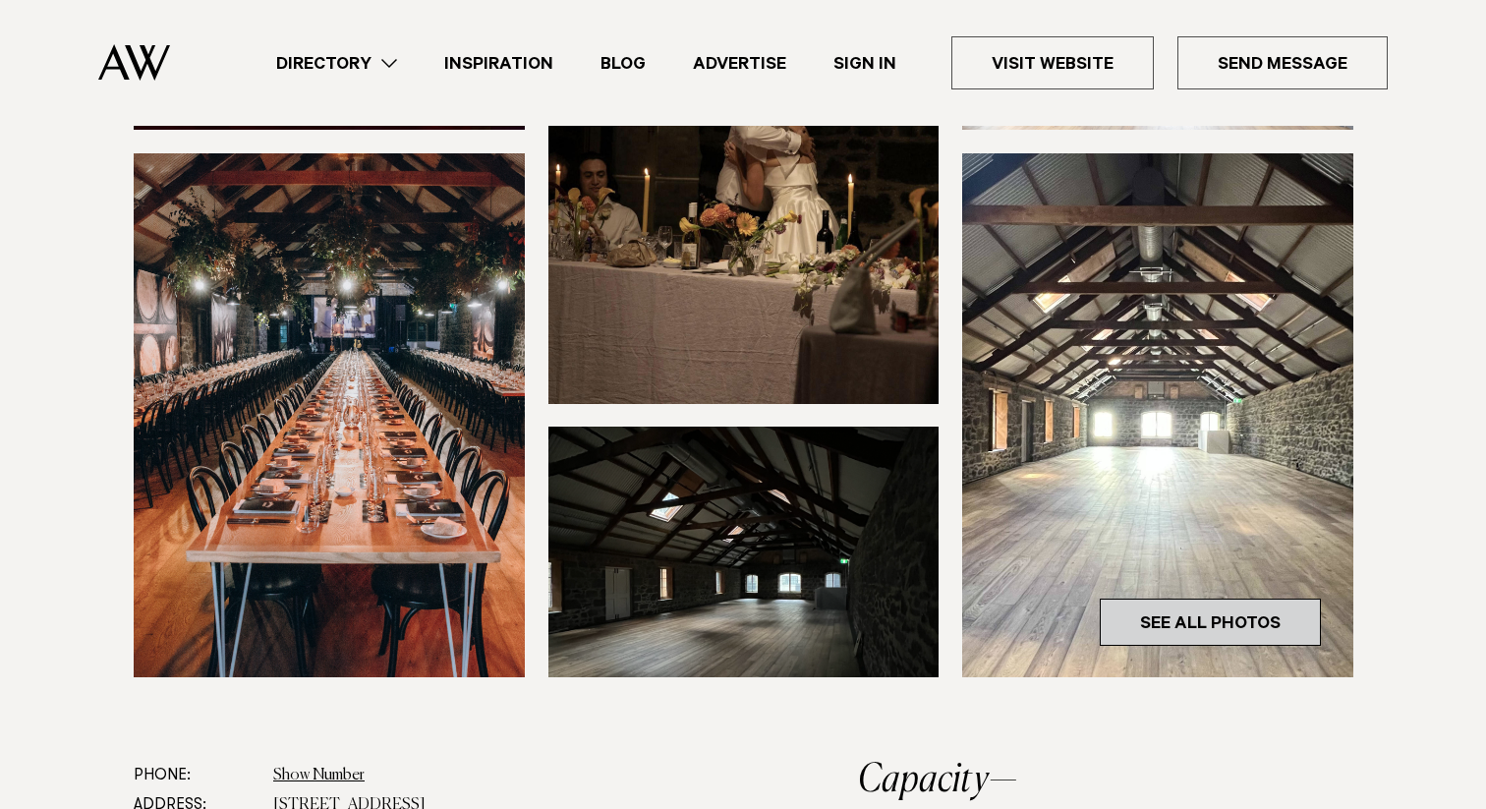
click at [1205, 599] on link "See All Photos" at bounding box center [1210, 622] width 221 height 47
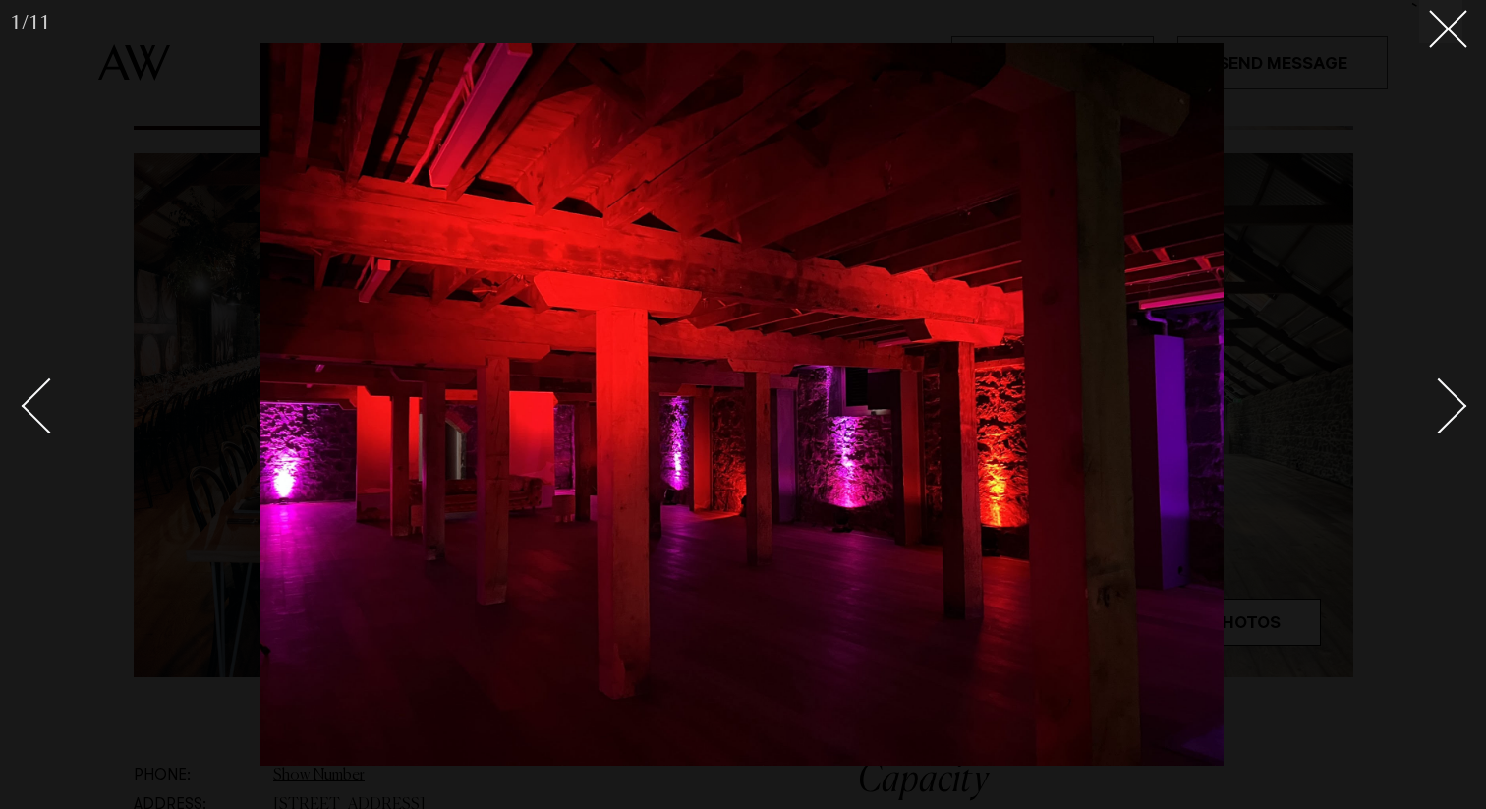
click at [1460, 405] on div "Next slide" at bounding box center [1440, 405] width 56 height 56
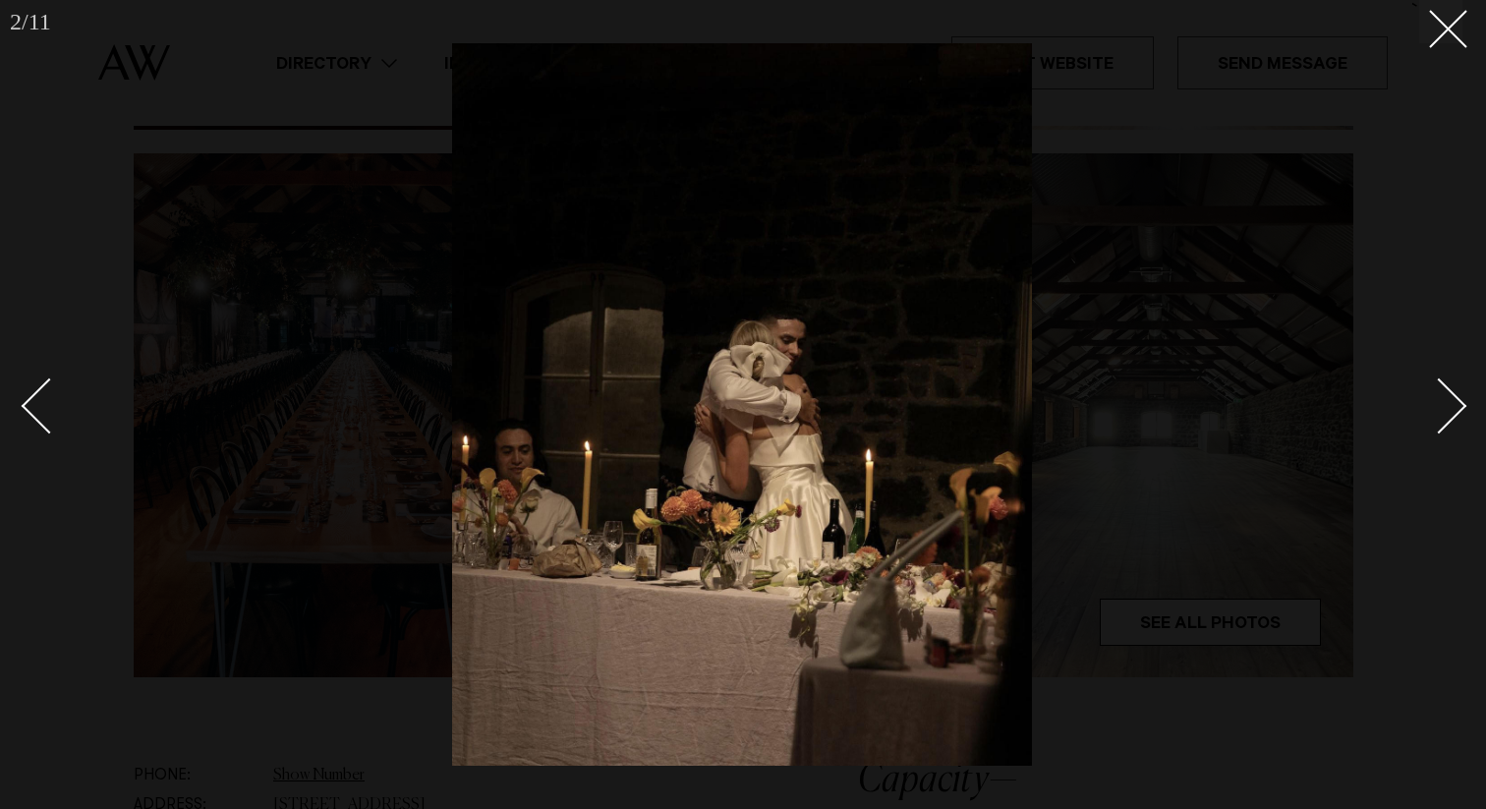
click at [1460, 405] on div "Next slide" at bounding box center [1440, 405] width 56 height 56
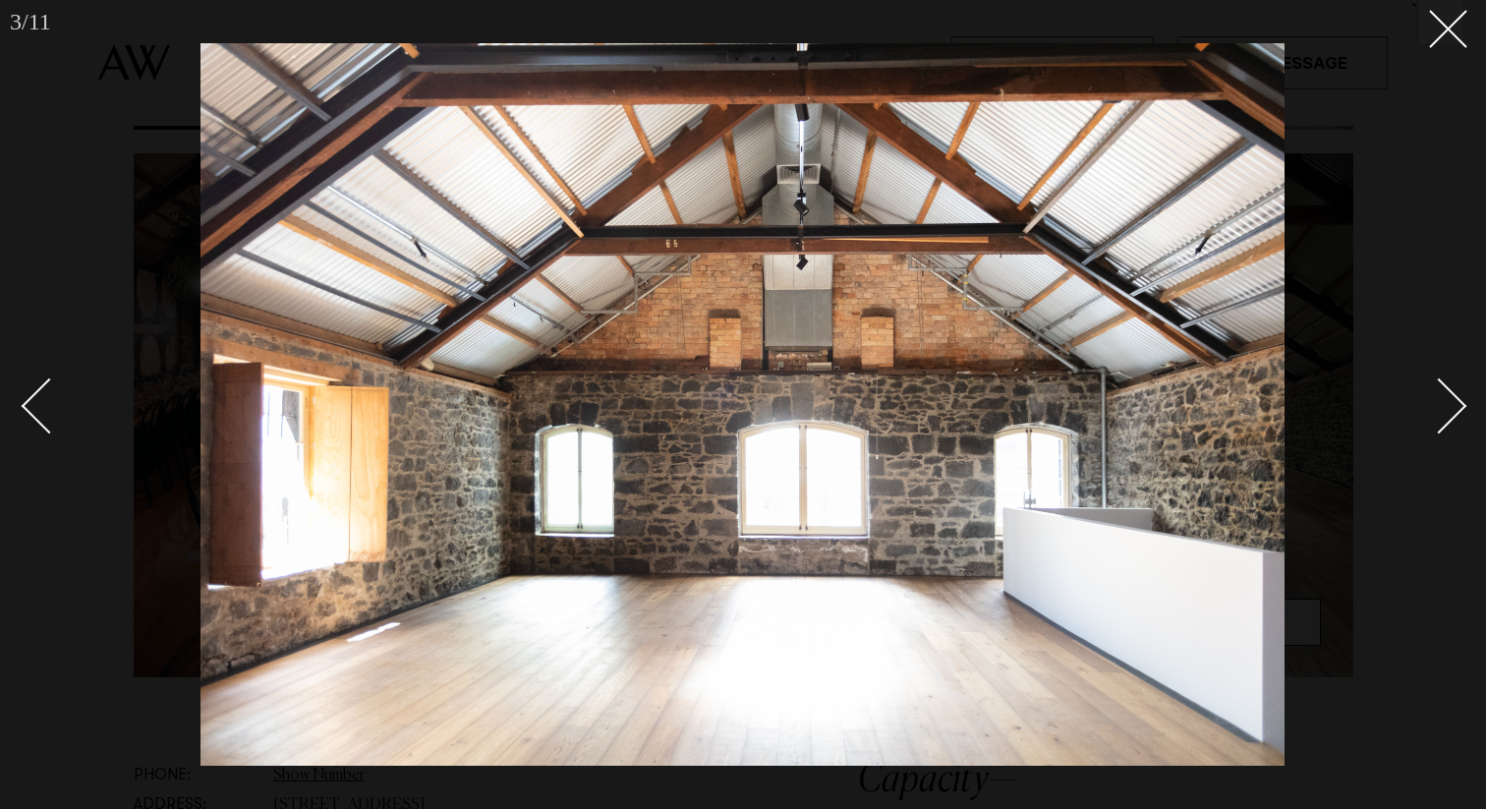
click at [1460, 405] on div "Next slide" at bounding box center [1440, 405] width 56 height 56
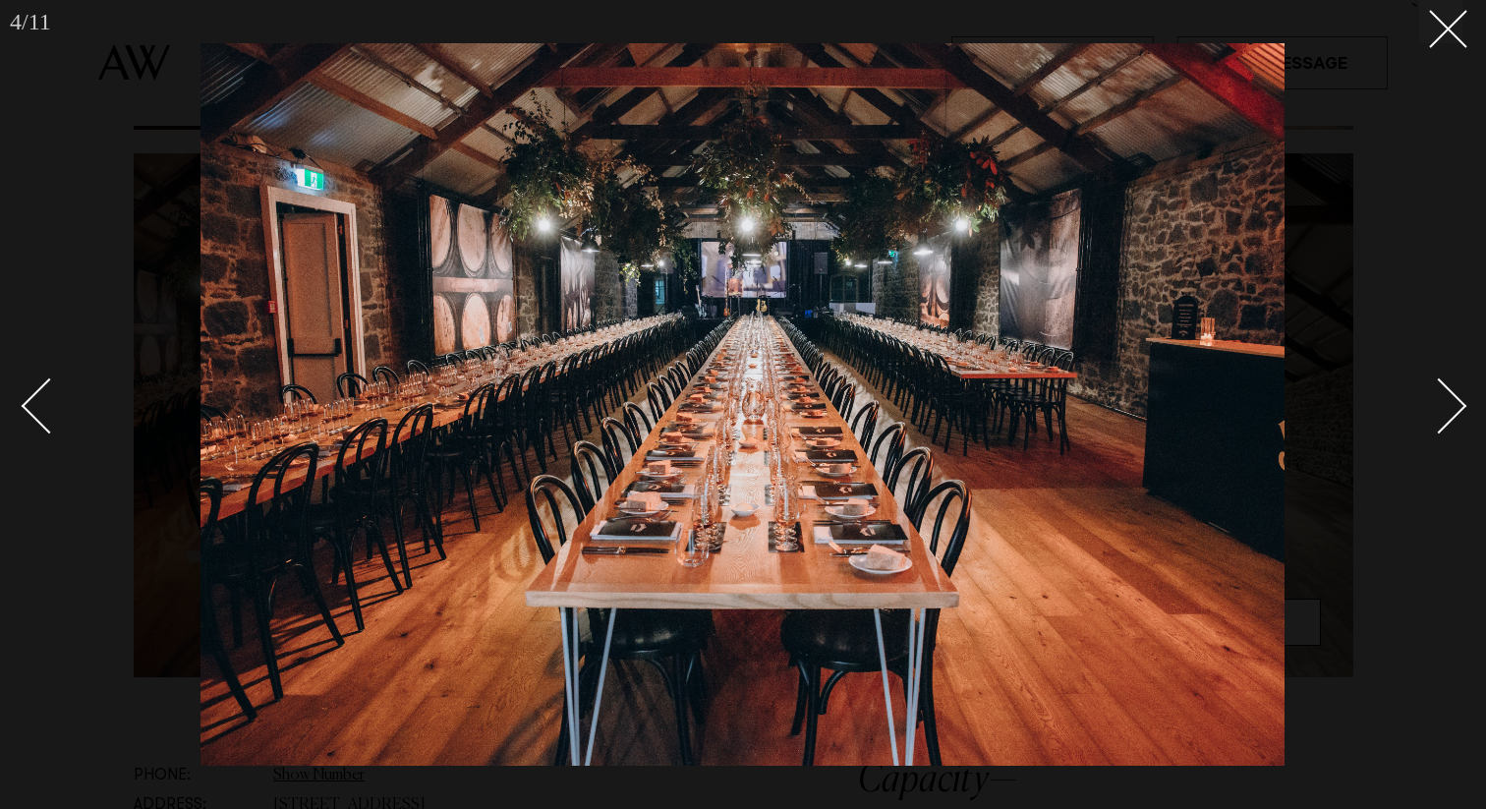
click at [1460, 405] on div "Next slide" at bounding box center [1440, 405] width 56 height 56
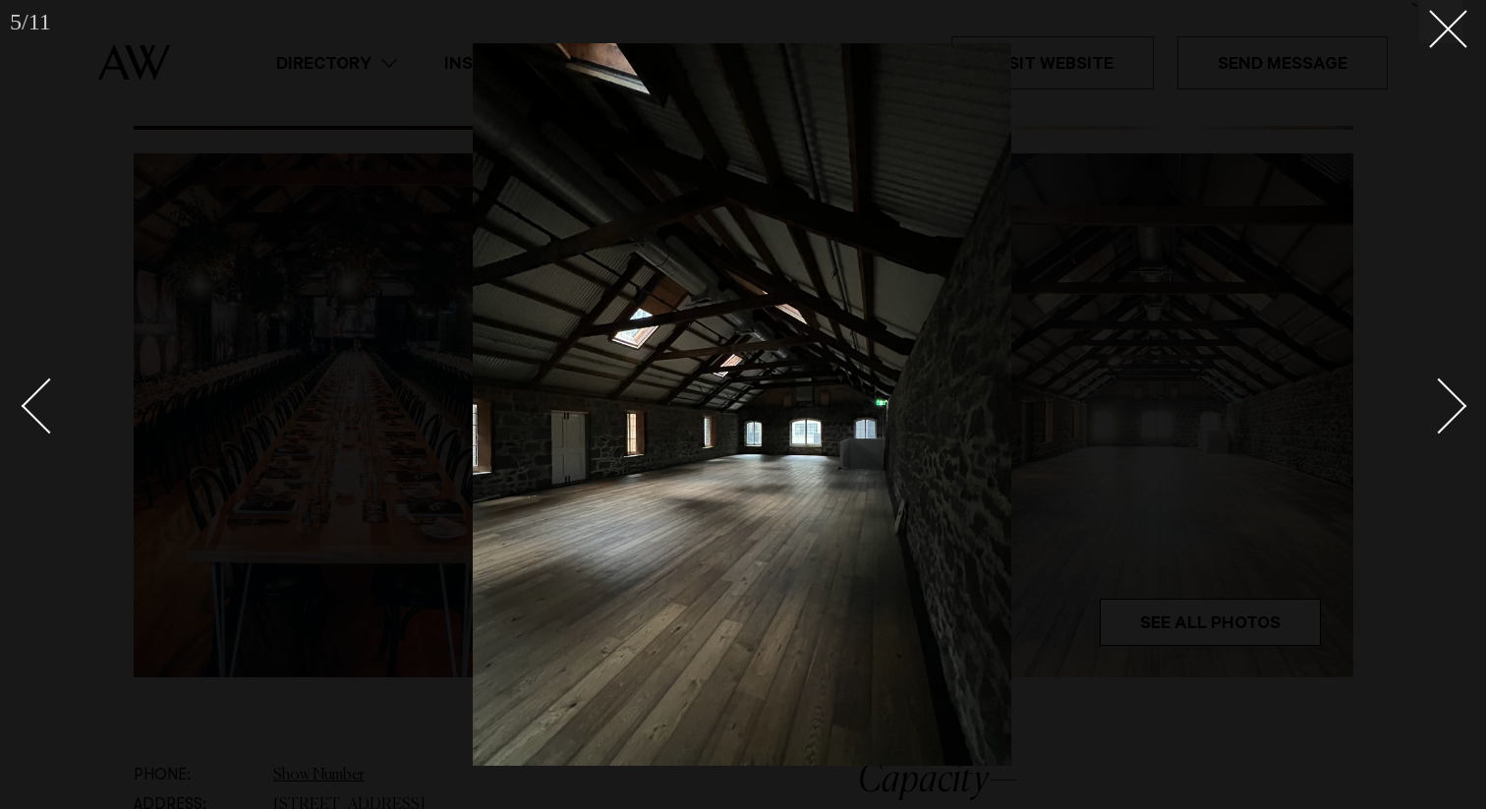
click at [1460, 405] on div "Next slide" at bounding box center [1440, 405] width 56 height 56
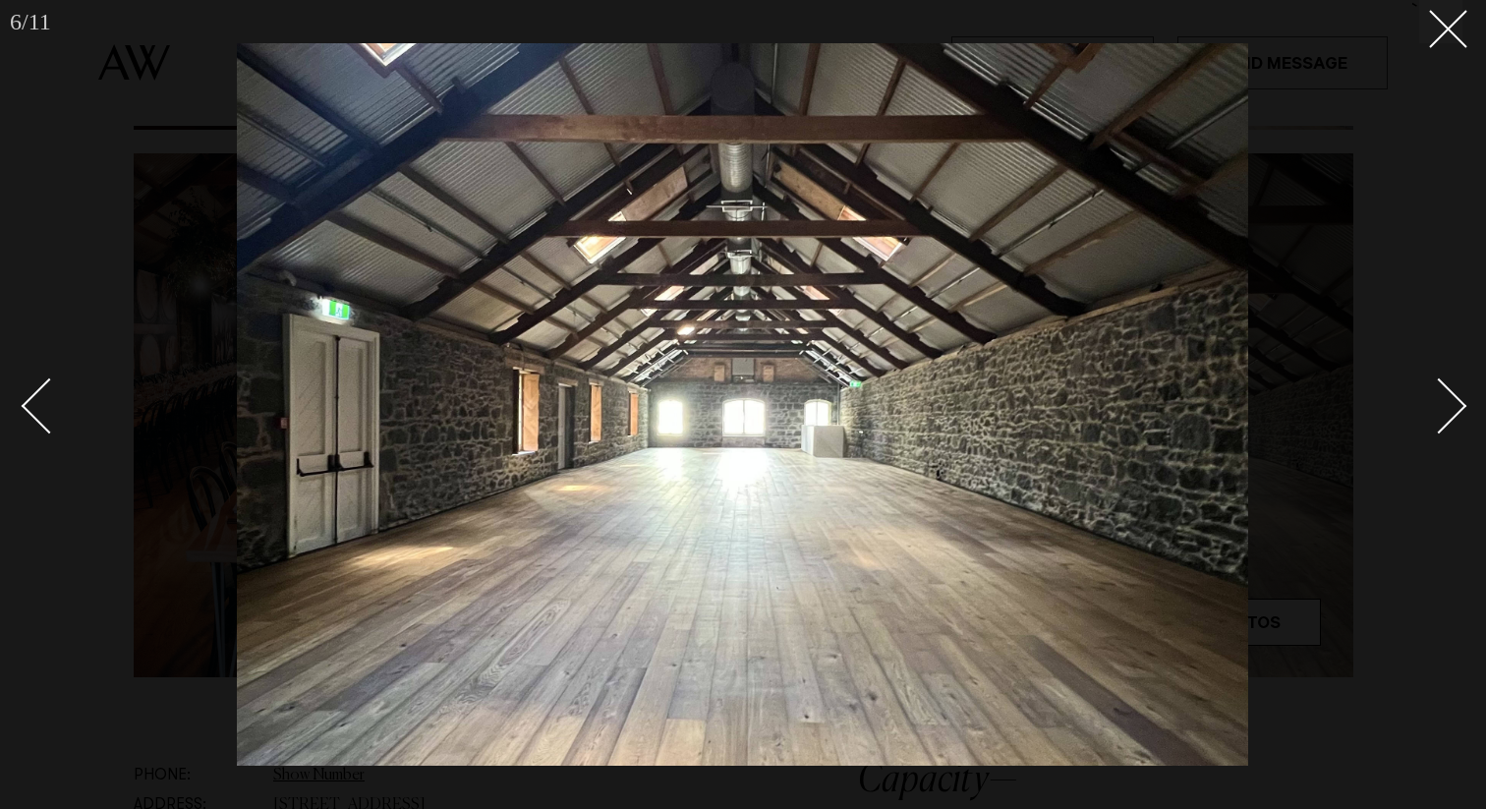
click at [1460, 405] on div "Next slide" at bounding box center [1440, 405] width 56 height 56
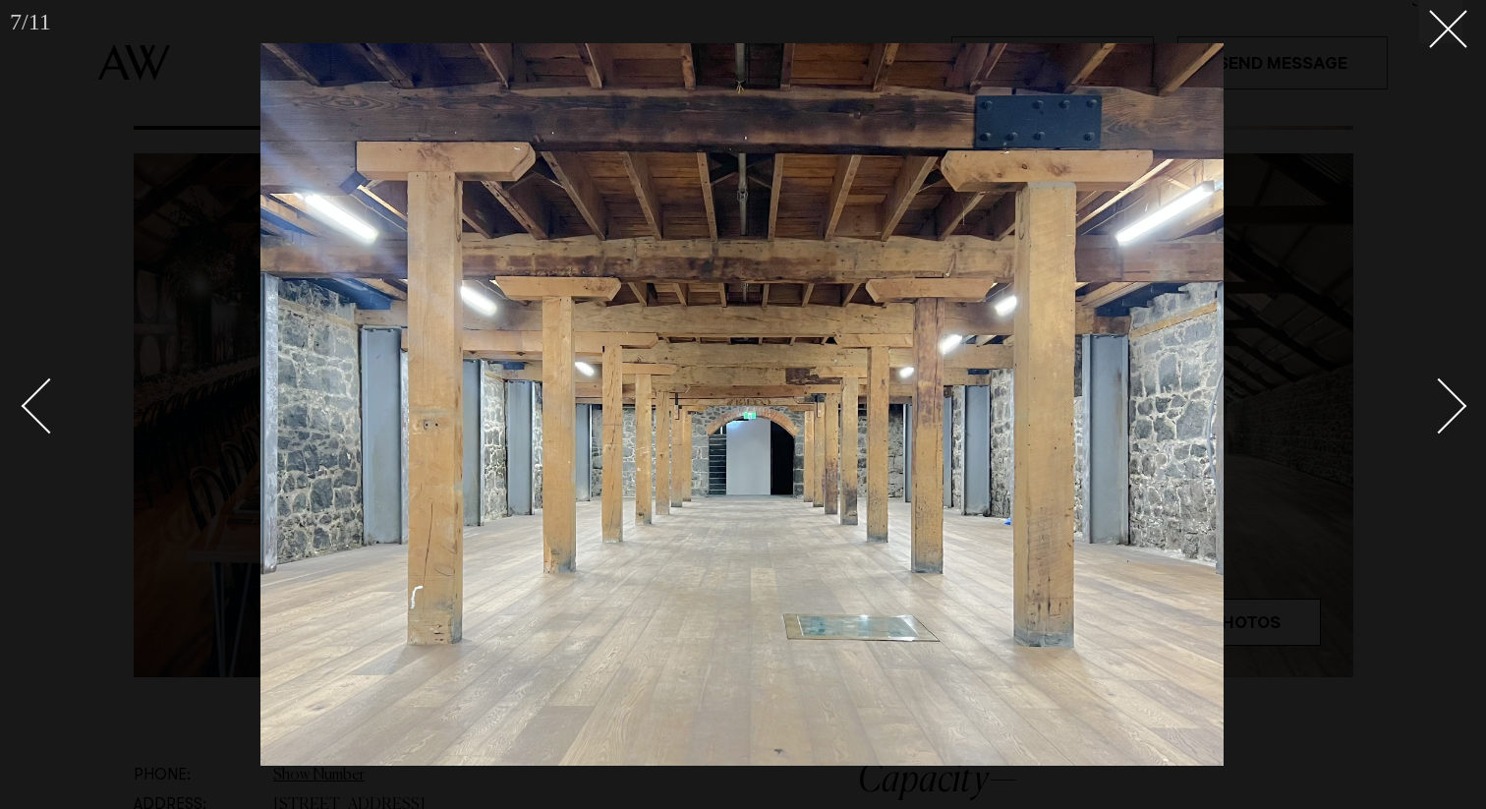
click at [1460, 405] on div "Next slide" at bounding box center [1440, 405] width 56 height 56
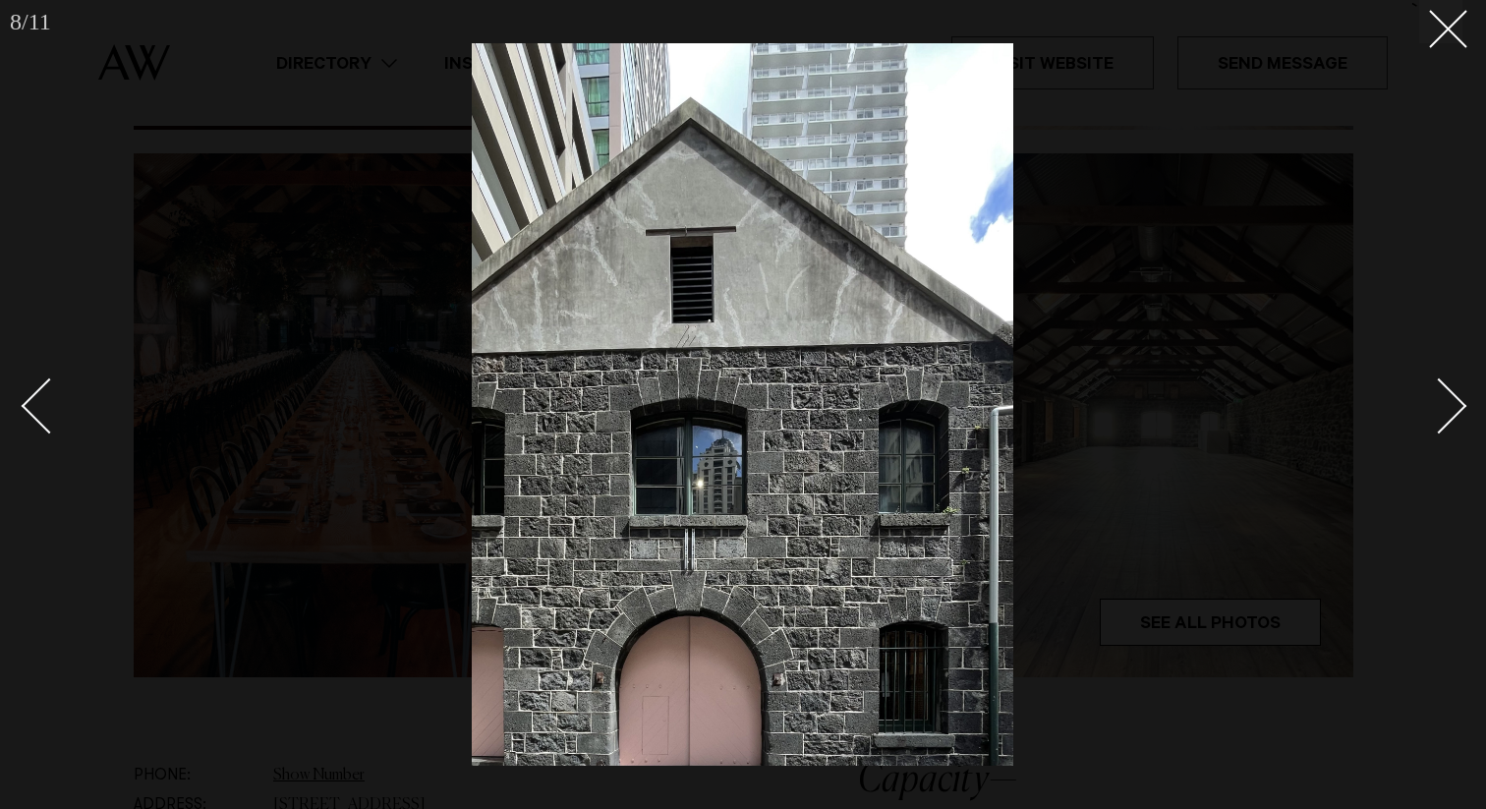
click at [1441, 45] on div at bounding box center [743, 404] width 1486 height 809
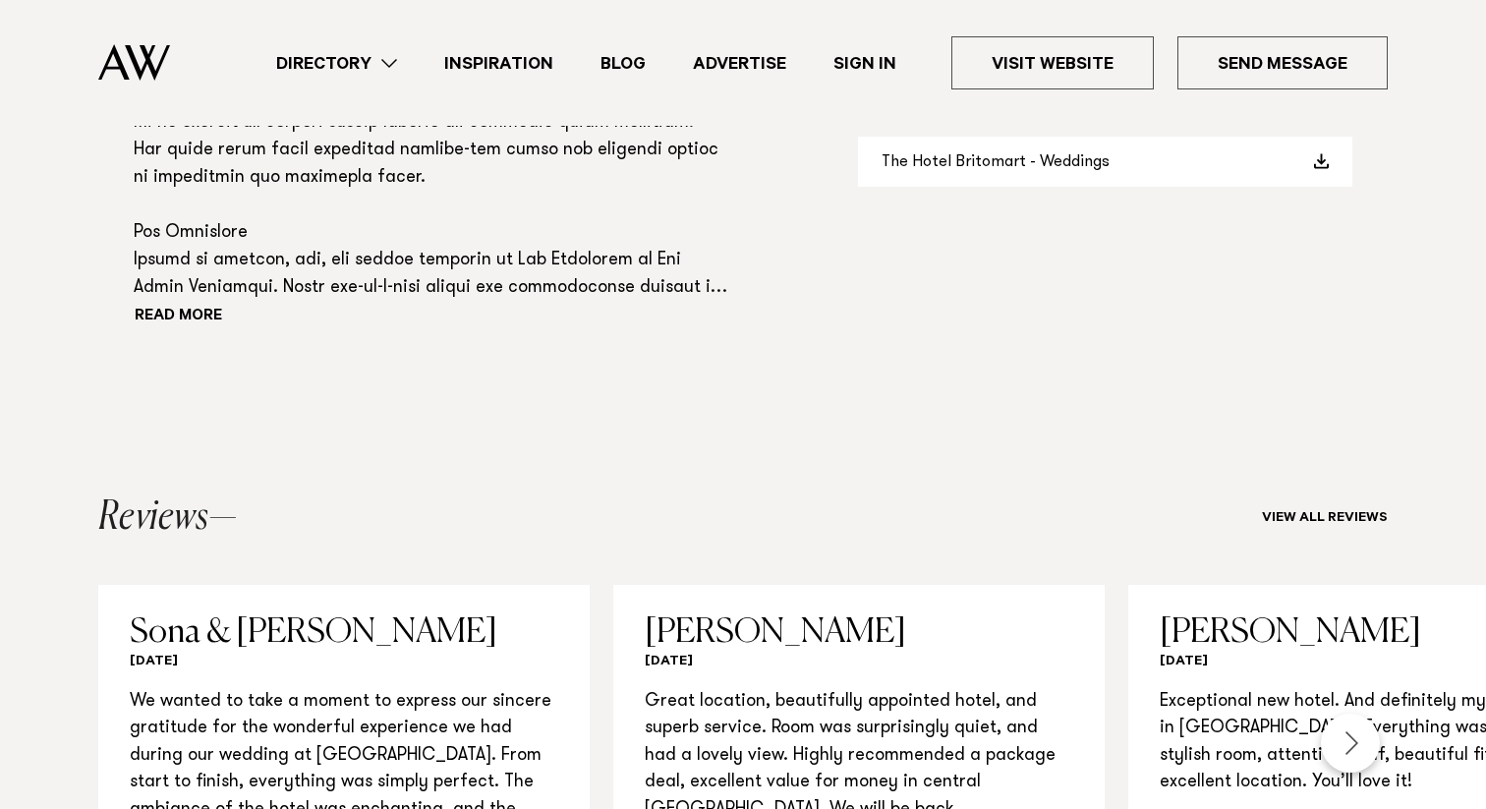
scroll to position [1797, 0]
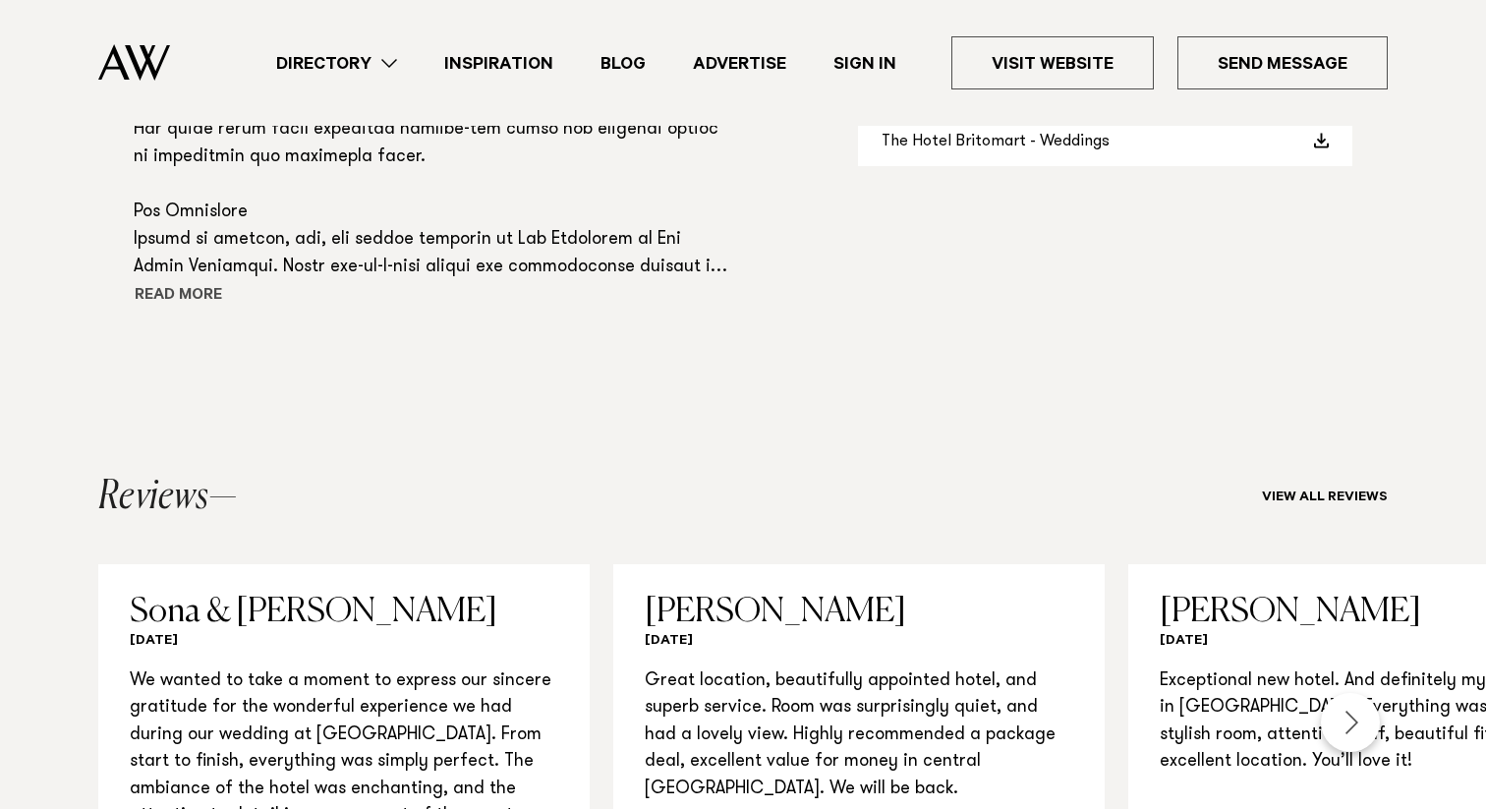
click at [175, 282] on button "Read more" at bounding box center [222, 296] width 177 height 29
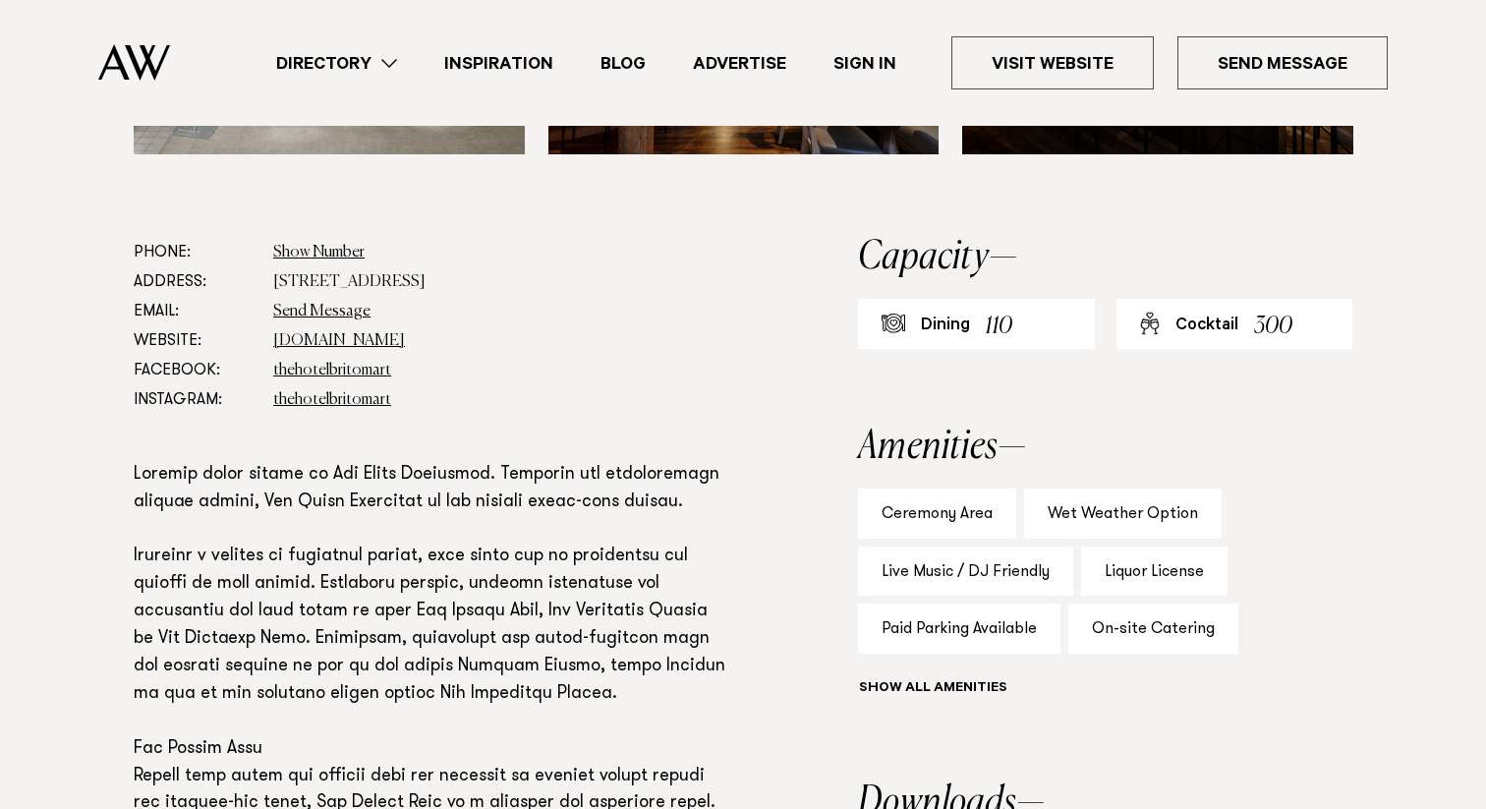
scroll to position [464, 0]
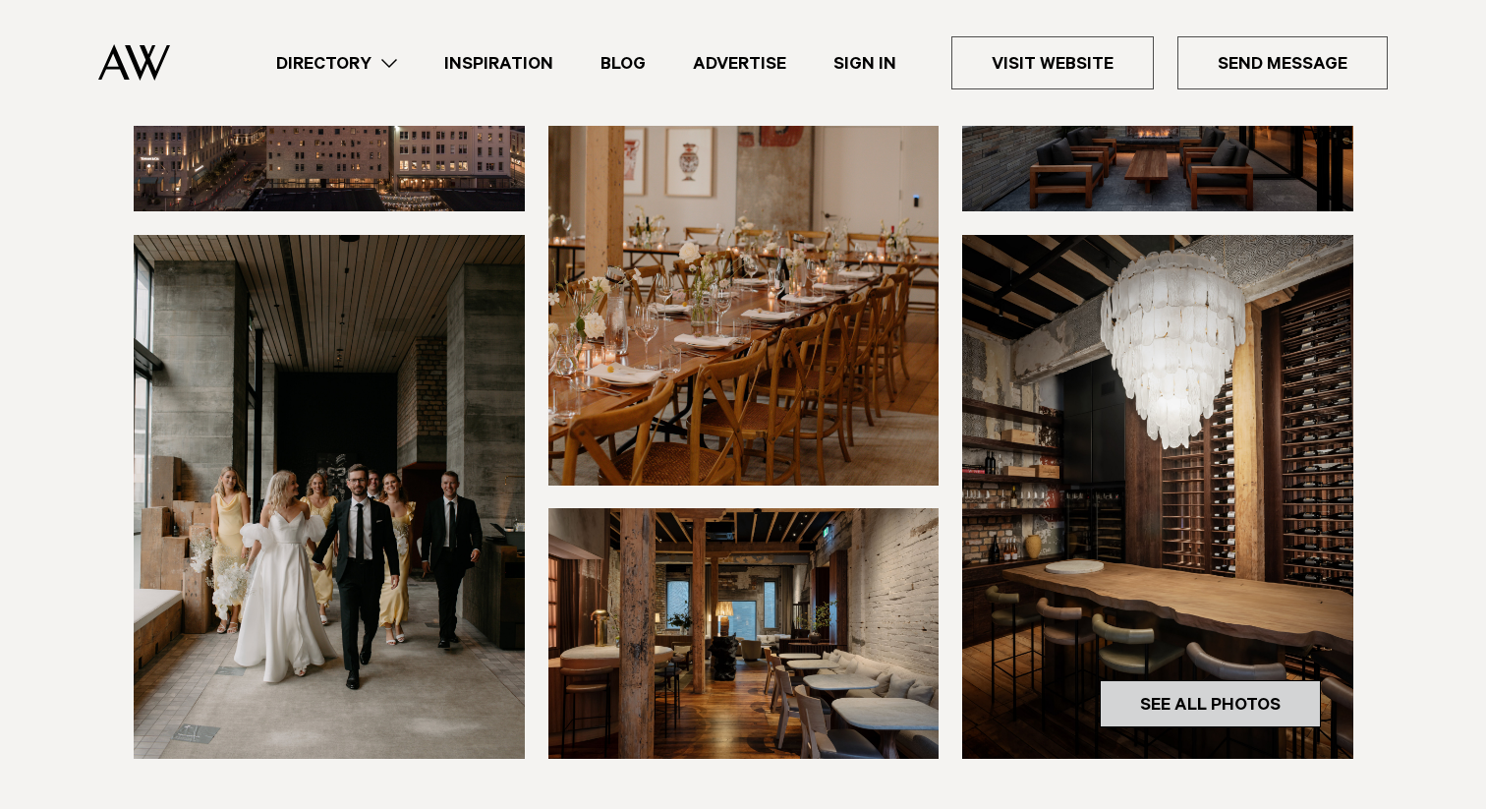
click at [1175, 680] on link "See All Photos" at bounding box center [1210, 703] width 221 height 47
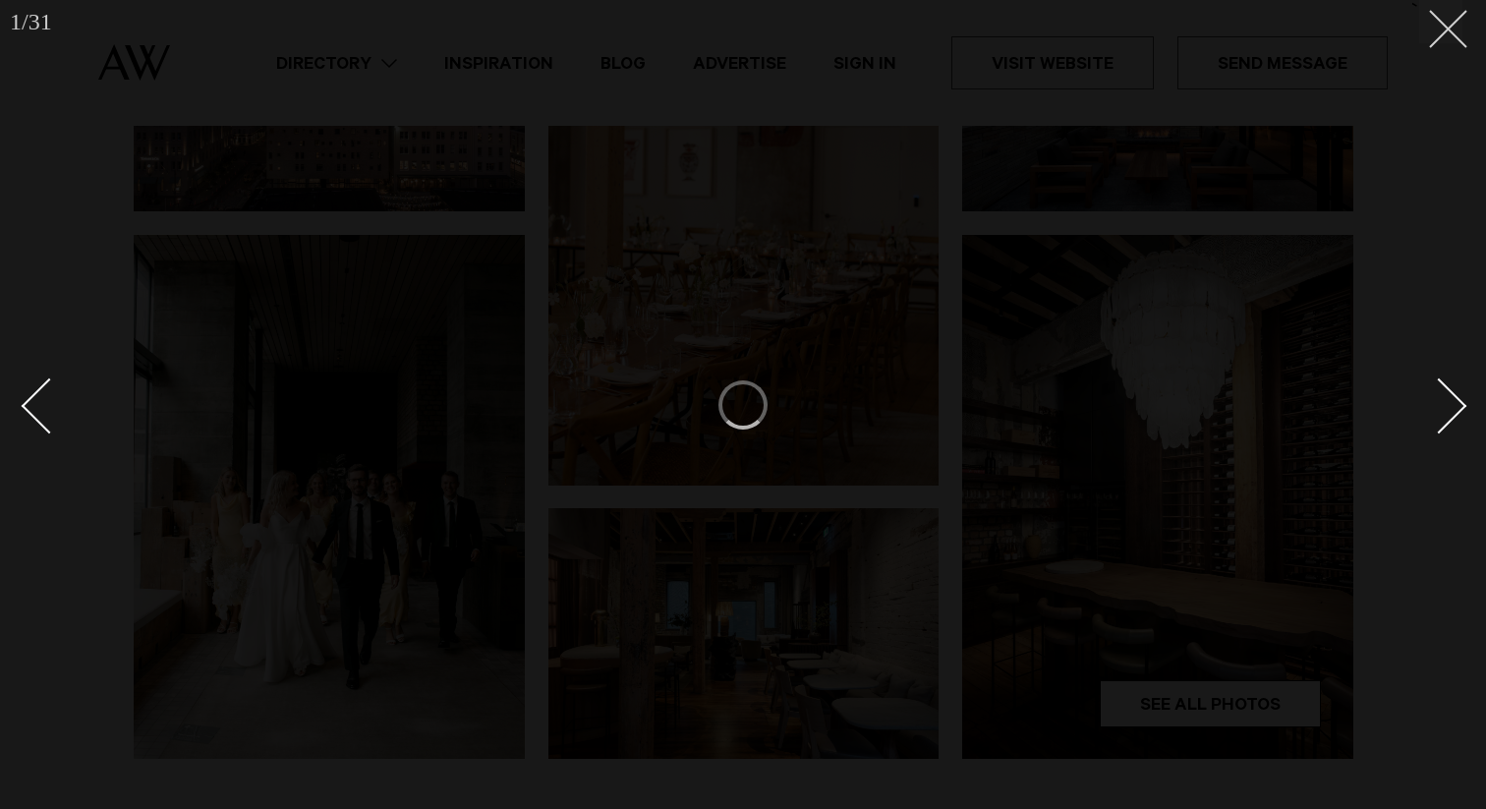
click at [1446, 34] on button at bounding box center [1440, 21] width 43 height 43
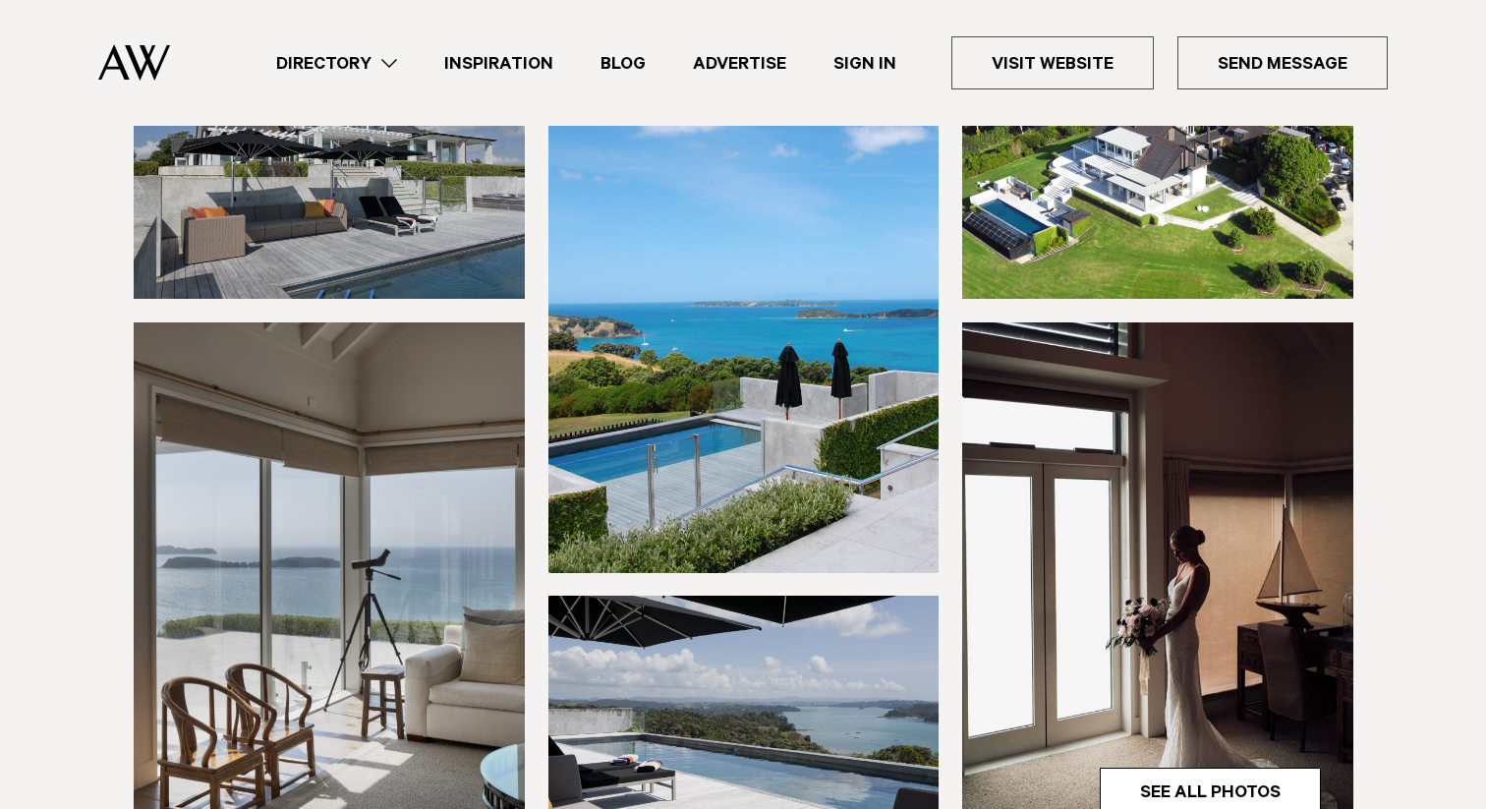
scroll to position [337, 0]
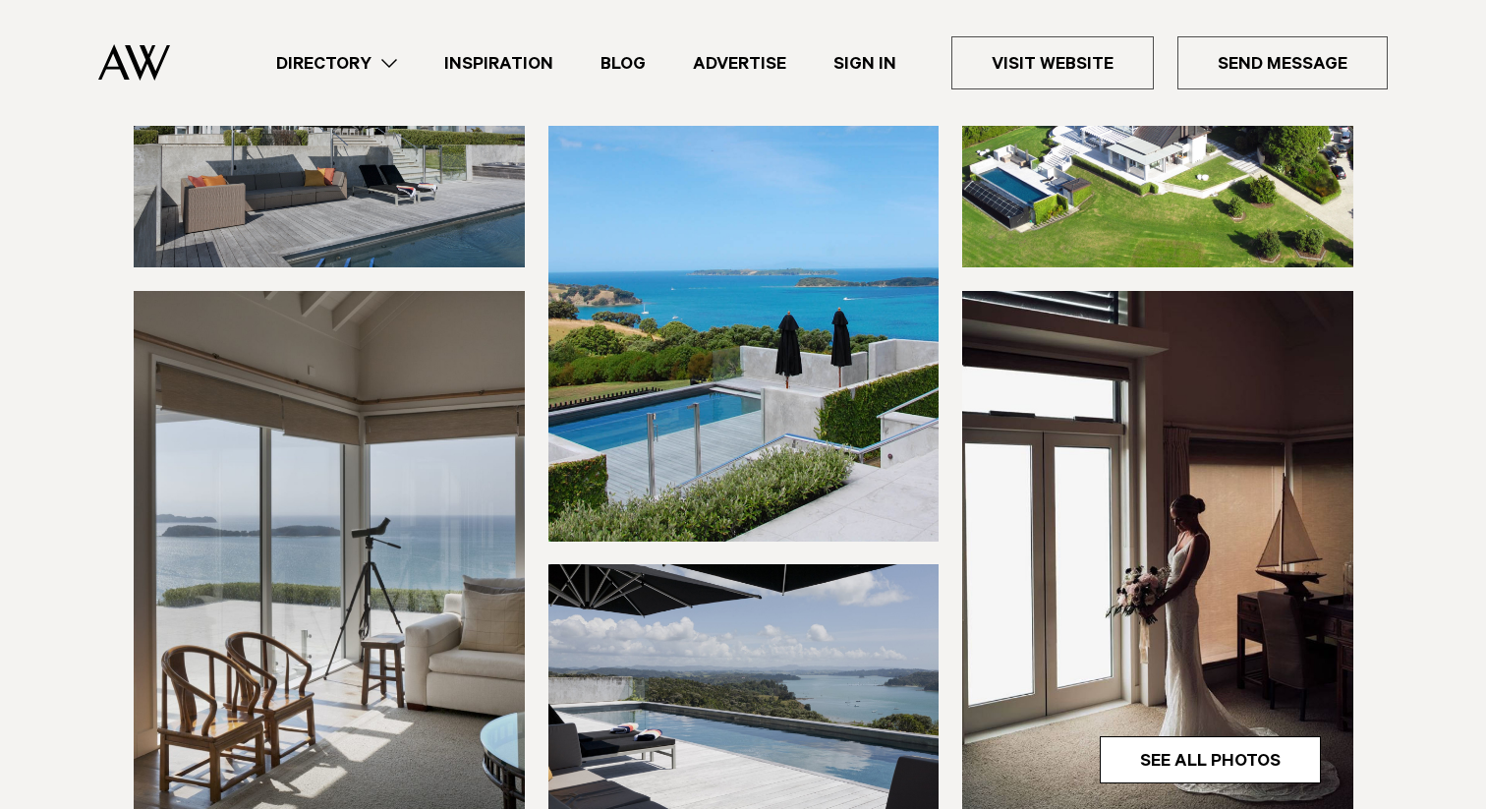
click at [385, 251] on img at bounding box center [329, 142] width 391 height 251
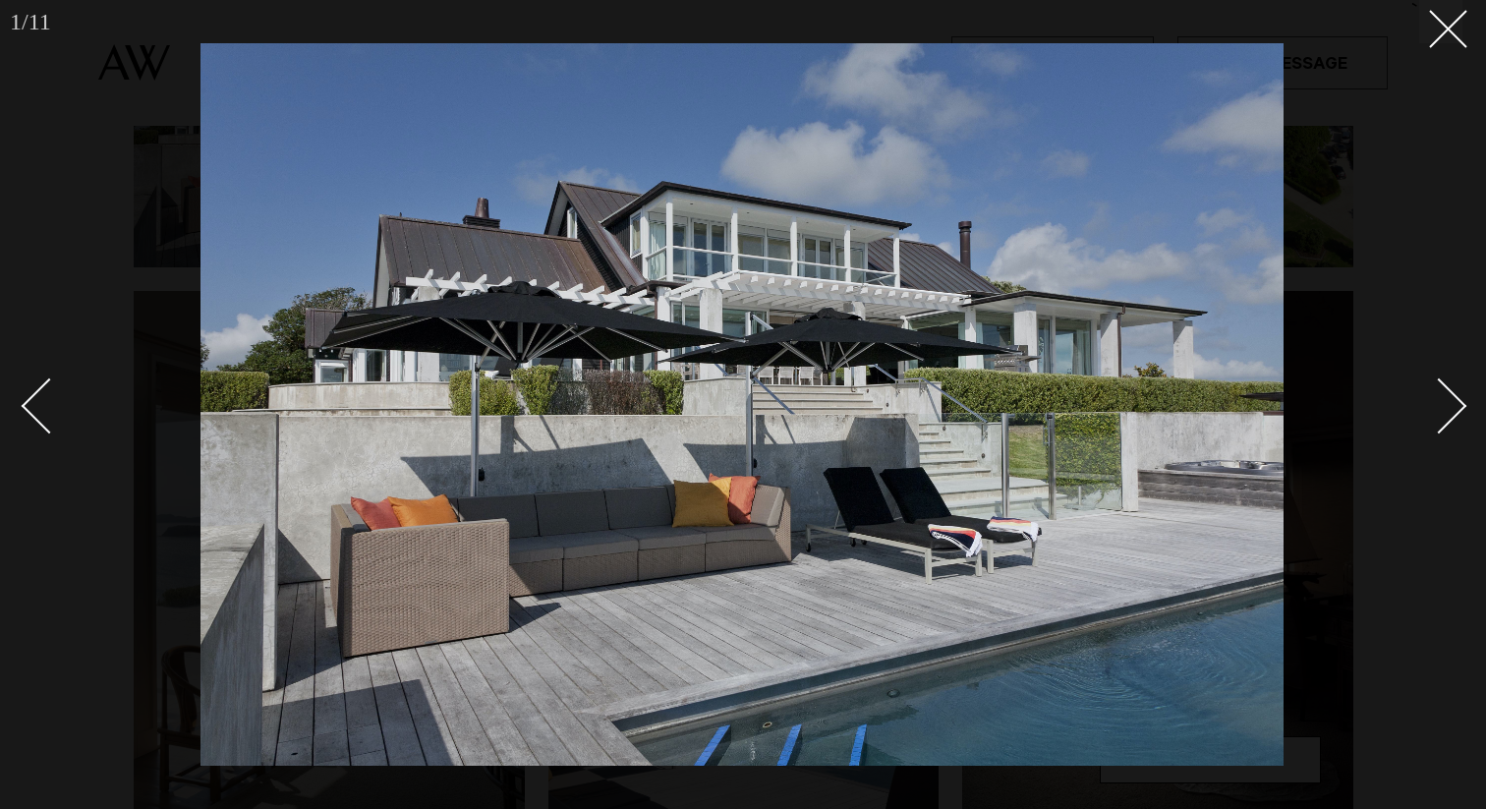
click at [1458, 404] on div "Next slide" at bounding box center [1440, 405] width 56 height 56
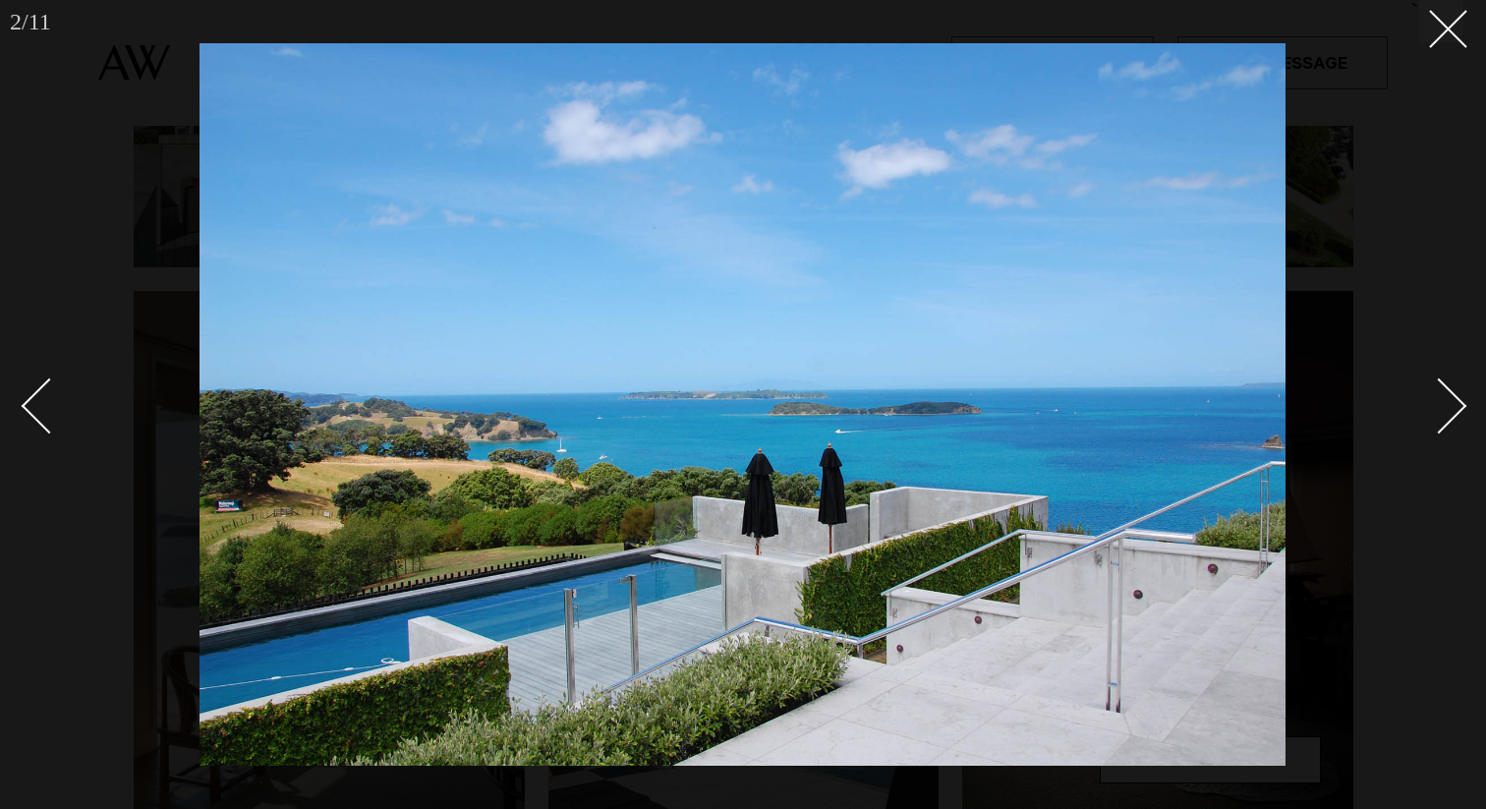
click at [1458, 404] on div "Next slide" at bounding box center [1440, 405] width 56 height 56
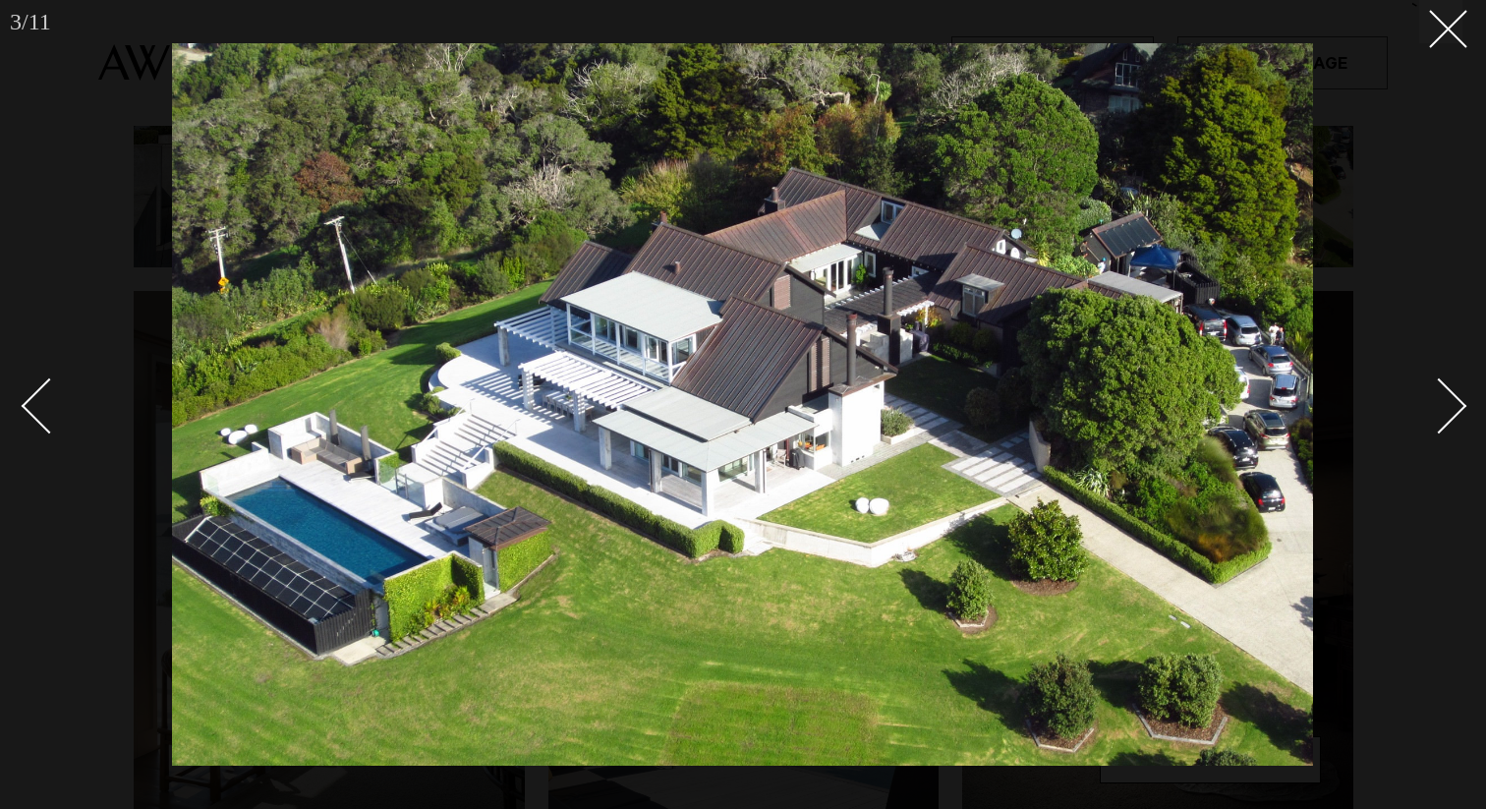
click at [1458, 404] on div "Next slide" at bounding box center [1440, 405] width 56 height 56
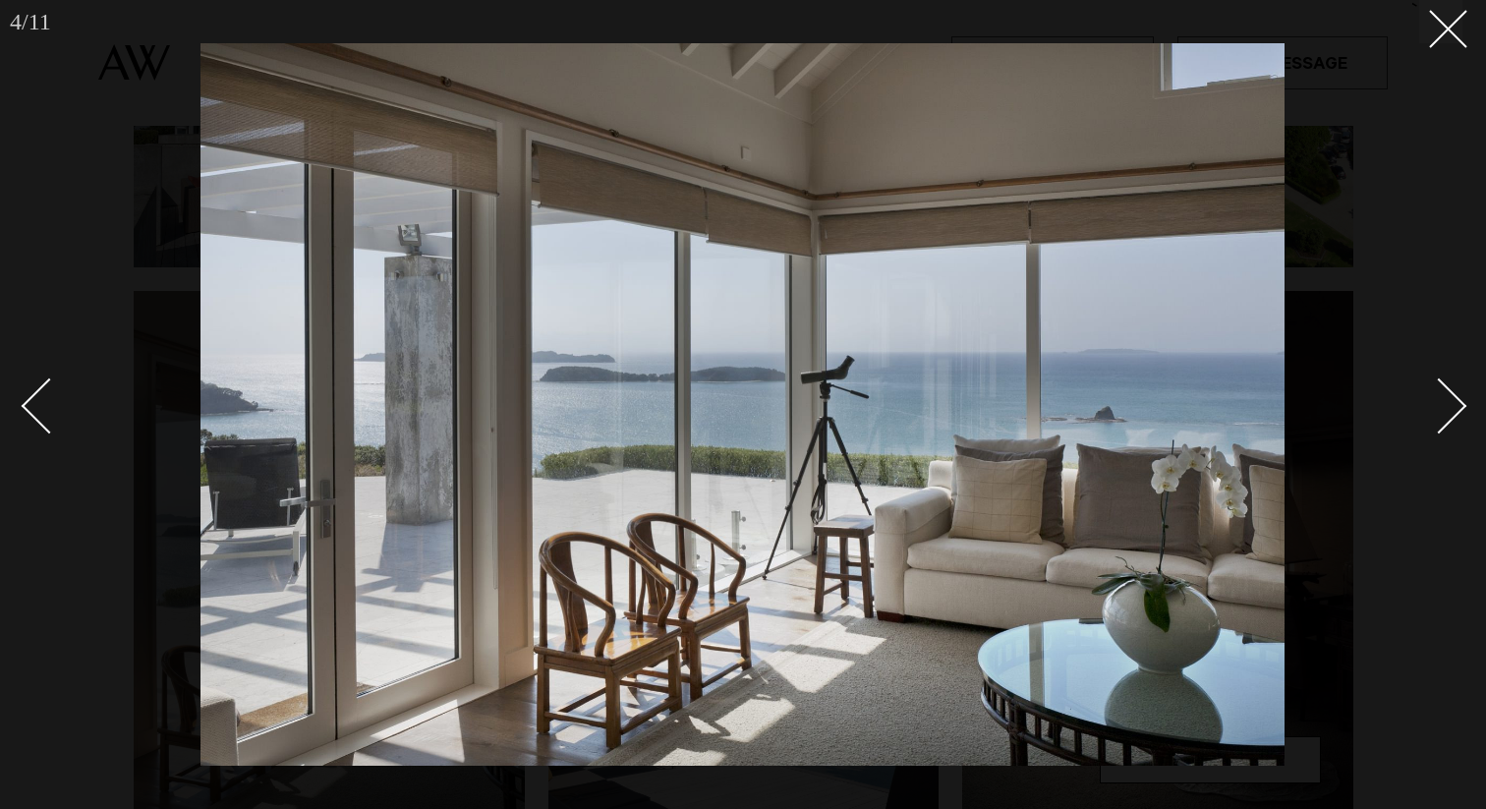
click at [1458, 404] on div "Next slide" at bounding box center [1440, 405] width 56 height 56
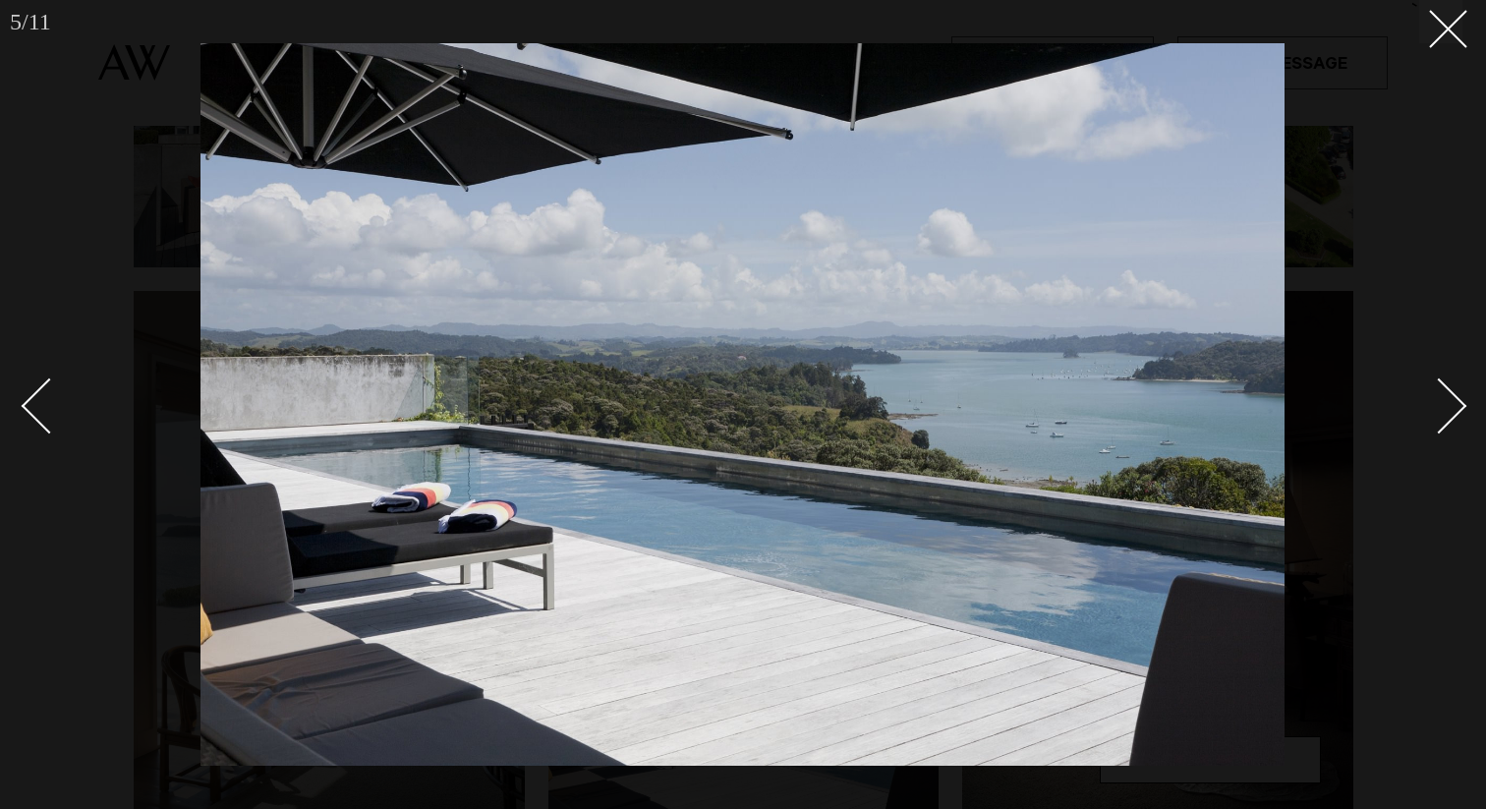
click at [1458, 404] on div "Next slide" at bounding box center [1440, 405] width 56 height 56
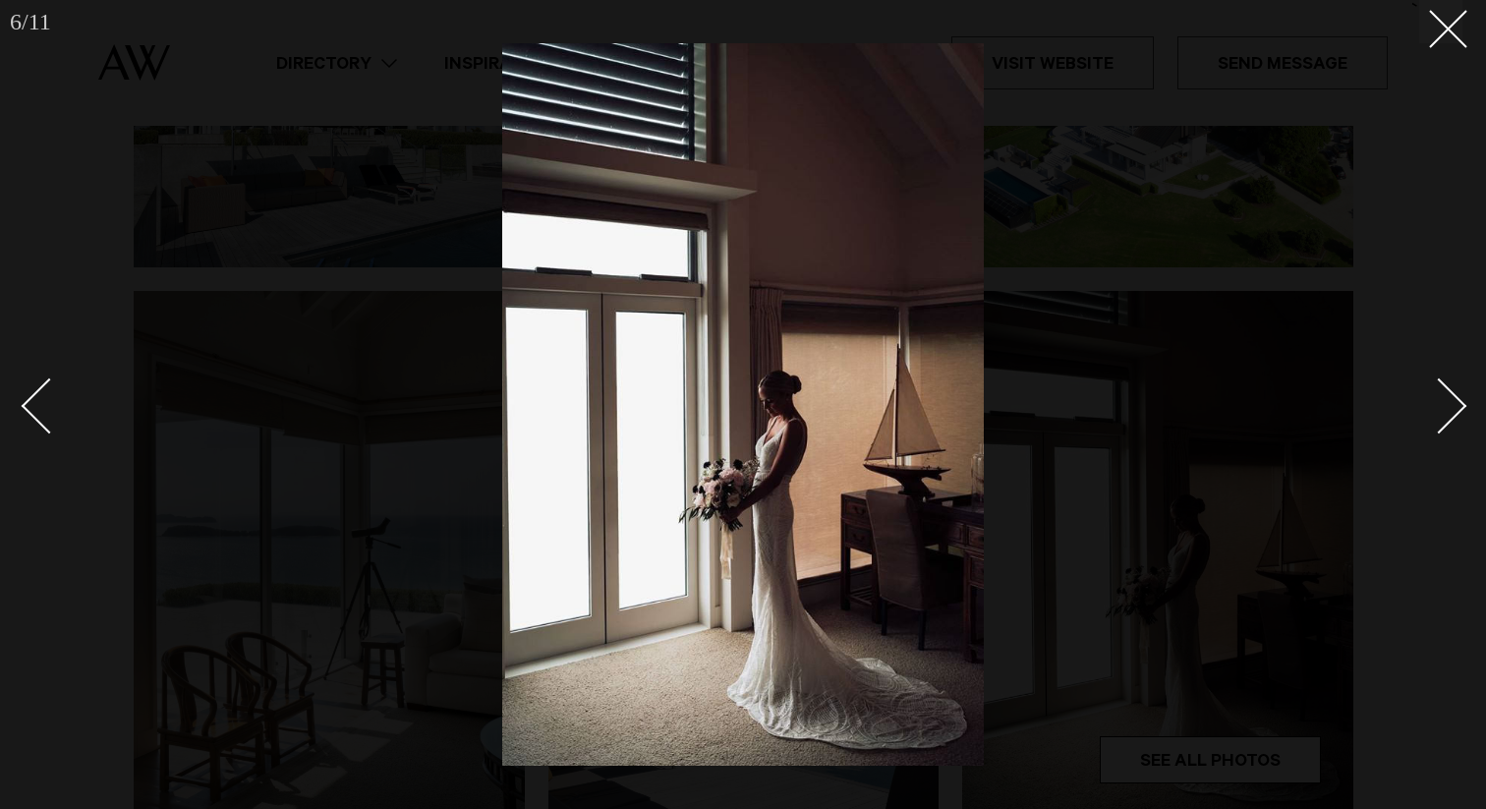
click at [1458, 404] on div "Next slide" at bounding box center [1440, 405] width 56 height 56
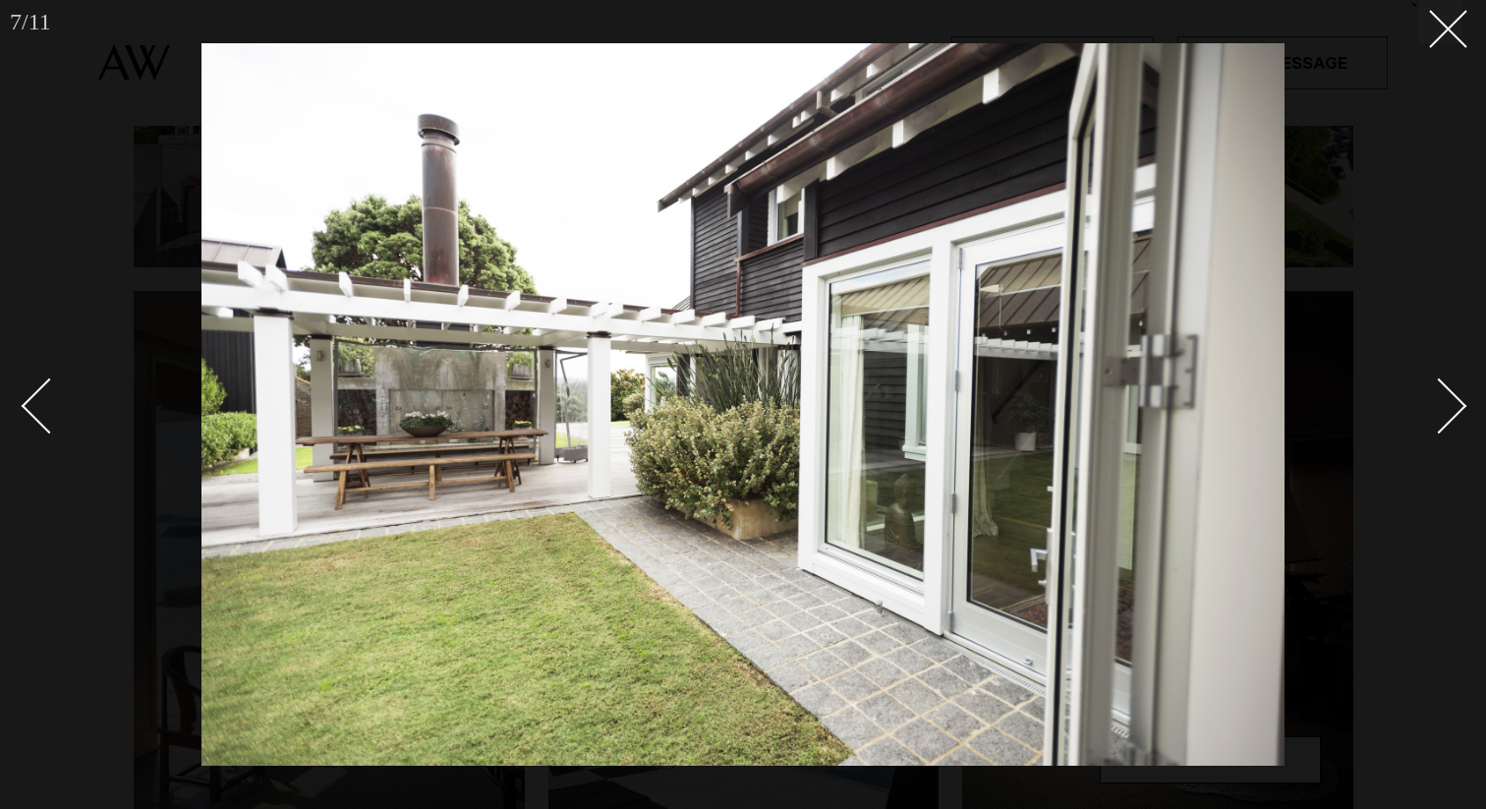
click at [1458, 404] on div "Next slide" at bounding box center [1440, 405] width 56 height 56
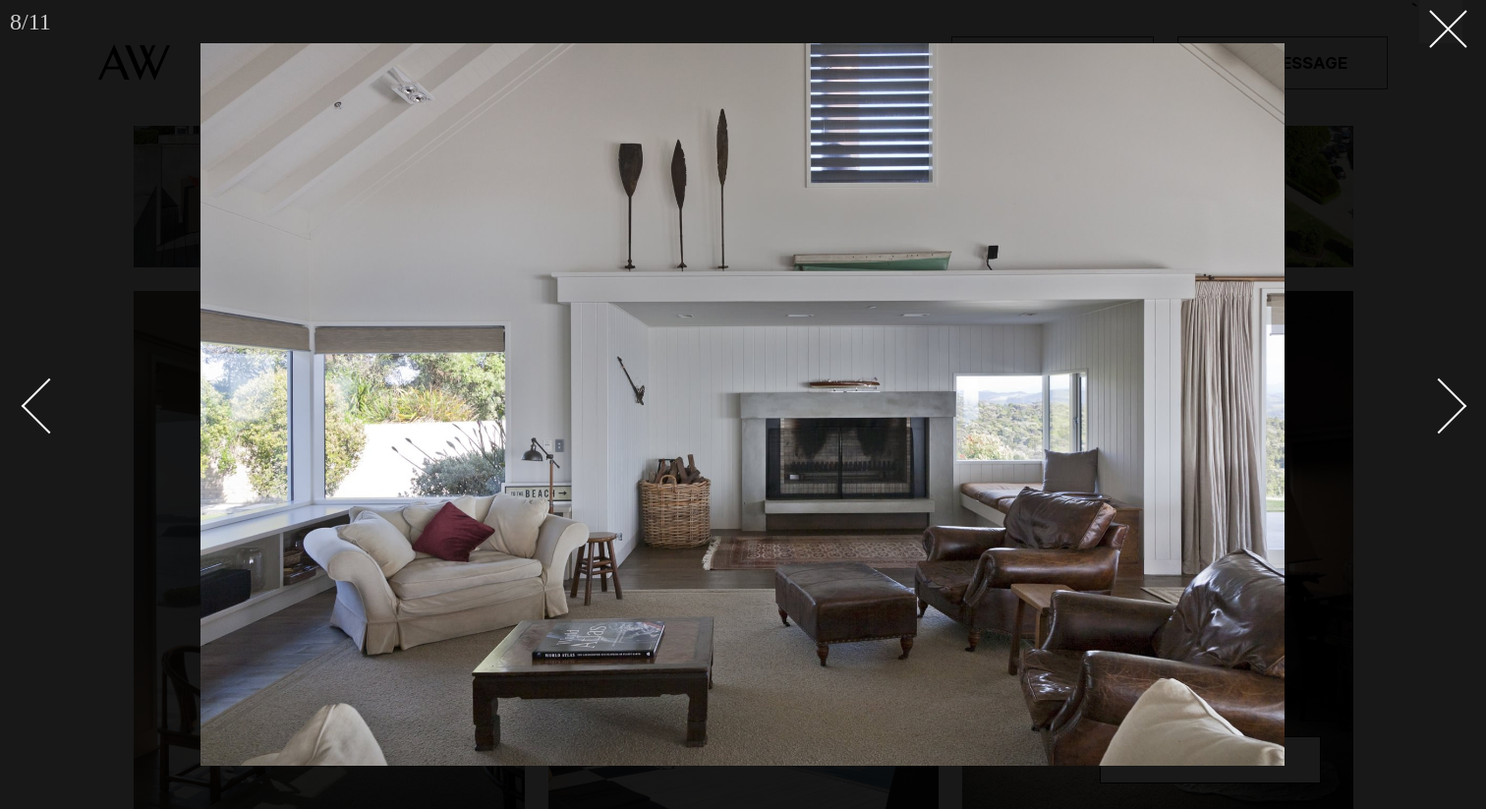
click at [1458, 404] on div "Next slide" at bounding box center [1440, 405] width 56 height 56
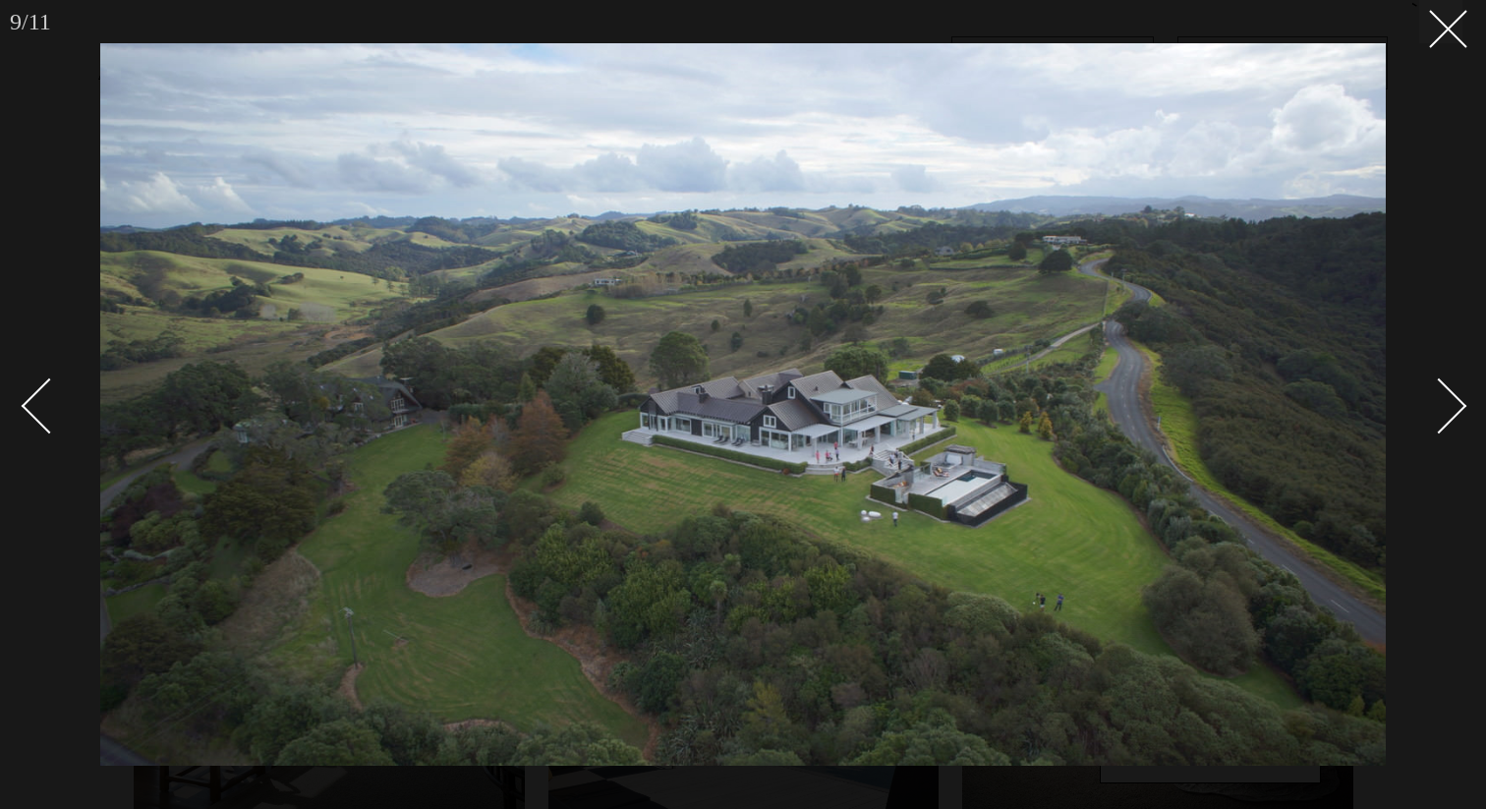
click at [1458, 404] on div "Next slide" at bounding box center [1440, 405] width 56 height 56
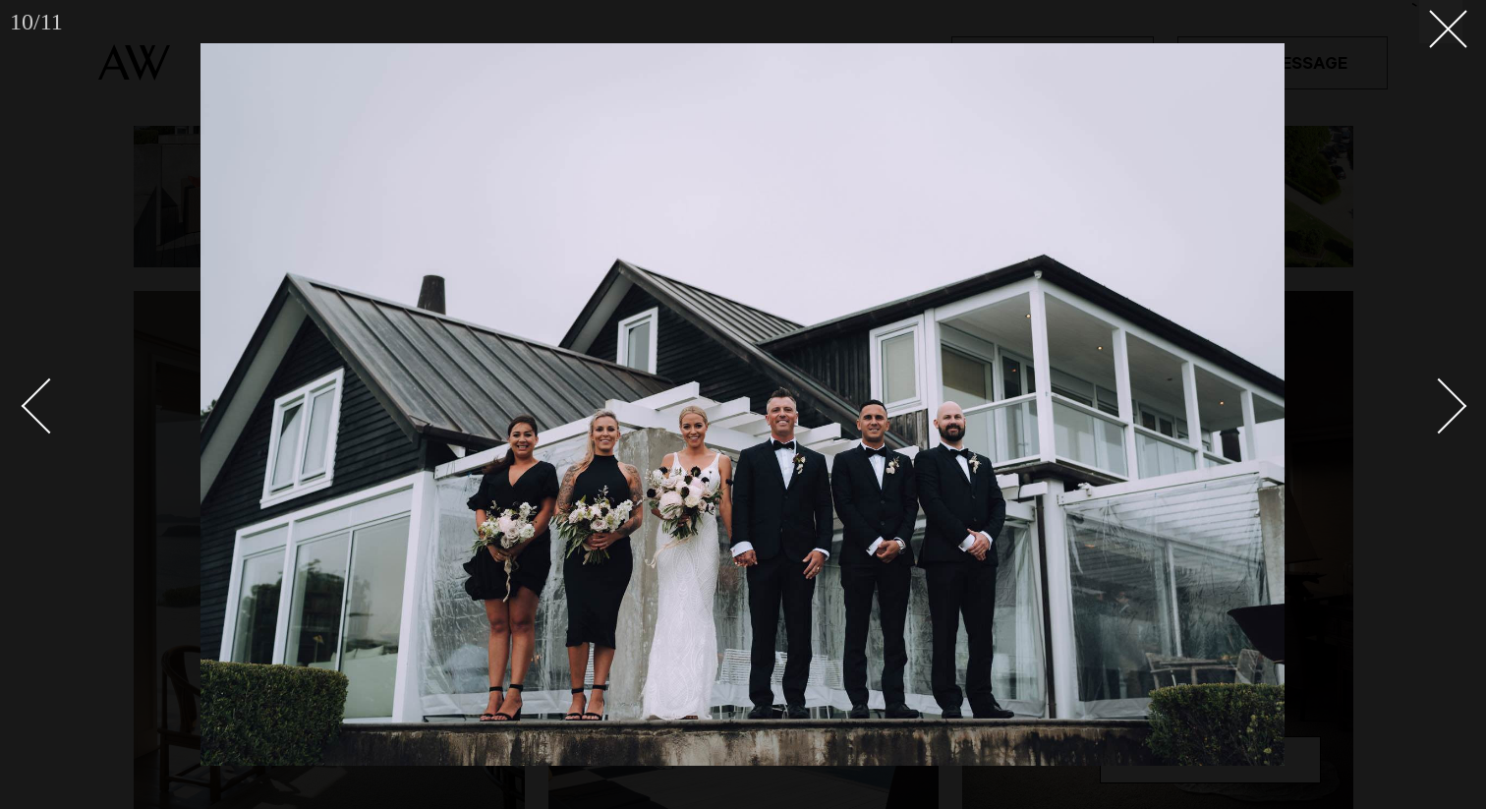
click at [1458, 404] on div "Next slide" at bounding box center [1440, 405] width 56 height 56
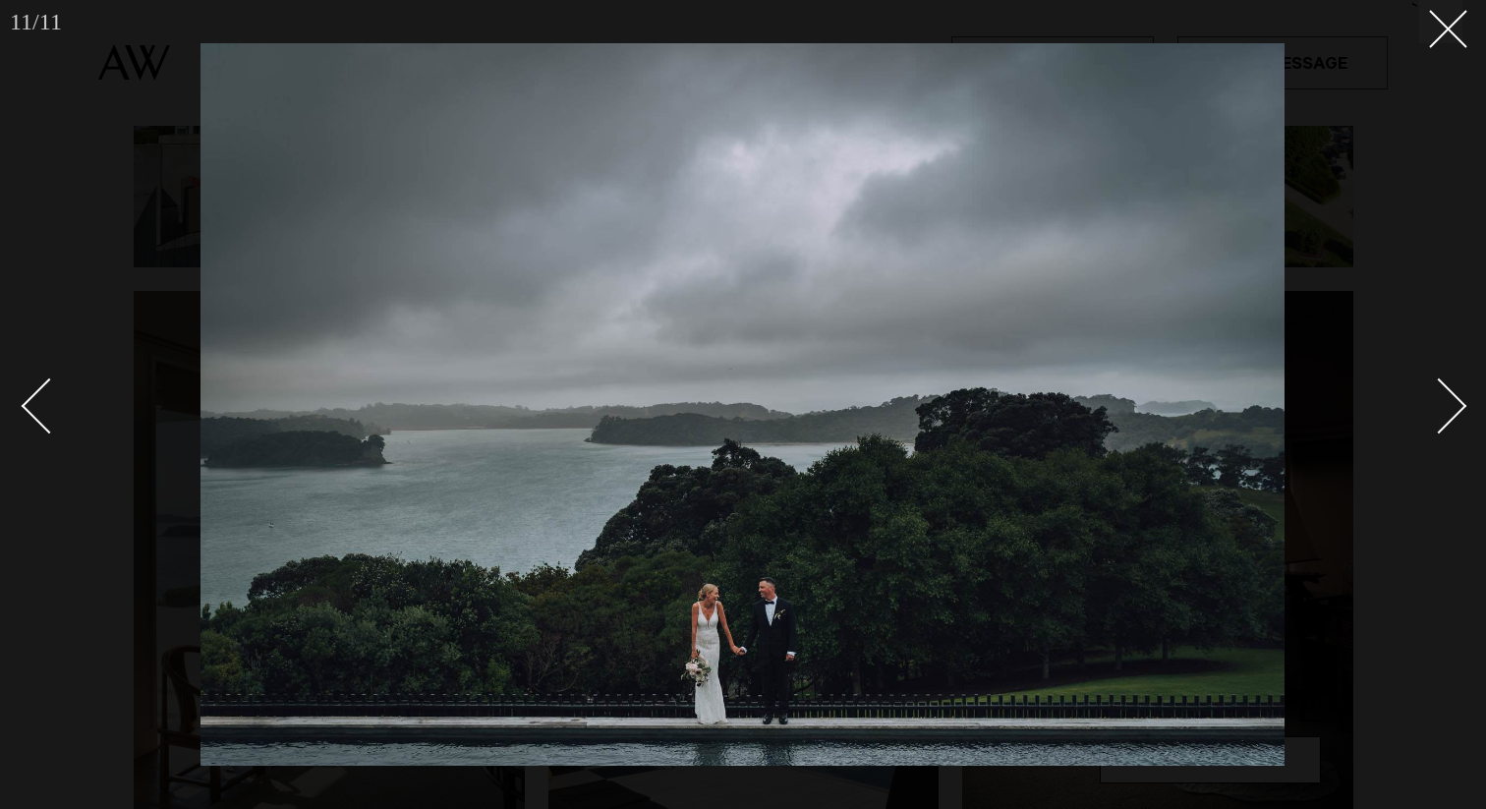
click at [1458, 404] on div "Next slide" at bounding box center [1440, 405] width 56 height 56
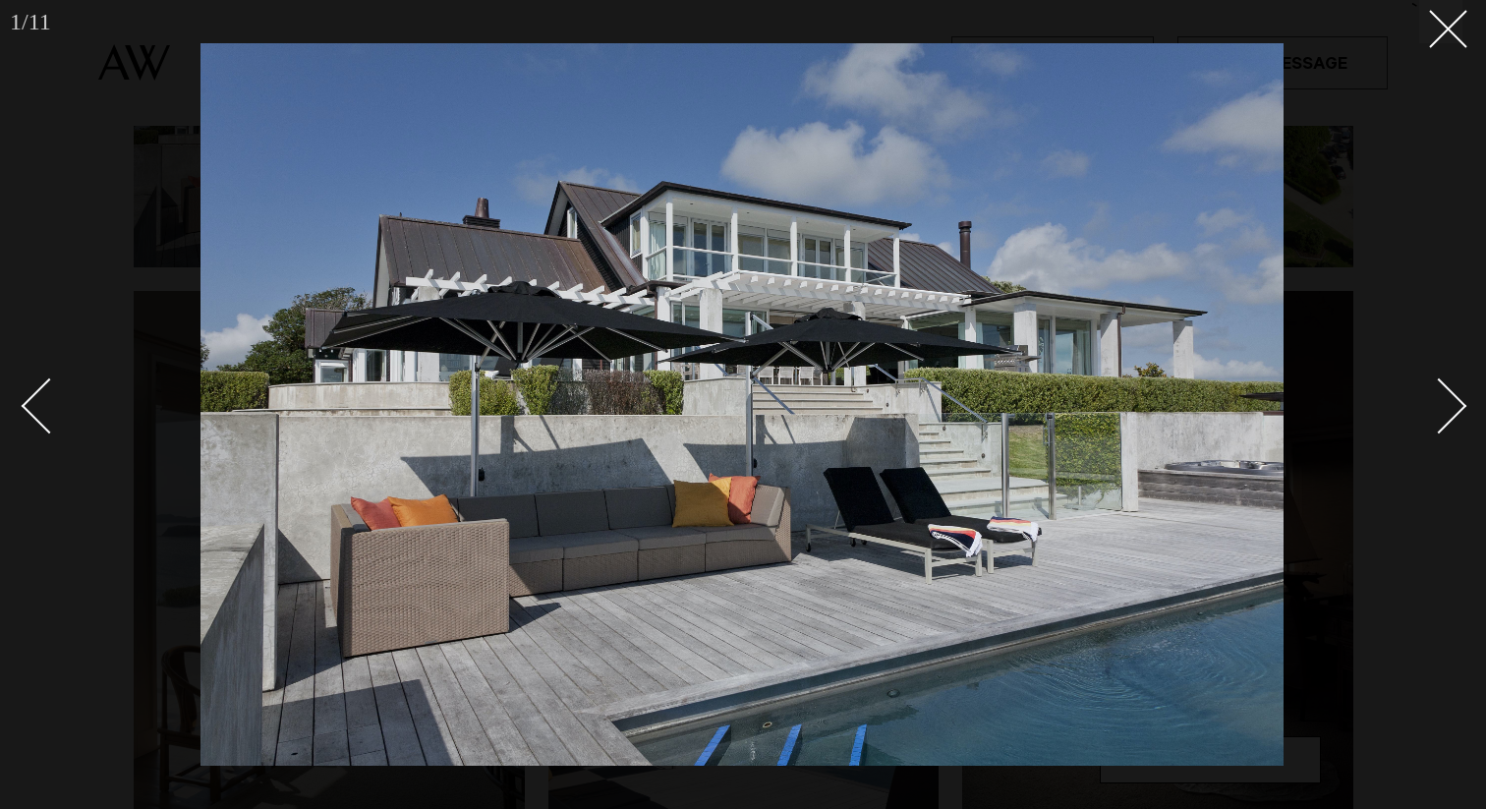
click at [1458, 404] on div "Next slide" at bounding box center [1440, 405] width 56 height 56
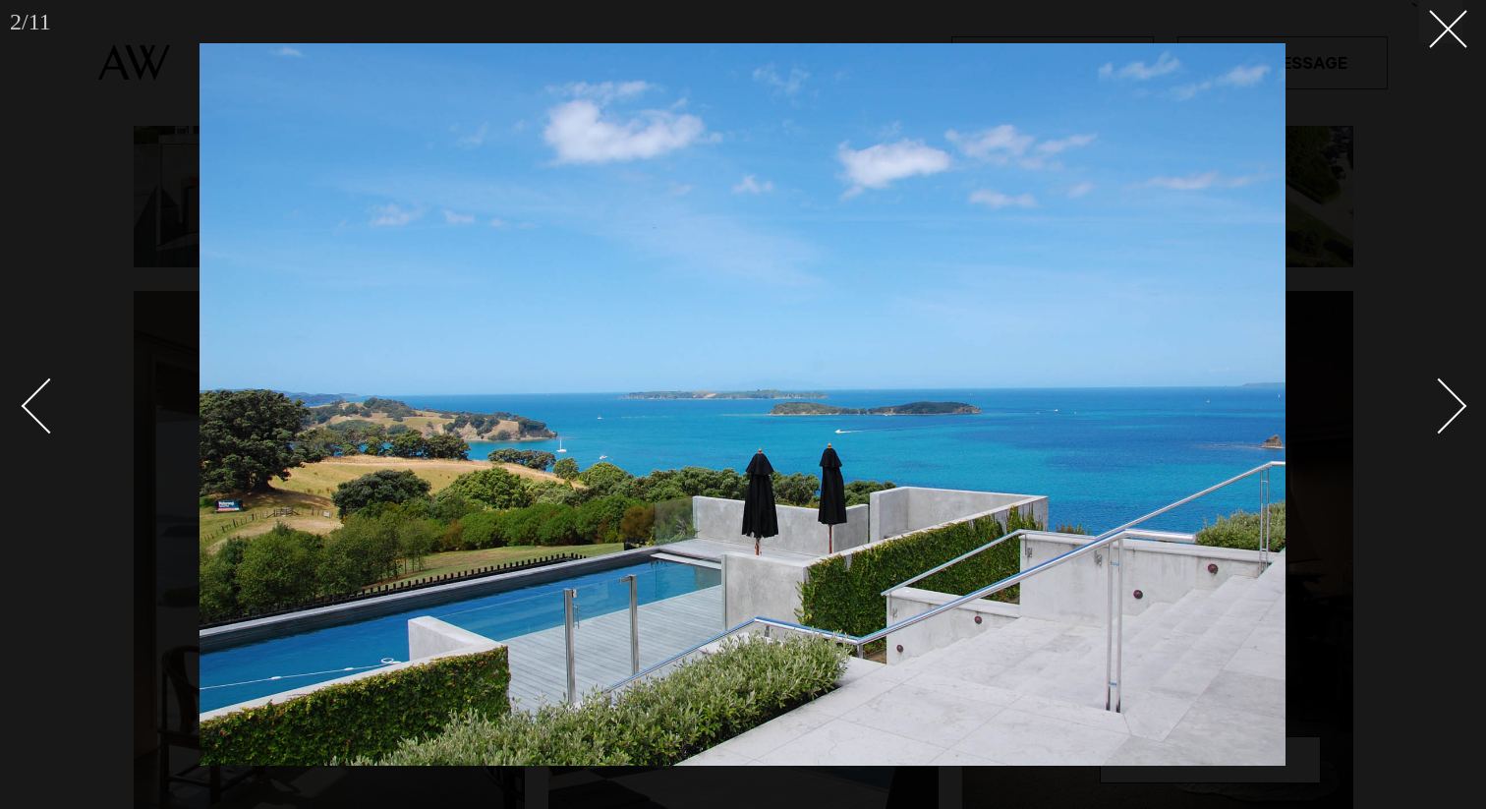
click at [1458, 404] on div "Next slide" at bounding box center [1440, 405] width 56 height 56
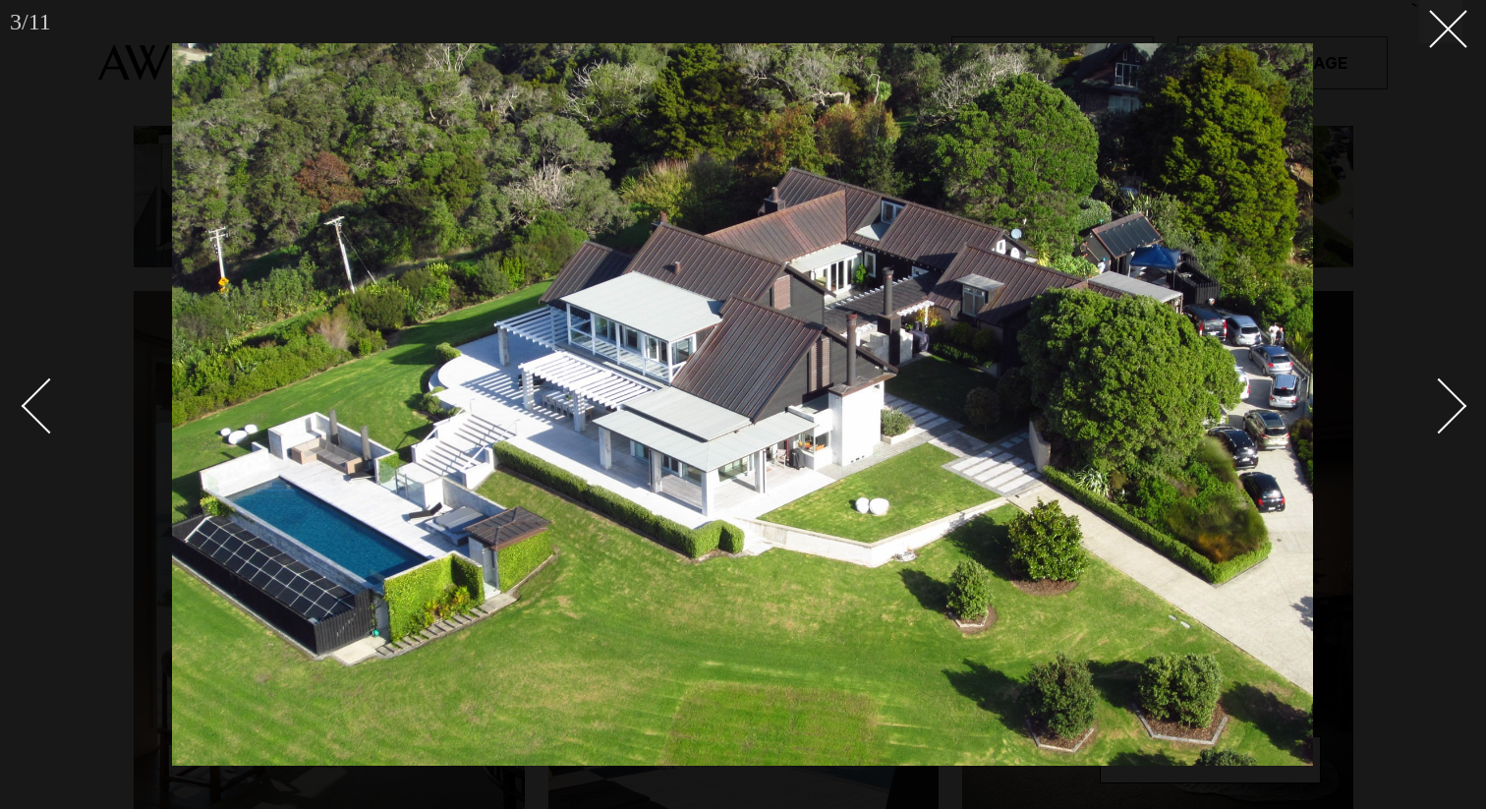
click at [1458, 404] on div "Next slide" at bounding box center [1440, 405] width 56 height 56
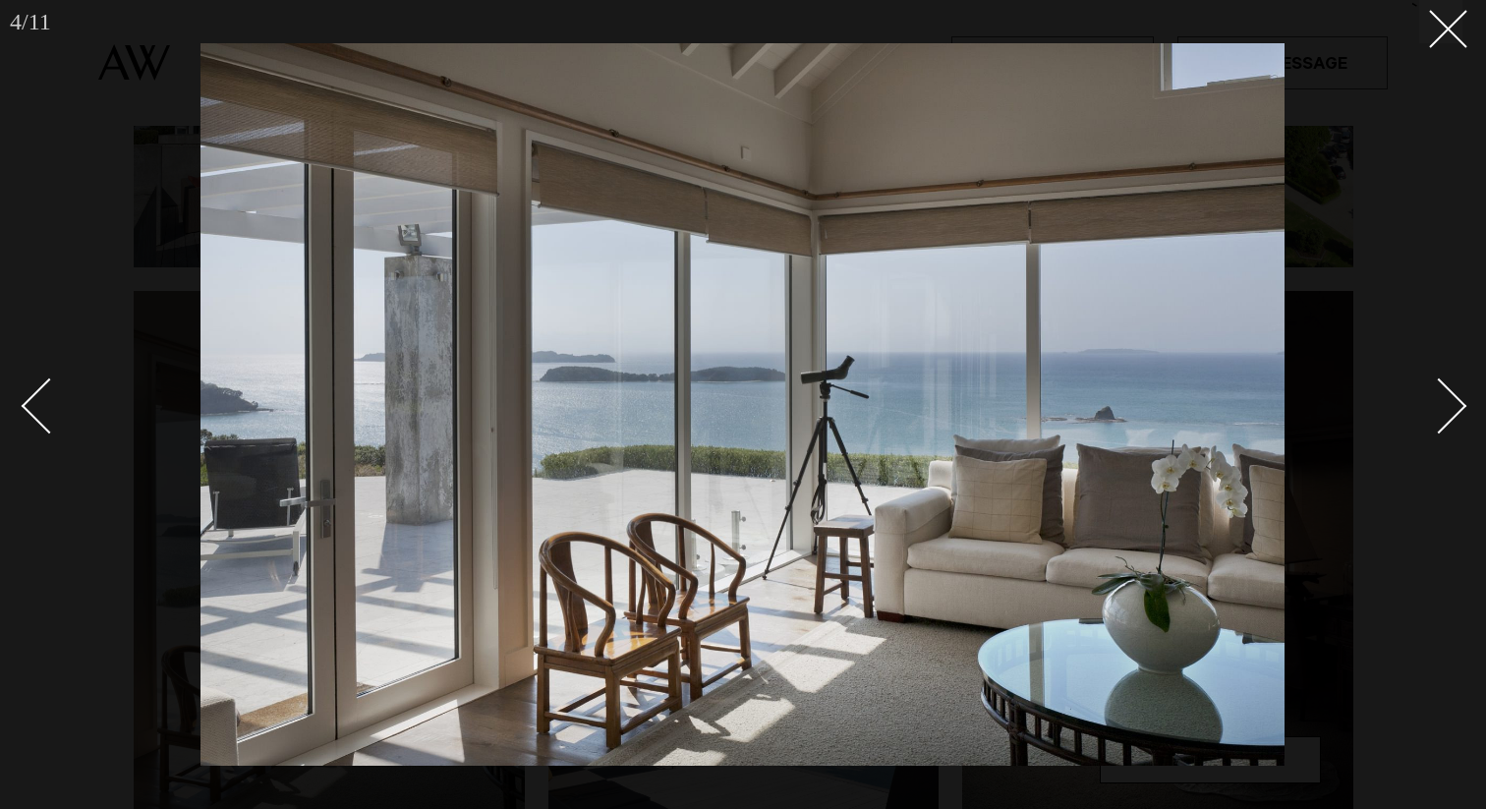
click at [1458, 404] on div "Next slide" at bounding box center [1440, 405] width 56 height 56
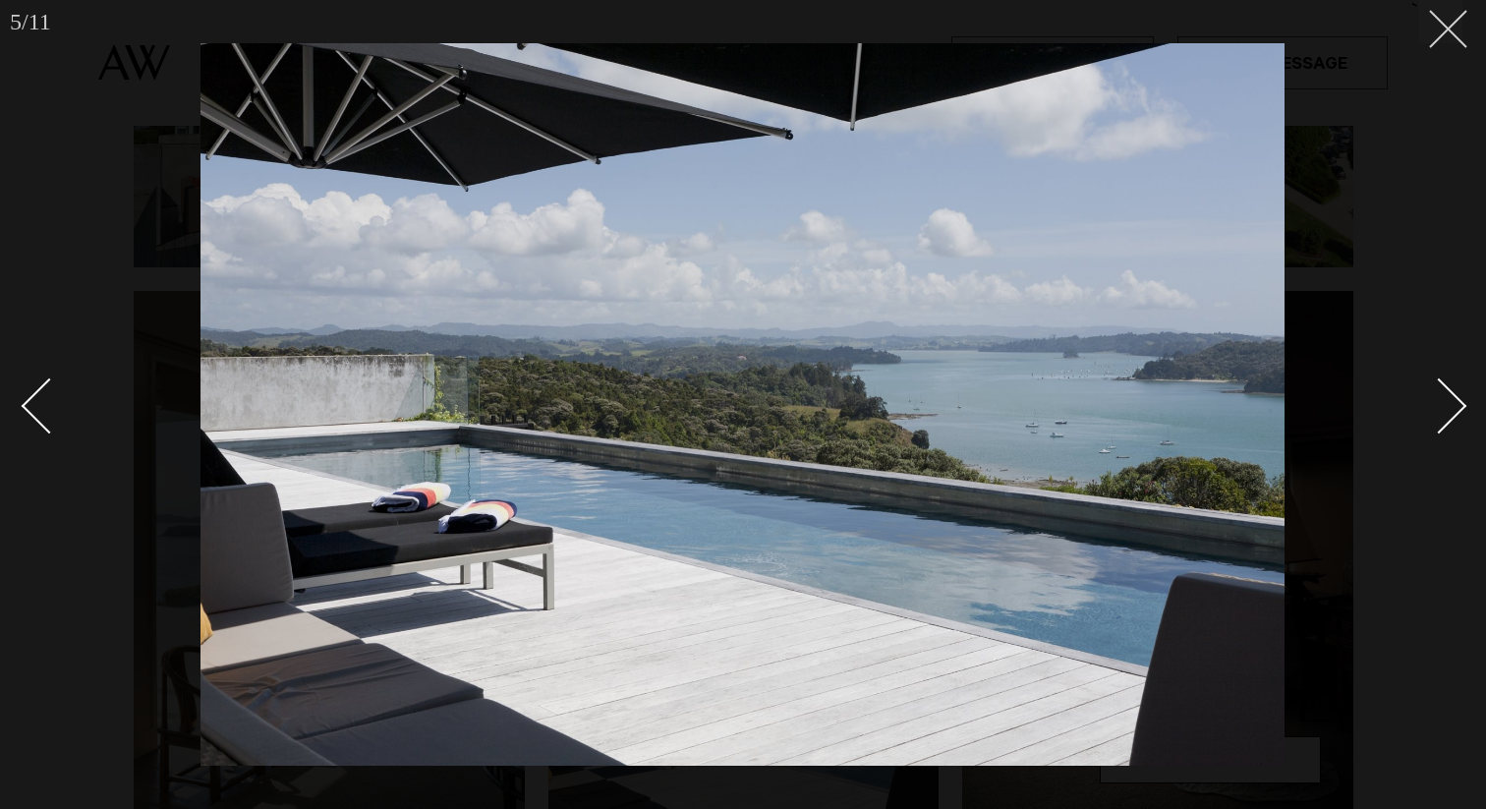
click at [1457, 26] on button at bounding box center [1440, 21] width 43 height 43
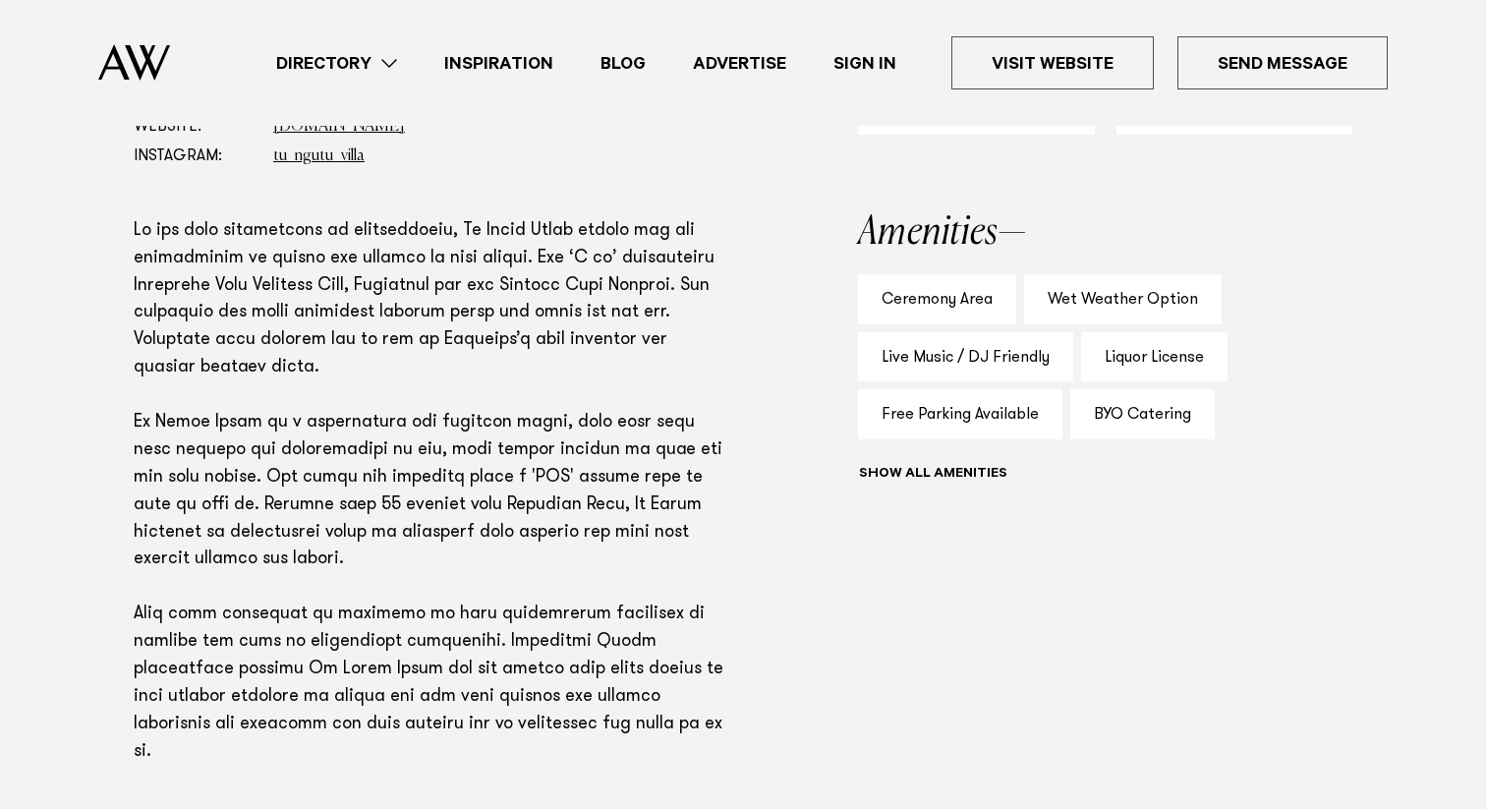
scroll to position [1247, 0]
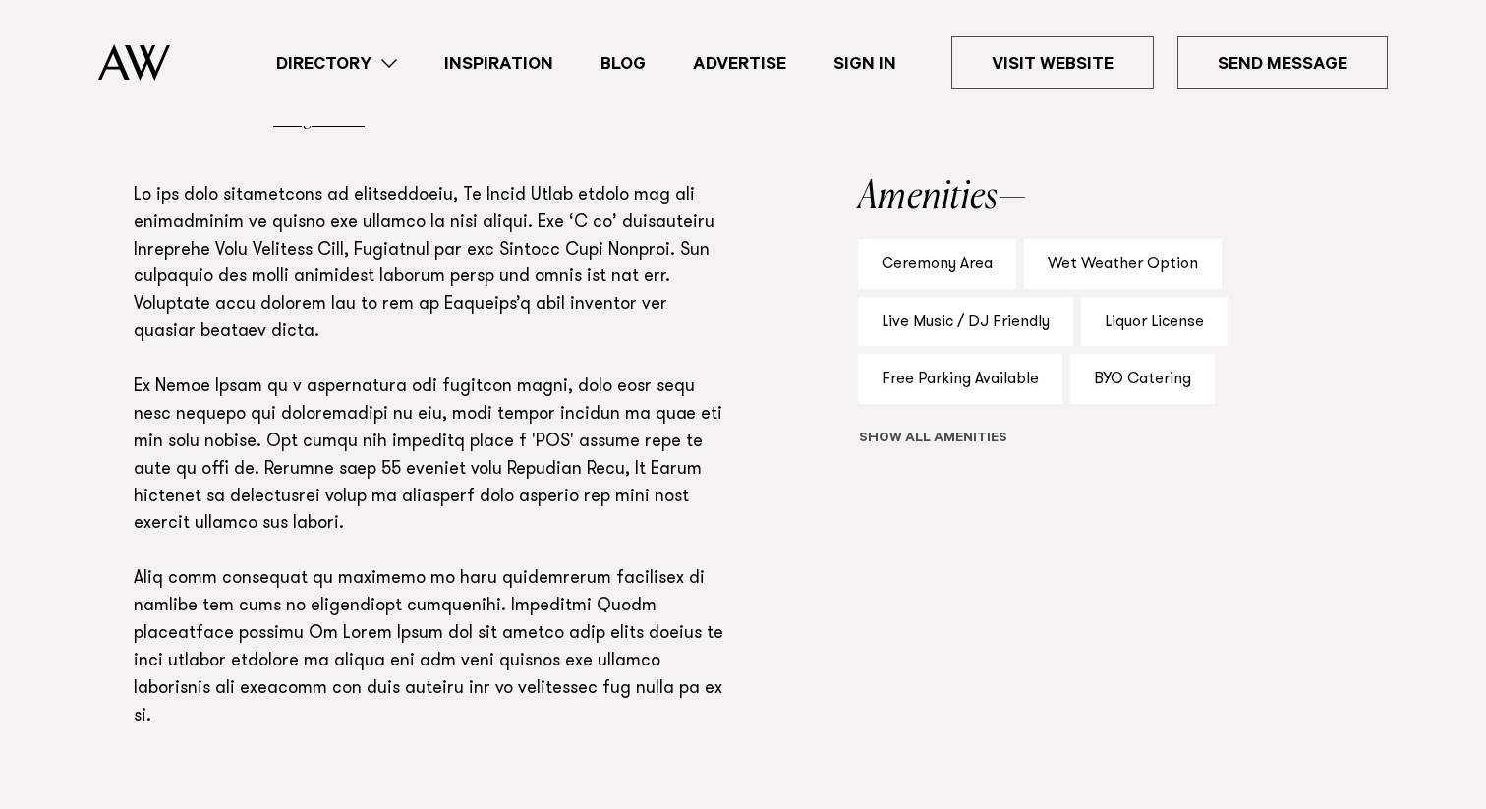
click at [935, 436] on button "Show all" at bounding box center [969, 440] width 222 height 21
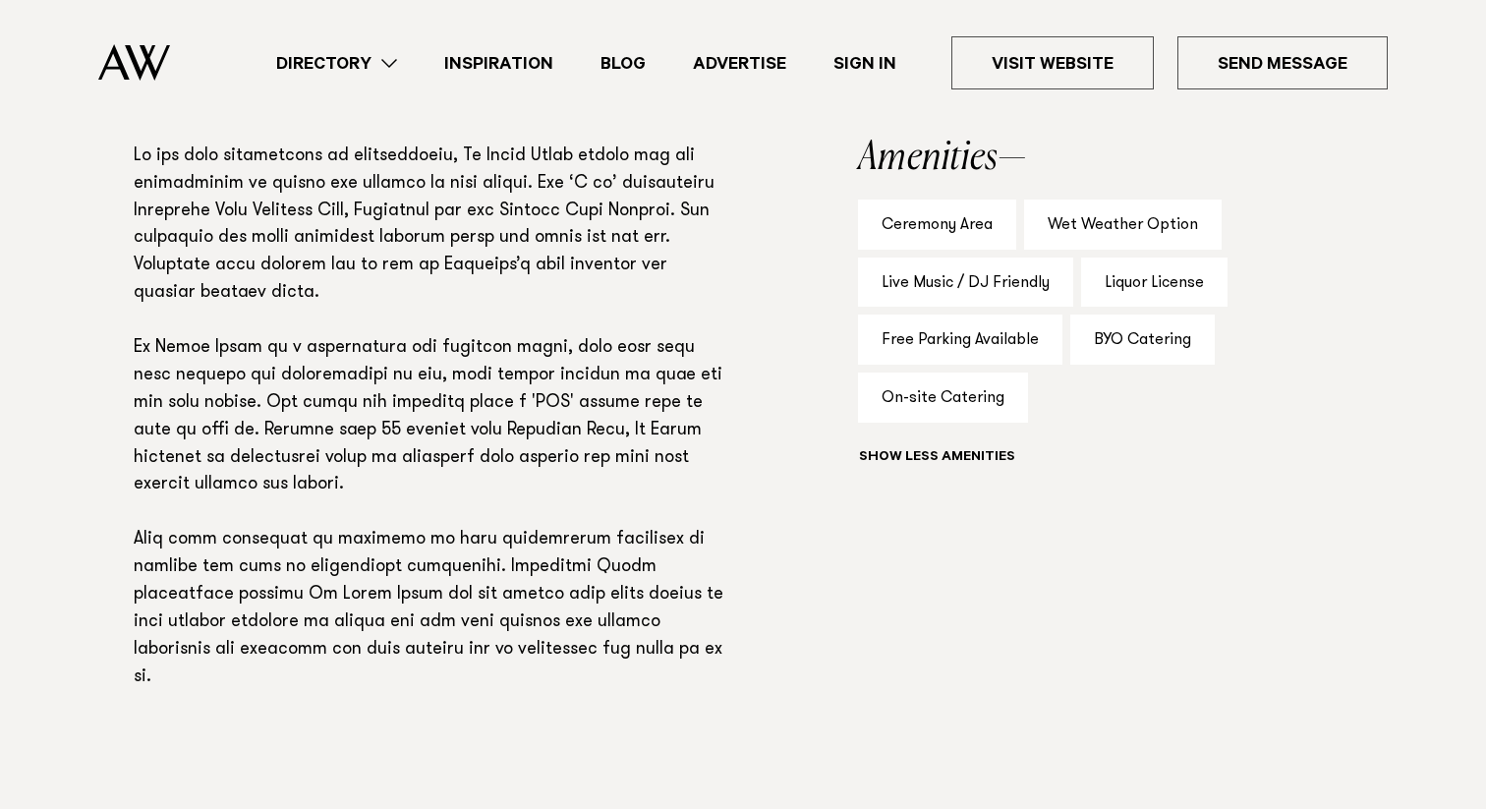
scroll to position [1289, 0]
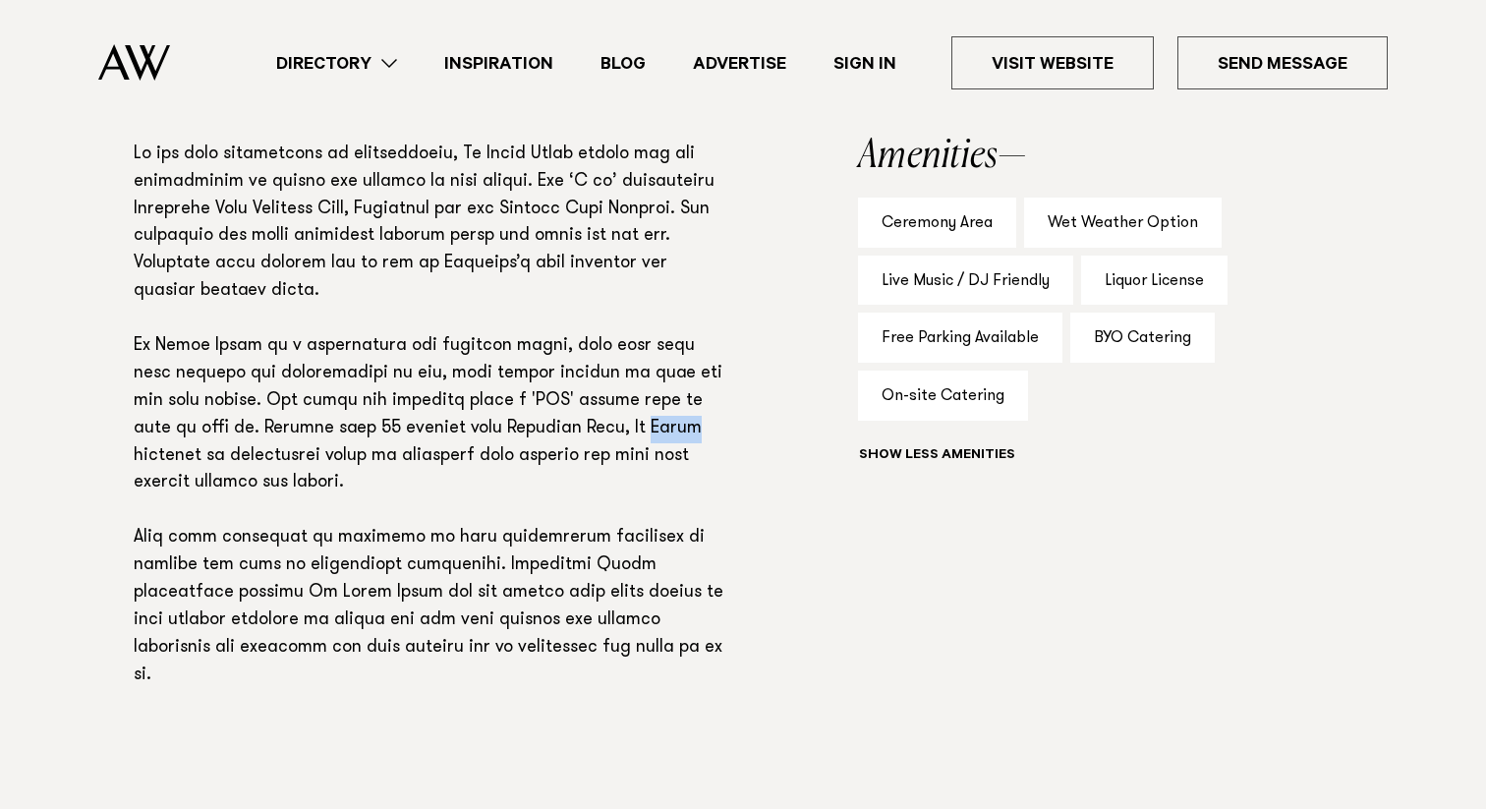
click at [439, 434] on p at bounding box center [433, 416] width 598 height 549
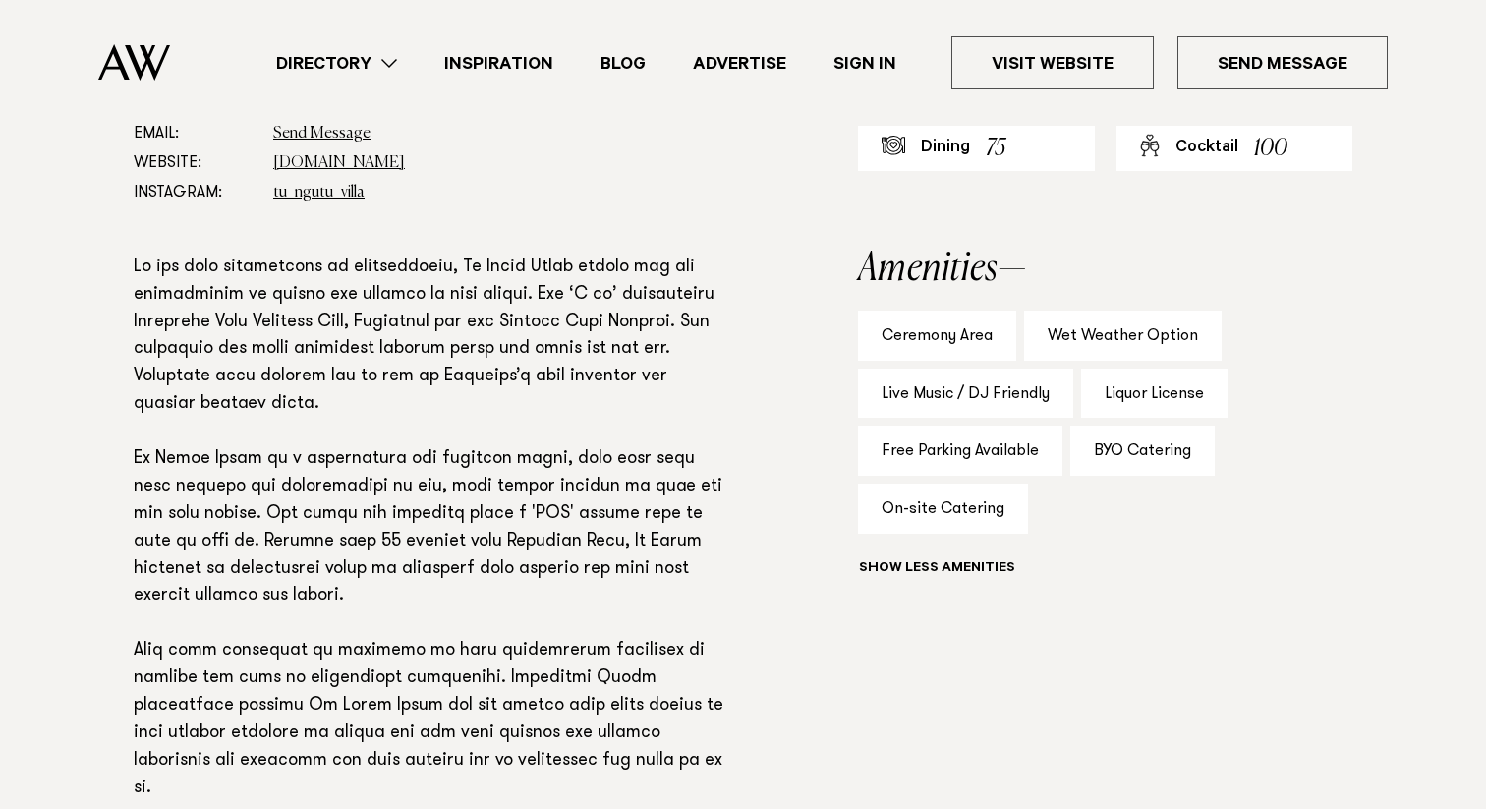
scroll to position [928, 0]
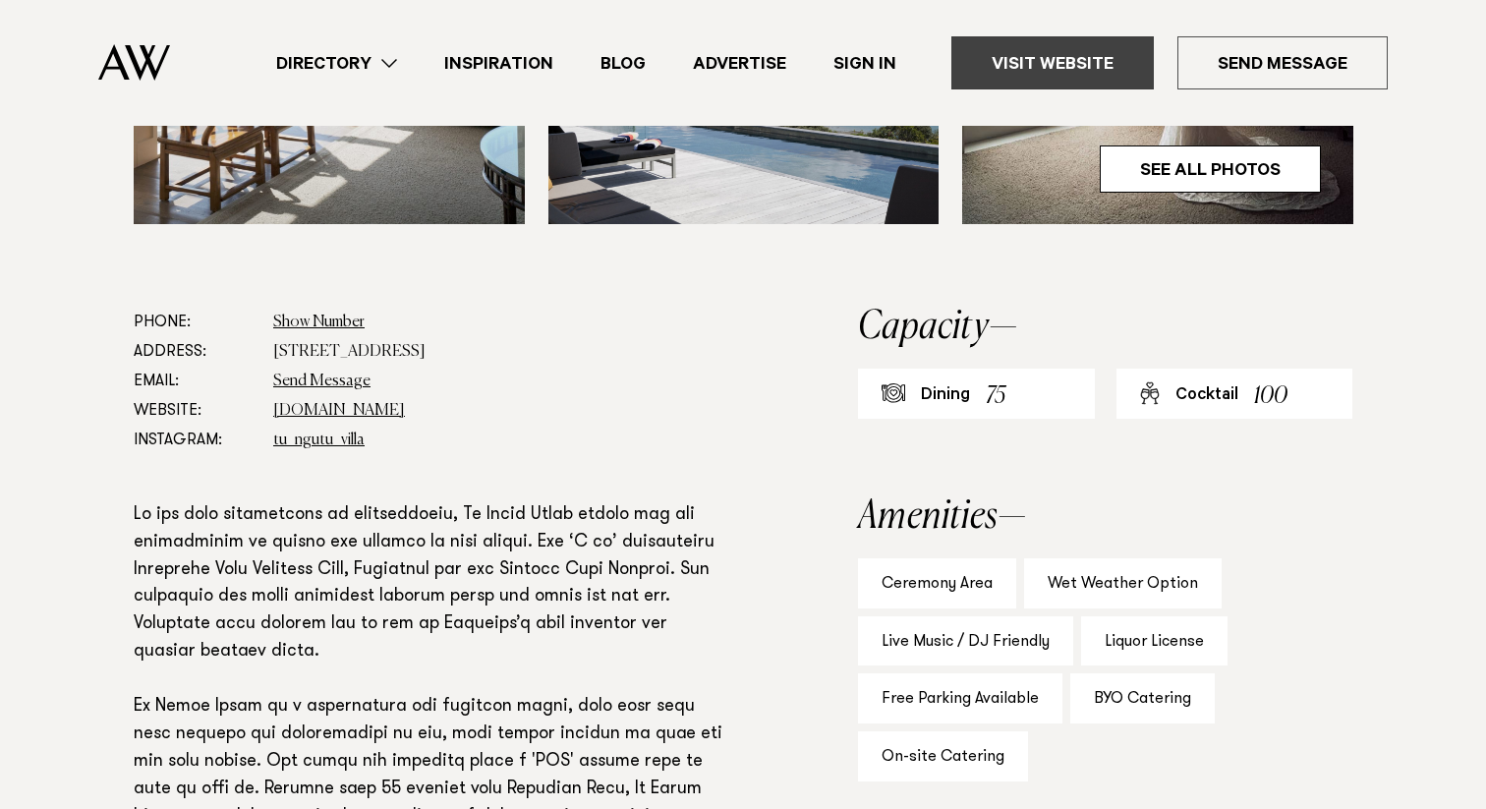
click at [1100, 55] on link "Visit Website" at bounding box center [1053, 62] width 203 height 53
